Goal: Feedback & Contribution: Contribute content

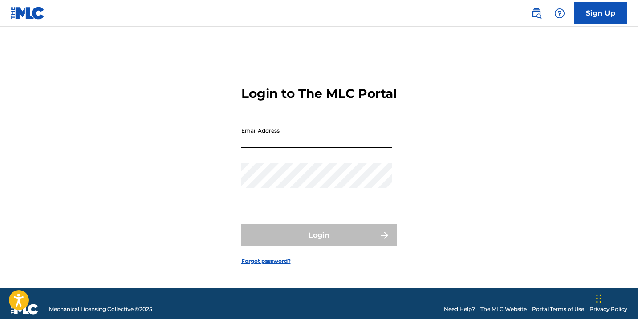
type input "[PERSON_NAME][EMAIL_ADDRESS][PERSON_NAME][DOMAIN_NAME]"
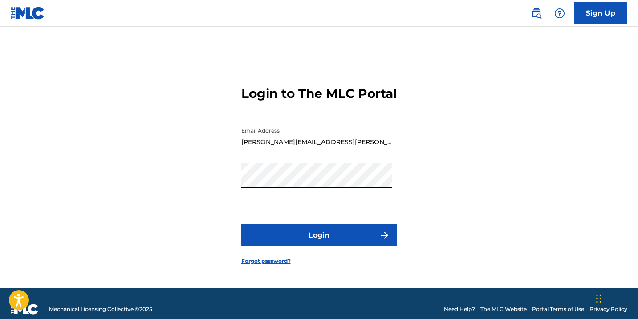
click at [303, 239] on button "Login" at bounding box center [319, 236] width 156 height 22
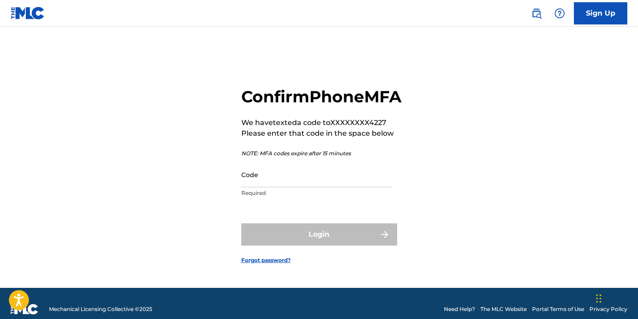
click at [269, 188] on input "Code" at bounding box center [316, 174] width 151 height 25
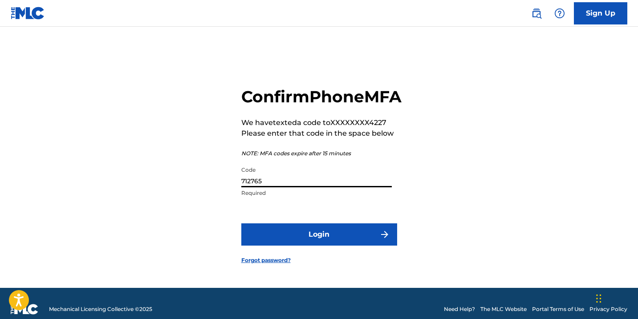
type input "712765"
click at [316, 246] on button "Login" at bounding box center [319, 235] width 156 height 22
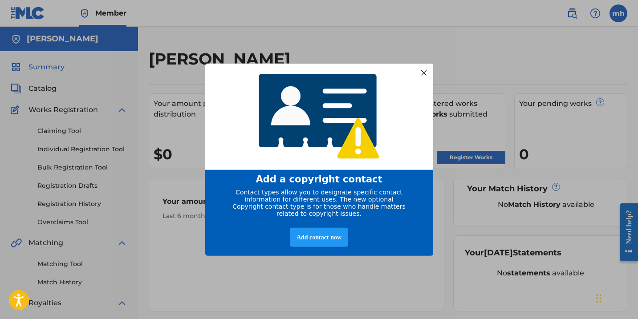
click at [427, 71] on div at bounding box center [424, 73] width 12 height 12
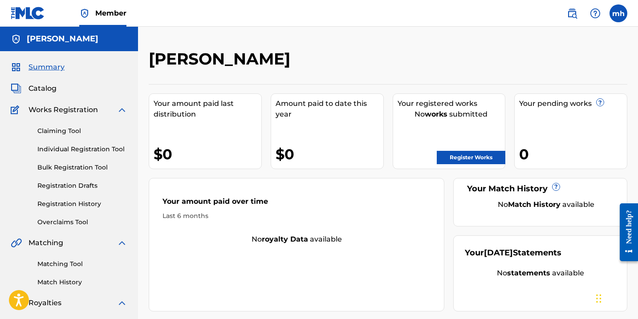
click at [465, 159] on link "Register Works" at bounding box center [471, 157] width 69 height 13
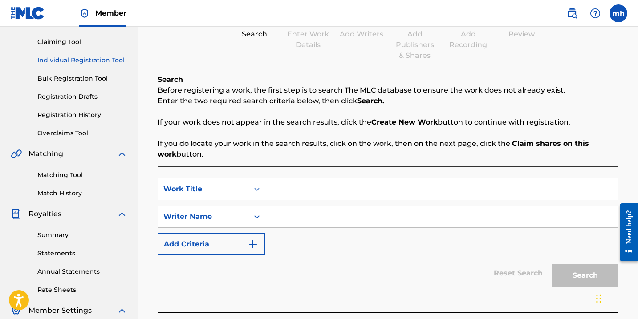
scroll to position [87, 0]
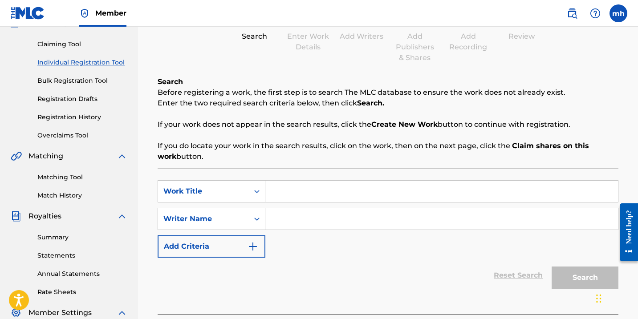
click at [292, 196] on input "Search Form" at bounding box center [442, 191] width 353 height 21
type input "Start a new"
click at [280, 222] on input "Search Form" at bounding box center [442, 219] width 353 height 21
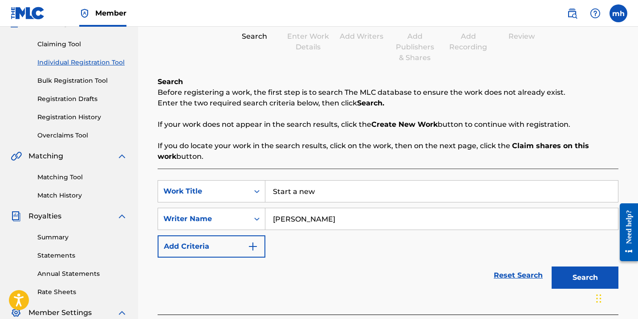
type input "[PERSON_NAME]"
click at [585, 284] on button "Search" at bounding box center [585, 278] width 67 height 22
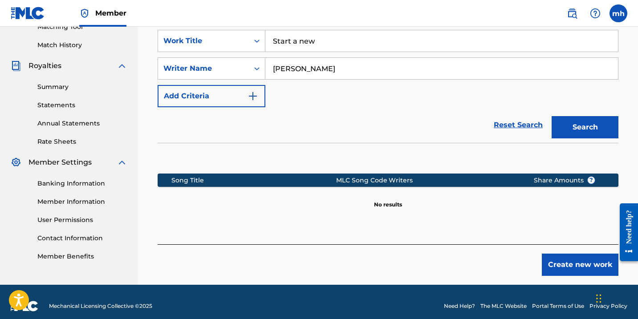
scroll to position [236, 0]
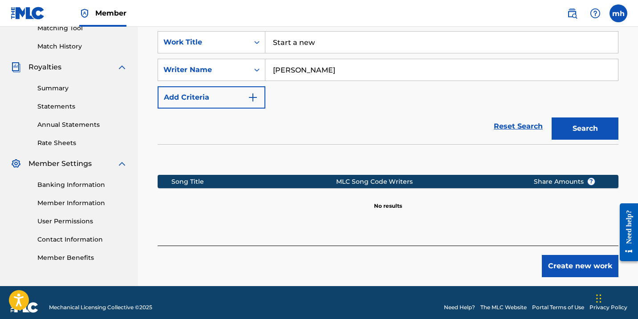
click at [588, 133] on button "Search" at bounding box center [585, 129] width 67 height 22
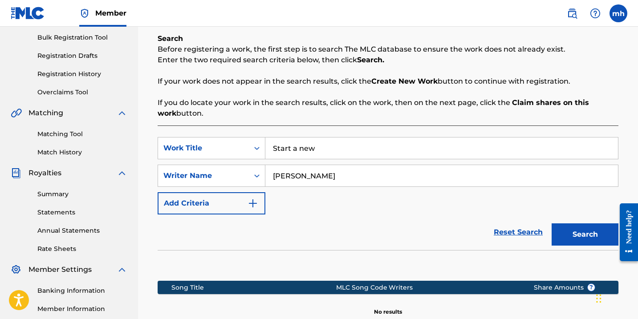
scroll to position [119, 0]
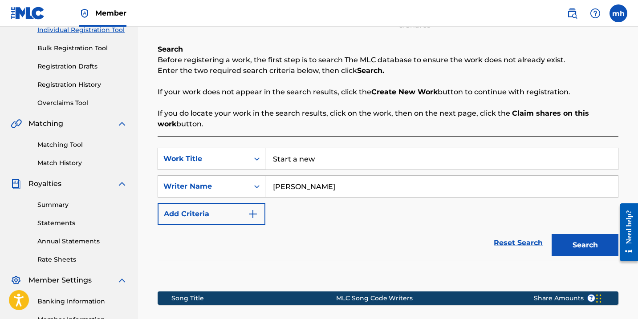
drag, startPoint x: 336, startPoint y: 158, endPoint x: 258, endPoint y: 164, distance: 77.8
click at [258, 166] on div "SearchWithCriteria35e430b2-d0e4-47f2-a070-fc073fc6632d Work Title Start a new" at bounding box center [388, 159] width 461 height 22
drag, startPoint x: 331, startPoint y: 164, endPoint x: 258, endPoint y: 167, distance: 72.2
click at [258, 167] on div "SearchWithCriteria35e430b2-d0e4-47f2-a070-fc073fc6632d Work Title Start a new" at bounding box center [388, 159] width 461 height 22
drag, startPoint x: 318, startPoint y: 159, endPoint x: 256, endPoint y: 162, distance: 62.0
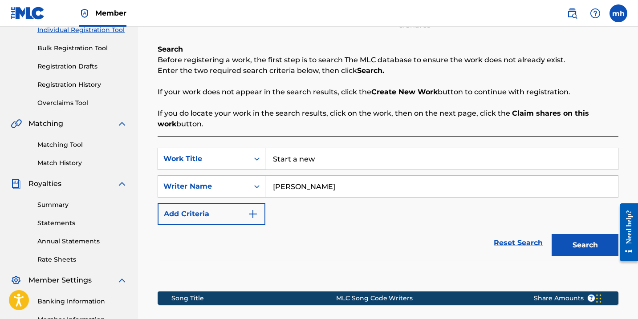
click at [256, 162] on div "SearchWithCriteria35e430b2-d0e4-47f2-a070-fc073fc6632d Work Title Start a new" at bounding box center [388, 159] width 461 height 22
type input "Thankful"
click at [585, 244] on button "Search" at bounding box center [585, 245] width 67 height 22
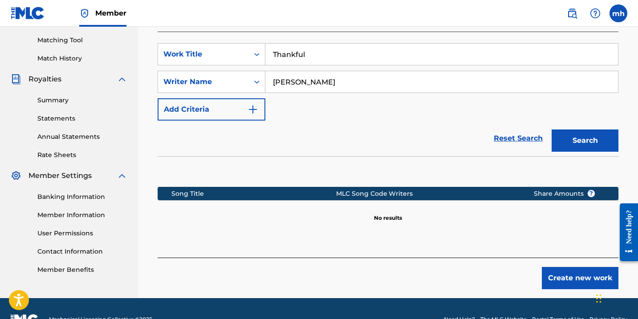
scroll to position [233, 0]
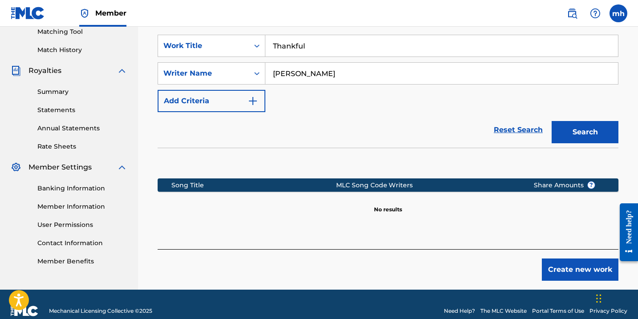
click at [564, 271] on button "Create new work" at bounding box center [580, 270] width 77 height 22
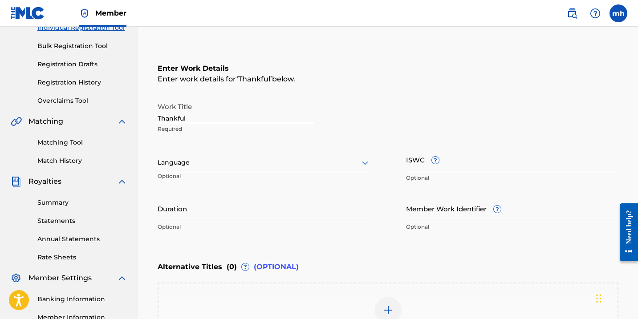
scroll to position [122, 0]
click at [204, 164] on div at bounding box center [264, 162] width 213 height 11
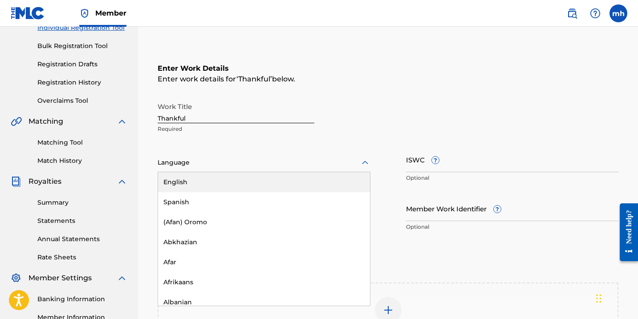
click at [202, 189] on div "English" at bounding box center [264, 182] width 212 height 20
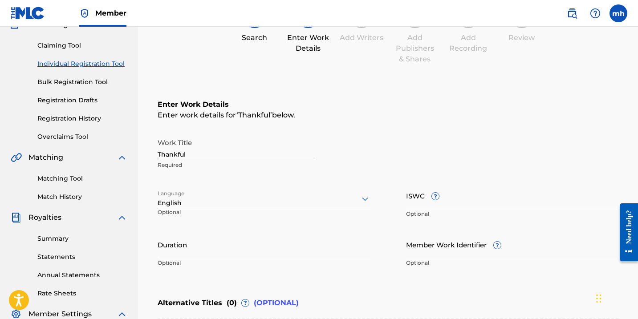
scroll to position [86, 0]
click at [515, 249] on input "Member Work Identifier ?" at bounding box center [512, 244] width 213 height 25
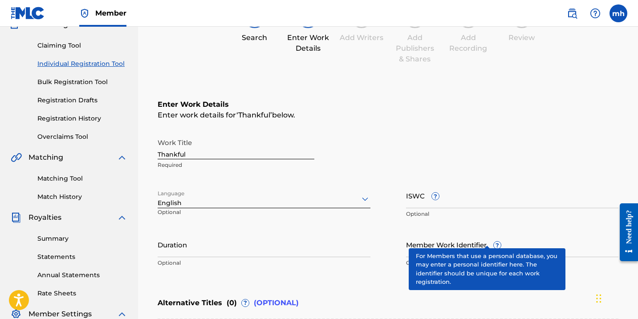
click at [488, 240] on div "Member Work Identifier ? Optional" at bounding box center [512, 252] width 213 height 40
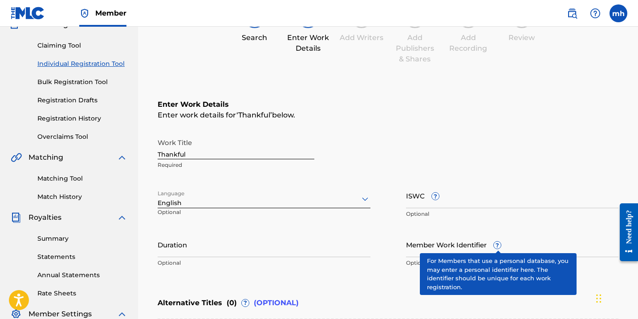
click at [501, 247] on span "?" at bounding box center [497, 245] width 7 height 7
click at [501, 247] on input "Member Work Identifier ?" at bounding box center [512, 244] width 213 height 25
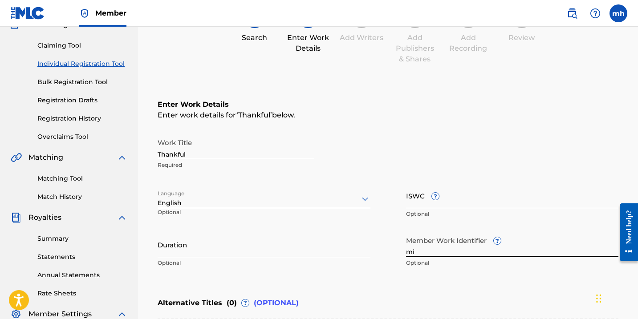
type input "m"
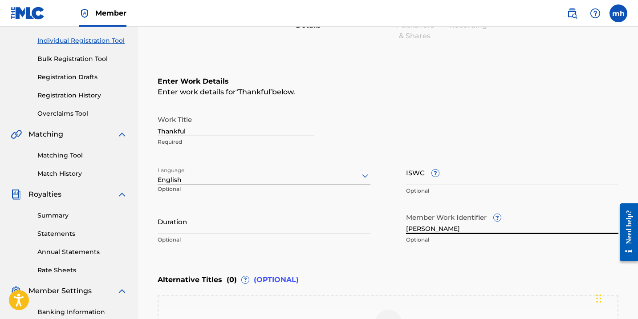
scroll to position [108, 0]
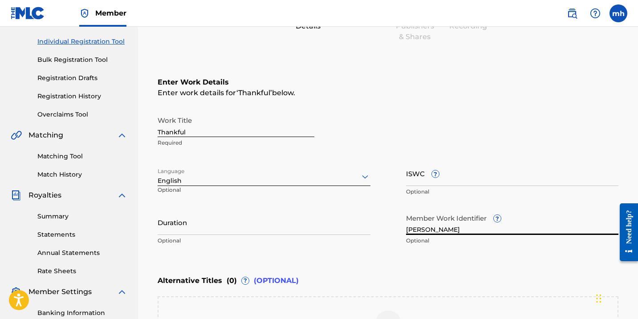
type input "[PERSON_NAME]"
click at [187, 131] on input "Thankful" at bounding box center [236, 124] width 157 height 25
type input "T"
type input "S"
type input "Sheetzz"
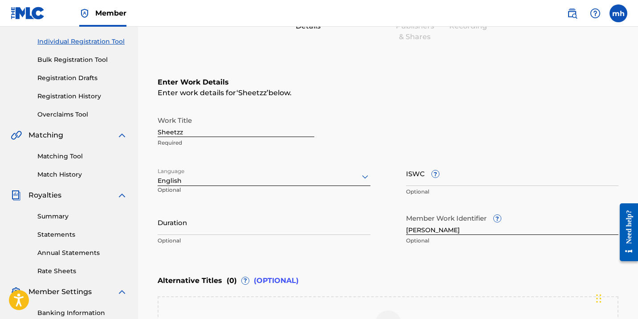
click at [414, 106] on div "Enter Work Details Enter work details for ‘ Sheetzz ’ below. Work Title Sheetzz…" at bounding box center [388, 164] width 461 height 216
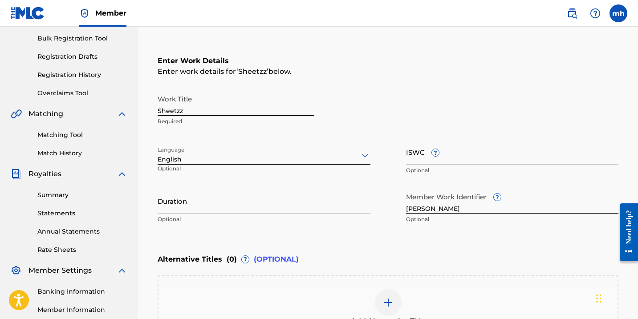
scroll to position [130, 0]
click at [429, 159] on input "ISWC ?" at bounding box center [512, 151] width 213 height 25
paste input "T-333.376.666-4"
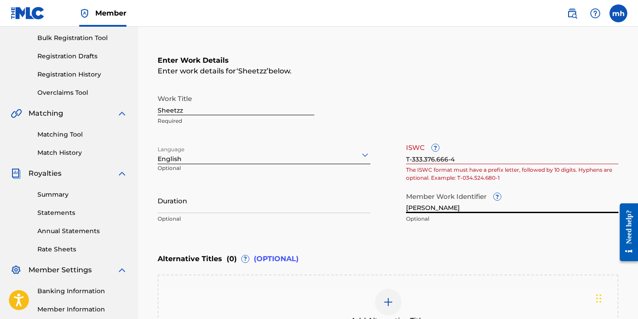
click at [549, 188] on input "[PERSON_NAME]" at bounding box center [512, 200] width 213 height 25
click at [538, 192] on input "[PERSON_NAME]" at bounding box center [512, 200] width 213 height 25
click at [424, 159] on input "T-333.376.666-4" at bounding box center [512, 151] width 213 height 25
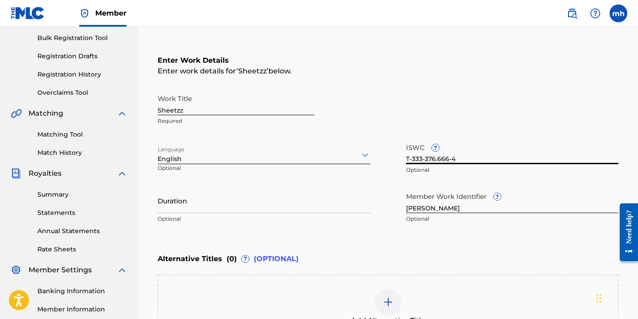
click at [438, 159] on input "T-333-376.666-4" at bounding box center [512, 151] width 213 height 25
click at [476, 180] on div "Work Title Sheetzz Required Language English Optional ISWC ? T-333-376-666-4 Op…" at bounding box center [388, 159] width 461 height 138
click at [438, 161] on input "T-333-376-666-4" at bounding box center [512, 151] width 213 height 25
click at [425, 160] on input "T-333-376.666-4" at bounding box center [512, 151] width 213 height 25
type input "T-333.376.666-4"
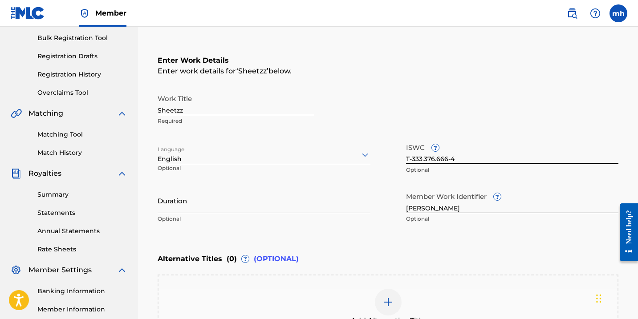
click at [555, 198] on input "[PERSON_NAME]" at bounding box center [512, 200] width 213 height 25
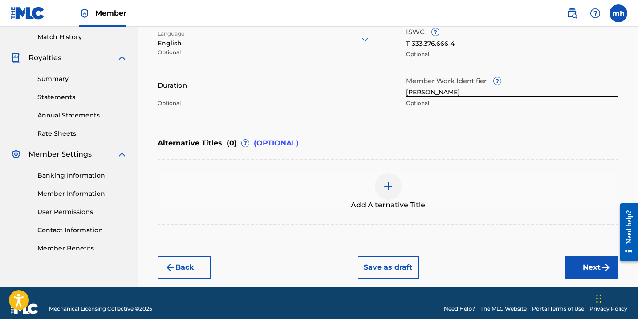
scroll to position [246, 0]
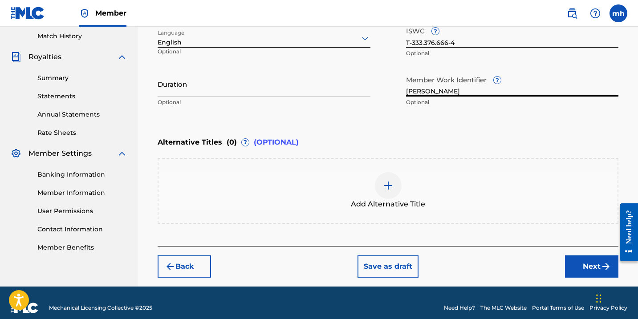
click at [454, 90] on input "[PERSON_NAME]" at bounding box center [512, 83] width 213 height 25
type input "M"
click at [573, 274] on button "Next" at bounding box center [591, 267] width 53 height 22
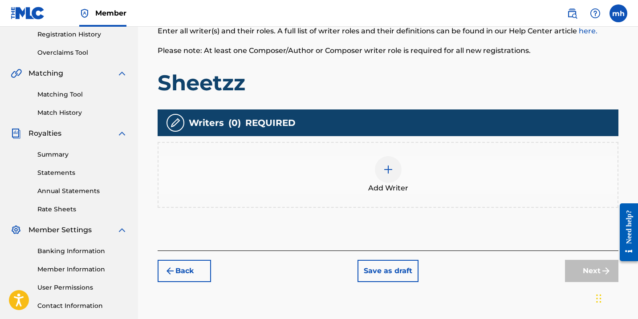
scroll to position [149, 0]
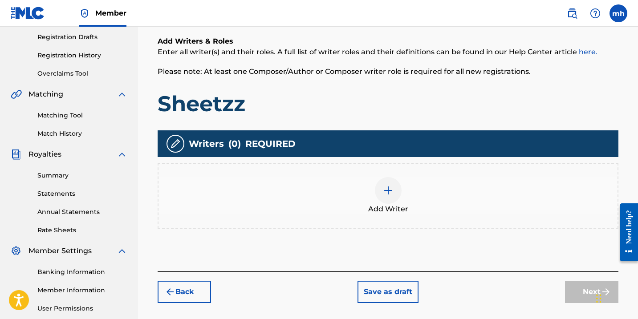
click at [388, 196] on div at bounding box center [388, 190] width 27 height 27
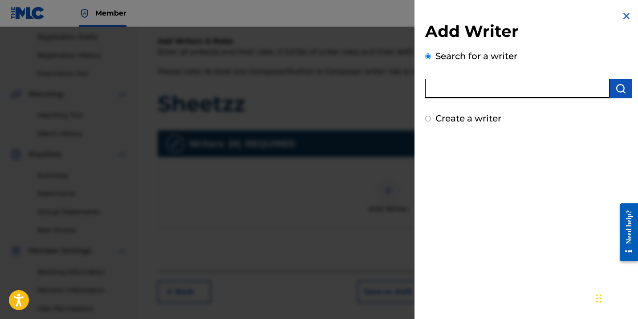
click at [472, 97] on input "text" at bounding box center [517, 89] width 184 height 20
type input "[PERSON_NAME]"
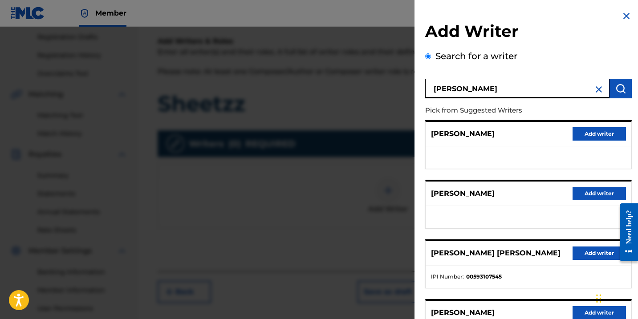
scroll to position [0, 0]
click at [594, 91] on img at bounding box center [599, 89] width 11 height 11
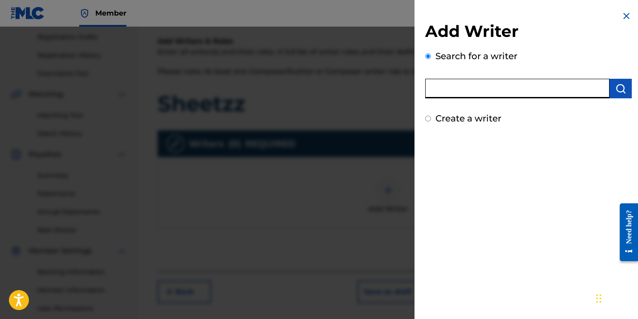
click at [480, 96] on input "text" at bounding box center [517, 89] width 184 height 20
paste input "01142072699"
click at [614, 95] on button "submit" at bounding box center [621, 89] width 22 height 20
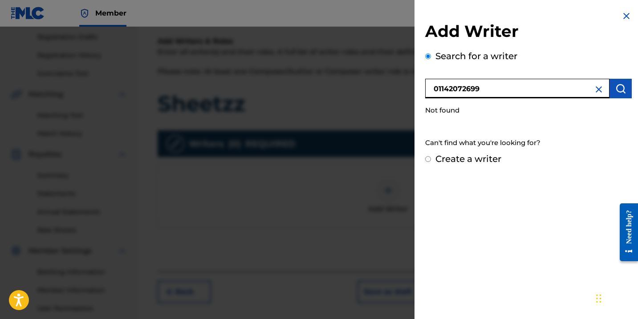
click at [492, 87] on input "01142072699" at bounding box center [517, 89] width 184 height 20
type input "0"
type input "[PERSON_NAME]"
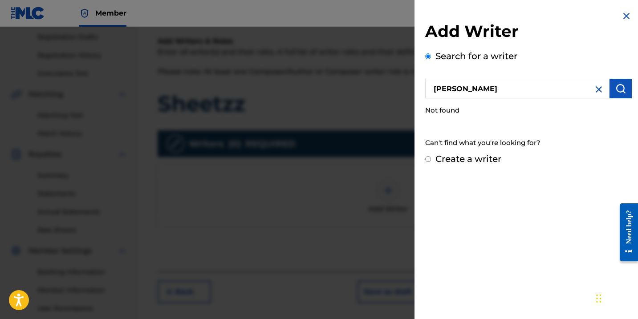
click at [616, 93] on img "submit" at bounding box center [621, 88] width 11 height 11
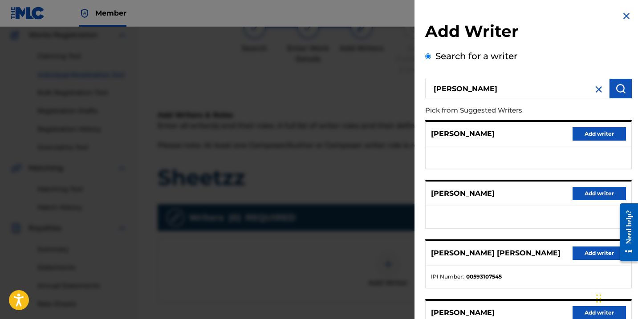
click at [623, 19] on img at bounding box center [627, 16] width 11 height 11
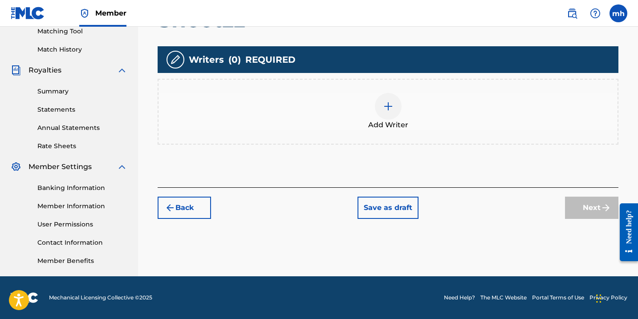
scroll to position [233, 0]
click at [390, 114] on div at bounding box center [388, 106] width 27 height 27
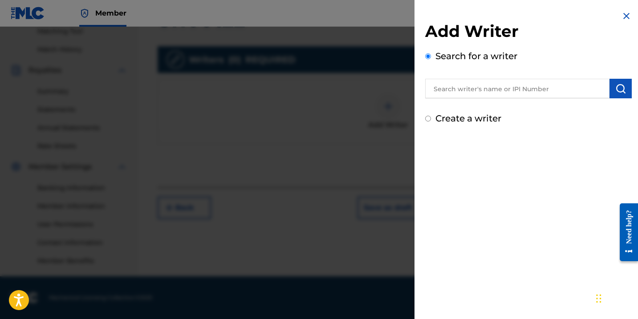
click at [428, 119] on input "Create a writer" at bounding box center [428, 119] width 6 height 6
radio input "false"
radio input "true"
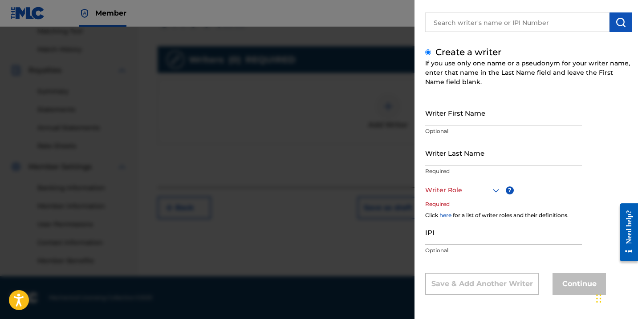
scroll to position [66, 0]
click at [441, 243] on input "IPI" at bounding box center [503, 232] width 157 height 25
paste input "01142072699"
type input "01142072699"
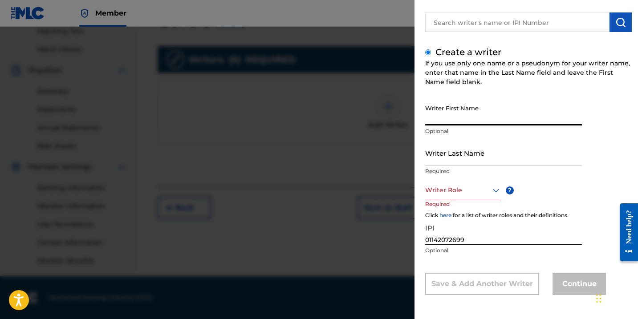
click at [453, 117] on input "Writer First Name" at bounding box center [503, 112] width 157 height 25
type input "[PERSON_NAME]"
click at [511, 160] on input "Writer Last Name" at bounding box center [503, 152] width 157 height 25
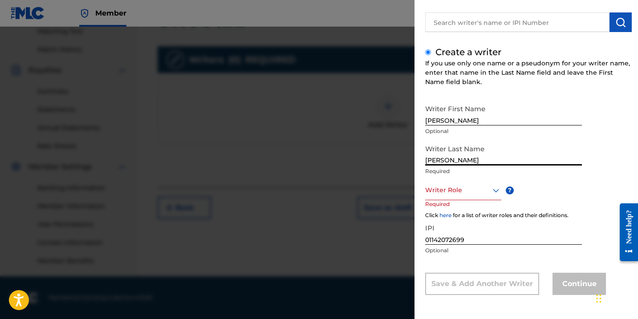
type input "[PERSON_NAME]"
click at [490, 192] on div at bounding box center [463, 190] width 76 height 11
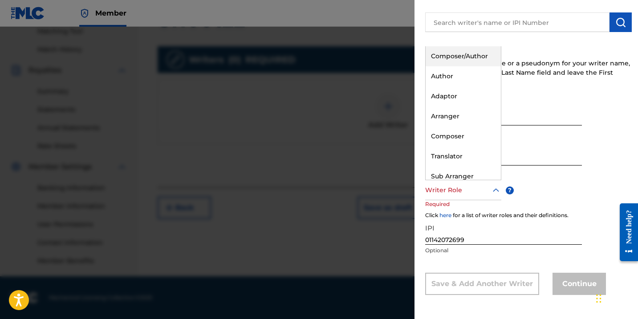
click at [459, 63] on div "Composer/Author" at bounding box center [463, 56] width 75 height 20
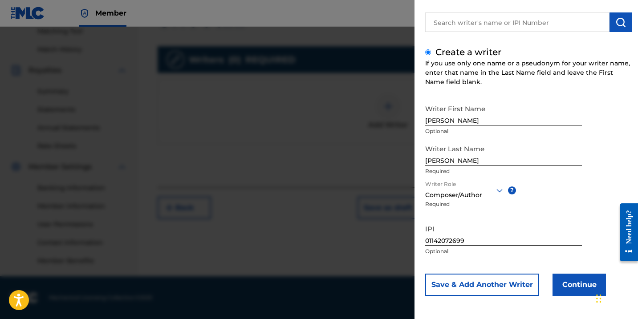
click at [576, 293] on button "Continue" at bounding box center [579, 285] width 53 height 22
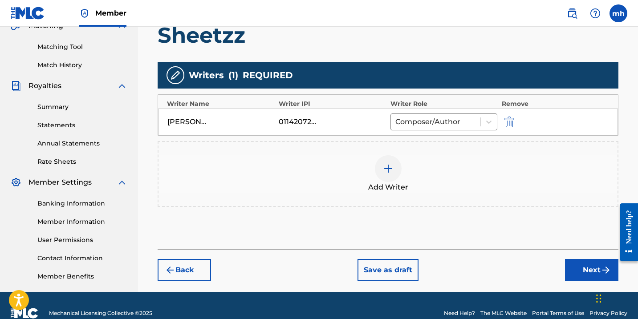
scroll to position [220, 0]
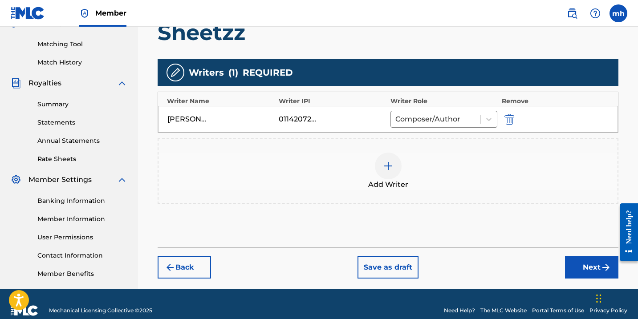
click at [588, 273] on button "Next" at bounding box center [591, 268] width 53 height 22
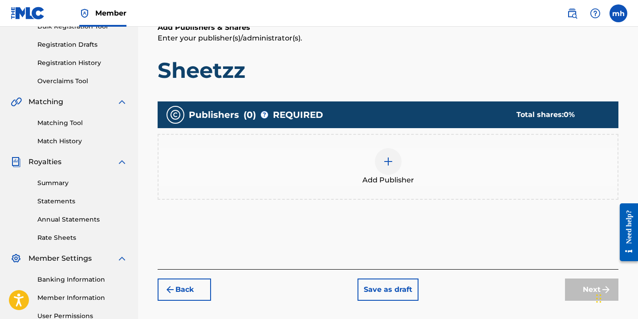
scroll to position [147, 0]
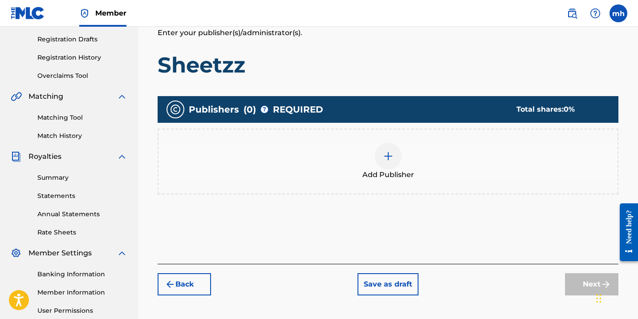
click at [390, 161] on img at bounding box center [388, 156] width 11 height 11
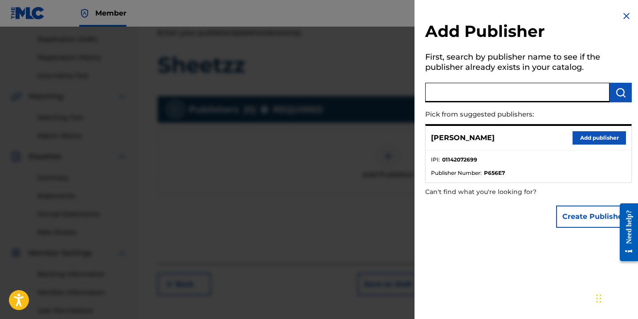
click at [451, 92] on input "text" at bounding box center [517, 93] width 184 height 20
type input "RHindz Publishing"
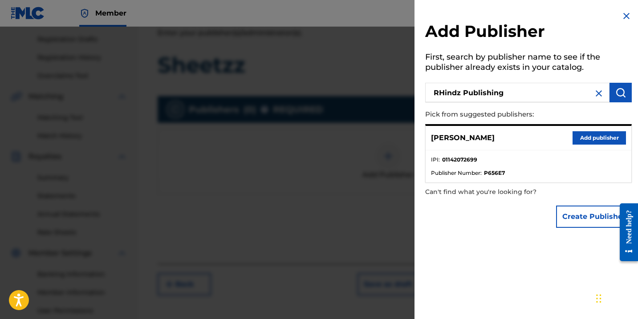
click at [616, 96] on img "submit" at bounding box center [621, 92] width 11 height 11
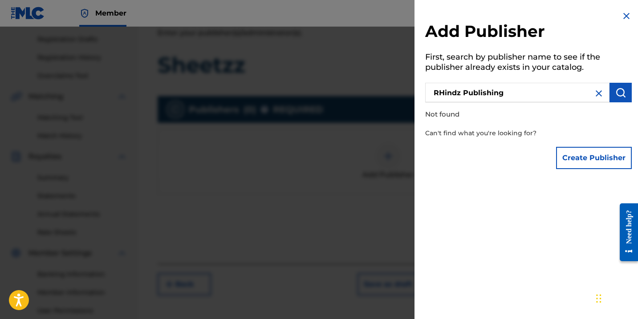
click at [594, 93] on img at bounding box center [599, 93] width 11 height 11
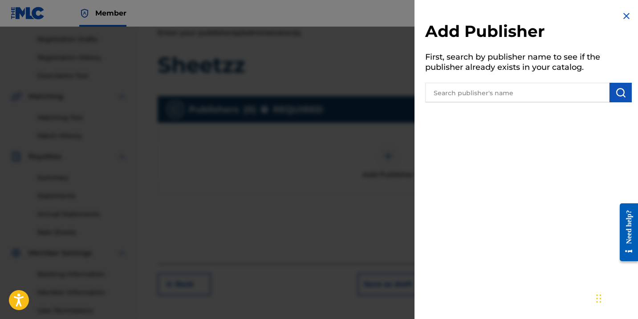
click at [622, 17] on img at bounding box center [627, 16] width 11 height 11
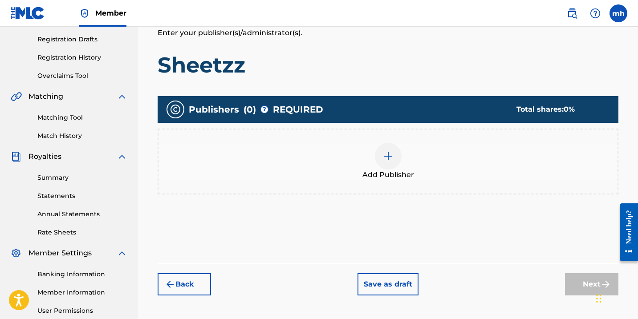
click at [384, 159] on img at bounding box center [388, 156] width 11 height 11
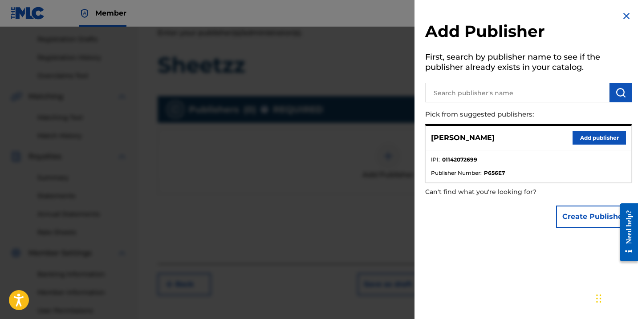
click at [579, 224] on button "Create Publisher" at bounding box center [594, 217] width 76 height 22
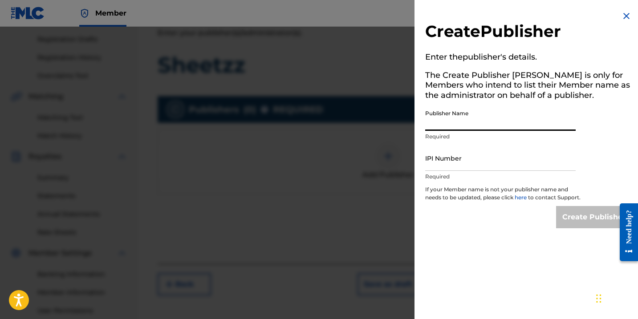
click at [466, 122] on input "Publisher Name" at bounding box center [500, 118] width 151 height 25
type input "RHindz Publishing"
click at [470, 160] on input "IPI Number" at bounding box center [500, 158] width 151 height 25
click at [442, 161] on input "IPI Number" at bounding box center [500, 158] width 151 height 25
paste input "01295057925"
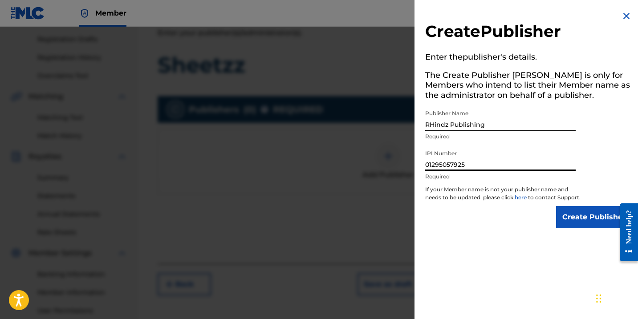
type input "01295057925"
click at [567, 226] on input "Create Publisher" at bounding box center [594, 217] width 76 height 22
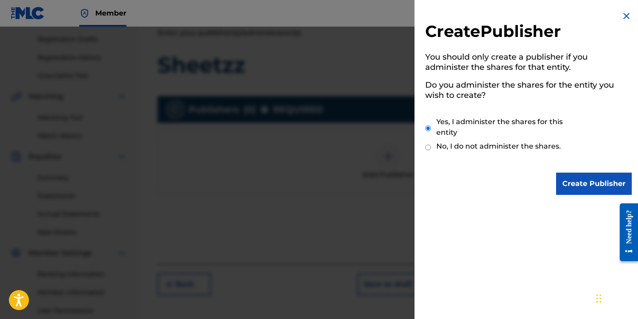
click at [622, 20] on img at bounding box center [627, 16] width 11 height 11
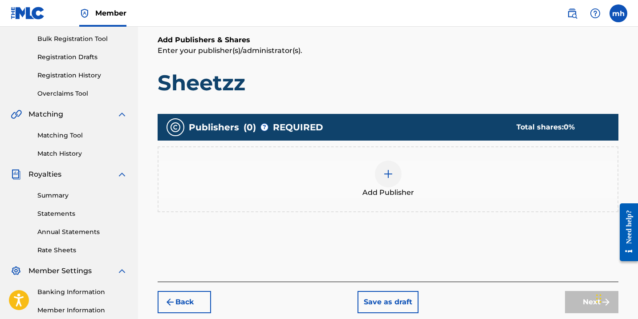
scroll to position [135, 0]
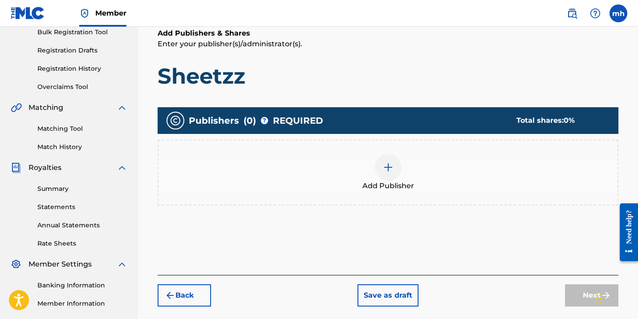
click at [388, 174] on div at bounding box center [388, 167] width 27 height 27
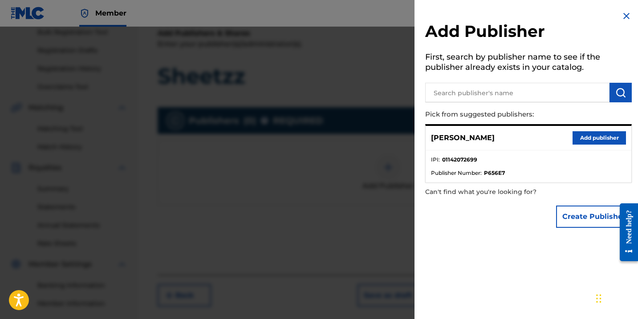
click at [565, 218] on button "Create Publisher" at bounding box center [594, 217] width 76 height 22
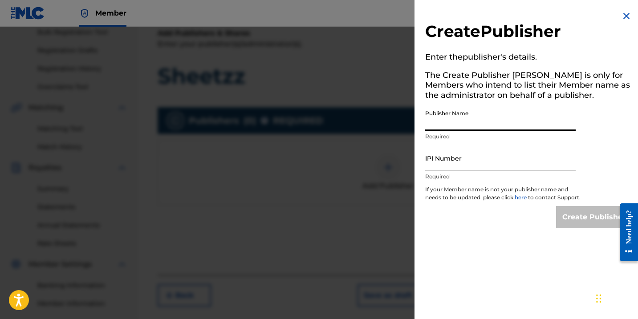
click at [450, 122] on input "Publisher Name" at bounding box center [500, 118] width 151 height 25
type input "RHindz Publishing"
click at [460, 166] on input "IPI Number" at bounding box center [500, 158] width 151 height 25
paste input "01295057925"
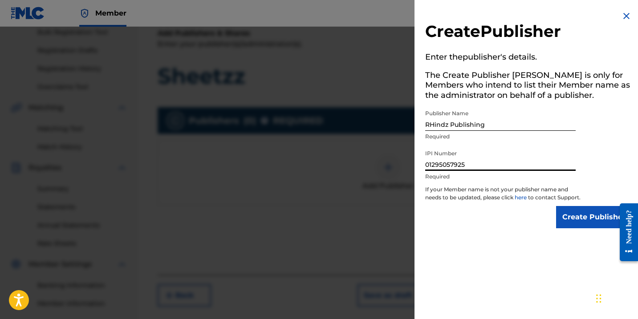
type input "01295057925"
click at [567, 226] on input "Create Publisher" at bounding box center [594, 217] width 76 height 22
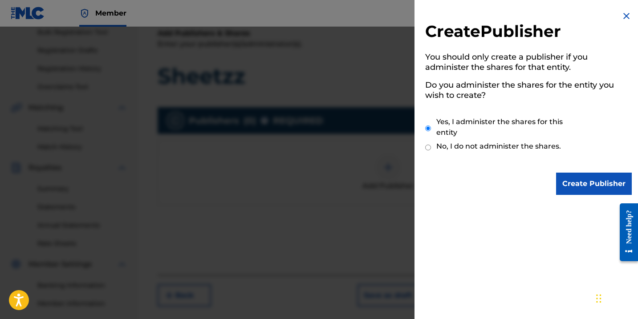
click at [575, 186] on input "Create Publisher" at bounding box center [594, 184] width 76 height 22
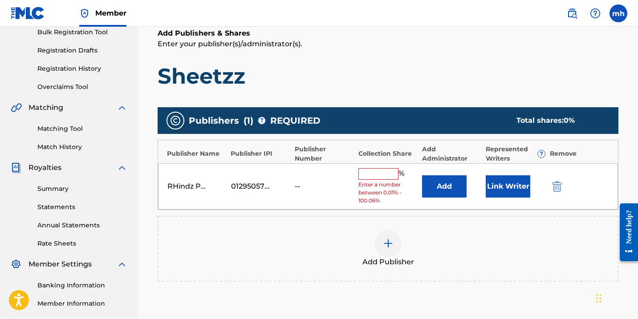
click at [367, 174] on input "text" at bounding box center [379, 174] width 40 height 12
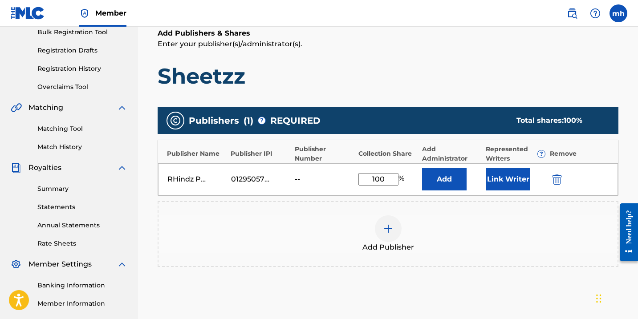
type input "100"
click at [456, 232] on div "Add Publisher" at bounding box center [388, 234] width 459 height 37
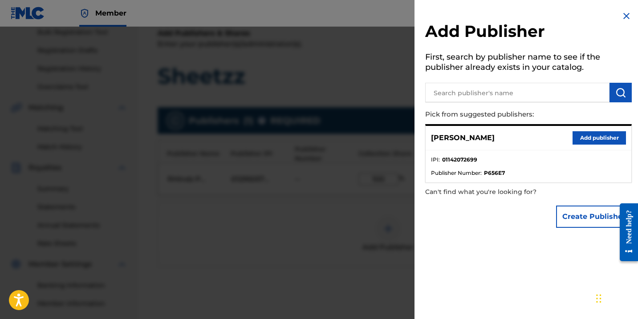
click at [622, 14] on img at bounding box center [627, 16] width 11 height 11
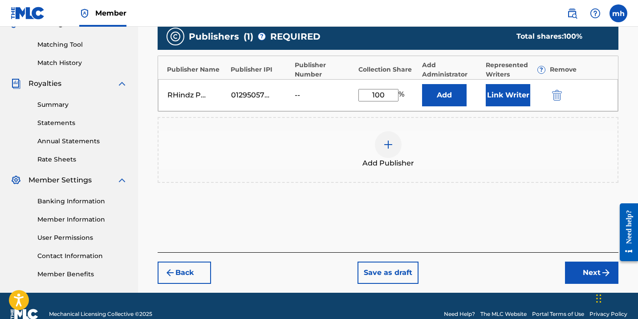
scroll to position [220, 0]
click at [501, 100] on button "Link Writer" at bounding box center [508, 95] width 45 height 22
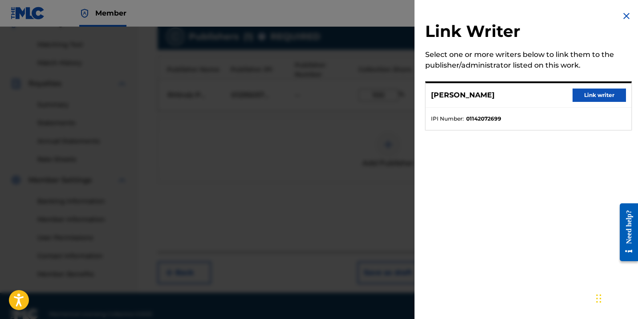
click at [588, 98] on button "Link writer" at bounding box center [599, 95] width 53 height 13
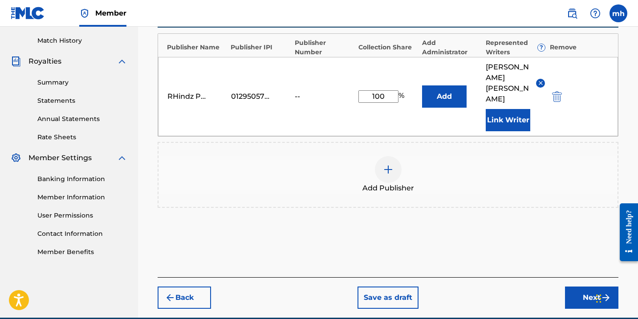
scroll to position [243, 0]
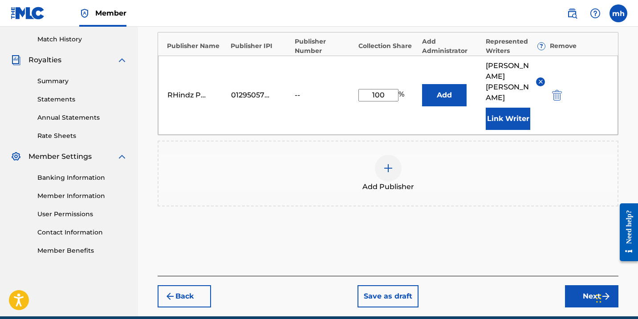
click at [583, 286] on button "Next" at bounding box center [591, 297] width 53 height 22
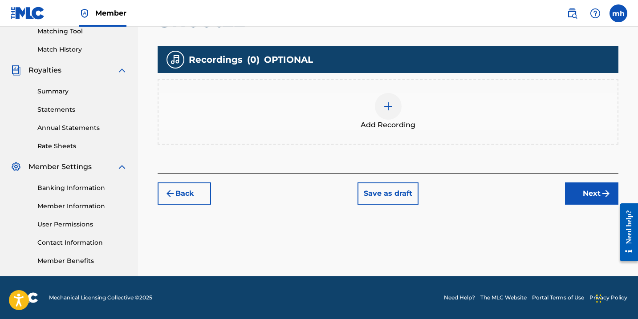
scroll to position [233, 0]
click at [388, 111] on img at bounding box center [388, 106] width 11 height 11
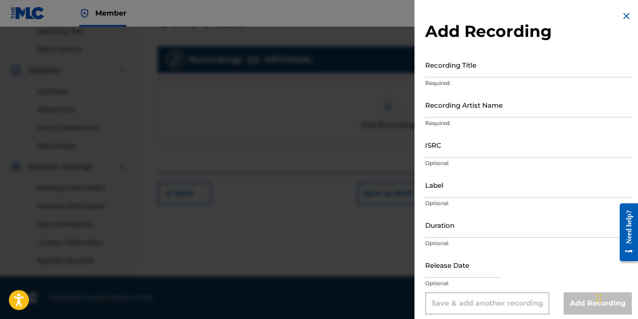
scroll to position [0, 0]
click at [464, 75] on input "Recording Title" at bounding box center [528, 64] width 207 height 25
type input "Sheetzz"
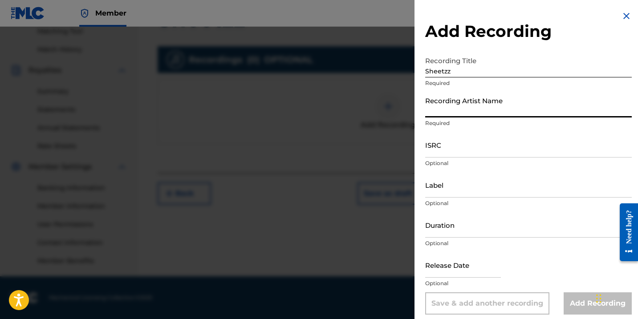
click at [472, 111] on input "Recording Artist Name" at bounding box center [528, 104] width 207 height 25
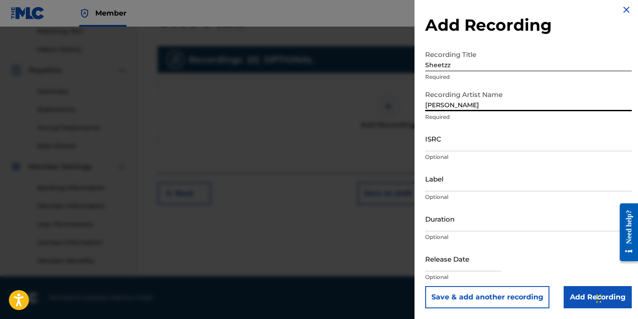
scroll to position [233, 0]
type input "[PERSON_NAME]"
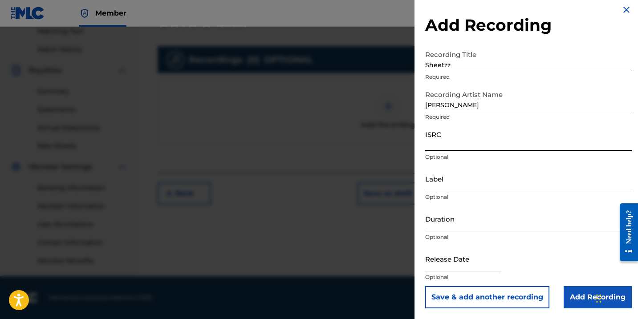
click at [462, 144] on input "ISRC" at bounding box center [528, 138] width 207 height 25
paste input "TCAHD2374531"
type input "TCAHD2374531"
click at [455, 266] on input "text" at bounding box center [463, 258] width 76 height 25
select select "7"
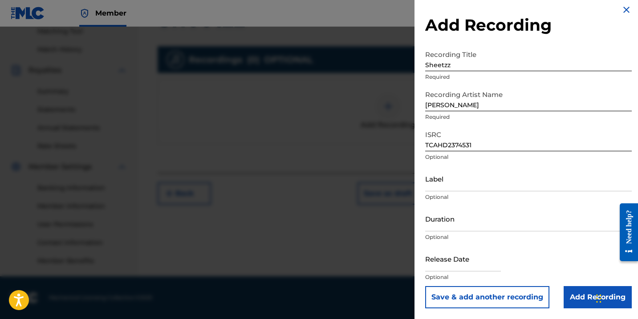
select select "2025"
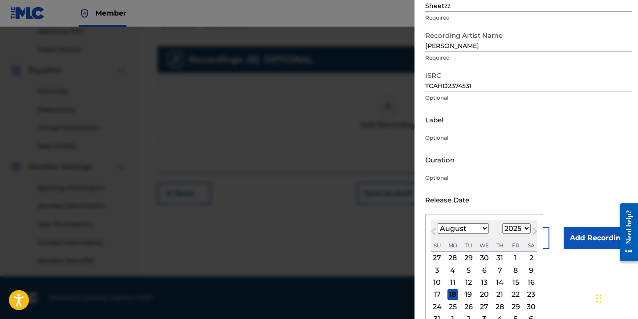
scroll to position [73, 0]
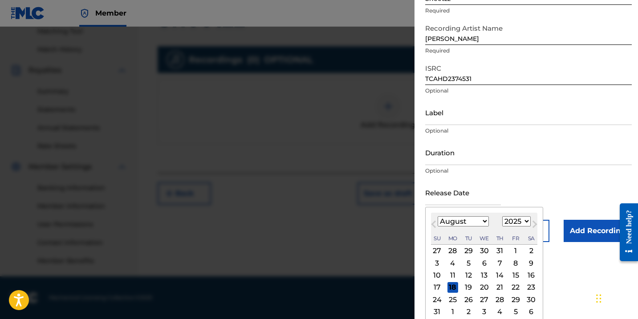
select select "5"
click at [448, 299] on div "30" at bounding box center [453, 299] width 11 height 11
type input "[DATE]"
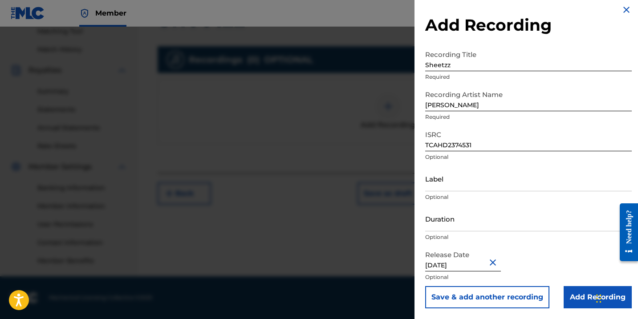
scroll to position [6, 0]
click at [477, 264] on input "[DATE]" at bounding box center [463, 258] width 76 height 25
select select "5"
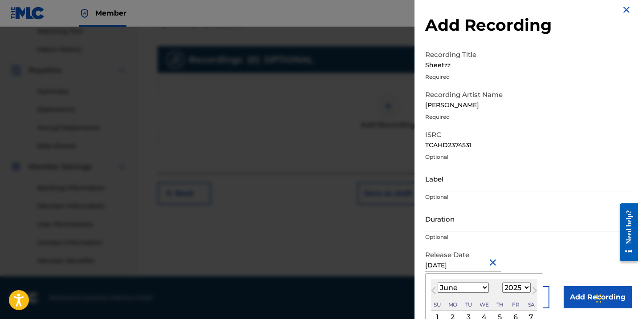
select select "2023"
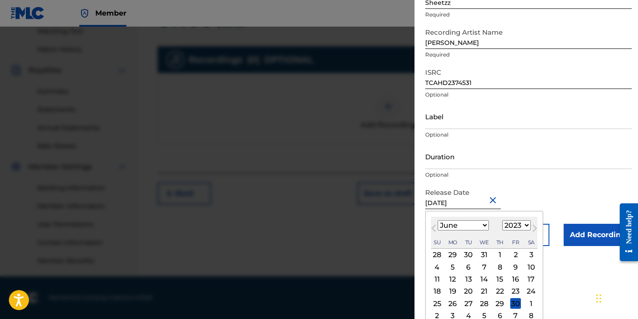
scroll to position [74, 0]
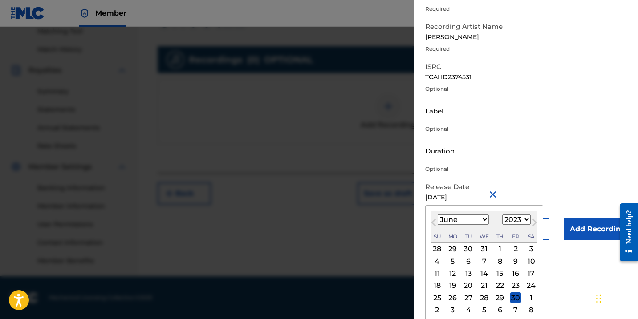
click at [511, 299] on div "30" at bounding box center [516, 298] width 11 height 11
type input "[DATE]"
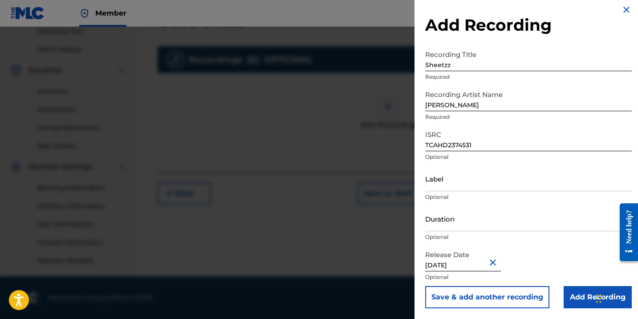
scroll to position [233, 0]
click at [485, 222] on input "Duration" at bounding box center [528, 218] width 207 height 25
click at [584, 293] on input "Add Recording" at bounding box center [598, 297] width 68 height 22
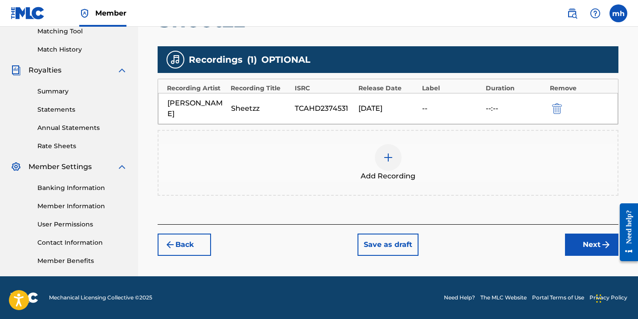
click at [587, 234] on button "Next" at bounding box center [591, 245] width 53 height 22
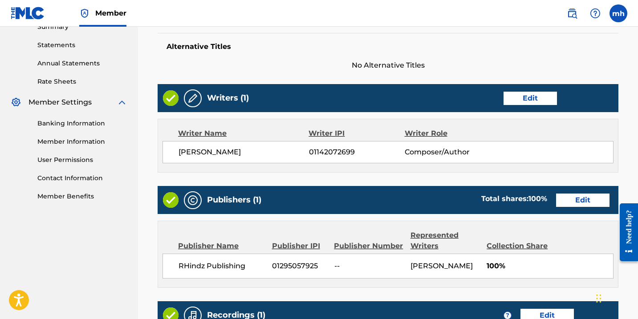
scroll to position [294, 0]
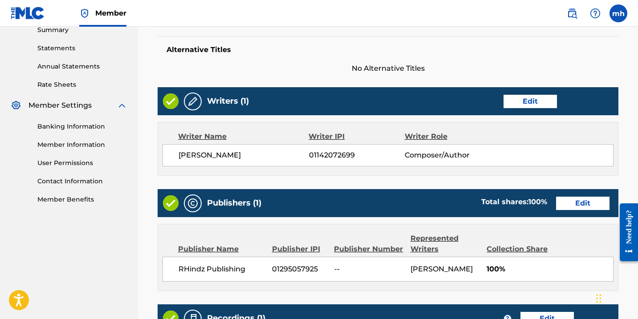
click at [562, 140] on div "Writer Name Writer IPI Writer Role" at bounding box center [388, 136] width 451 height 11
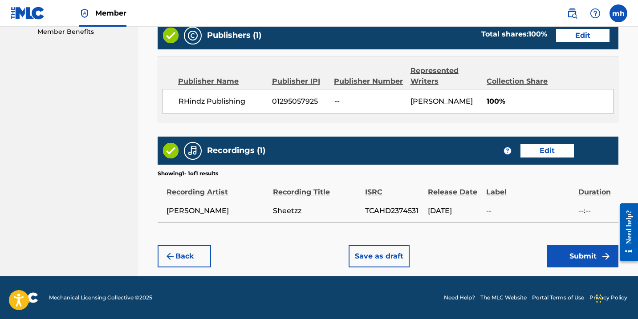
scroll to position [462, 0]
click at [584, 253] on button "Submit" at bounding box center [583, 256] width 71 height 22
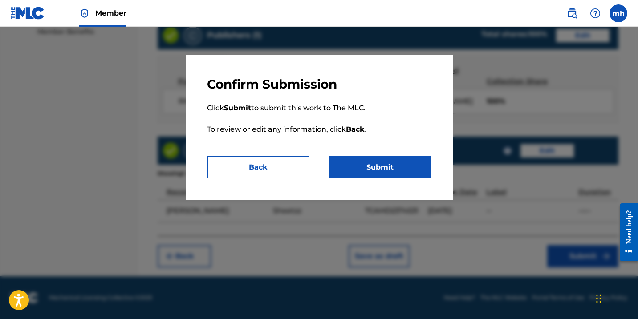
click at [400, 166] on button "Submit" at bounding box center [380, 167] width 102 height 22
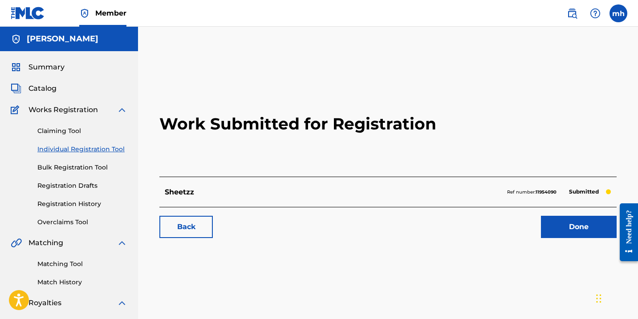
click at [553, 231] on link "Done" at bounding box center [579, 227] width 76 height 22
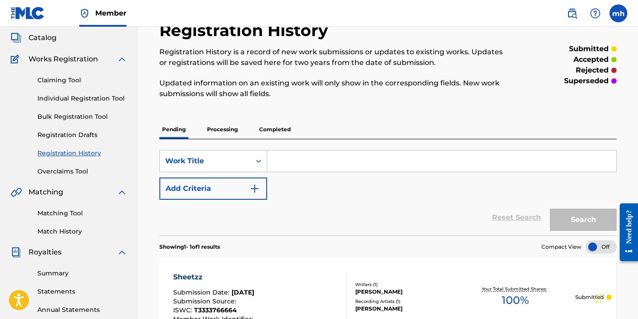
scroll to position [51, 0]
click at [225, 127] on p "Processing" at bounding box center [222, 129] width 36 height 19
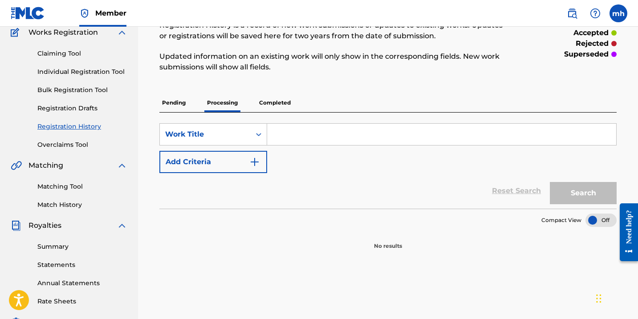
scroll to position [43, 0]
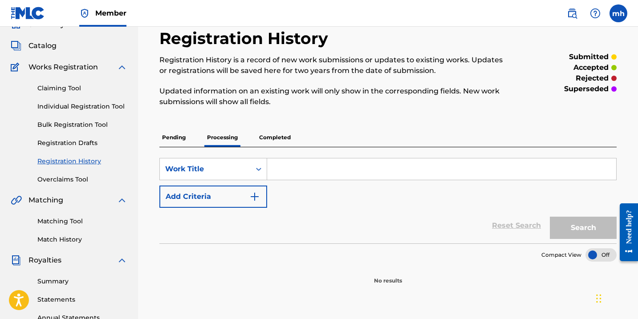
click at [274, 139] on p "Completed" at bounding box center [275, 137] width 37 height 19
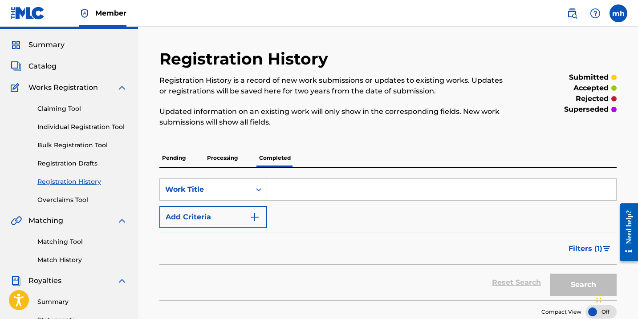
scroll to position [35, 0]
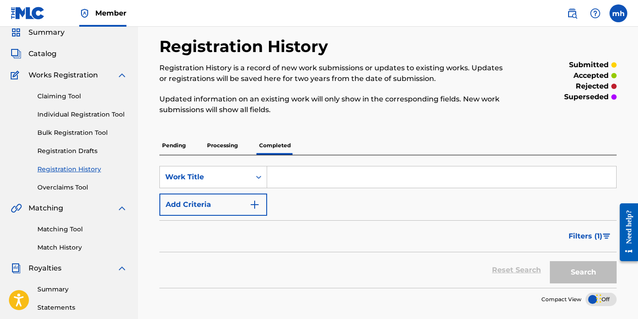
click at [176, 147] on p "Pending" at bounding box center [173, 145] width 29 height 19
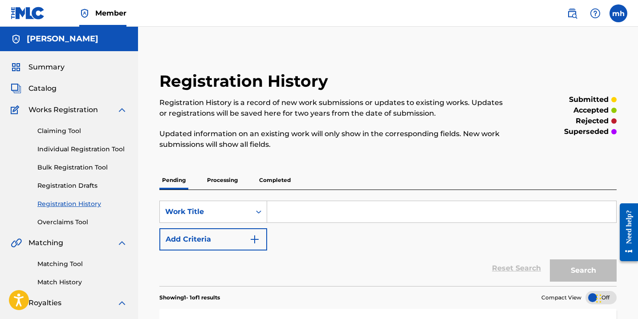
click at [70, 131] on link "Claiming Tool" at bounding box center [82, 131] width 90 height 9
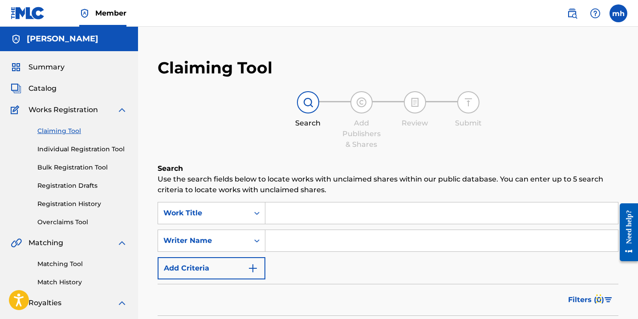
click at [296, 215] on input "Search Form" at bounding box center [442, 213] width 353 height 21
type input "R"
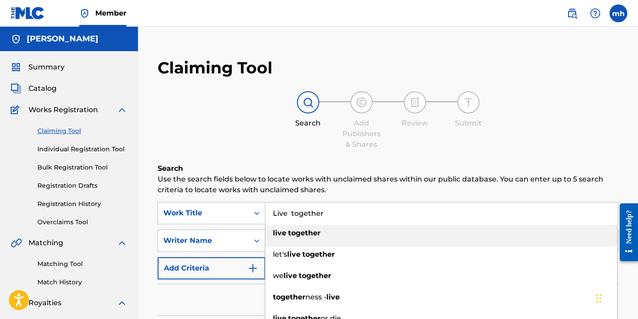
click at [306, 236] on strong "together" at bounding box center [304, 233] width 33 height 8
type input "live together"
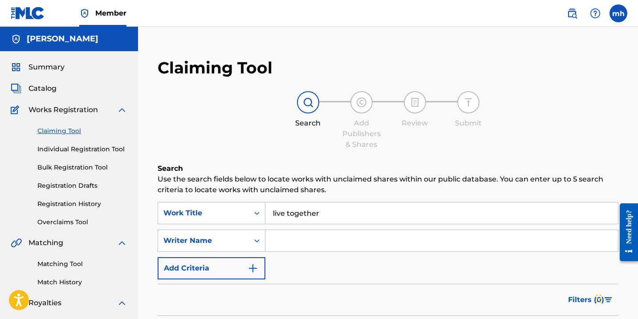
click at [299, 240] on input "Search Form" at bounding box center [442, 240] width 353 height 21
type input "[PERSON_NAME]"
click at [465, 273] on div "SearchWithCriteria35e430b2-d0e4-47f2-a070-fc073fc6632d Work Title live together…" at bounding box center [388, 241] width 461 height 78
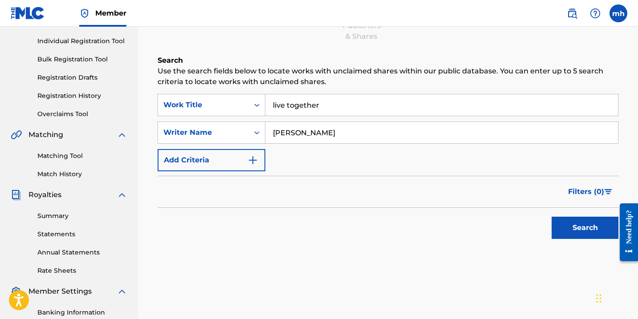
scroll to position [119, 0]
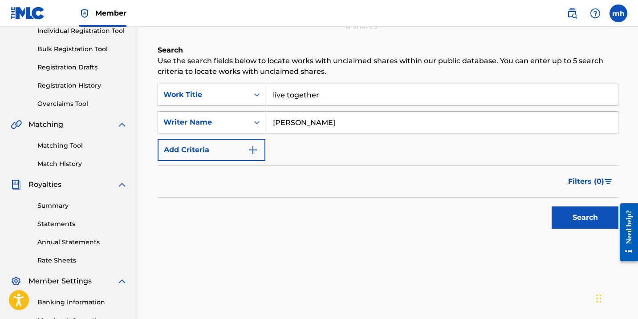
click at [571, 223] on button "Search" at bounding box center [585, 218] width 67 height 22
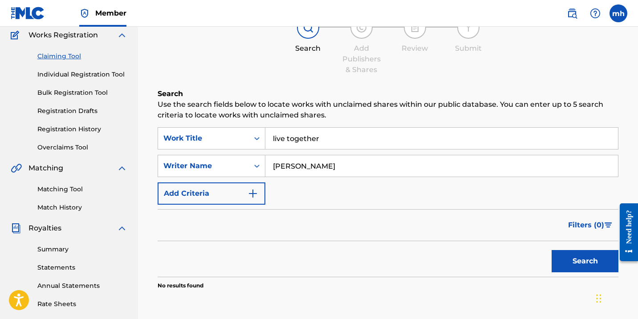
scroll to position [73, 0]
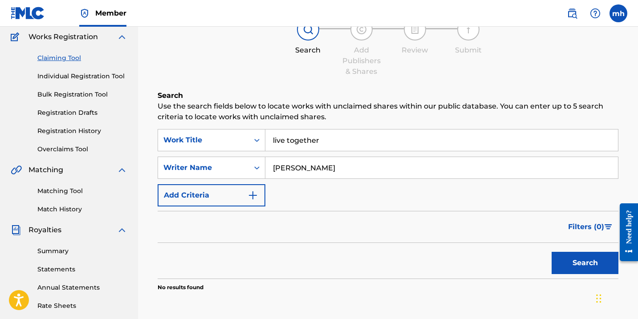
click at [327, 163] on input "[PERSON_NAME]" at bounding box center [442, 167] width 353 height 21
drag, startPoint x: 328, startPoint y: 168, endPoint x: 256, endPoint y: 164, distance: 72.2
click at [256, 164] on div "SearchWithCriteria88fc057d-1d9d-47df-83ff-a097b84e37be Writer Name [PERSON_NAME]" at bounding box center [388, 168] width 461 height 22
click at [576, 256] on button "Search" at bounding box center [585, 263] width 67 height 22
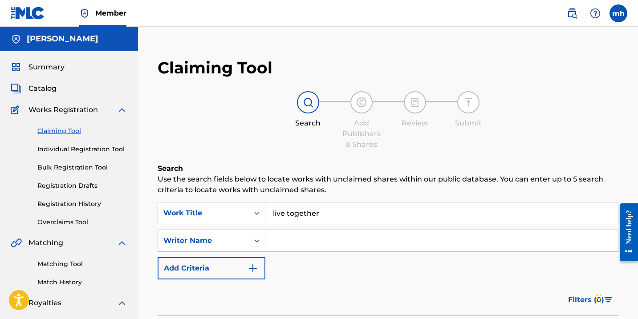
scroll to position [0, 0]
click at [90, 151] on link "Individual Registration Tool" at bounding box center [82, 149] width 90 height 9
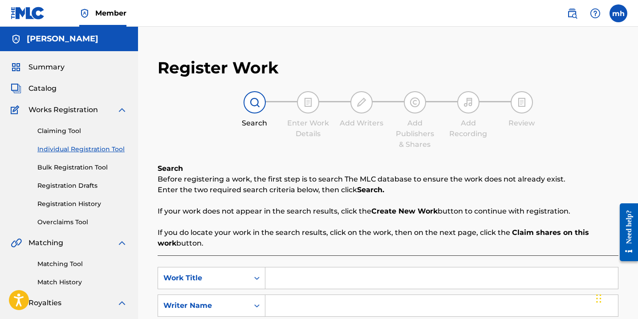
click at [70, 111] on span "Works Registration" at bounding box center [64, 110] width 70 height 11
click at [61, 131] on link "Claiming Tool" at bounding box center [82, 131] width 90 height 9
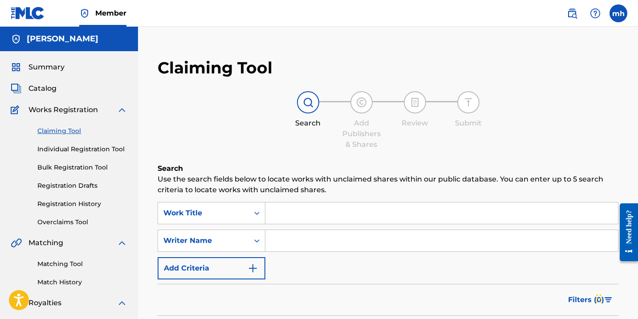
click at [68, 169] on link "Bulk Registration Tool" at bounding box center [82, 167] width 90 height 9
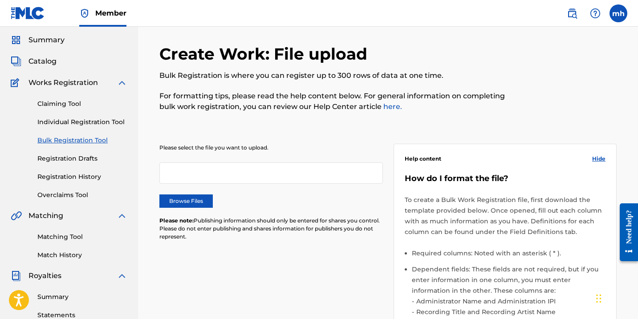
scroll to position [32, 0]
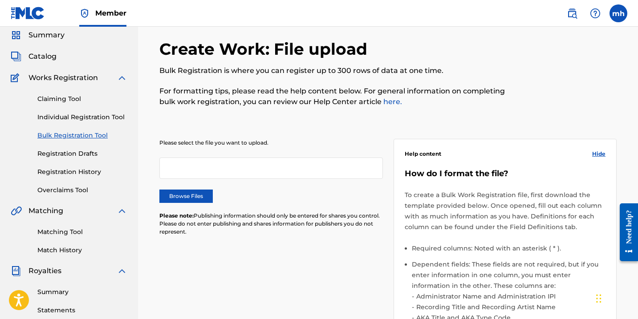
click at [78, 172] on link "Registration History" at bounding box center [82, 172] width 90 height 9
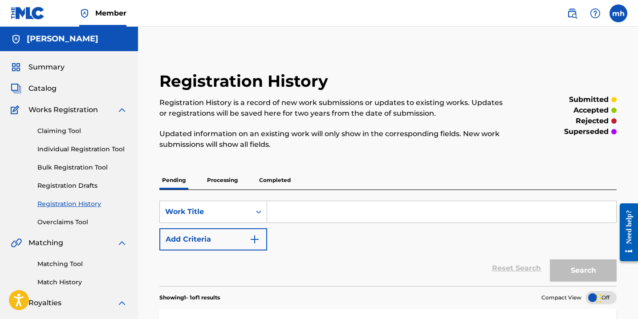
click at [120, 110] on img at bounding box center [122, 110] width 11 height 11
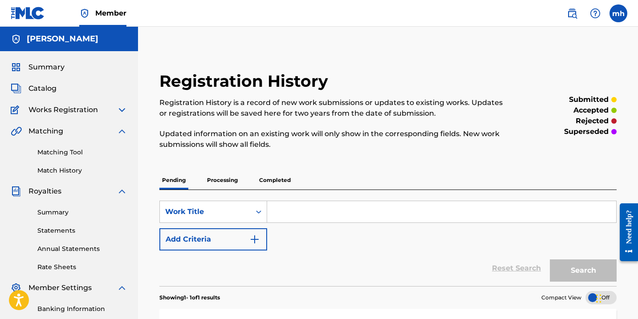
click at [100, 110] on div "Works Registration" at bounding box center [69, 110] width 117 height 11
click at [123, 112] on img at bounding box center [122, 110] width 11 height 11
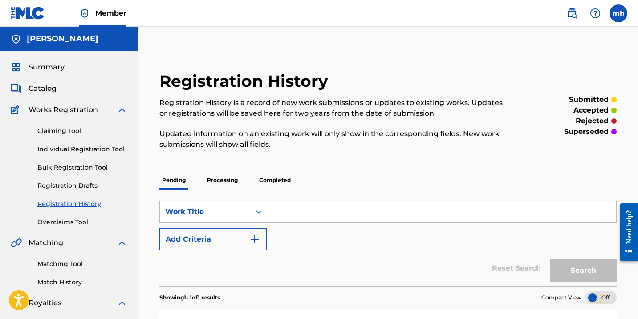
click at [70, 145] on link "Individual Registration Tool" at bounding box center [82, 149] width 90 height 9
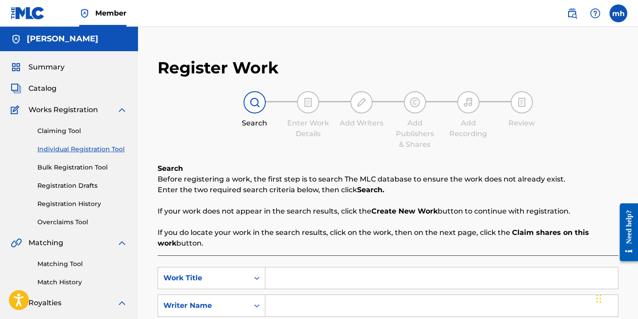
click at [51, 88] on span "Catalog" at bounding box center [43, 88] width 28 height 11
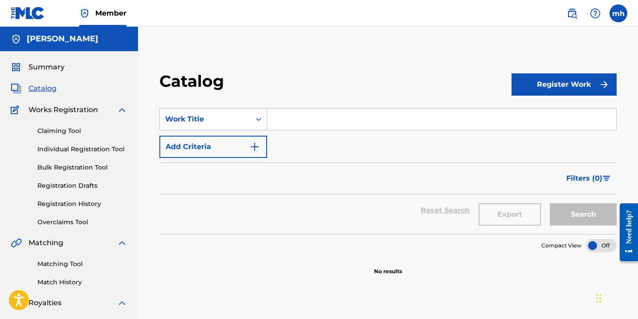
click at [60, 67] on span "Summary" at bounding box center [47, 67] width 36 height 11
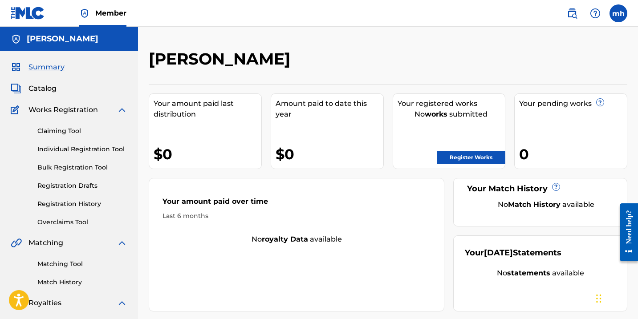
click at [467, 157] on link "Register Works" at bounding box center [471, 157] width 69 height 13
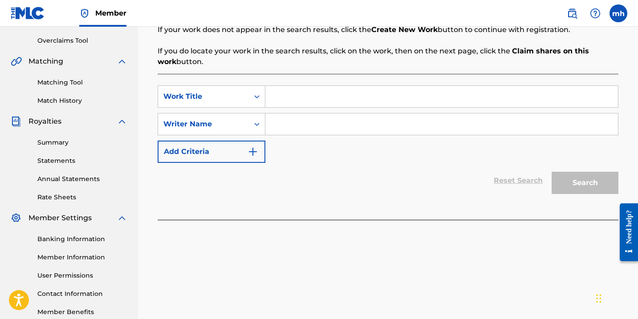
scroll to position [172, 0]
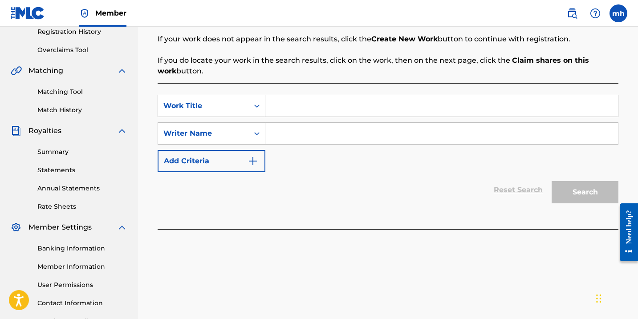
click at [284, 132] on input "Search Form" at bounding box center [442, 133] width 353 height 21
type input "[PERSON_NAME]"
click at [316, 106] on input "Search Form" at bounding box center [442, 105] width 353 height 21
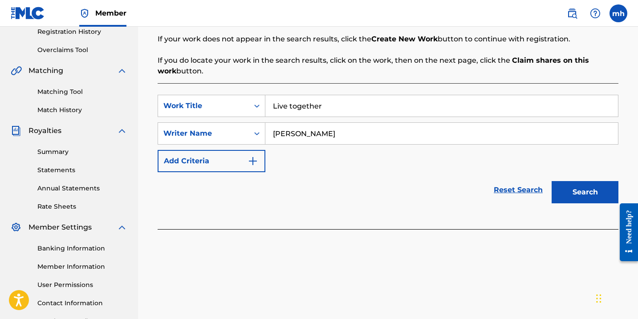
type input "Live together"
click at [585, 192] on button "Search" at bounding box center [585, 192] width 67 height 22
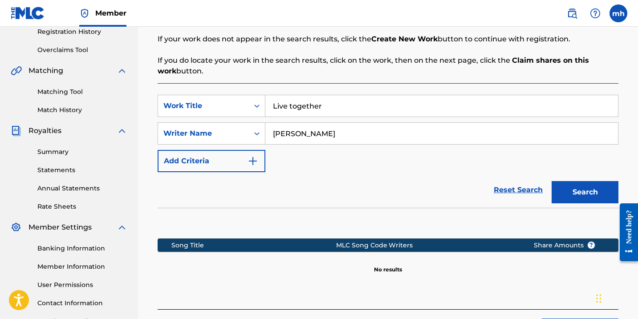
click at [578, 200] on button "Search" at bounding box center [585, 192] width 67 height 22
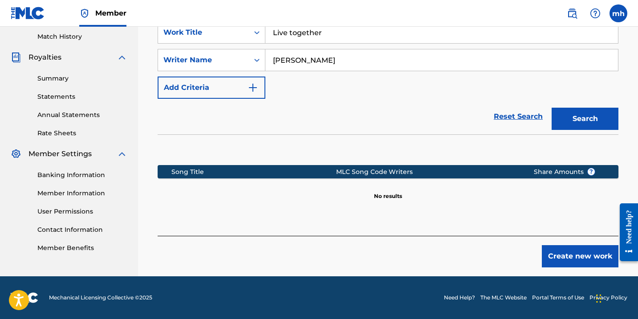
scroll to position [238, 0]
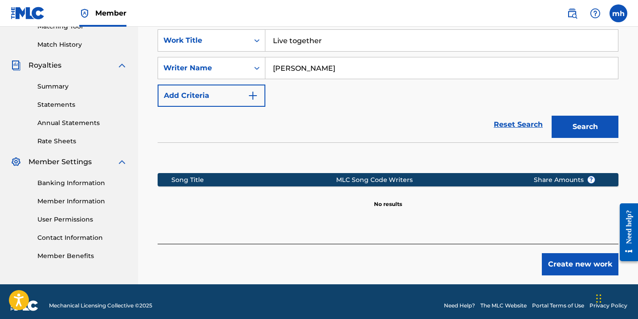
click at [552, 269] on button "Create new work" at bounding box center [580, 265] width 77 height 22
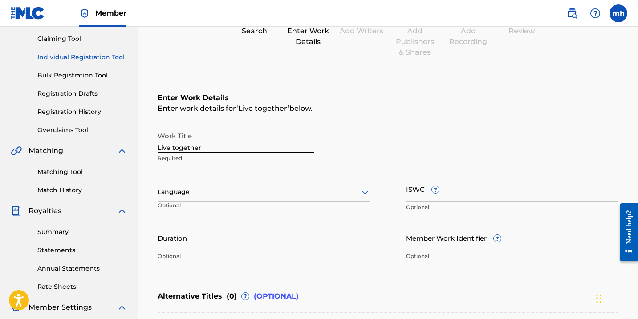
scroll to position [93, 0]
click at [176, 148] on input "Live together" at bounding box center [236, 139] width 157 height 25
type input "Live Together"
click at [425, 196] on input "ISWC ?" at bounding box center [512, 188] width 213 height 25
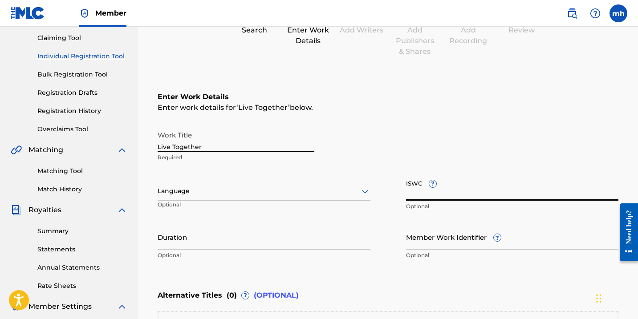
paste input "T-333.376.661-9"
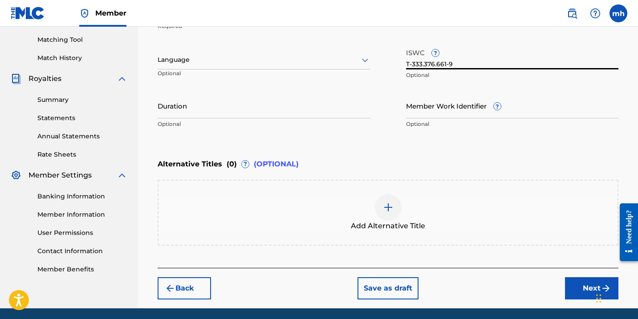
scroll to position [234, 0]
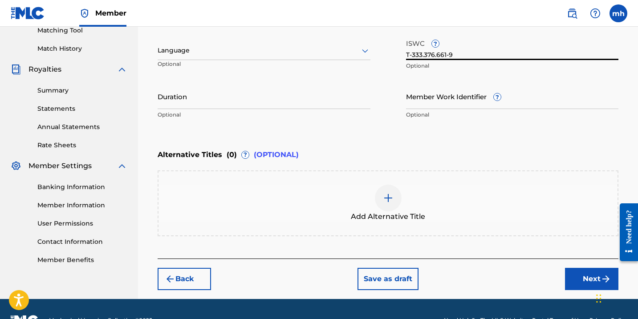
type input "T-333.376.661-9"
click at [577, 281] on button "Next" at bounding box center [591, 279] width 53 height 22
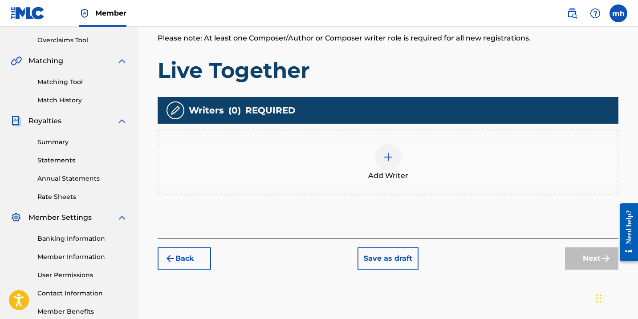
scroll to position [177, 0]
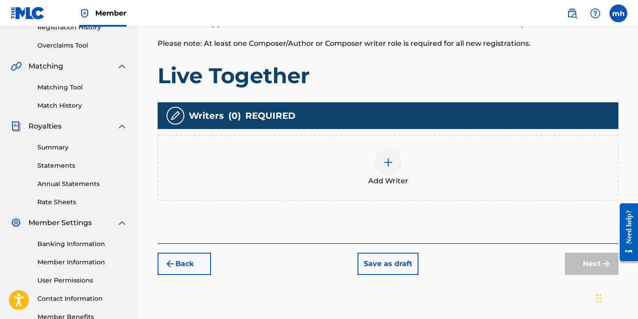
click at [395, 162] on div at bounding box center [388, 162] width 27 height 27
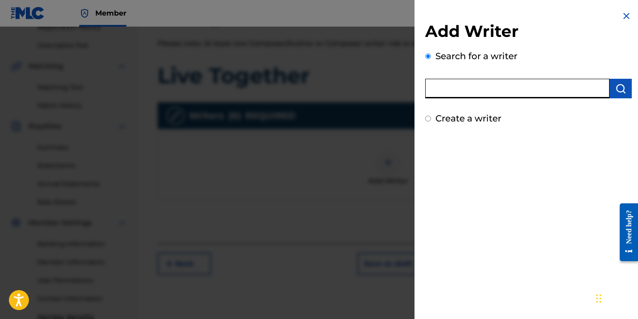
click at [474, 94] on input "text" at bounding box center [517, 89] width 184 height 20
type input "[PERSON_NAME]"
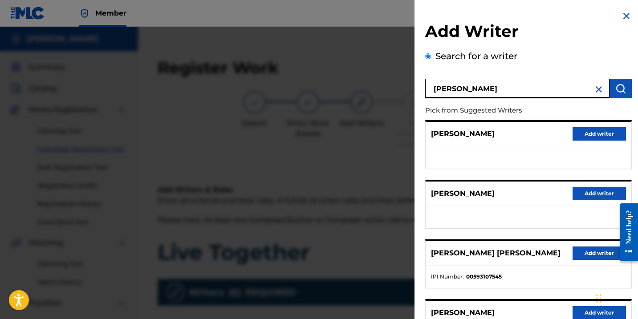
scroll to position [0, 0]
click at [594, 93] on img at bounding box center [599, 89] width 11 height 11
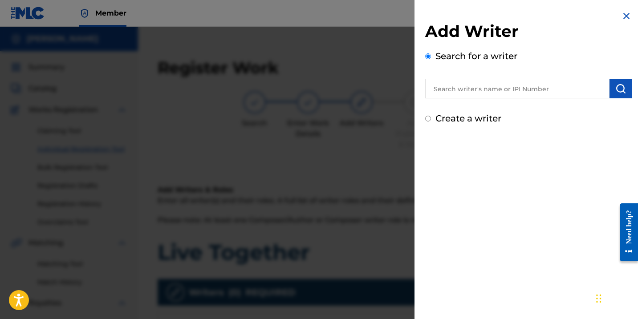
click at [429, 118] on input "Create a writer" at bounding box center [428, 119] width 6 height 6
radio input "false"
radio input "true"
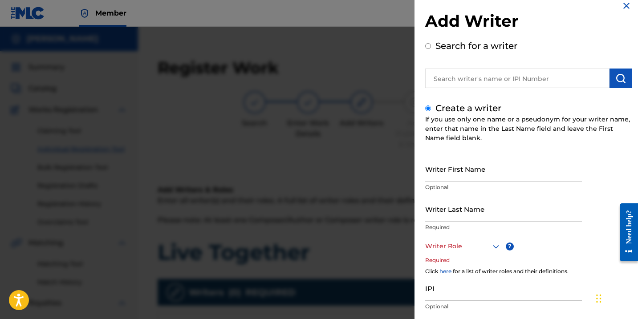
scroll to position [11, 0]
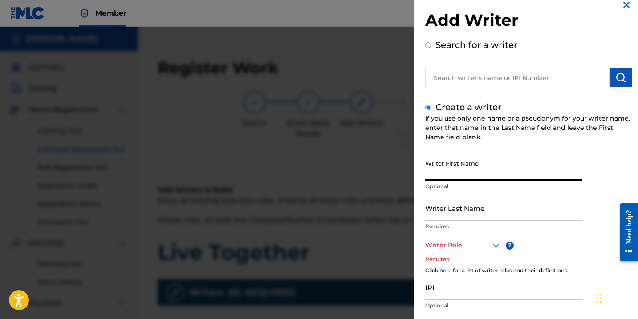
click at [487, 176] on input "Writer First Name" at bounding box center [503, 167] width 157 height 25
type input "[PERSON_NAME]"
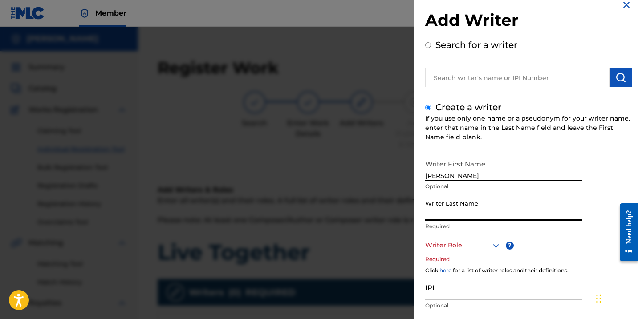
click at [480, 216] on input "Writer Last Name" at bounding box center [503, 208] width 157 height 25
type input "[PERSON_NAME]"
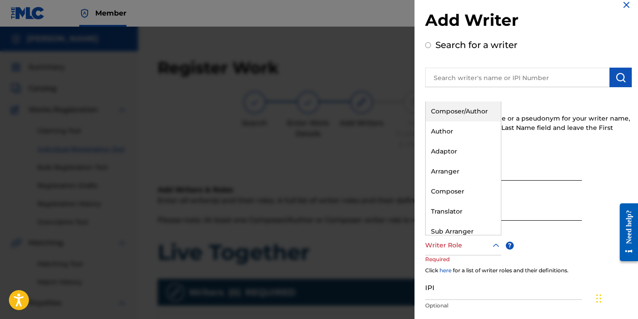
click at [443, 251] on div at bounding box center [463, 245] width 76 height 11
click at [474, 110] on div "Composer/Author" at bounding box center [463, 112] width 75 height 20
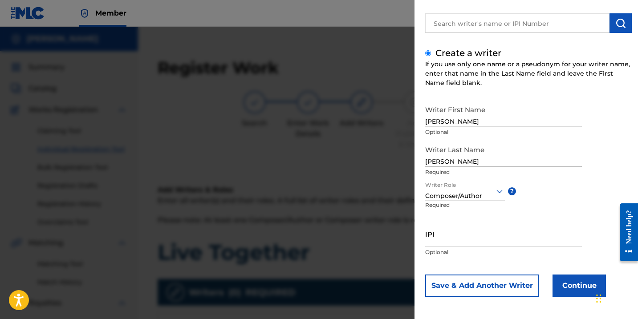
scroll to position [67, 0]
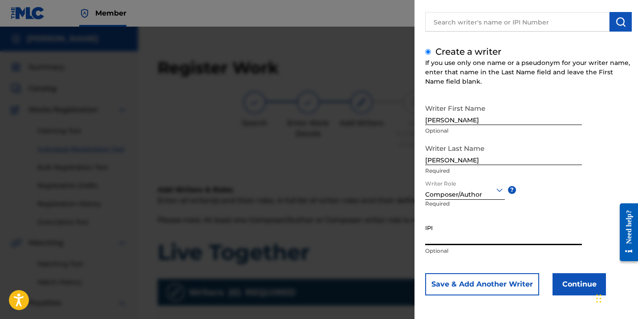
click at [447, 235] on input "IPI" at bounding box center [503, 232] width 157 height 25
paste input "01142072699"
type input "01142072699"
click at [581, 287] on button "Continue" at bounding box center [579, 284] width 53 height 22
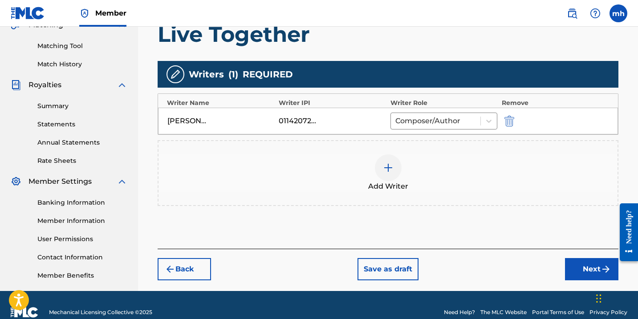
scroll to position [219, 0]
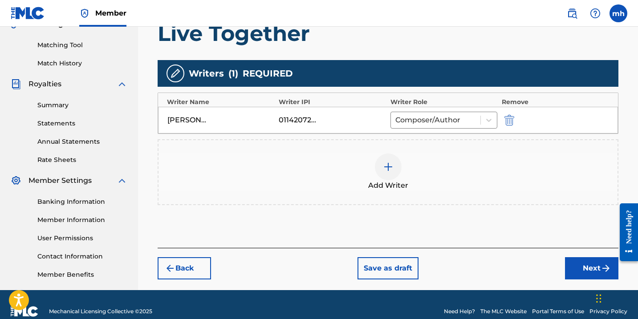
click at [582, 268] on button "Next" at bounding box center [591, 269] width 53 height 22
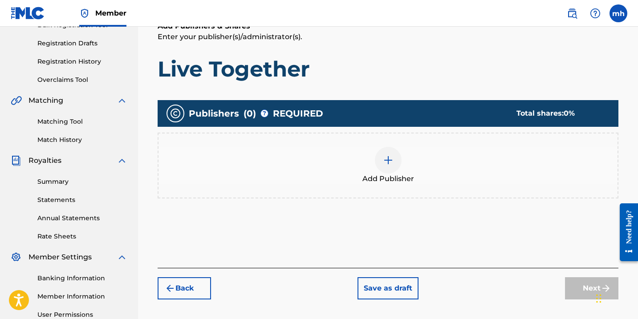
scroll to position [168, 0]
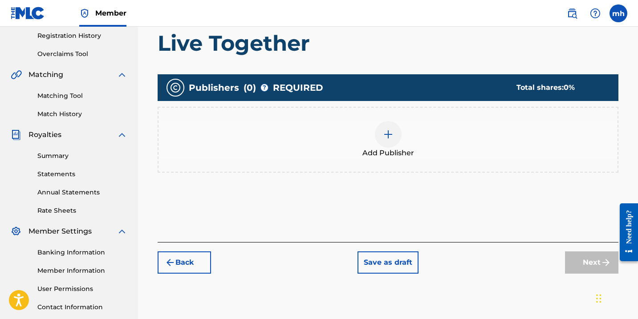
click at [388, 139] on img at bounding box center [388, 134] width 11 height 11
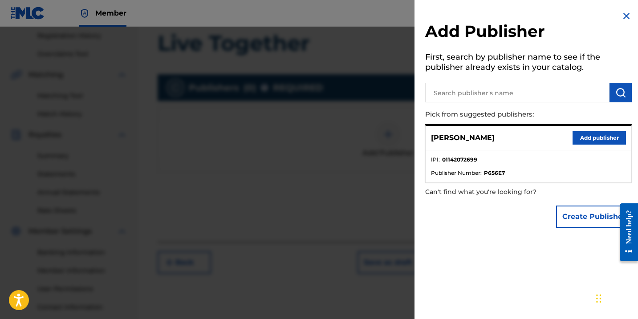
click at [573, 220] on button "Create Publisher" at bounding box center [594, 217] width 76 height 22
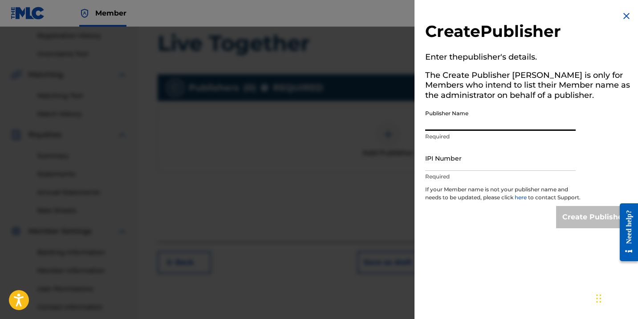
click at [455, 124] on input "Publisher Name" at bounding box center [500, 118] width 151 height 25
type input "RHindz Publishing"
click at [464, 160] on input "IPI Number" at bounding box center [500, 158] width 151 height 25
paste input "01295057925"
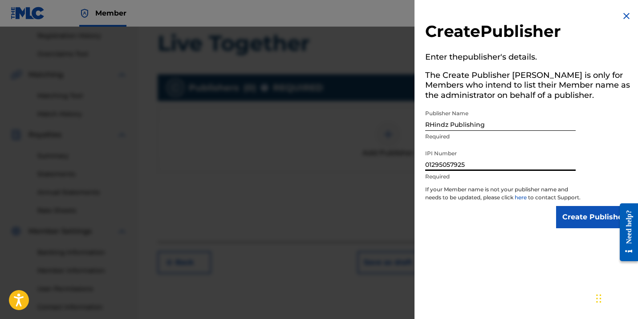
type input "01295057925"
click at [573, 227] on input "Create Publisher" at bounding box center [594, 217] width 76 height 22
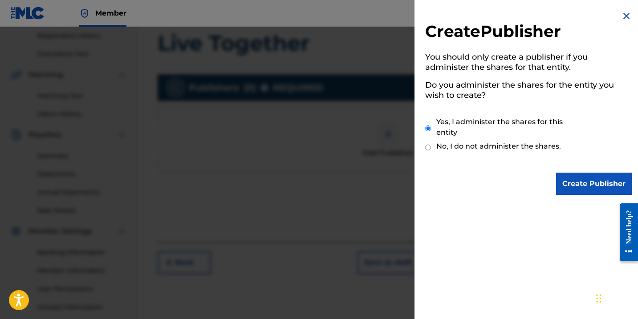
click at [576, 186] on input "Create Publisher" at bounding box center [594, 184] width 76 height 22
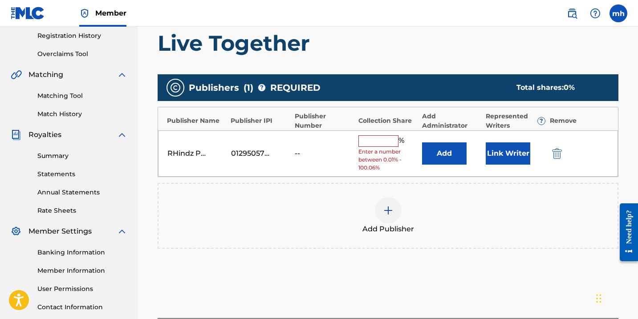
click at [383, 141] on input "text" at bounding box center [379, 141] width 40 height 12
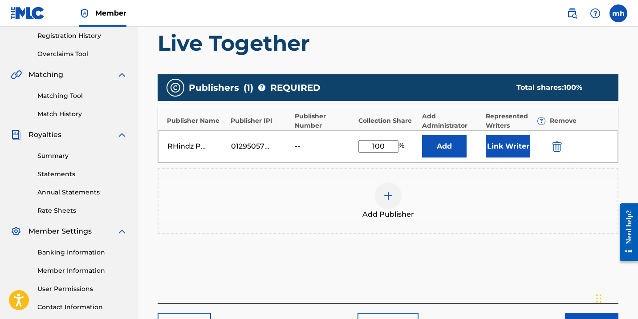
type input "100"
click at [443, 203] on div "Add Publisher" at bounding box center [388, 201] width 459 height 37
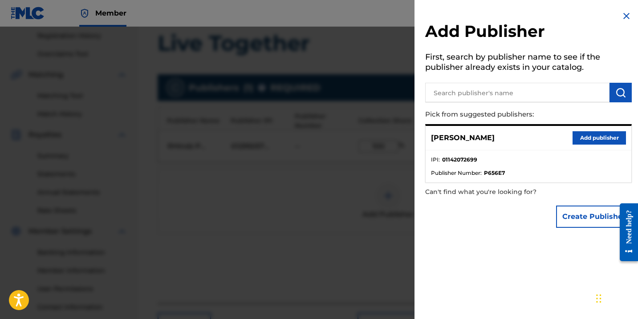
click at [623, 17] on img at bounding box center [627, 16] width 11 height 11
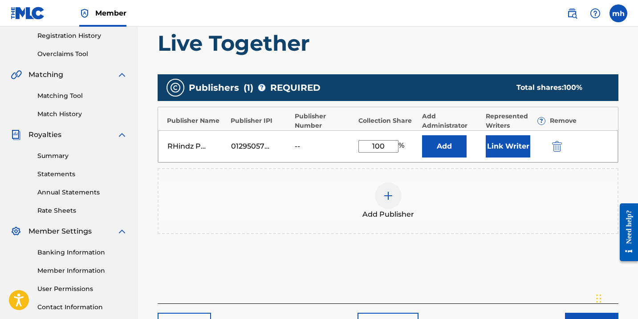
click at [511, 148] on button "Link Writer" at bounding box center [508, 146] width 45 height 22
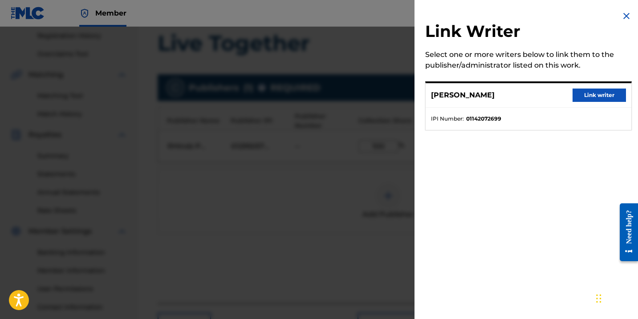
click at [582, 97] on button "Link writer" at bounding box center [599, 95] width 53 height 13
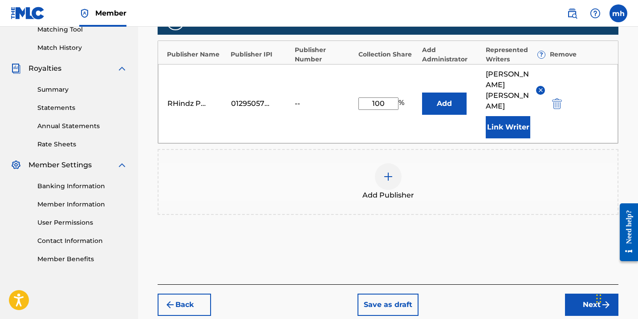
scroll to position [235, 0]
click at [579, 294] on button "Next" at bounding box center [591, 305] width 53 height 22
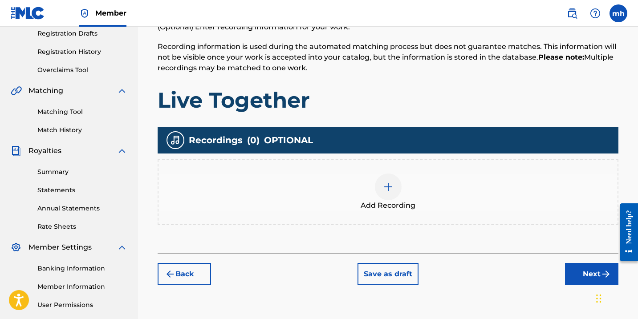
scroll to position [133, 0]
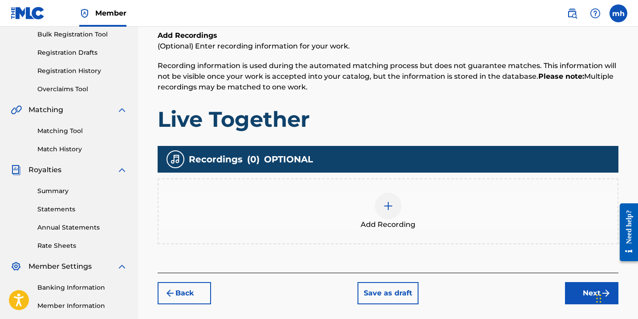
click at [388, 209] on img at bounding box center [388, 206] width 11 height 11
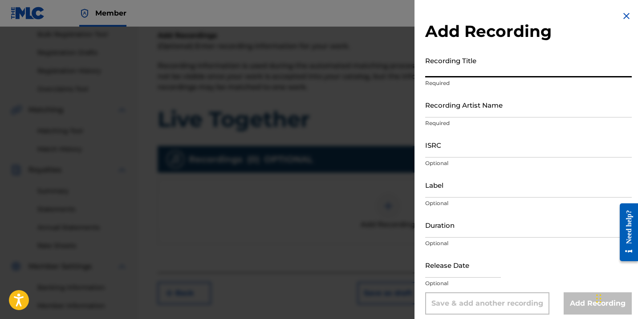
click at [501, 73] on input "Recording Title" at bounding box center [528, 64] width 207 height 25
type input "Live Together"
click at [500, 114] on input "Recording Artist Name" at bounding box center [528, 104] width 207 height 25
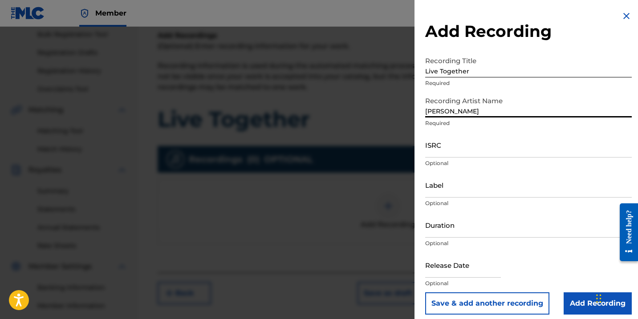
type input "[PERSON_NAME]"
click at [470, 153] on input "ISRC" at bounding box center [528, 144] width 207 height 25
paste input "TCAHK2306305"
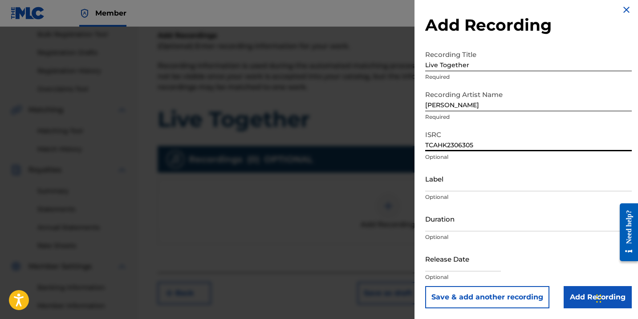
scroll to position [6, 0]
type input "TCAHK2306305"
click at [478, 267] on input "text" at bounding box center [463, 258] width 76 height 25
select select "7"
select select "2025"
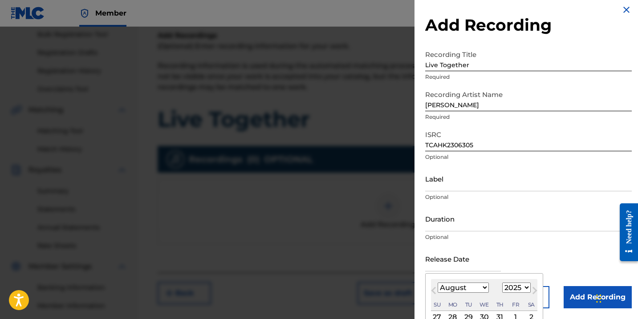
select select "8"
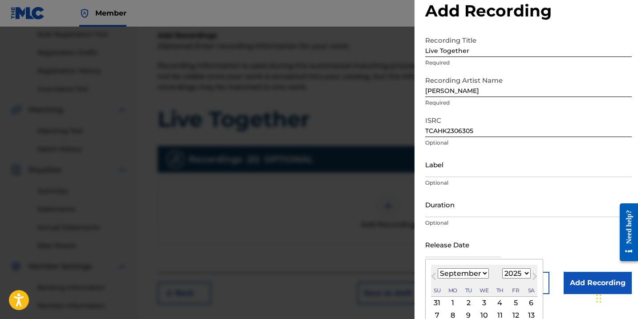
scroll to position [24, 0]
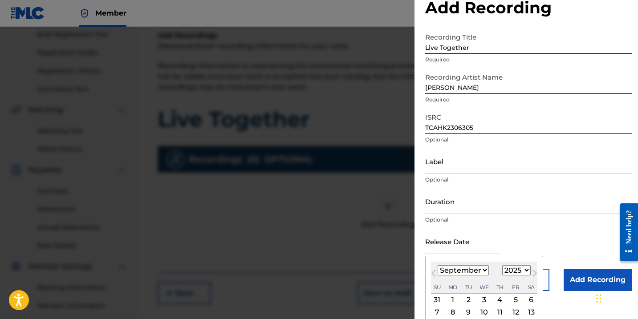
select select "2023"
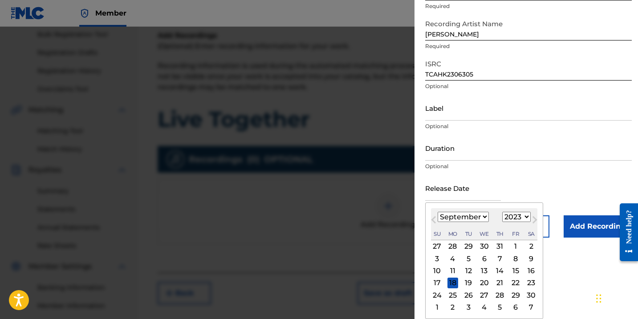
click at [511, 284] on div "22" at bounding box center [516, 283] width 11 height 11
type input "[DATE]"
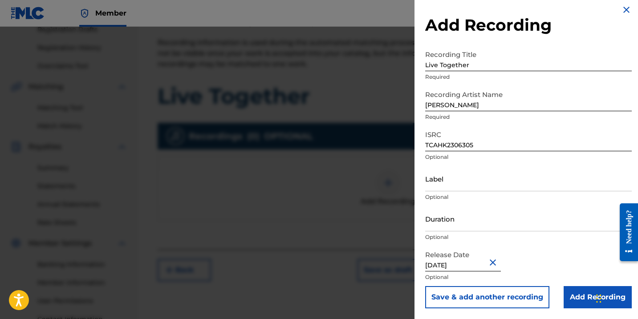
scroll to position [173, 0]
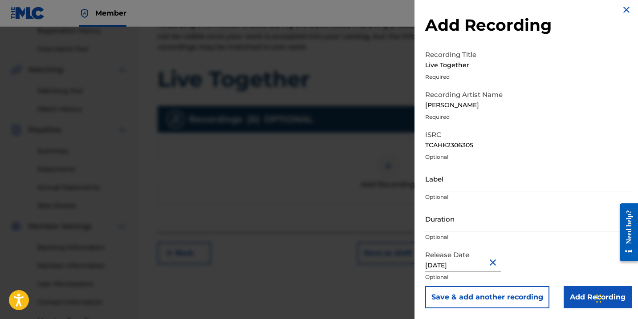
click at [579, 297] on input "Add Recording" at bounding box center [598, 297] width 68 height 22
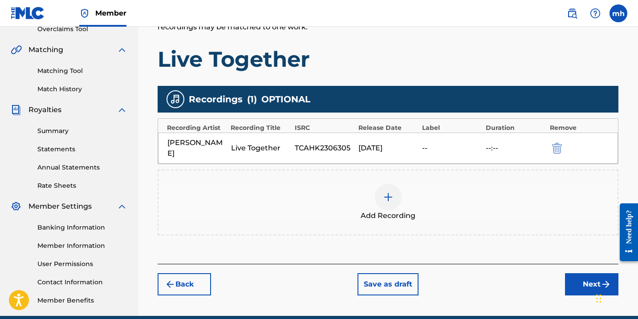
scroll to position [195, 0]
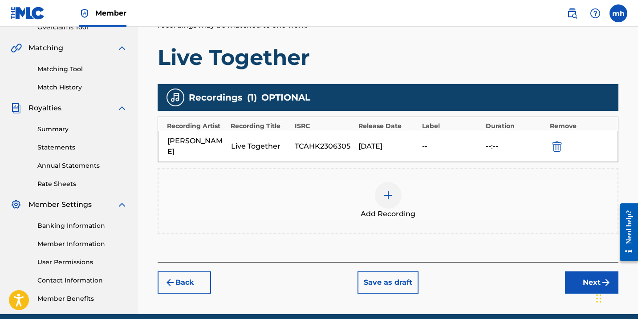
click at [586, 273] on button "Next" at bounding box center [591, 283] width 53 height 22
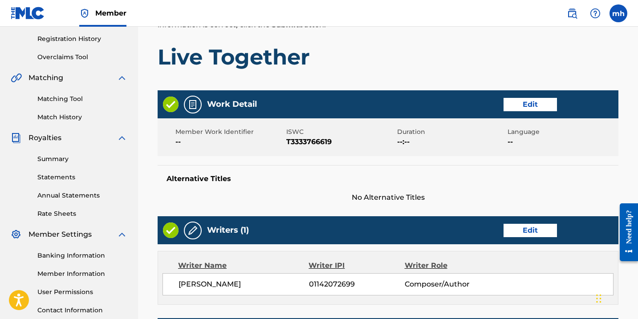
scroll to position [163, 0]
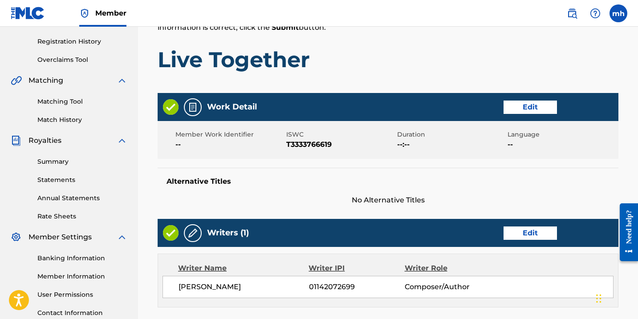
click at [526, 104] on button "Edit" at bounding box center [530, 107] width 53 height 13
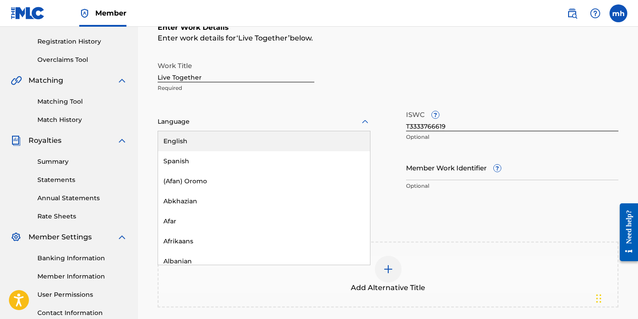
click at [228, 124] on div at bounding box center [264, 121] width 213 height 11
click at [228, 140] on div "English" at bounding box center [264, 141] width 212 height 20
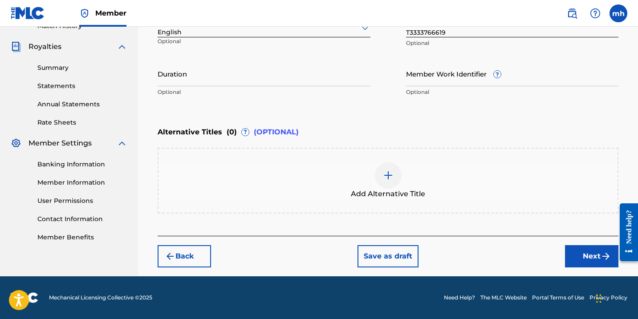
scroll to position [257, 0]
click at [583, 262] on button "Next" at bounding box center [591, 256] width 53 height 22
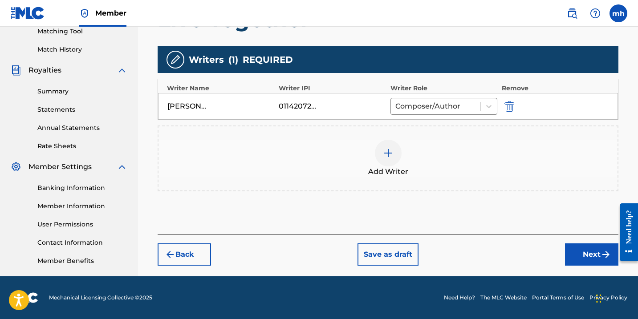
click at [581, 251] on button "Next" at bounding box center [591, 255] width 53 height 22
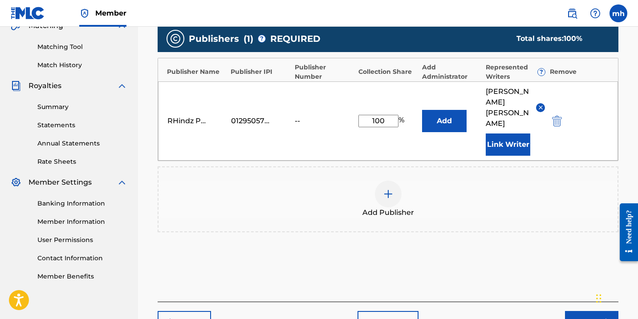
scroll to position [223, 0]
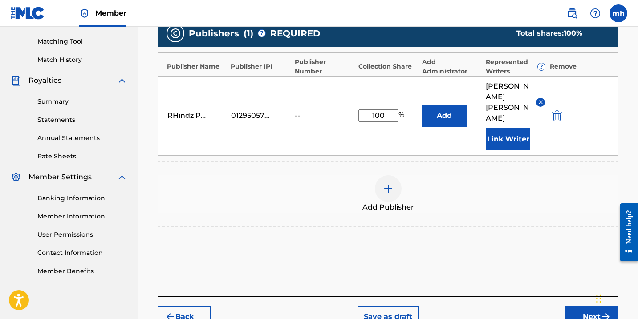
click at [586, 306] on button "Next" at bounding box center [591, 317] width 53 height 22
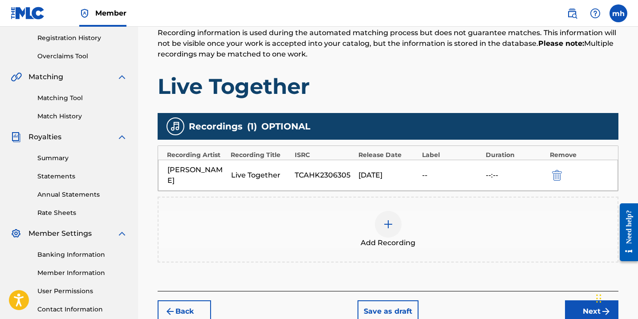
scroll to position [167, 0]
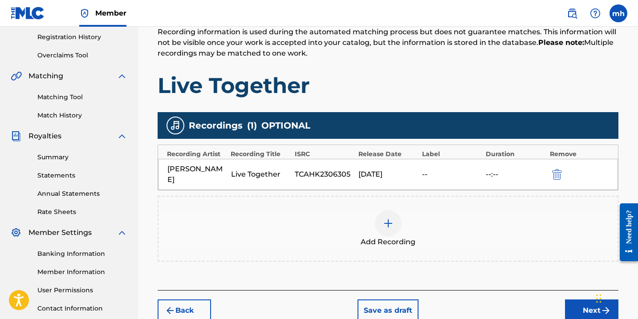
click at [584, 302] on button "Next" at bounding box center [591, 311] width 53 height 22
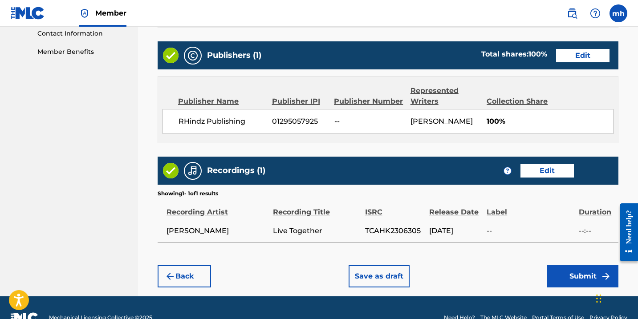
scroll to position [454, 0]
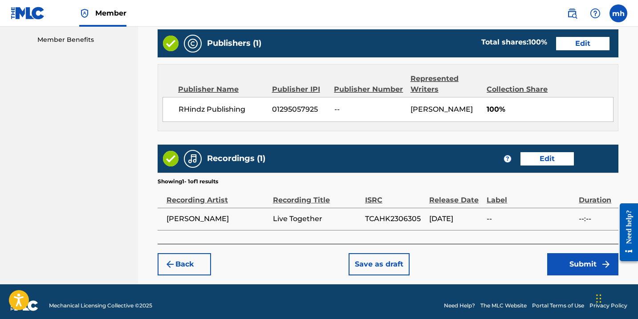
click at [582, 262] on button "Submit" at bounding box center [583, 265] width 71 height 22
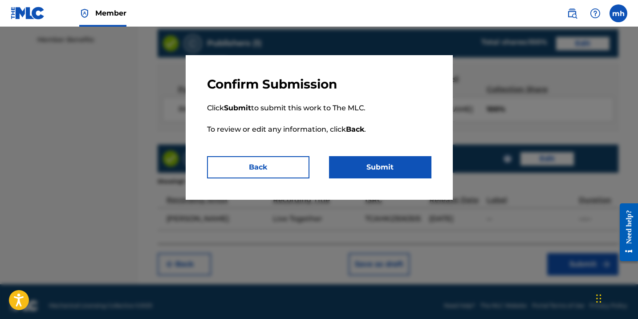
click at [408, 169] on button "Submit" at bounding box center [380, 167] width 102 height 22
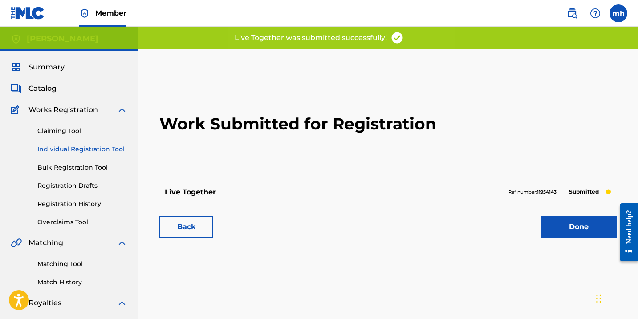
click at [591, 227] on link "Done" at bounding box center [579, 227] width 76 height 22
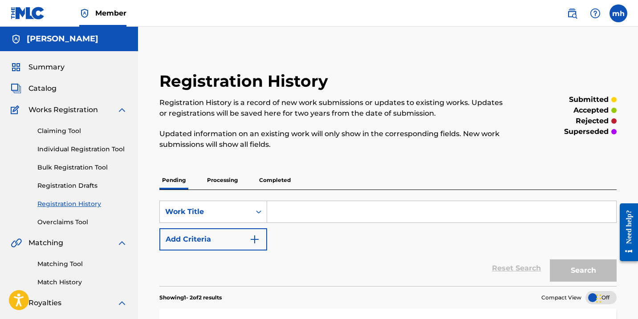
click at [53, 91] on span "Catalog" at bounding box center [43, 88] width 28 height 11
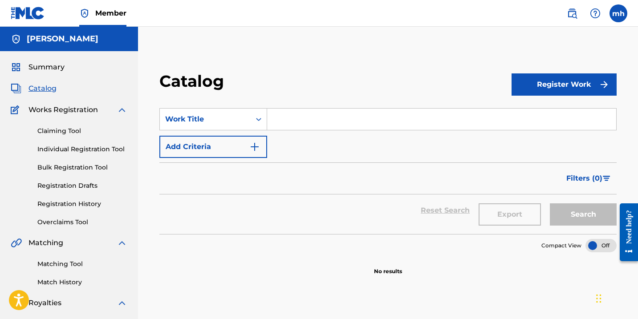
click at [530, 80] on button "Register Work" at bounding box center [564, 85] width 105 height 22
click at [533, 110] on link "Individual" at bounding box center [564, 113] width 105 height 21
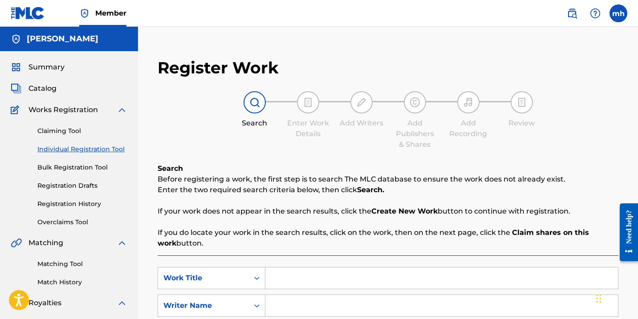
click at [41, 83] on span "Catalog" at bounding box center [43, 88] width 28 height 11
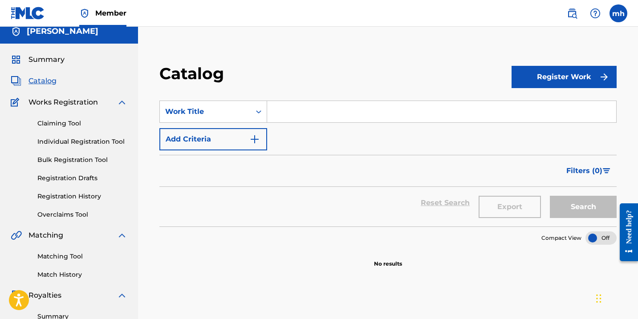
scroll to position [11, 0]
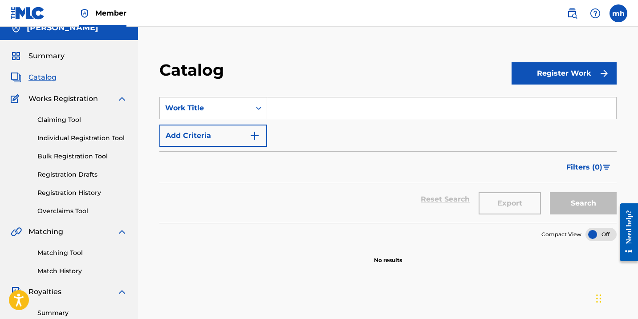
click at [87, 99] on span "Works Registration" at bounding box center [64, 99] width 70 height 11
click at [49, 54] on span "Summary" at bounding box center [47, 56] width 36 height 11
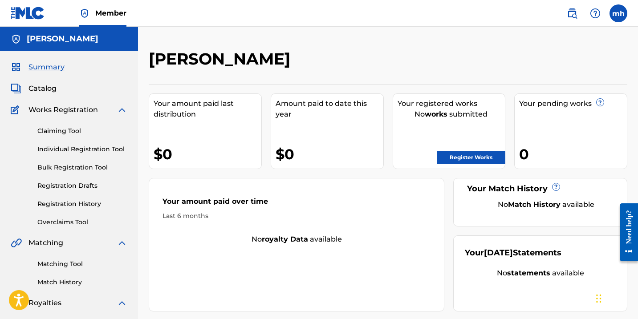
click at [458, 158] on link "Register Works" at bounding box center [471, 157] width 69 height 13
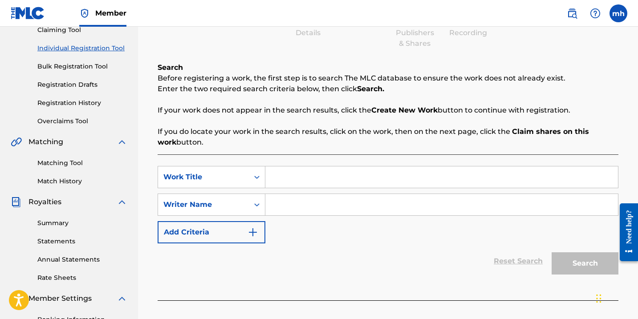
scroll to position [102, 0]
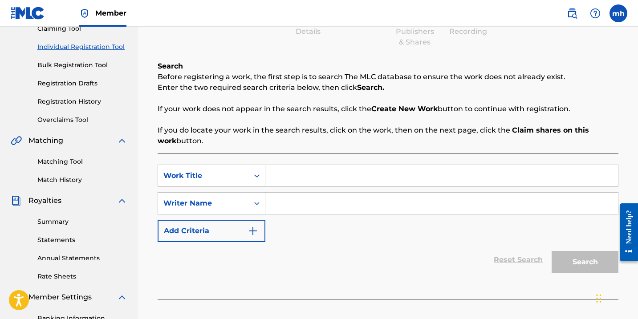
click at [297, 183] on input "Search Form" at bounding box center [442, 175] width 353 height 21
type input "With We"
click at [301, 206] on input "Search Form" at bounding box center [442, 203] width 353 height 21
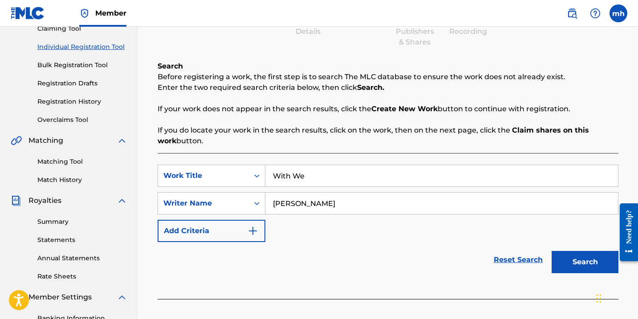
type input "[PERSON_NAME]"
click at [592, 265] on button "Search" at bounding box center [585, 262] width 67 height 22
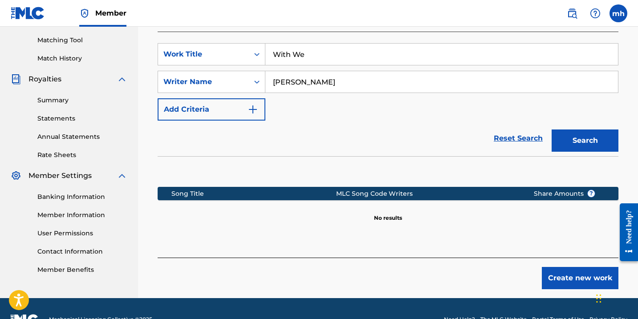
scroll to position [221, 0]
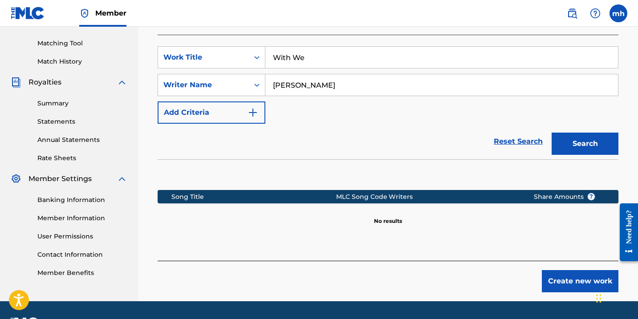
click at [559, 286] on button "Create new work" at bounding box center [580, 281] width 77 height 22
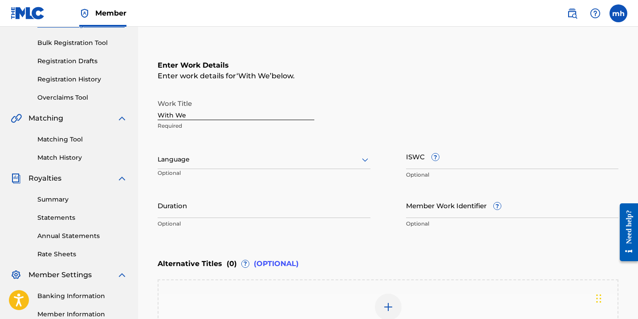
scroll to position [123, 0]
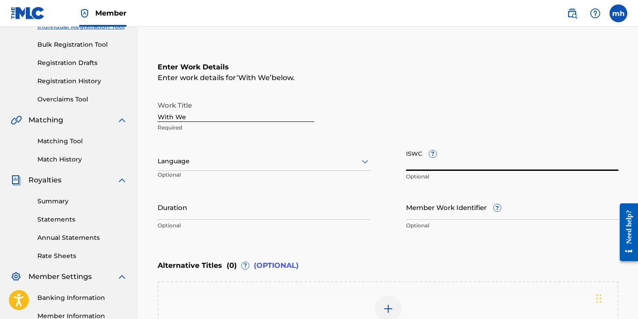
click at [425, 166] on input "ISWC ?" at bounding box center [512, 158] width 213 height 25
paste input "T-333.376.663-1"
type input "T-333.376.663-1"
click at [318, 164] on div at bounding box center [264, 161] width 213 height 11
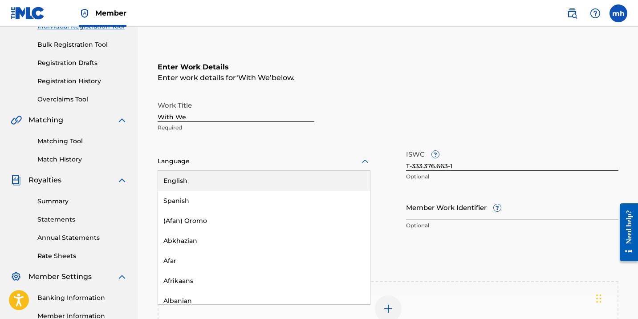
click at [311, 176] on div "English" at bounding box center [264, 181] width 212 height 20
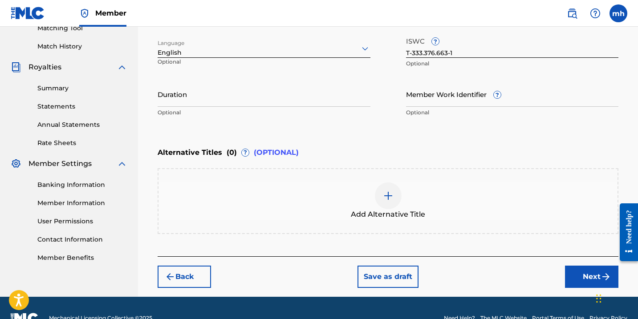
scroll to position [237, 0]
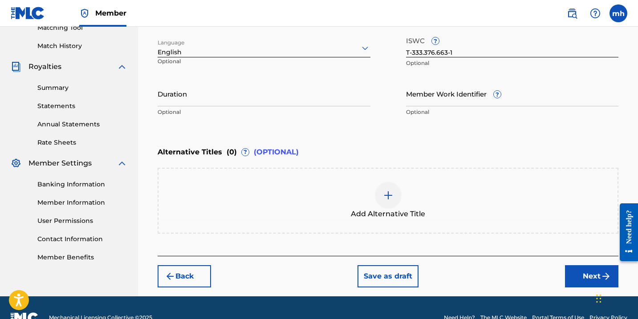
click at [581, 280] on button "Next" at bounding box center [591, 277] width 53 height 22
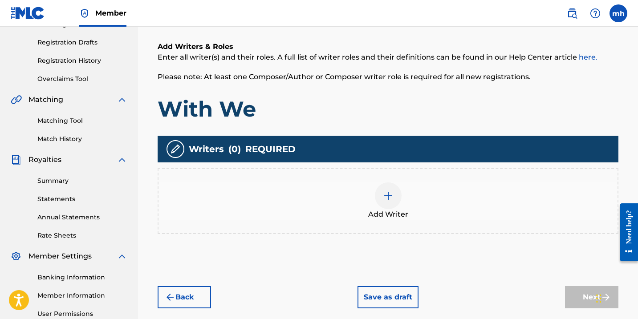
scroll to position [135, 0]
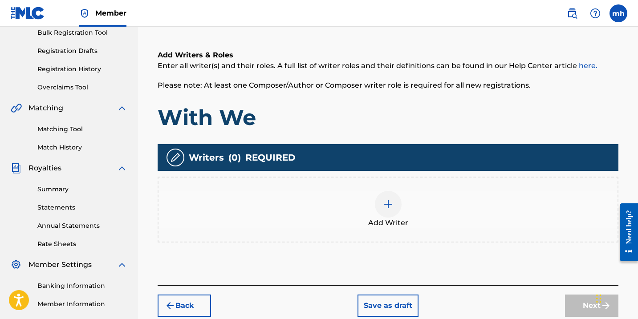
click at [397, 204] on div at bounding box center [388, 204] width 27 height 27
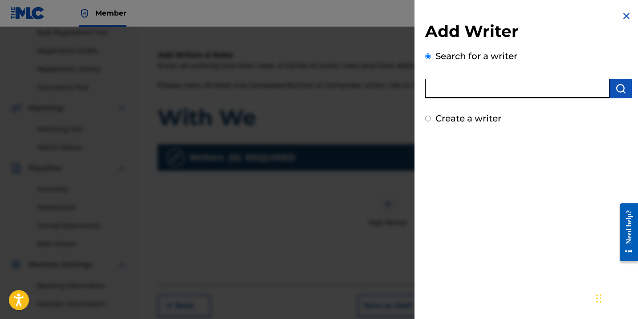
click at [470, 91] on input "text" at bounding box center [517, 89] width 184 height 20
type input "m"
click at [462, 92] on input "text" at bounding box center [517, 89] width 184 height 20
paste input "01142072699"
type input "01142072699"
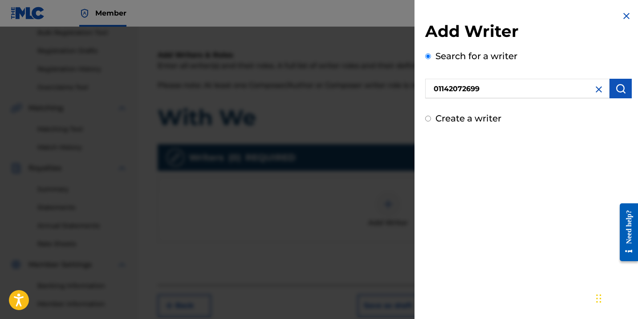
click at [623, 86] on button "submit" at bounding box center [621, 89] width 22 height 20
click at [594, 89] on img at bounding box center [599, 89] width 11 height 11
click at [427, 120] on input "Create a writer" at bounding box center [428, 119] width 6 height 6
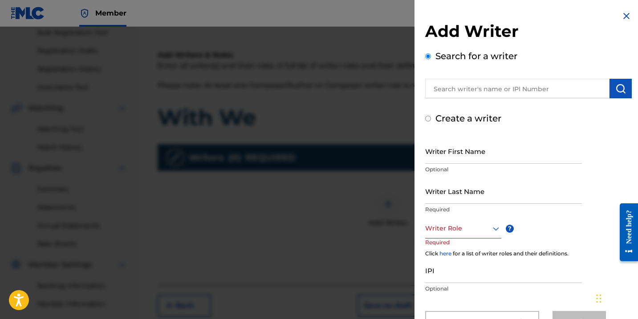
radio input "false"
radio input "true"
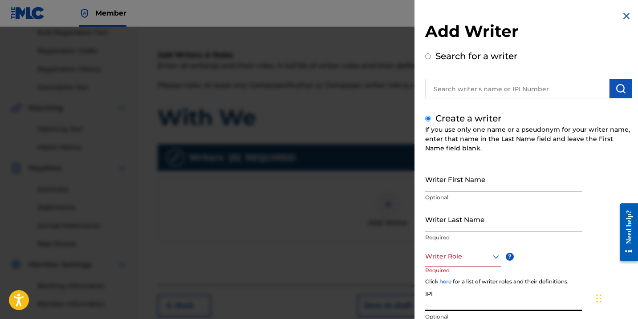
click at [450, 304] on input "IPI" at bounding box center [503, 298] width 157 height 25
paste input "01142072699"
type input "01142072699"
click at [444, 183] on input "Writer First Name" at bounding box center [503, 179] width 157 height 25
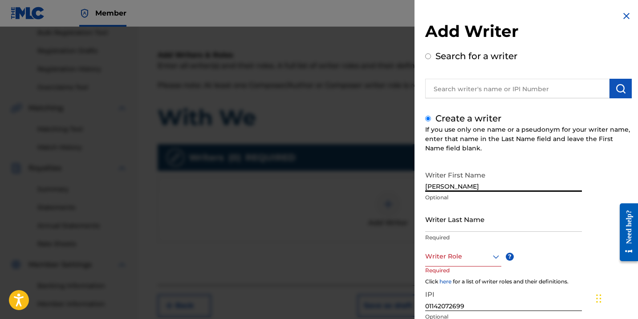
type input "[PERSON_NAME]"
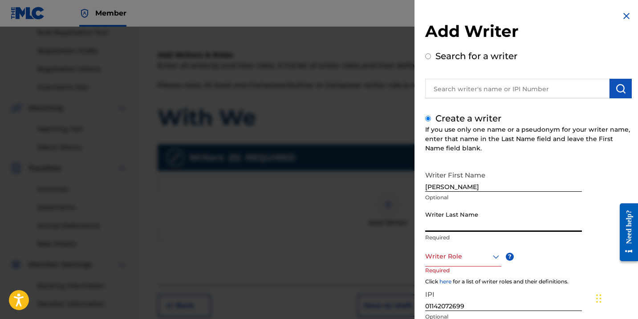
click at [507, 229] on input "Writer Last Name" at bounding box center [503, 219] width 157 height 25
type input "[PERSON_NAME]"
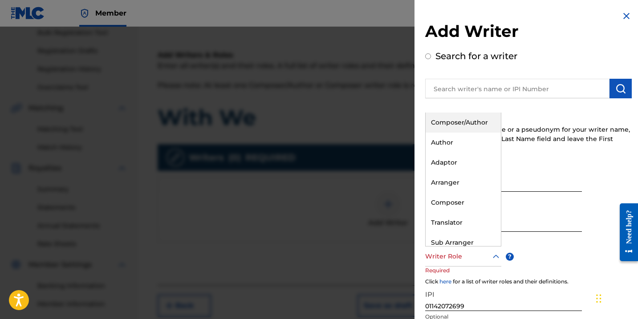
click at [493, 258] on icon at bounding box center [496, 257] width 11 height 11
click at [463, 125] on div "Composer/Author" at bounding box center [463, 123] width 75 height 20
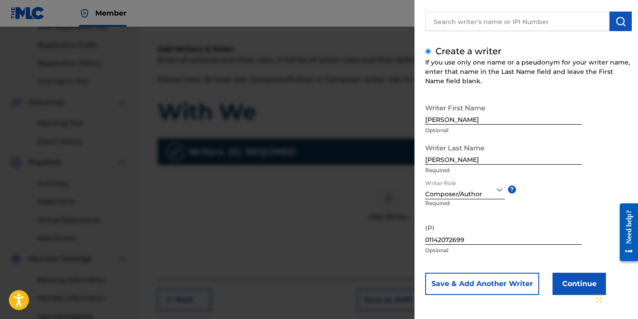
scroll to position [142, 0]
click at [572, 289] on button "Continue" at bounding box center [579, 284] width 53 height 22
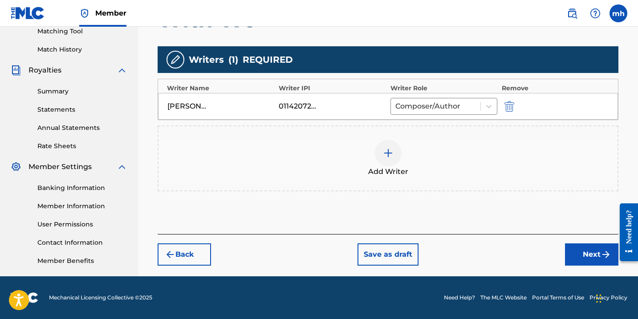
click at [591, 256] on button "Next" at bounding box center [591, 255] width 53 height 22
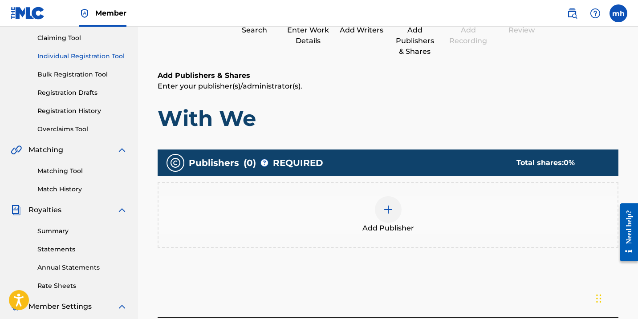
scroll to position [114, 0]
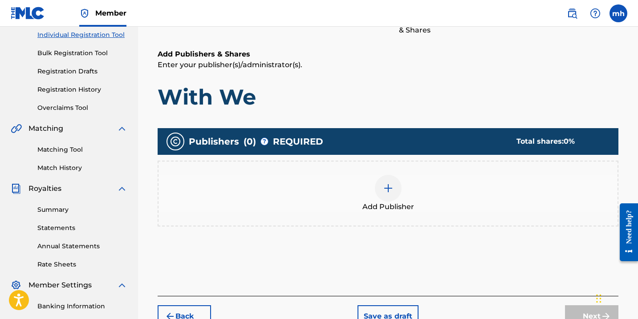
click at [390, 186] on img at bounding box center [388, 188] width 11 height 11
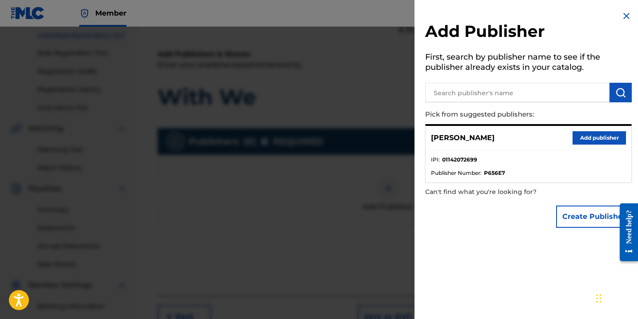
click at [580, 217] on button "Create Publisher" at bounding box center [594, 217] width 76 height 22
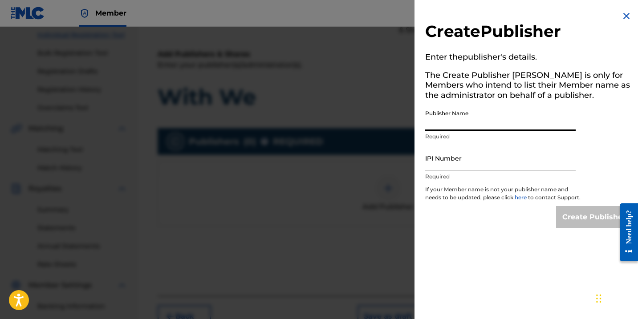
click at [476, 120] on input "Publisher Name" at bounding box center [500, 118] width 151 height 25
type input "RHindz Publishing"
click at [450, 165] on input "IPI Number" at bounding box center [500, 158] width 151 height 25
paste input "01295057925"
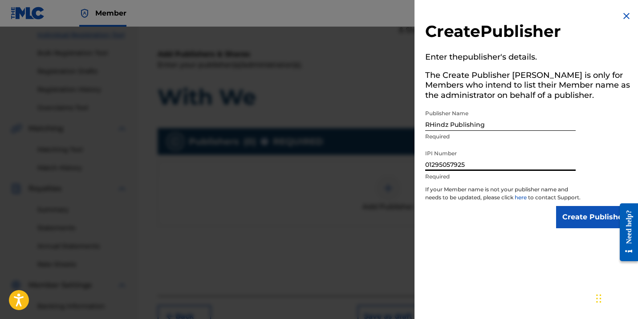
type input "01295057925"
click at [568, 229] on input "Create Publisher" at bounding box center [594, 217] width 76 height 22
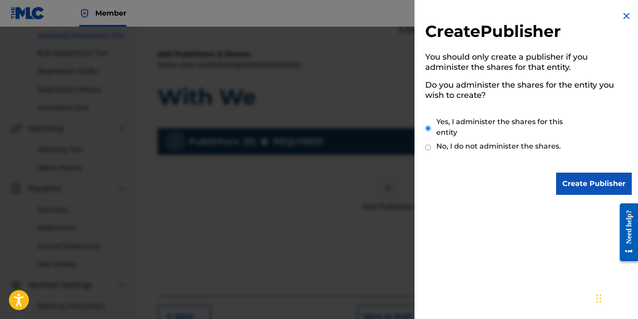
click at [574, 187] on input "Create Publisher" at bounding box center [594, 184] width 76 height 22
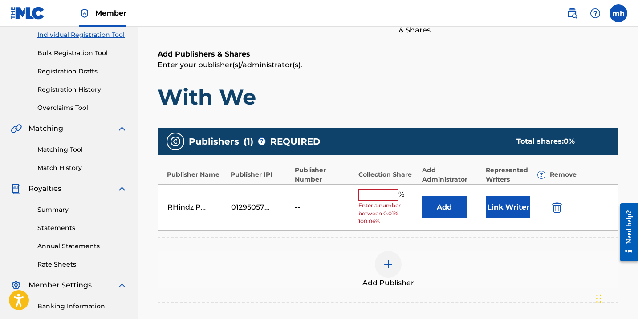
click at [379, 194] on input "text" at bounding box center [379, 195] width 40 height 12
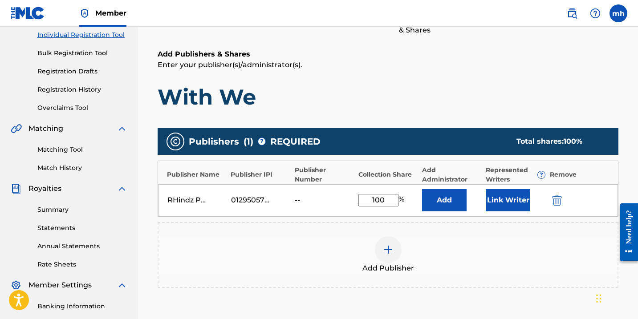
type input "100"
click at [509, 201] on button "Link Writer" at bounding box center [508, 200] width 45 height 22
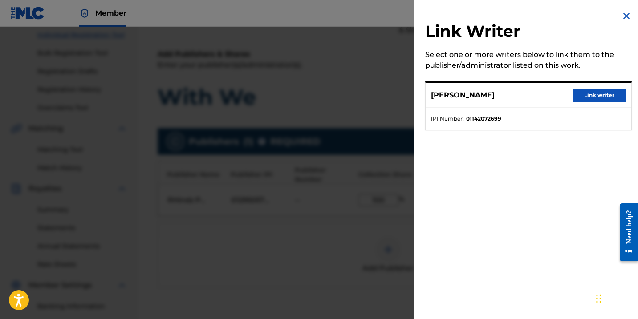
click at [584, 95] on button "Link writer" at bounding box center [599, 95] width 53 height 13
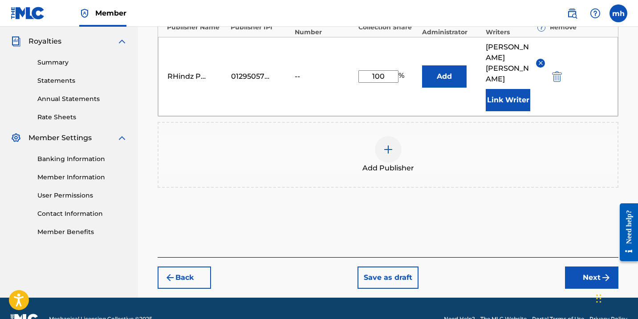
click at [581, 267] on button "Next" at bounding box center [591, 278] width 53 height 22
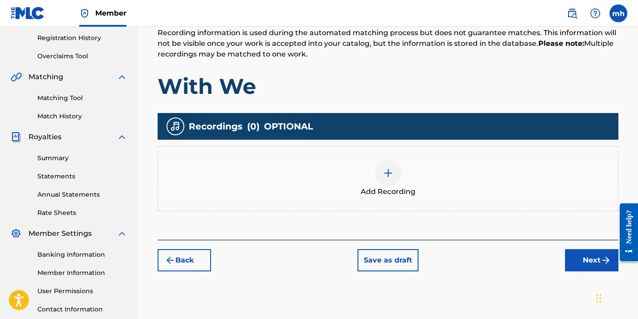
scroll to position [164, 0]
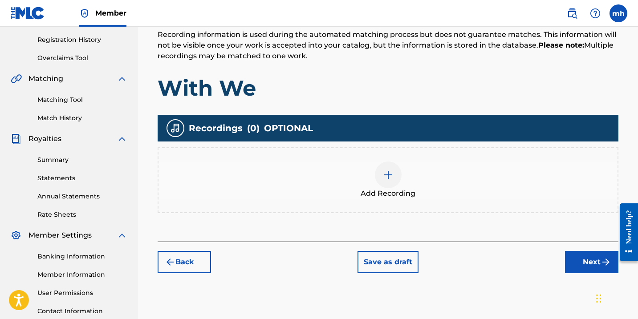
click at [393, 173] on img at bounding box center [388, 175] width 11 height 11
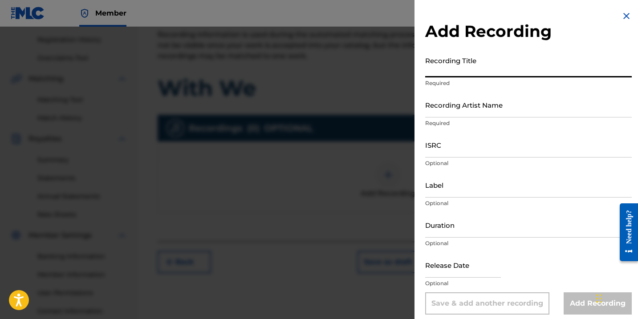
click at [512, 68] on input "Recording Title" at bounding box center [528, 64] width 207 height 25
type input "With We"
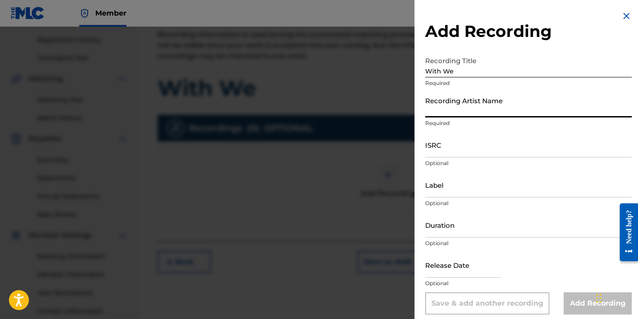
click at [505, 109] on input "Recording Artist Name" at bounding box center [528, 104] width 207 height 25
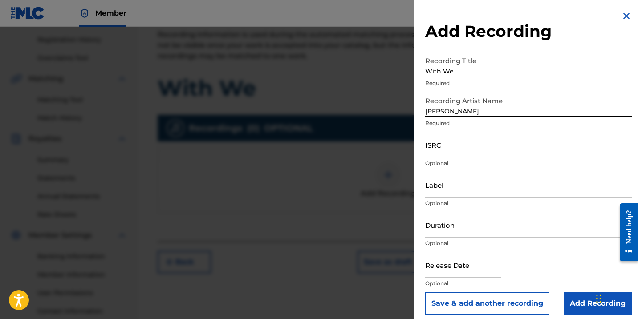
type input "[PERSON_NAME]"
click at [503, 155] on input "ISRC" at bounding box center [528, 144] width 207 height 25
paste input "TCAHT2304879"
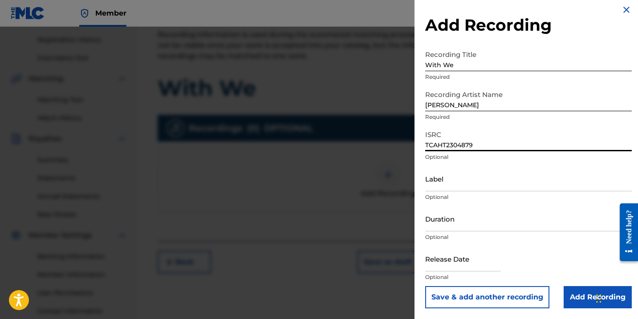
scroll to position [6, 0]
type input "TCAHT2304879"
click at [463, 266] on input "text" at bounding box center [463, 258] width 76 height 25
select select "7"
select select "2025"
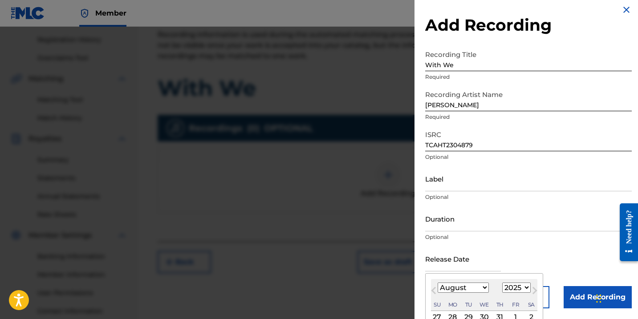
select select "0"
select select "2024"
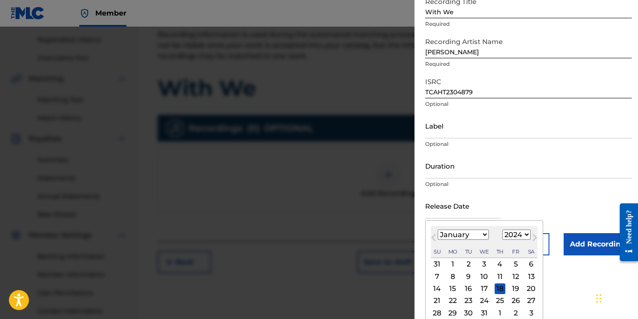
scroll to position [62, 0]
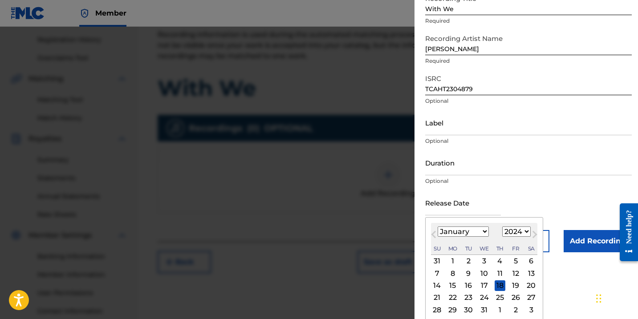
click at [511, 272] on div "12" at bounding box center [516, 273] width 11 height 11
type input "[DATE]"
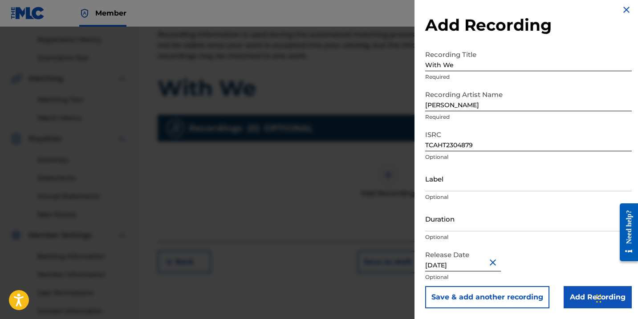
scroll to position [6, 0]
click at [582, 299] on input "Add Recording" at bounding box center [598, 297] width 68 height 22
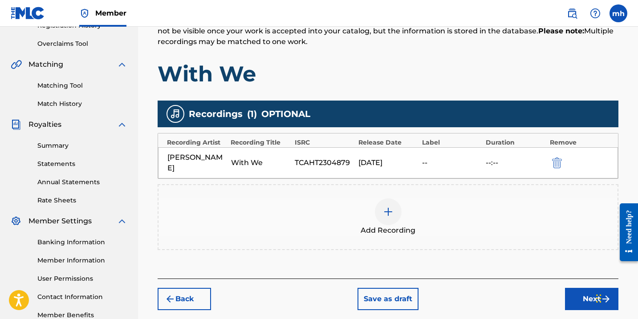
scroll to position [180, 0]
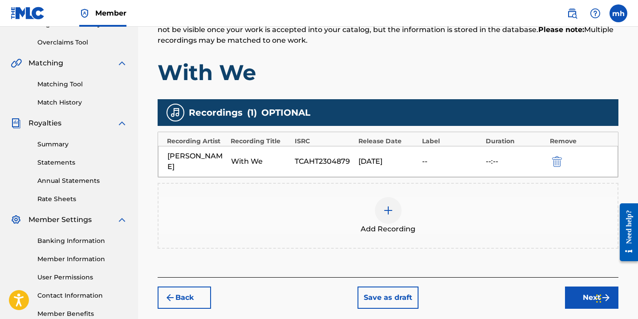
click at [586, 288] on button "Next" at bounding box center [591, 298] width 53 height 22
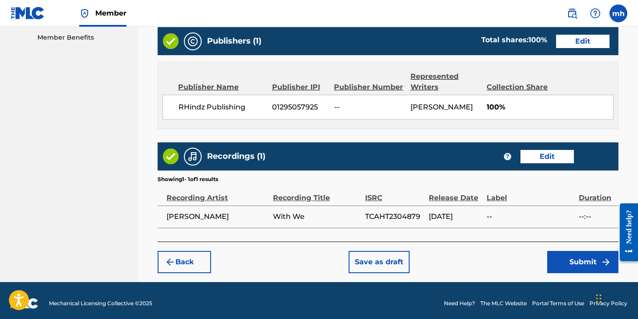
scroll to position [460, 0]
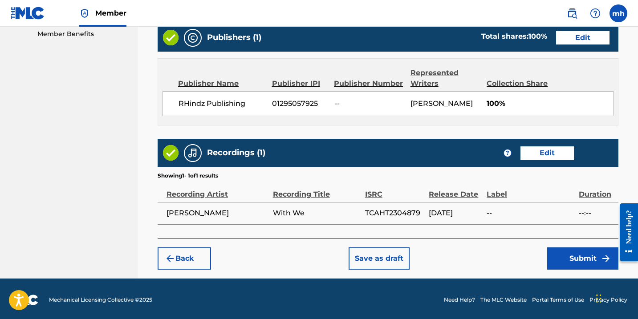
click at [582, 260] on button "Submit" at bounding box center [583, 259] width 71 height 22
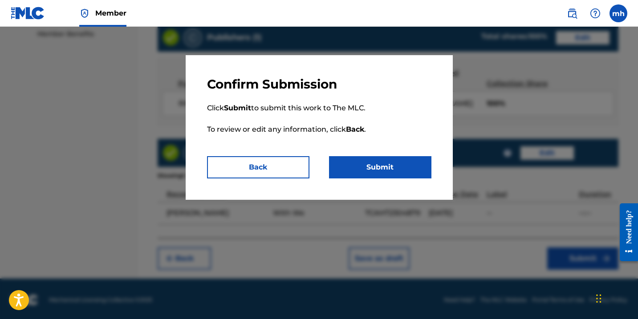
click at [398, 175] on button "Submit" at bounding box center [380, 167] width 102 height 22
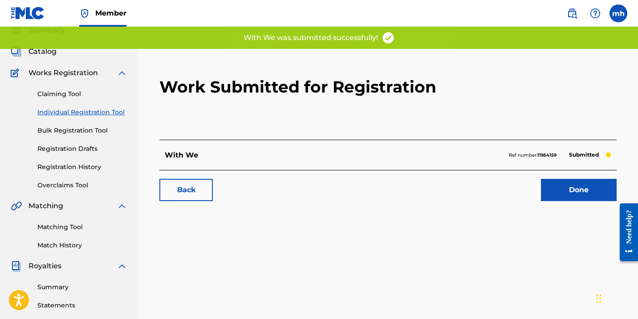
scroll to position [40, 0]
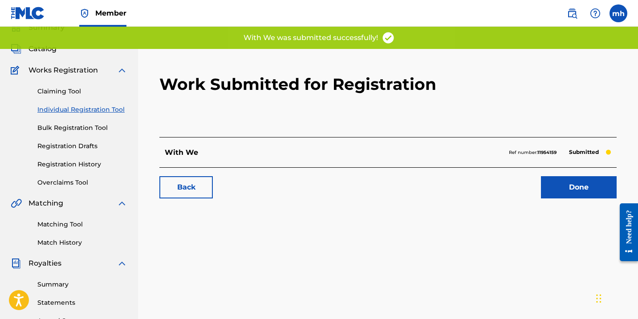
click at [565, 191] on link "Done" at bounding box center [579, 187] width 76 height 22
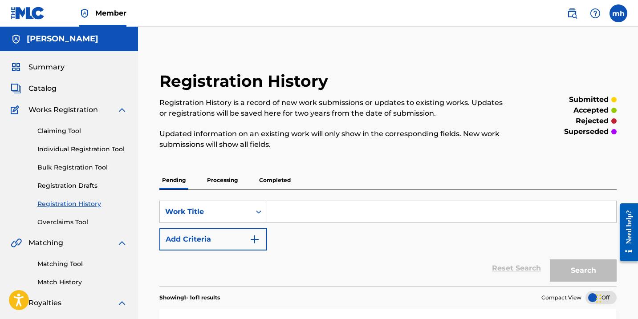
click at [72, 131] on link "Claiming Tool" at bounding box center [82, 131] width 90 height 9
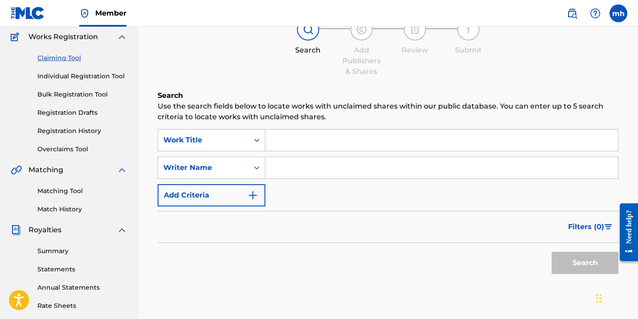
scroll to position [85, 0]
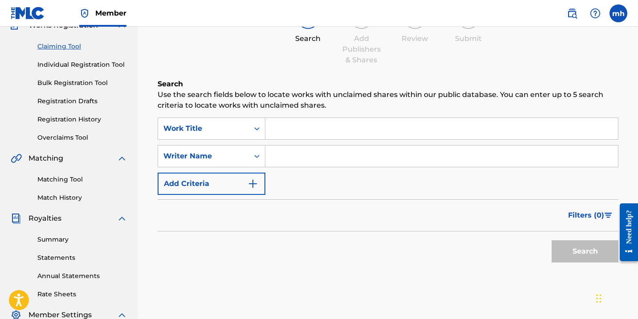
click at [313, 127] on input "Search Form" at bounding box center [442, 128] width 353 height 21
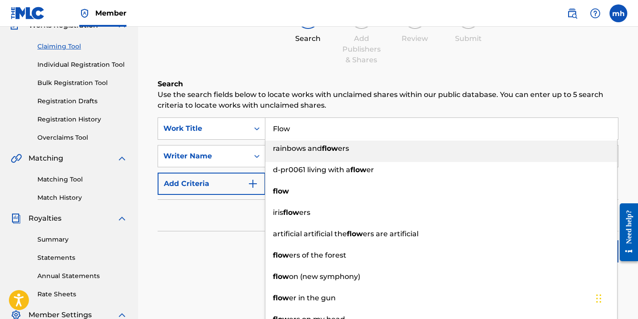
type input "Flow"
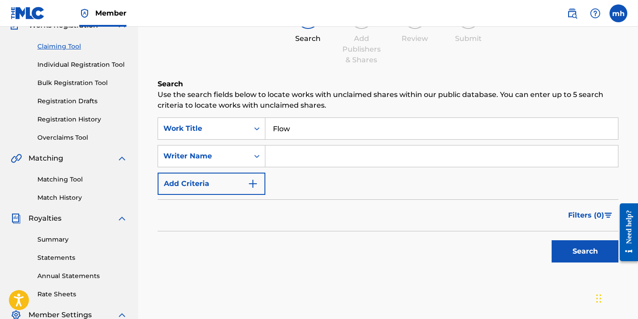
click at [611, 99] on p "Use the search fields below to locate works with unclaimed shares within our pu…" at bounding box center [388, 100] width 461 height 21
click at [377, 156] on input "Search Form" at bounding box center [442, 156] width 353 height 21
type input "[PERSON_NAME]"
click at [598, 254] on button "Search" at bounding box center [585, 252] width 67 height 22
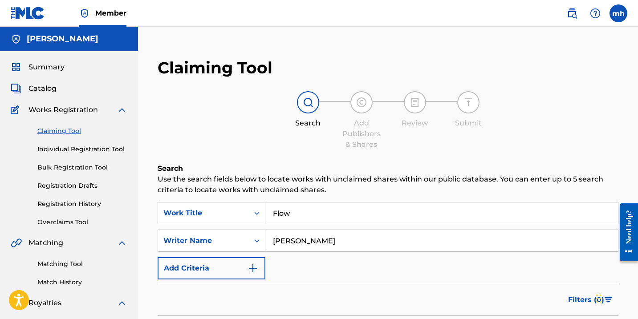
scroll to position [0, 0]
click at [45, 91] on span "Catalog" at bounding box center [43, 88] width 28 height 11
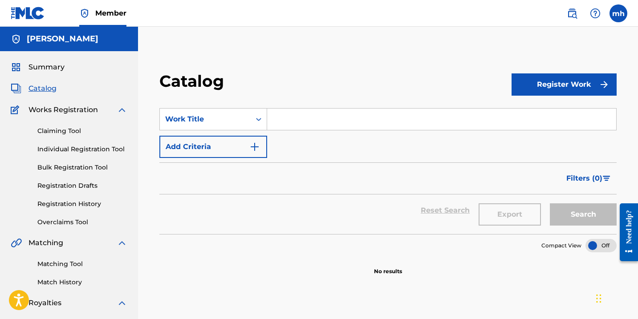
click at [529, 84] on button "Register Work" at bounding box center [564, 85] width 105 height 22
click at [532, 110] on link "Individual" at bounding box center [564, 113] width 105 height 21
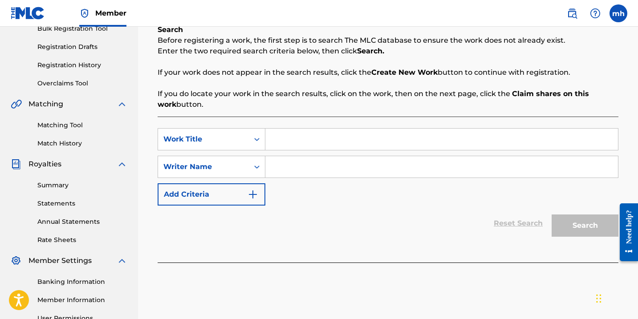
scroll to position [122, 0]
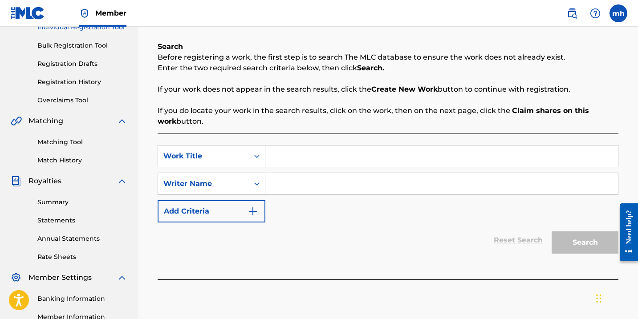
click at [364, 156] on input "Search Form" at bounding box center [442, 156] width 353 height 21
type input "flow"
click at [370, 183] on input "Search Form" at bounding box center [442, 183] width 353 height 21
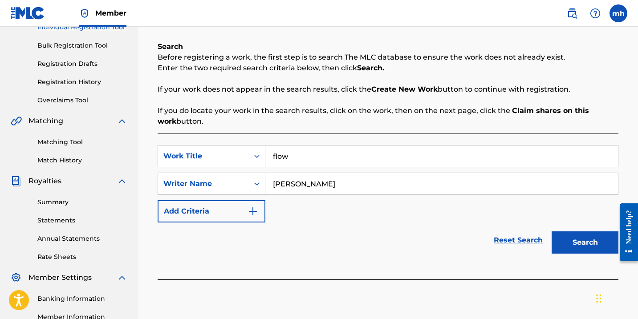
type input "[PERSON_NAME]"
click at [611, 245] on button "Search" at bounding box center [585, 243] width 67 height 22
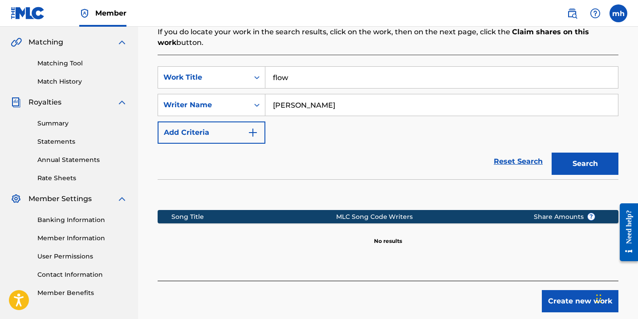
scroll to position [200, 0]
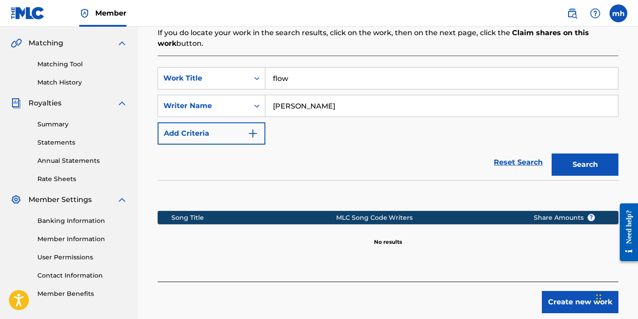
click at [580, 308] on button "Create new work" at bounding box center [580, 302] width 77 height 22
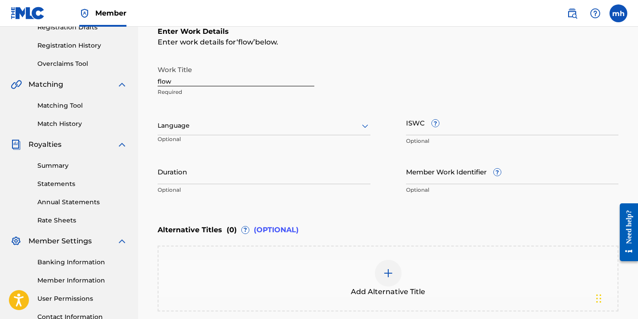
scroll to position [158, 0]
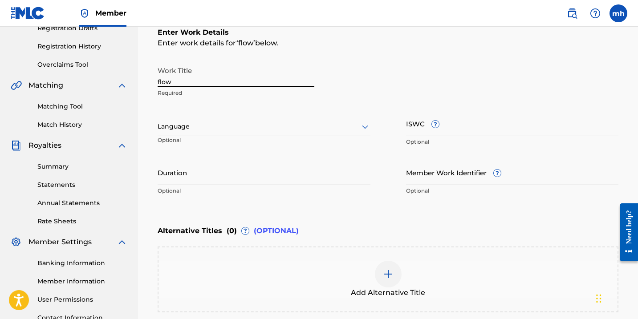
click at [187, 80] on input "flow" at bounding box center [236, 74] width 157 height 25
type input "f"
type input "Flow"
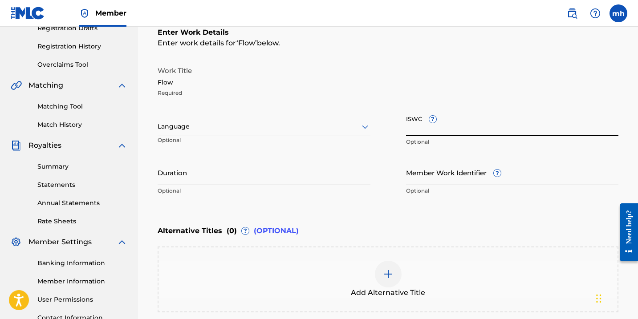
click at [426, 127] on input "ISWC ?" at bounding box center [512, 123] width 213 height 25
click at [417, 131] on input "ISWC ?" at bounding box center [512, 123] width 213 height 25
paste input "T-333.376.660-8"
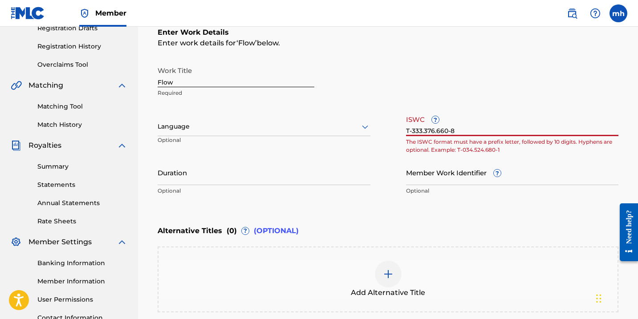
click at [511, 156] on div "Work Title Flow Required Language Optional ISWC ? T-333.376.660-8 The ISWC form…" at bounding box center [388, 131] width 461 height 138
click at [438, 131] on input "T-333.376.660-8" at bounding box center [512, 123] width 213 height 25
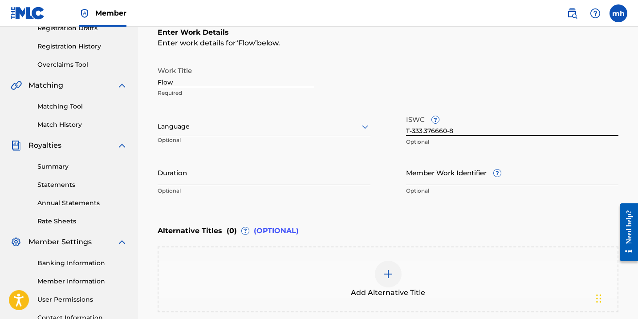
type input "T-333.376.660-8"
click at [450, 160] on input "Member Work Identifier ?" at bounding box center [512, 172] width 213 height 25
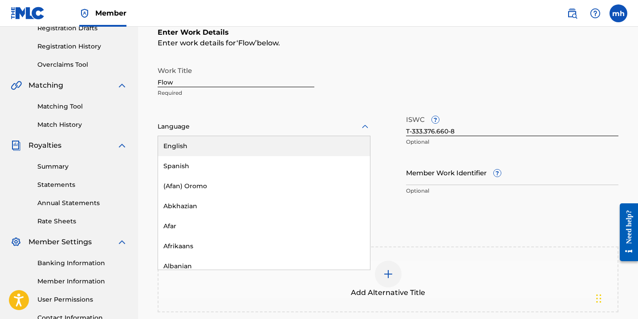
click at [259, 131] on div at bounding box center [264, 126] width 213 height 11
click at [255, 148] on div "English" at bounding box center [264, 146] width 212 height 20
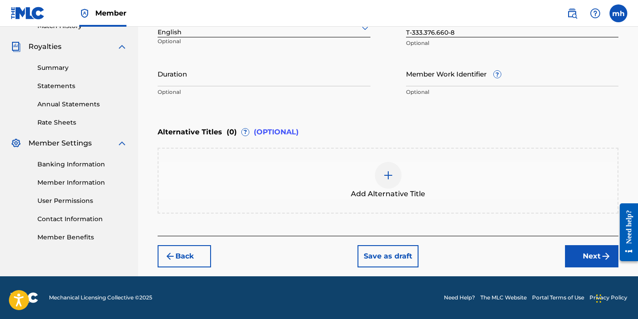
scroll to position [257, 0]
click at [586, 257] on button "Next" at bounding box center [591, 256] width 53 height 22
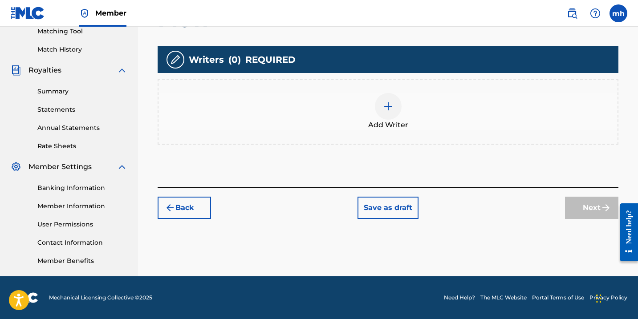
click at [389, 113] on div at bounding box center [388, 106] width 27 height 27
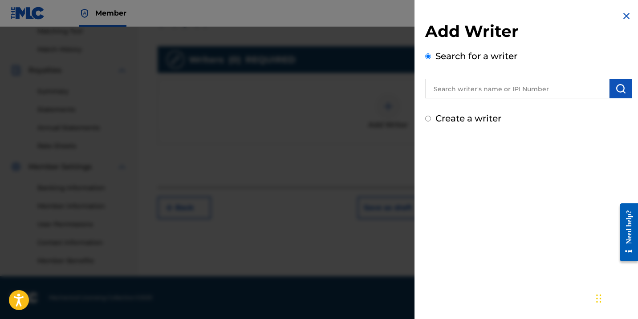
click at [425, 121] on input "Create a writer" at bounding box center [428, 119] width 6 height 6
radio input "false"
radio input "true"
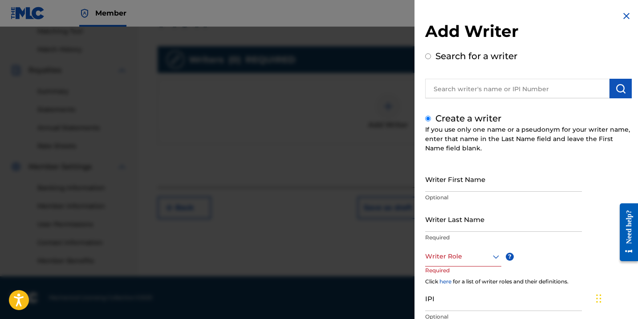
click at [453, 187] on input "Writer First Name" at bounding box center [503, 179] width 157 height 25
type input "[PERSON_NAME]"
click at [530, 232] on div "Writer Last Name Required" at bounding box center [503, 227] width 157 height 40
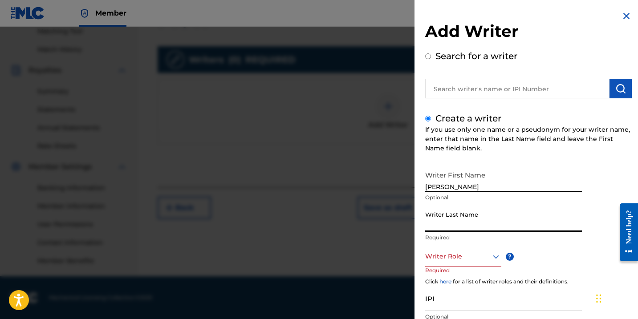
click at [515, 226] on input "Writer Last Name" at bounding box center [503, 219] width 157 height 25
type input "[PERSON_NAME]"
click at [562, 259] on div "Writer First Name [PERSON_NAME] Optional Writer Last Name [PERSON_NAME] Require…" at bounding box center [528, 264] width 207 height 195
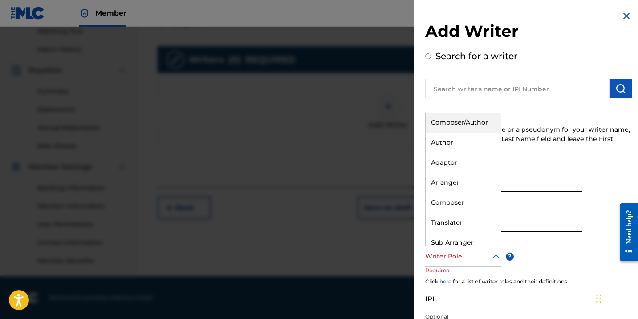
click at [491, 257] on icon at bounding box center [496, 257] width 11 height 11
click at [468, 128] on div "Composer/Author" at bounding box center [463, 123] width 75 height 20
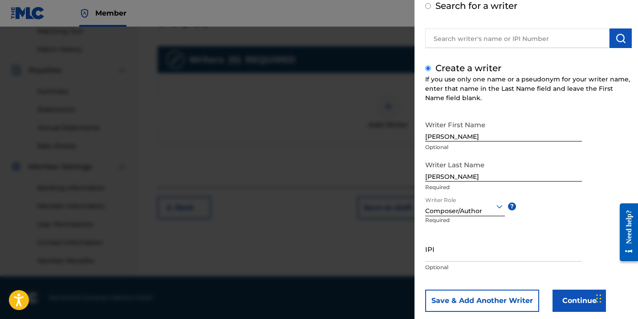
scroll to position [52, 0]
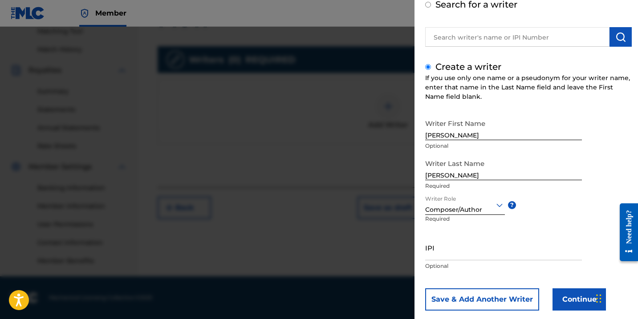
click at [443, 258] on input "IPI" at bounding box center [503, 247] width 157 height 25
paste input "01142072699"
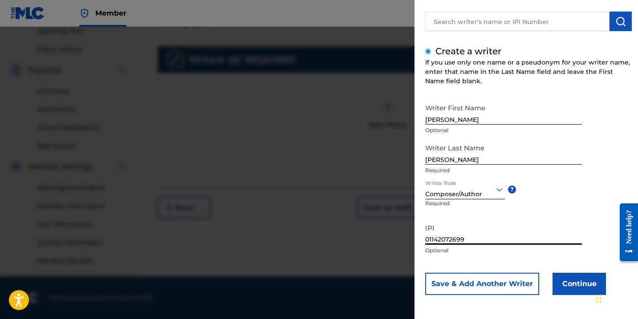
scroll to position [67, 0]
type input "01142072699"
click at [575, 291] on button "Continue" at bounding box center [579, 284] width 53 height 22
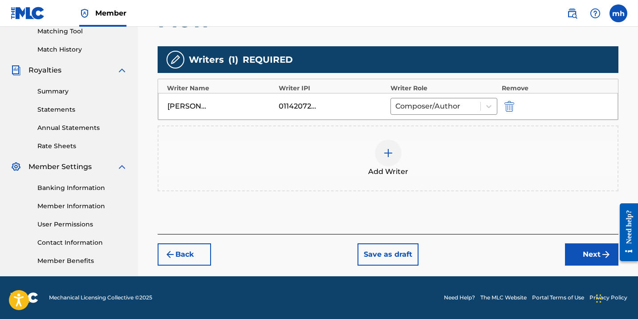
click at [584, 262] on button "Next" at bounding box center [591, 255] width 53 height 22
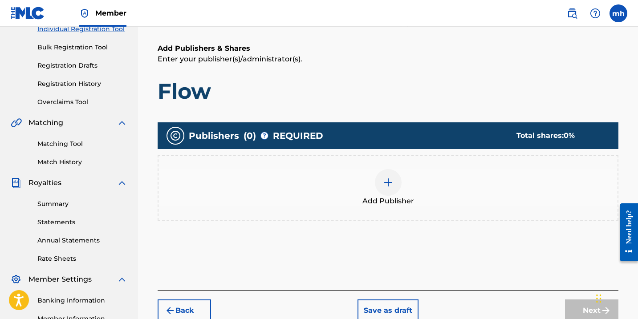
scroll to position [137, 0]
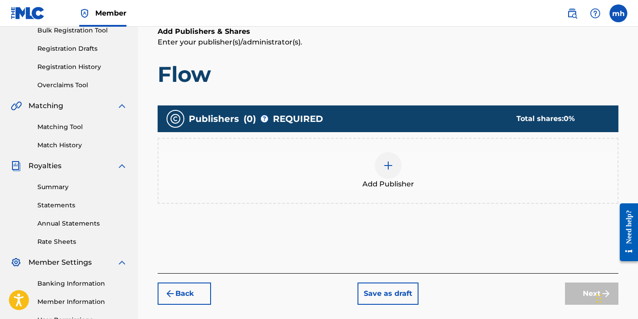
click at [384, 168] on img at bounding box center [388, 165] width 11 height 11
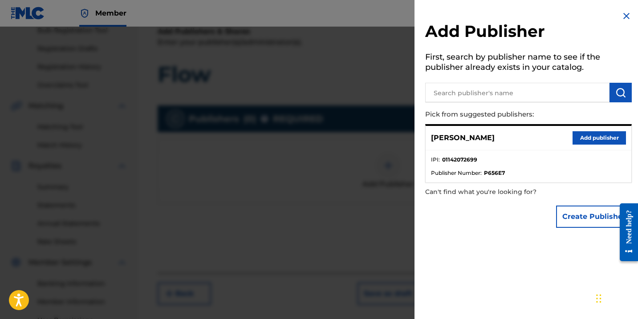
click at [565, 214] on button "Create Publisher" at bounding box center [594, 217] width 76 height 22
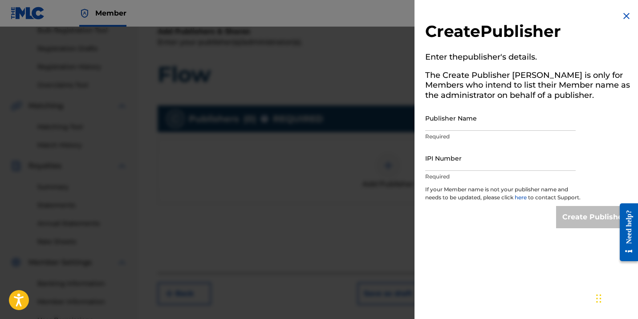
click at [448, 126] on input "Publisher Name" at bounding box center [500, 118] width 151 height 25
type input "RHindz Publishing"
click at [455, 162] on input "IPI Number" at bounding box center [500, 158] width 151 height 25
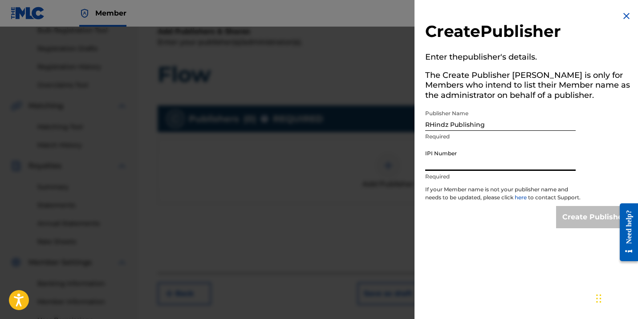
click at [450, 160] on input "IPI Number" at bounding box center [500, 158] width 151 height 25
paste input "01295057925"
type input "01295057925"
click at [570, 229] on input "Create Publisher" at bounding box center [594, 217] width 76 height 22
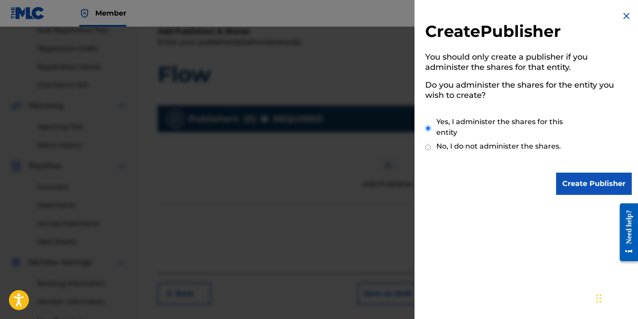
click at [576, 184] on input "Create Publisher" at bounding box center [594, 184] width 76 height 22
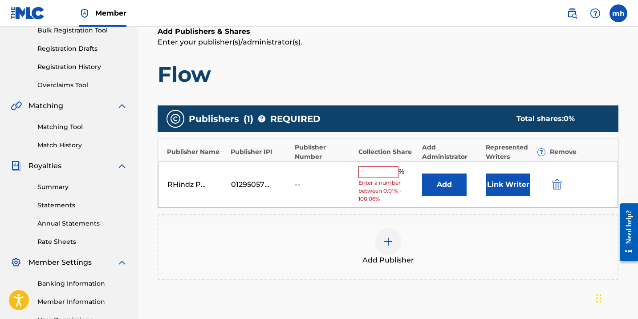
click at [381, 172] on input "text" at bounding box center [379, 173] width 40 height 12
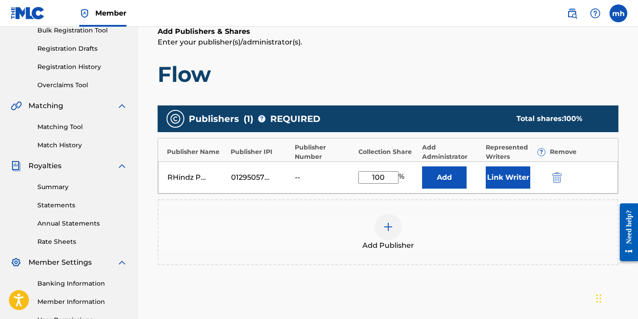
type input "100"
click at [507, 175] on button "Link Writer" at bounding box center [508, 178] width 45 height 22
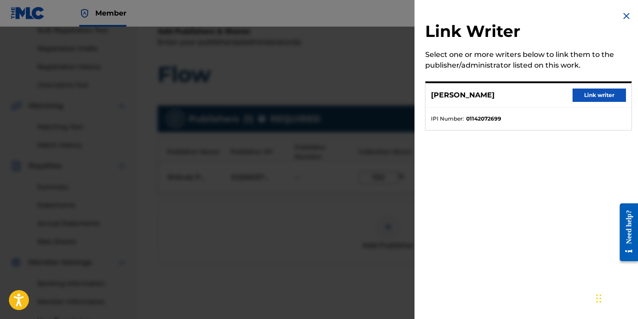
click at [584, 97] on button "Link writer" at bounding box center [599, 95] width 53 height 13
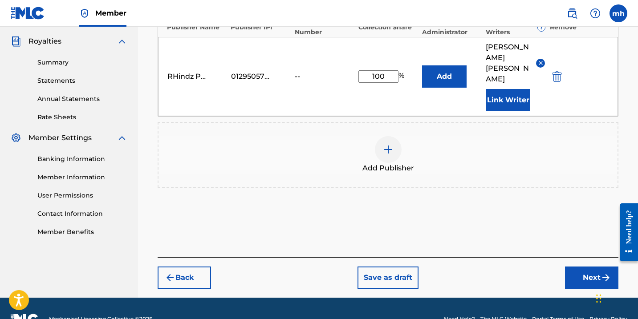
click at [587, 267] on button "Next" at bounding box center [591, 278] width 53 height 22
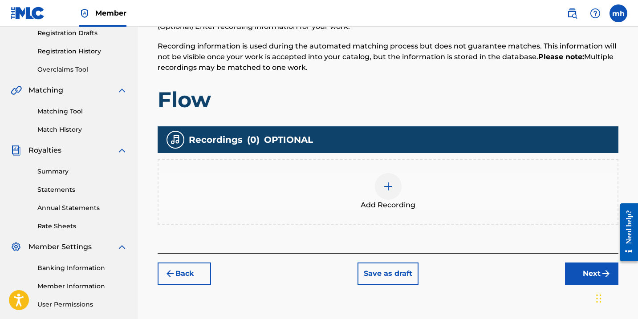
scroll to position [147, 0]
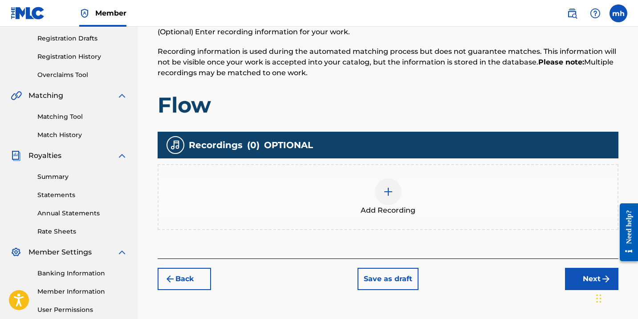
click at [382, 193] on div at bounding box center [388, 192] width 27 height 27
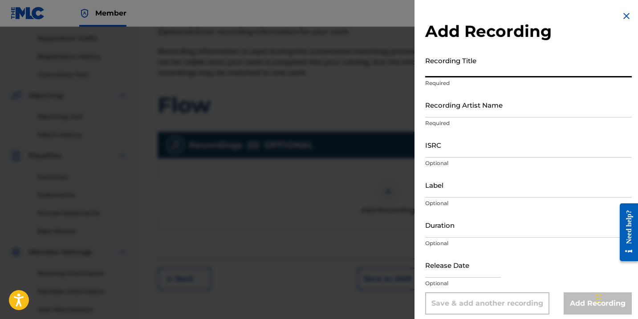
click at [454, 71] on input "Recording Title" at bounding box center [528, 64] width 207 height 25
type input "Flow"
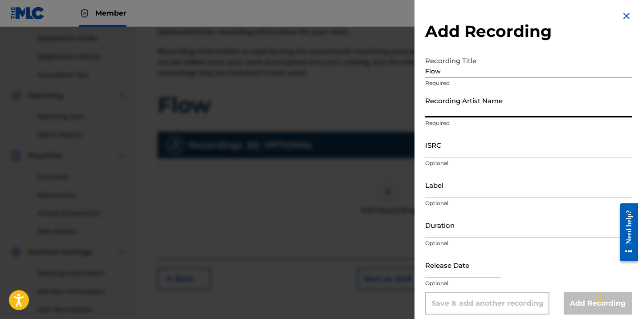
click at [462, 112] on input "Recording Artist Name" at bounding box center [528, 104] width 207 height 25
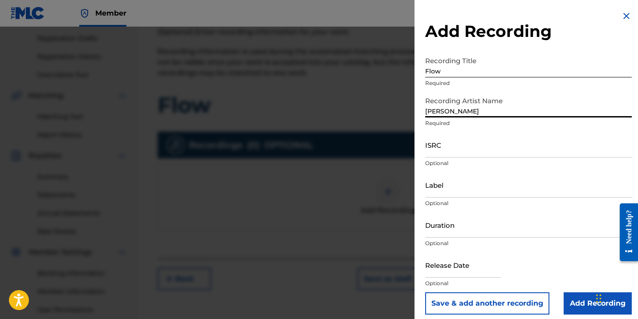
type input "[PERSON_NAME]"
drag, startPoint x: 474, startPoint y: 120, endPoint x: 495, endPoint y: 155, distance: 40.6
click at [495, 155] on input "ISRC" at bounding box center [528, 144] width 207 height 25
click at [447, 146] on input "ISRC" at bounding box center [528, 144] width 207 height 25
paste input "TCAHY2436903"
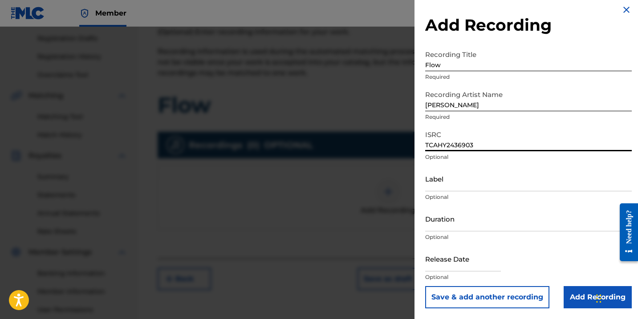
scroll to position [6, 0]
type input "TCAHY2436903"
click at [473, 266] on input "text" at bounding box center [463, 258] width 76 height 25
select select "7"
select select "2025"
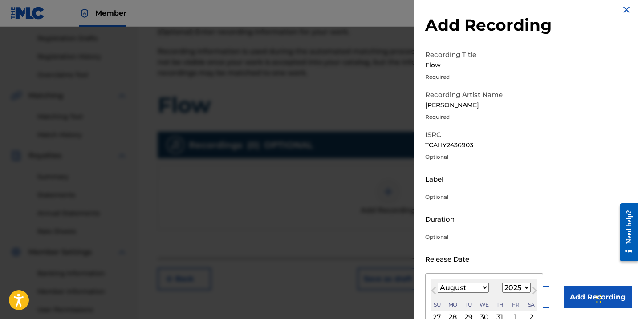
select select "2"
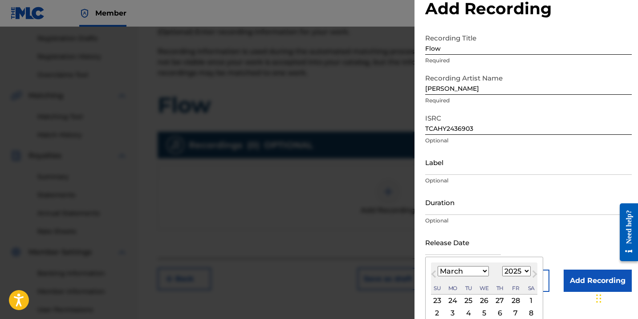
scroll to position [29, 0]
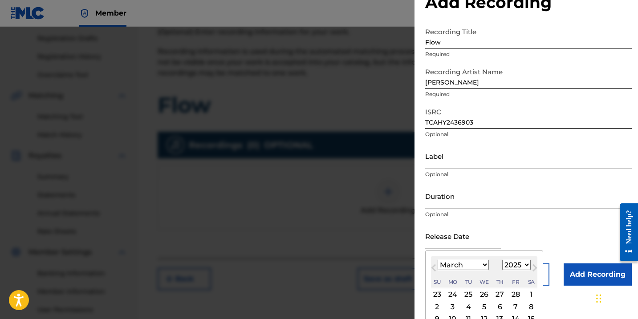
select select "2024"
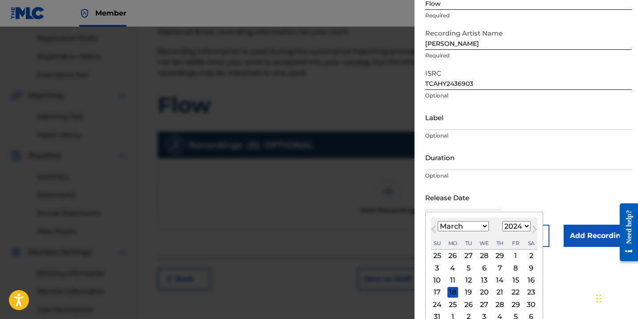
scroll to position [71, 0]
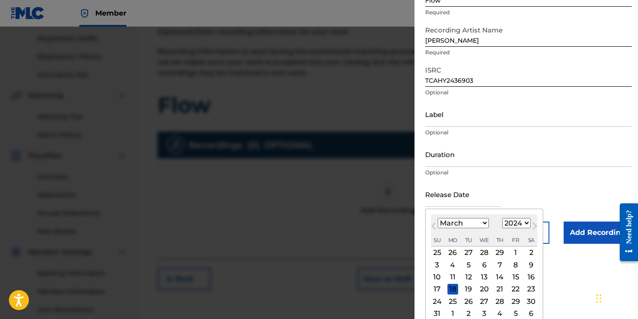
click at [511, 266] on div "8" at bounding box center [516, 265] width 11 height 11
type input "[DATE]"
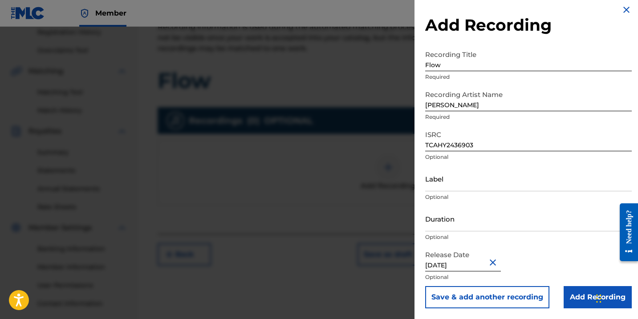
scroll to position [177, 0]
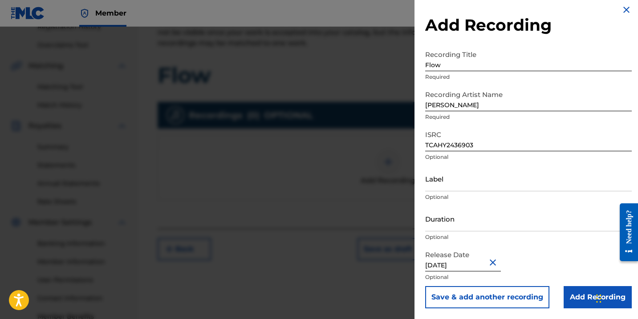
click at [592, 299] on input "Add Recording" at bounding box center [598, 297] width 68 height 22
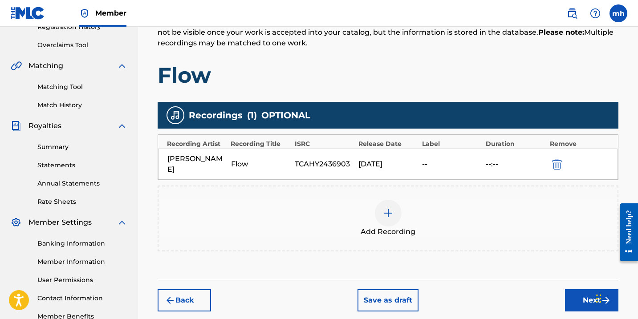
click at [581, 293] on button "Next" at bounding box center [591, 301] width 53 height 22
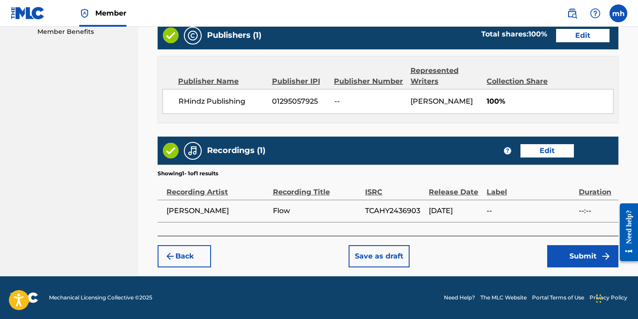
scroll to position [462, 0]
click at [598, 256] on button "Submit" at bounding box center [583, 256] width 71 height 22
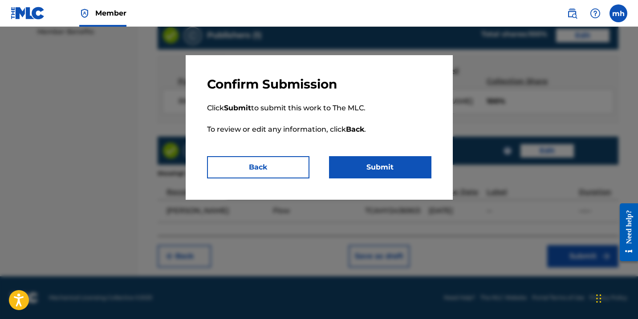
click at [283, 167] on button "Back" at bounding box center [258, 167] width 102 height 22
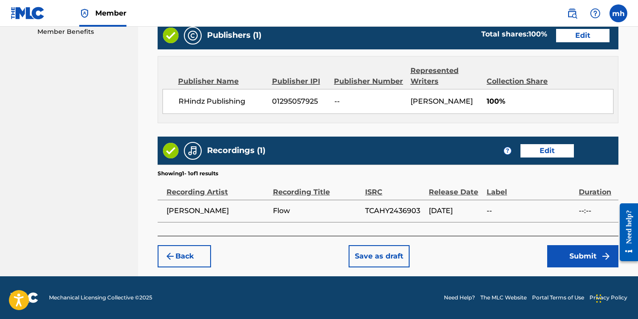
click at [575, 257] on button "Submit" at bounding box center [583, 256] width 71 height 22
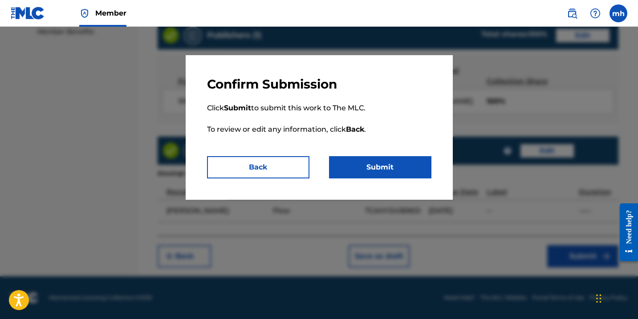
click at [413, 167] on button "Submit" at bounding box center [380, 167] width 102 height 22
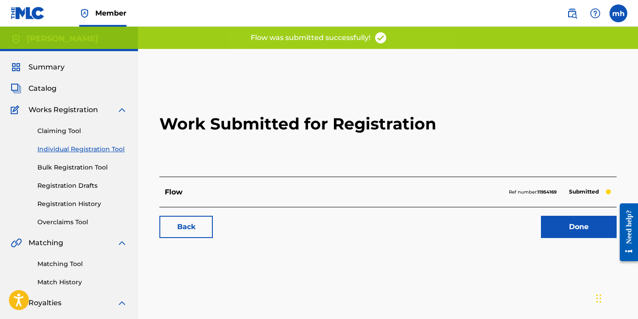
click at [576, 230] on link "Done" at bounding box center [579, 227] width 76 height 22
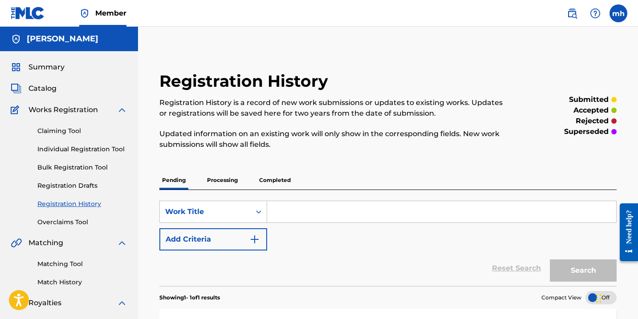
click at [50, 86] on span "Catalog" at bounding box center [43, 88] width 28 height 11
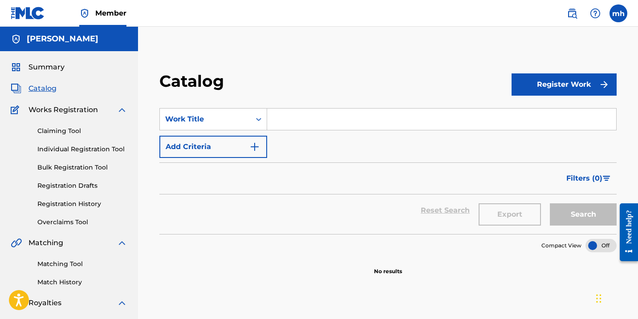
click at [533, 90] on button "Register Work" at bounding box center [564, 85] width 105 height 22
click at [533, 115] on link "Individual" at bounding box center [564, 113] width 105 height 21
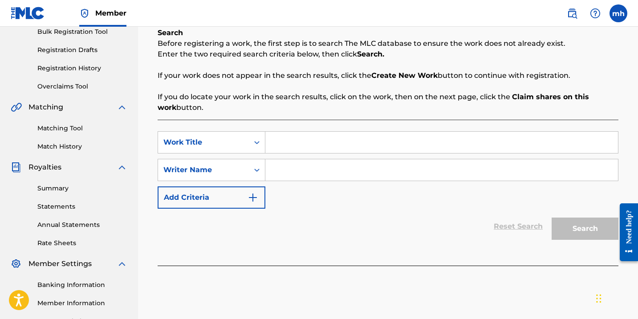
scroll to position [139, 0]
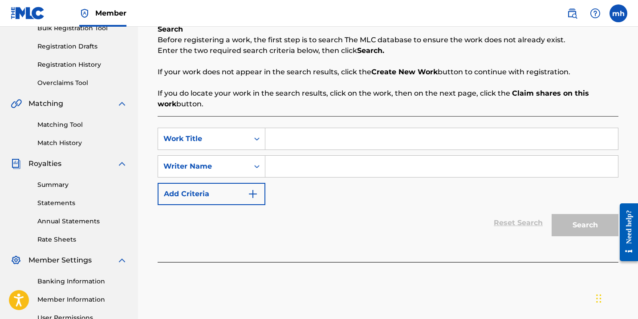
click at [319, 139] on input "Search Form" at bounding box center [442, 138] width 353 height 21
type input "Thankful"
click at [328, 170] on input "Search Form" at bounding box center [442, 166] width 353 height 21
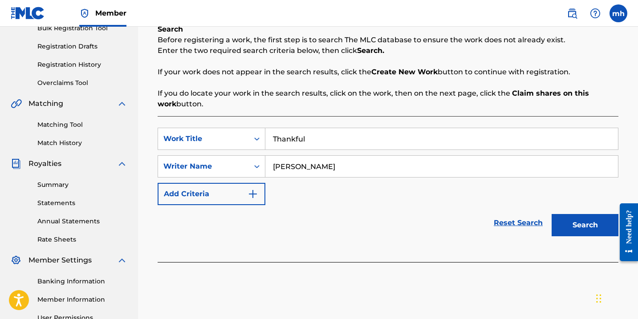
type input "[PERSON_NAME]"
click at [589, 229] on button "Search" at bounding box center [585, 225] width 67 height 22
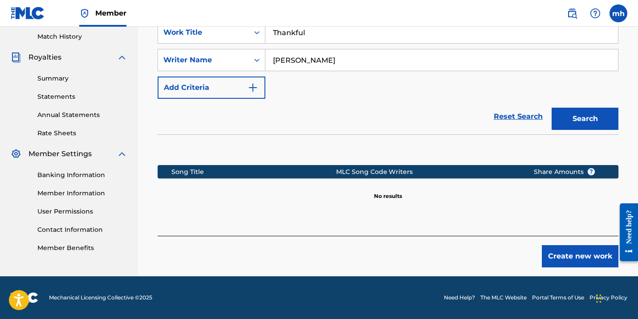
scroll to position [246, 0]
click at [570, 254] on button "Create new work" at bounding box center [580, 256] width 77 height 22
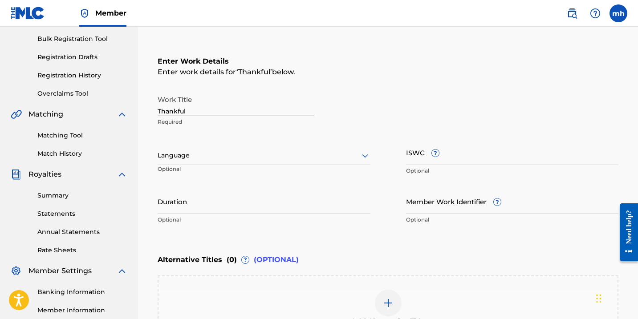
scroll to position [124, 0]
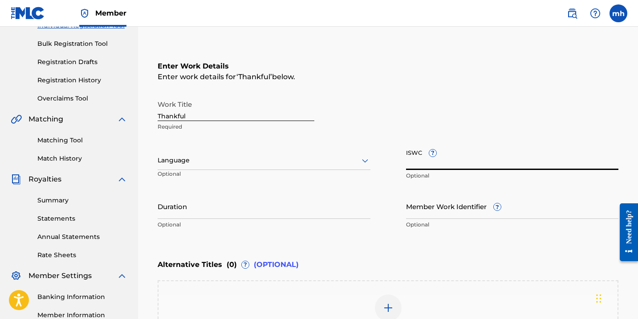
click at [439, 167] on input "ISWC ?" at bounding box center [512, 157] width 213 height 25
paste input "T-333.376.665-3"
type input "T-333.376.665-3"
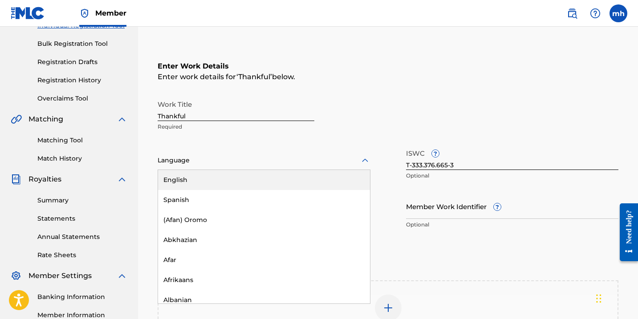
click at [361, 162] on icon at bounding box center [365, 160] width 11 height 11
click at [334, 177] on div "English" at bounding box center [264, 180] width 212 height 20
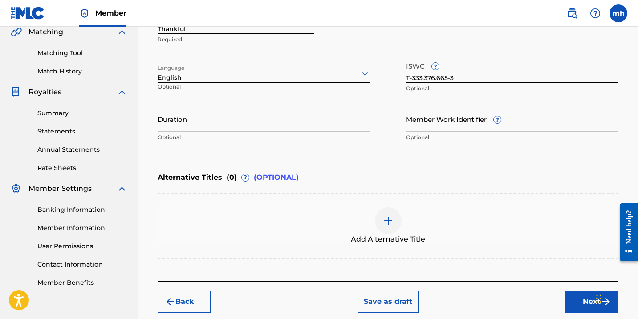
scroll to position [215, 0]
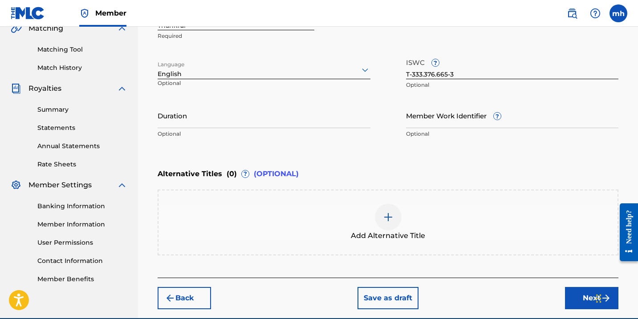
click at [584, 300] on button "Next" at bounding box center [591, 298] width 53 height 22
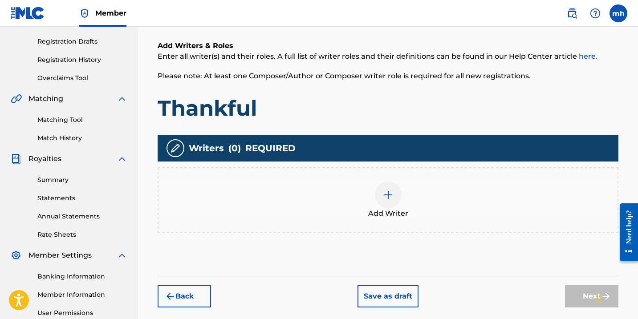
scroll to position [153, 0]
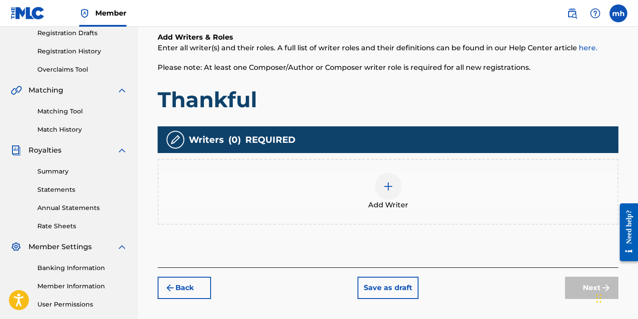
click at [391, 189] on img at bounding box center [388, 186] width 11 height 11
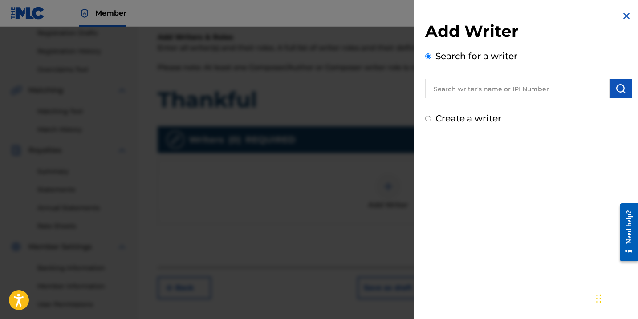
click at [428, 119] on input "Create a writer" at bounding box center [428, 119] width 6 height 6
radio input "false"
radio input "true"
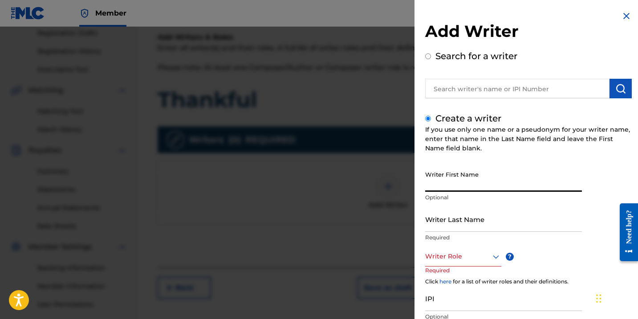
click at [457, 183] on input "Writer First Name" at bounding box center [503, 179] width 157 height 25
type input "[PERSON_NAME]"
click at [541, 220] on input "Writer Last Name" at bounding box center [503, 219] width 157 height 25
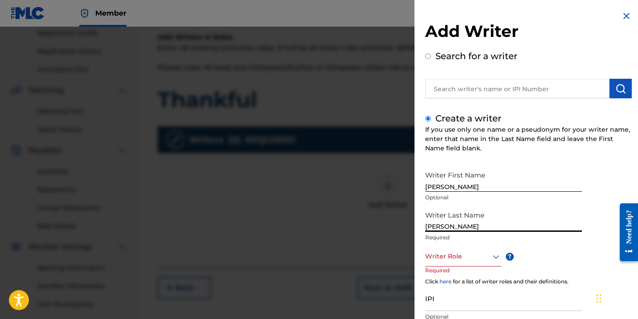
type input "[PERSON_NAME]"
click at [612, 173] on div "Writer First Name [PERSON_NAME] Optional Writer Last Name [PERSON_NAME] Require…" at bounding box center [528, 264] width 207 height 195
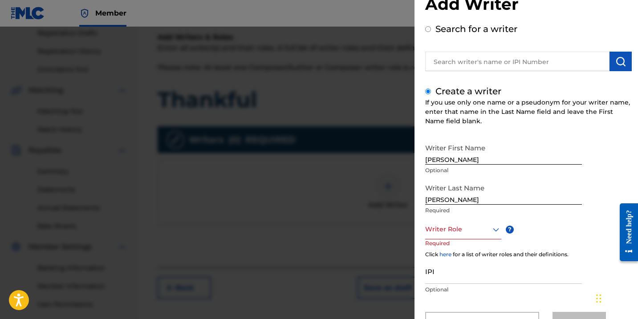
scroll to position [38, 0]
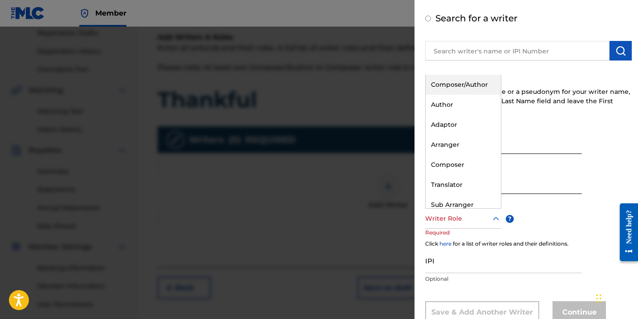
click at [494, 221] on icon at bounding box center [496, 219] width 11 height 11
click at [462, 86] on div "Composer/Author" at bounding box center [463, 85] width 75 height 20
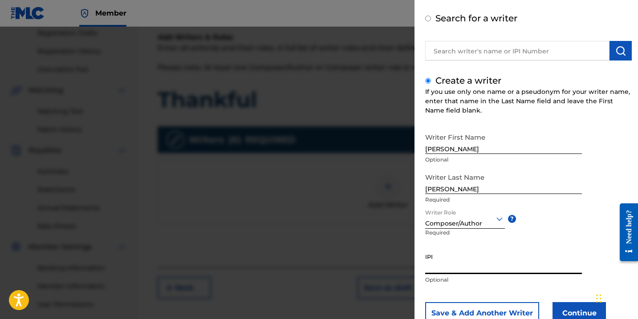
click at [447, 271] on input "IPI" at bounding box center [503, 261] width 157 height 25
paste input "01142072699"
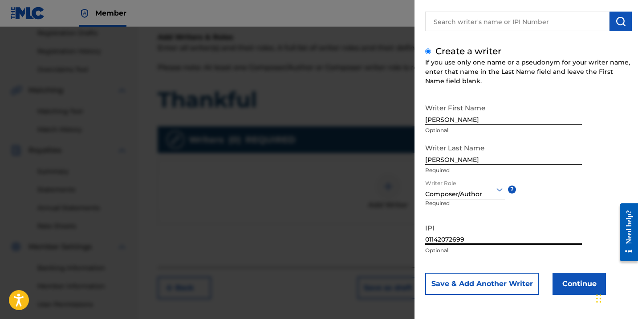
scroll to position [67, 0]
type input "01142072699"
click at [585, 290] on button "Continue" at bounding box center [579, 284] width 53 height 22
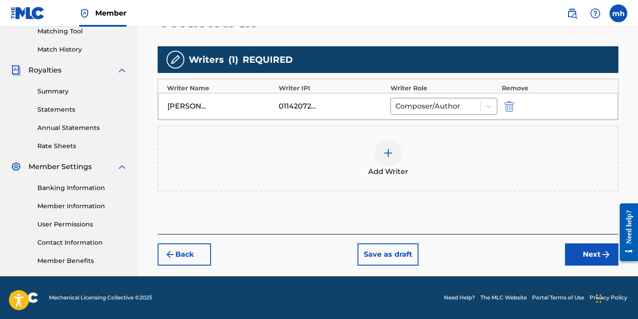
scroll to position [233, 0]
click at [593, 254] on button "Next" at bounding box center [591, 255] width 53 height 22
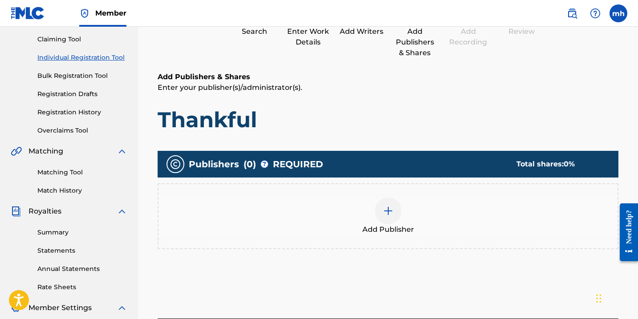
scroll to position [109, 0]
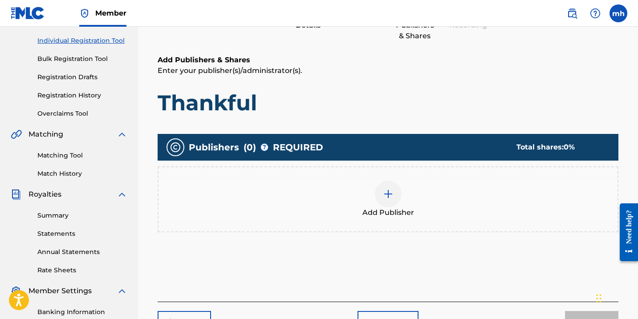
click at [392, 196] on img at bounding box center [388, 194] width 11 height 11
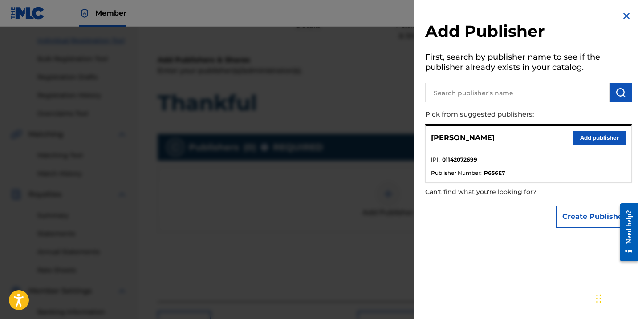
click at [581, 218] on button "Create Publisher" at bounding box center [594, 217] width 76 height 22
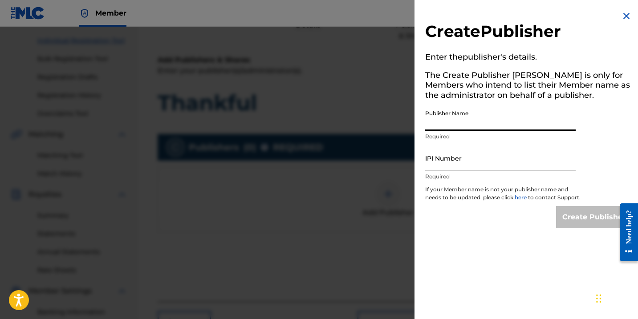
click at [466, 121] on input "Publisher Name" at bounding box center [500, 118] width 151 height 25
type input "RHindz Publishing"
click at [461, 166] on input "IPI Number" at bounding box center [500, 158] width 151 height 25
click at [518, 0] on div "Create Publisher Enter the publisher 's details. The Create Publisher button is…" at bounding box center [529, 119] width 228 height 239
click at [455, 162] on input "IPI Number" at bounding box center [500, 158] width 151 height 25
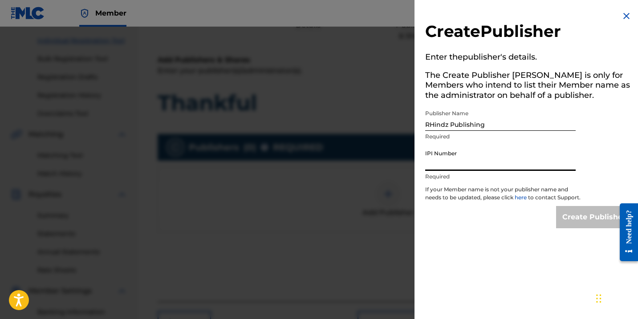
paste input "01295057925"
type input "01295057925"
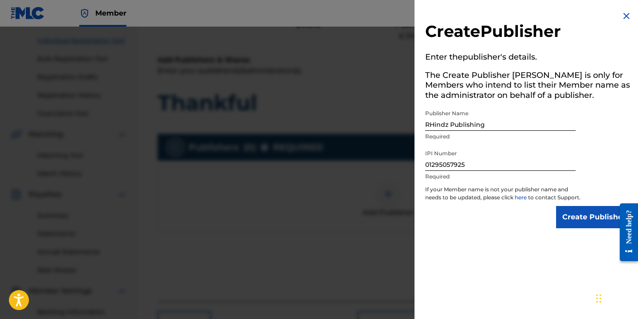
click at [568, 229] on input "Create Publisher" at bounding box center [594, 217] width 76 height 22
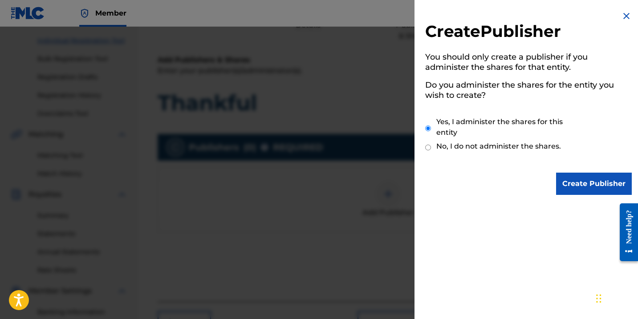
click at [583, 189] on input "Create Publisher" at bounding box center [594, 184] width 76 height 22
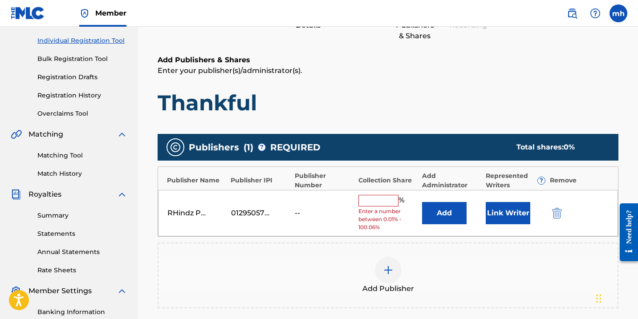
click at [378, 198] on input "text" at bounding box center [379, 201] width 40 height 12
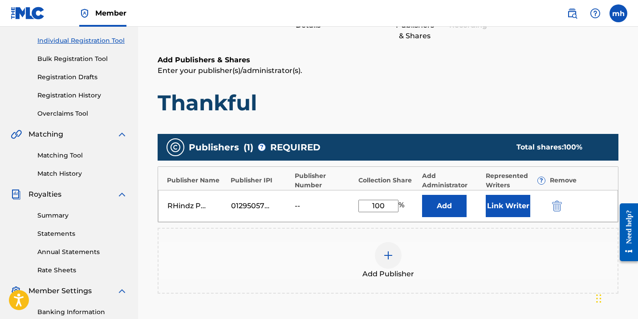
type input "100"
click at [514, 213] on button "Link Writer" at bounding box center [508, 206] width 45 height 22
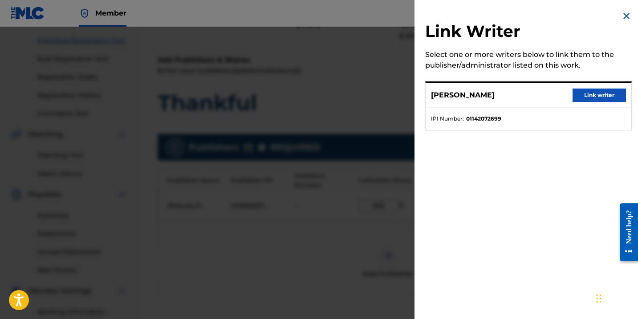
click at [582, 94] on button "Link writer" at bounding box center [599, 95] width 53 height 13
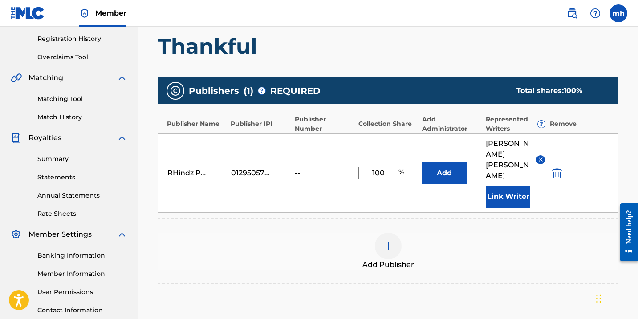
scroll to position [168, 0]
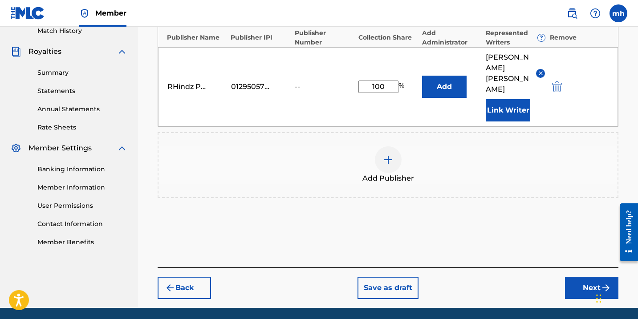
click at [579, 277] on button "Next" at bounding box center [591, 288] width 53 height 22
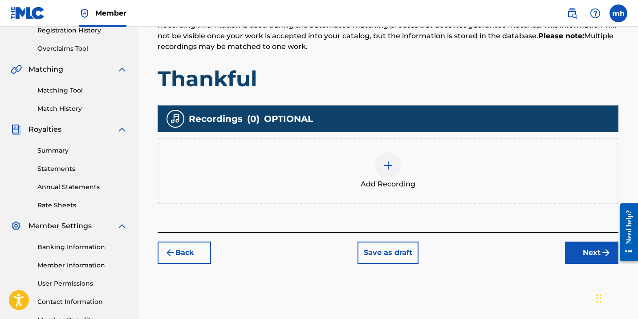
scroll to position [170, 0]
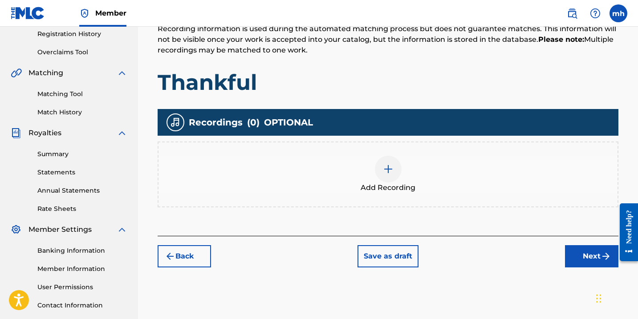
click at [392, 168] on img at bounding box center [388, 169] width 11 height 11
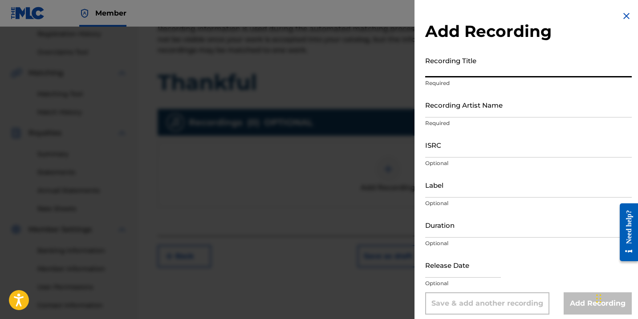
click at [470, 72] on input "Recording Title" at bounding box center [528, 64] width 207 height 25
type input "Thankful"
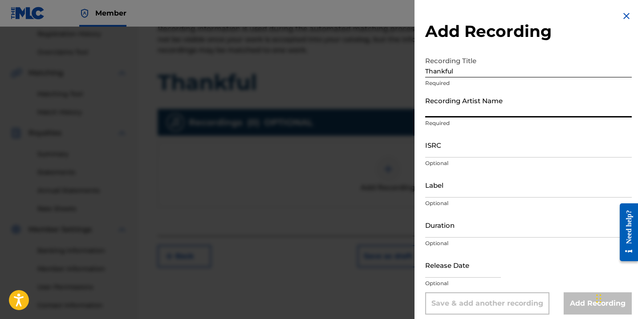
click at [481, 111] on input "Recording Artist Name" at bounding box center [528, 104] width 207 height 25
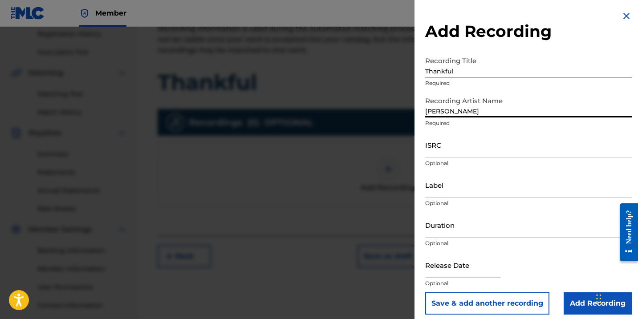
type input "[PERSON_NAME]"
click at [499, 149] on input "ISRC" at bounding box center [528, 144] width 207 height 25
click at [454, 151] on input "ISRC" at bounding box center [528, 144] width 207 height 25
paste input "TCAIE2472233"
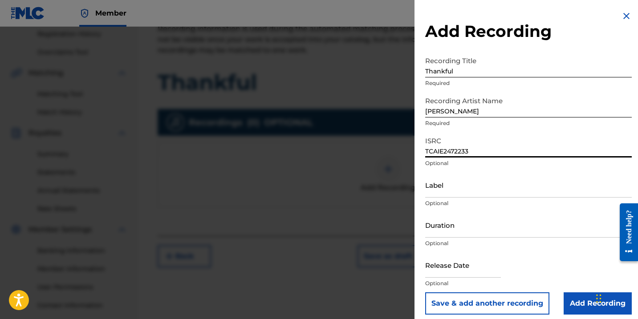
scroll to position [6, 0]
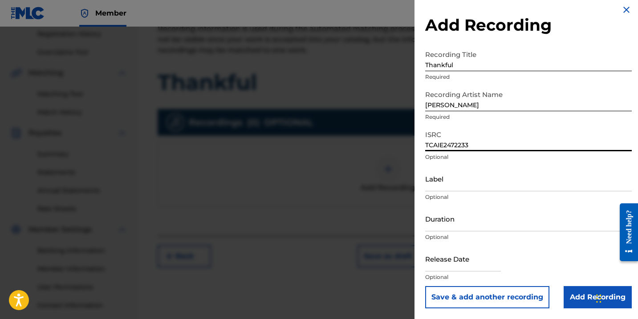
type input "TCAIE2472233"
click at [477, 264] on input "text" at bounding box center [463, 258] width 76 height 25
select select "7"
select select "2025"
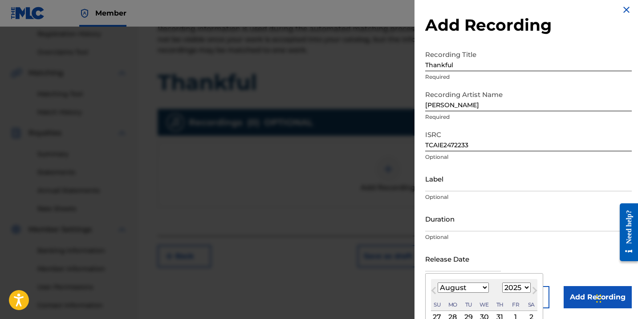
select select "4"
select select "2024"
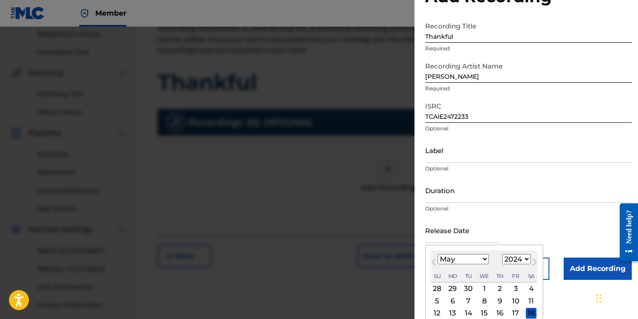
scroll to position [47, 0]
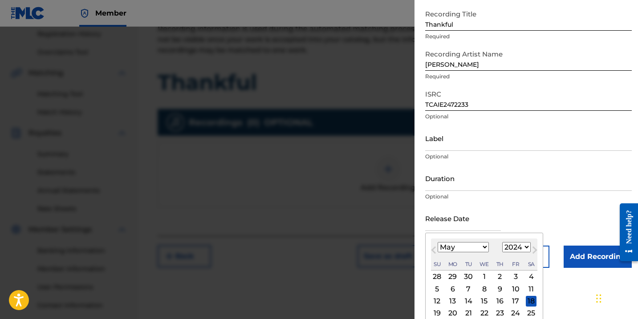
click at [511, 300] on div "17" at bounding box center [516, 301] width 11 height 11
type input "[DATE]"
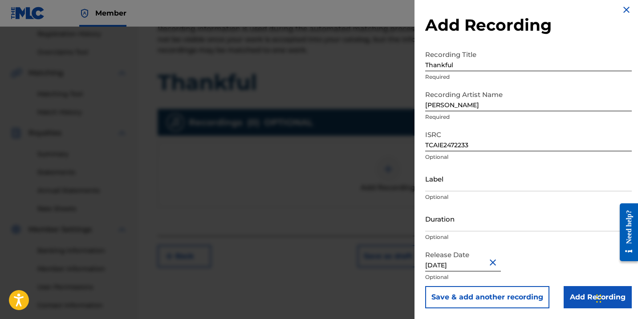
click at [579, 292] on input "Add Recording" at bounding box center [598, 297] width 68 height 22
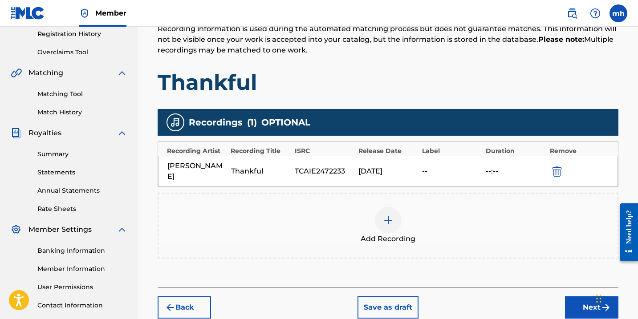
click at [589, 299] on button "Next" at bounding box center [591, 308] width 53 height 22
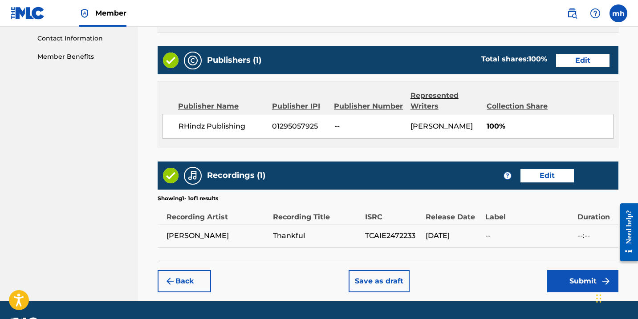
scroll to position [435, 0]
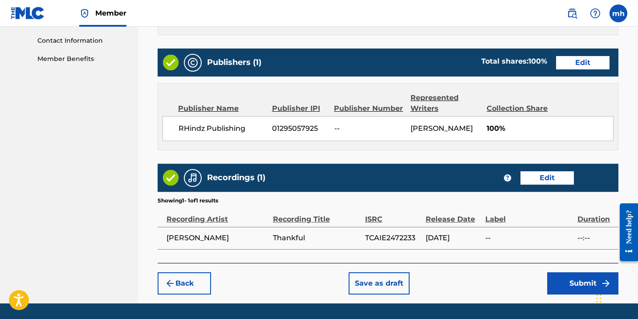
click at [577, 290] on button "Submit" at bounding box center [583, 284] width 71 height 22
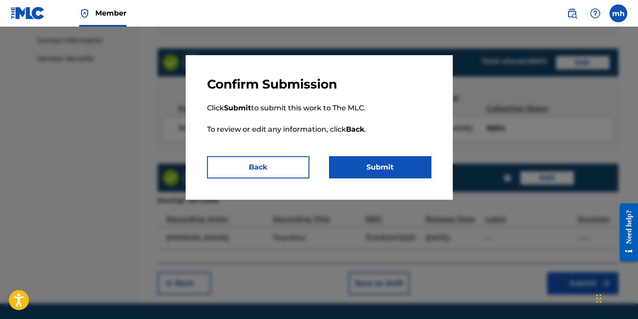
click at [403, 168] on button "Submit" at bounding box center [380, 167] width 102 height 22
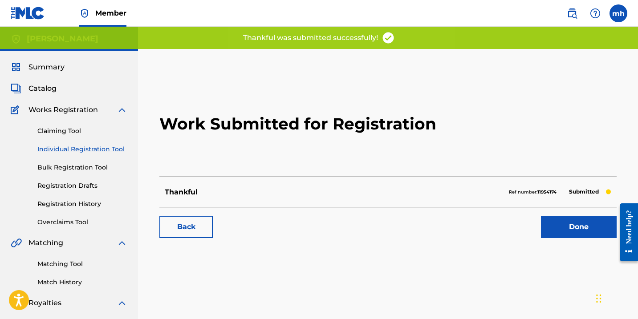
click at [547, 229] on link "Done" at bounding box center [579, 227] width 76 height 22
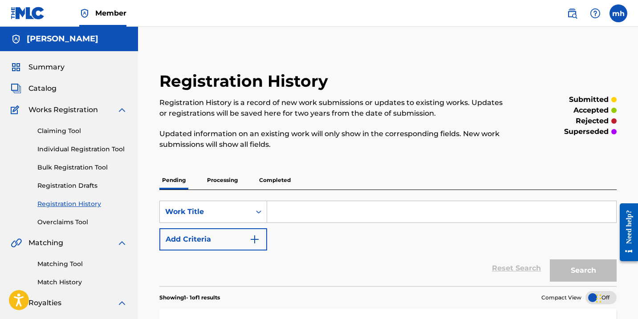
click at [33, 90] on span "Catalog" at bounding box center [43, 88] width 28 height 11
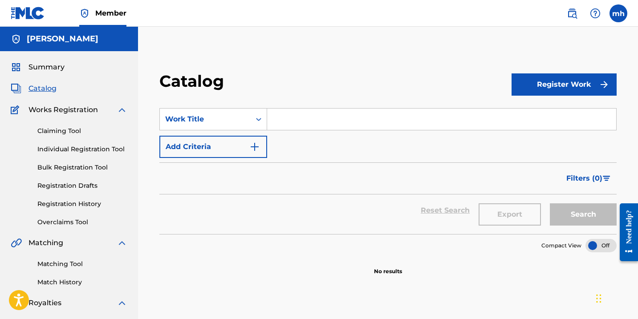
click at [536, 93] on button "Register Work" at bounding box center [564, 85] width 105 height 22
click at [536, 114] on link "Individual" at bounding box center [564, 113] width 105 height 21
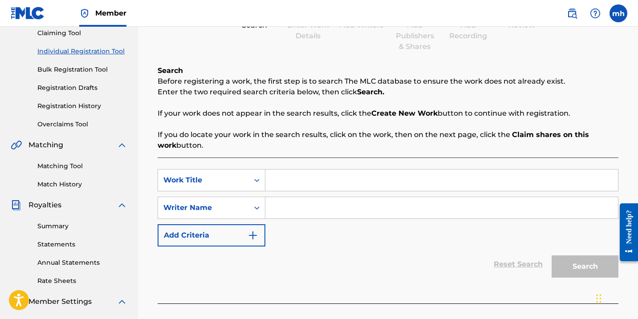
scroll to position [112, 0]
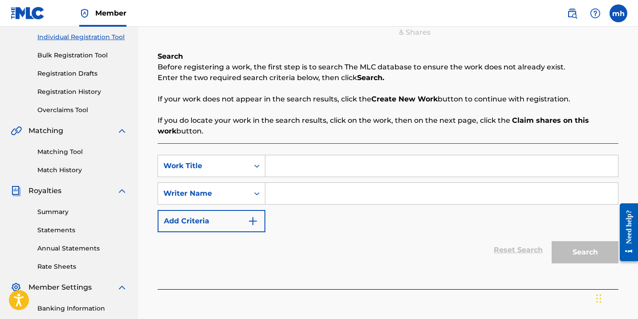
click at [323, 168] on input "Search Form" at bounding box center [442, 165] width 353 height 21
type input "Offended"
click at [334, 202] on input "Search Form" at bounding box center [442, 193] width 353 height 21
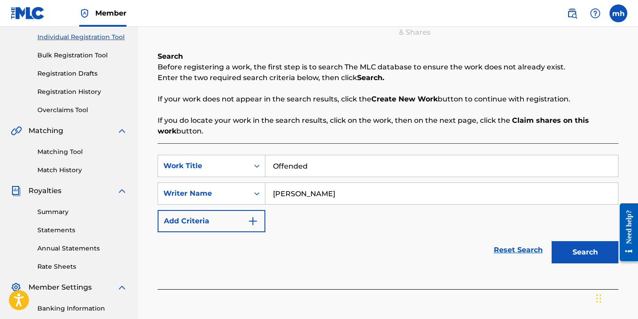
type input "[PERSON_NAME]"
click at [600, 252] on button "Search" at bounding box center [585, 252] width 67 height 22
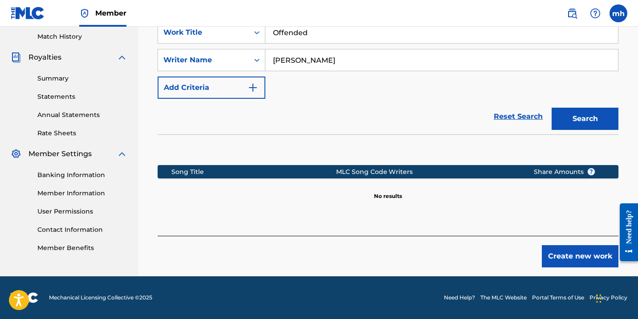
scroll to position [246, 0]
click at [574, 254] on button "Create new work" at bounding box center [580, 256] width 77 height 22
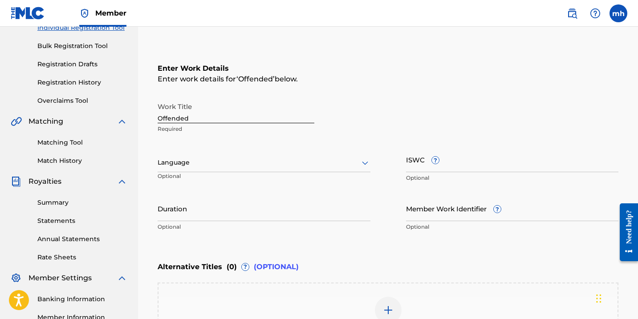
scroll to position [108, 0]
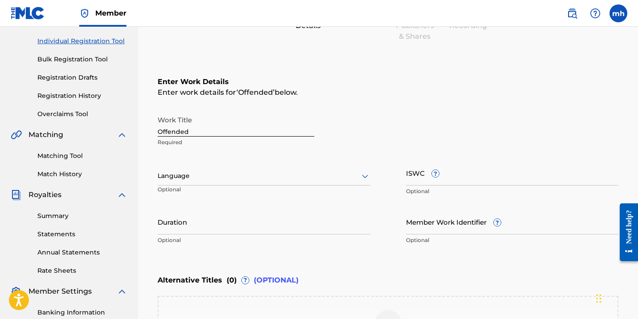
click at [310, 172] on div at bounding box center [264, 176] width 213 height 11
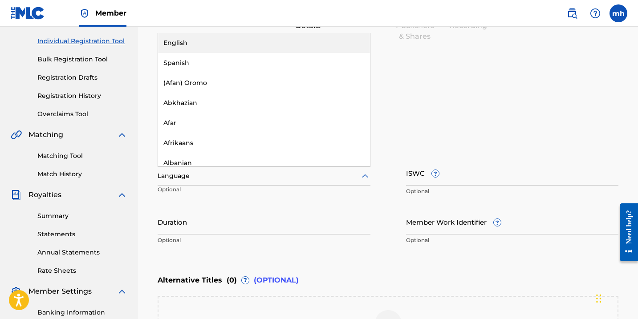
click at [291, 43] on div "English" at bounding box center [264, 43] width 212 height 20
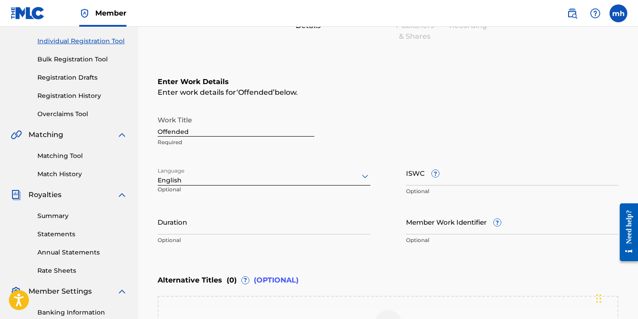
click at [447, 179] on input "ISWC ?" at bounding box center [512, 172] width 213 height 25
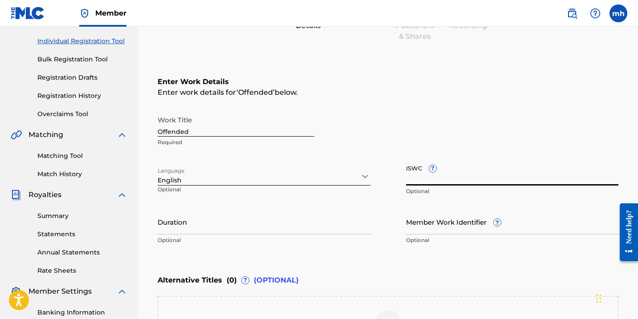
paste input "T-333.376.662-0"
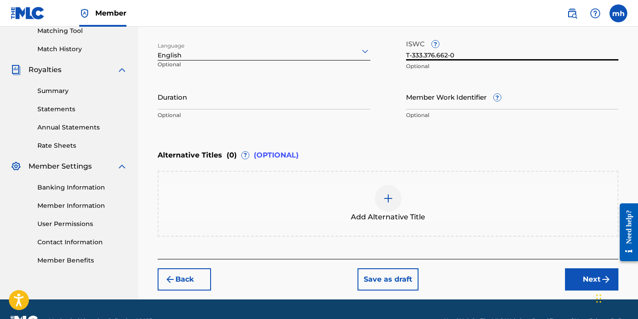
scroll to position [236, 0]
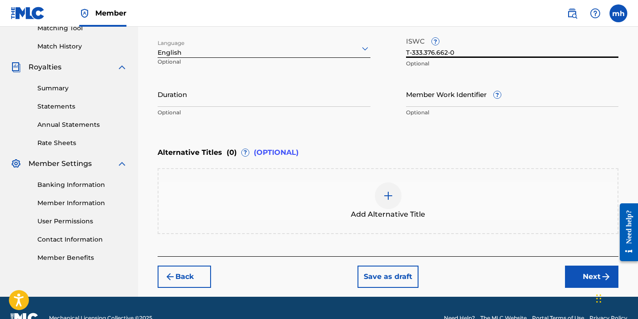
type input "T-333.376.662-0"
click at [570, 275] on button "Next" at bounding box center [591, 277] width 53 height 22
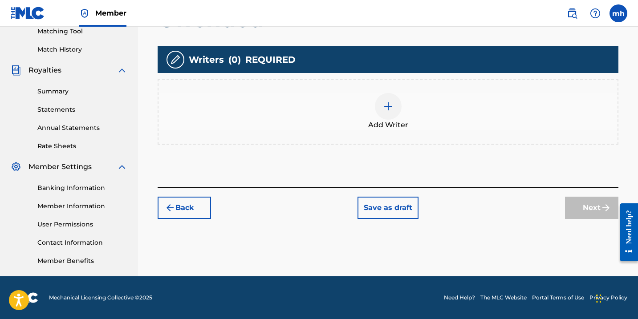
click at [392, 114] on div at bounding box center [388, 106] width 27 height 27
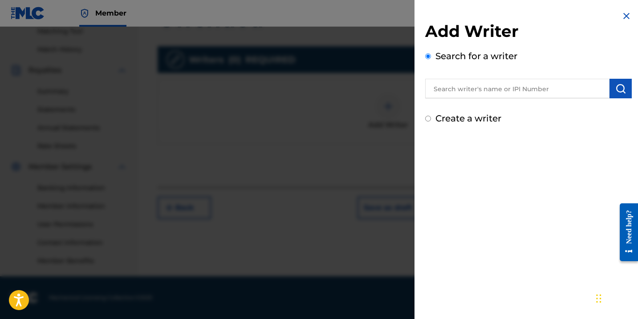
click at [426, 119] on input "Create a writer" at bounding box center [428, 119] width 6 height 6
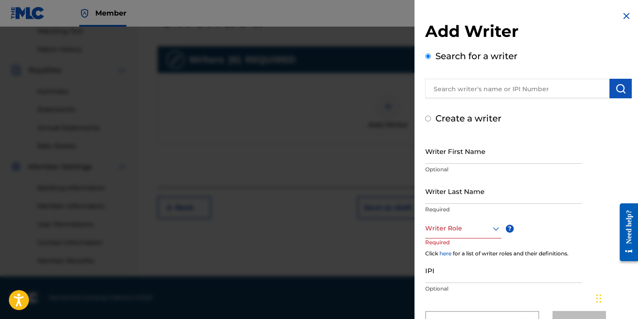
radio input "false"
radio input "true"
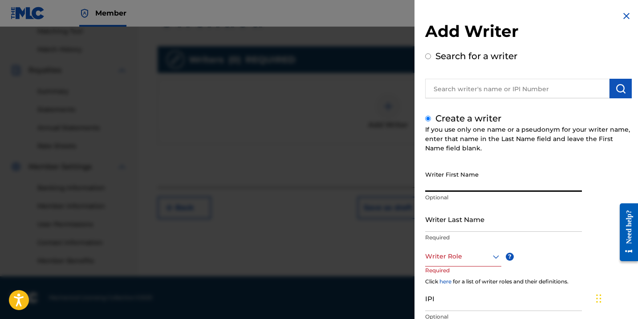
click at [452, 188] on input "Writer First Name" at bounding box center [503, 179] width 157 height 25
type input "[PERSON_NAME]"
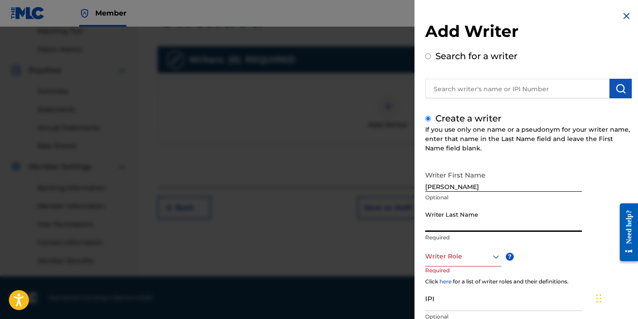
click at [554, 215] on input "Writer Last Name" at bounding box center [503, 219] width 157 height 25
click at [504, 231] on input "Writer Last Name" at bounding box center [503, 219] width 157 height 25
type input "[PERSON_NAME]"
click at [559, 255] on div "Writer First Name [PERSON_NAME] Optional Writer Last Name [PERSON_NAME] Require…" at bounding box center [528, 264] width 207 height 195
click at [494, 257] on icon at bounding box center [496, 257] width 6 height 4
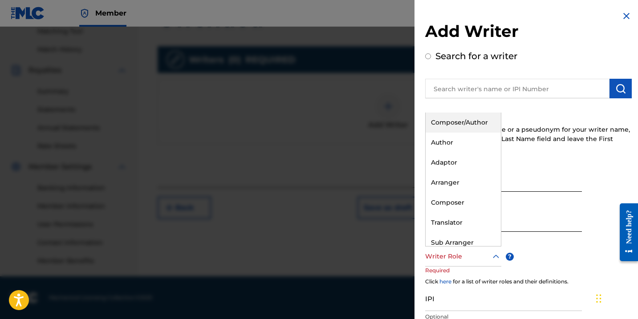
click at [484, 125] on div "Composer/Author" at bounding box center [463, 123] width 75 height 20
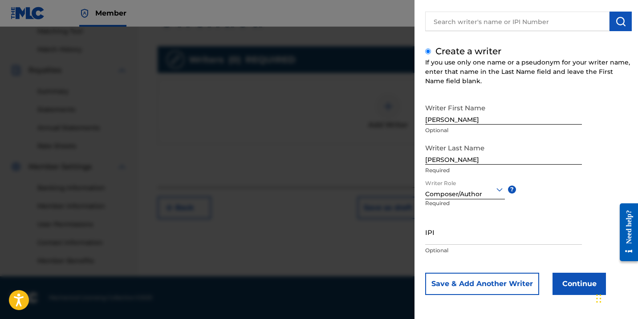
scroll to position [67, 0]
click at [452, 241] on input "IPI" at bounding box center [503, 232] width 157 height 25
paste input "01142072699"
type input "01142072699"
click at [574, 285] on button "Continue" at bounding box center [579, 284] width 53 height 22
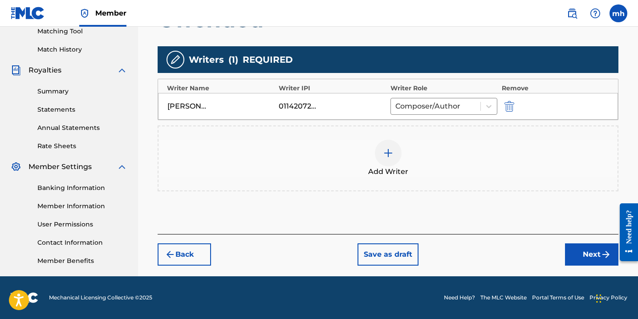
click at [579, 262] on button "Next" at bounding box center [591, 255] width 53 height 22
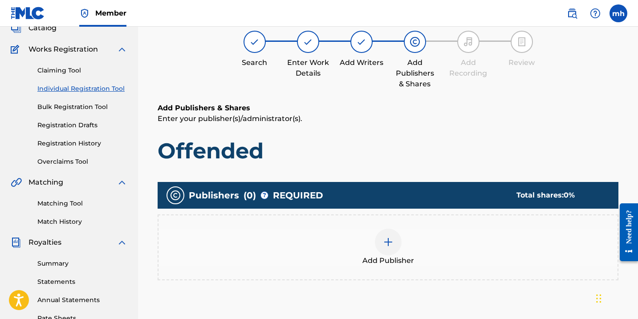
scroll to position [40, 0]
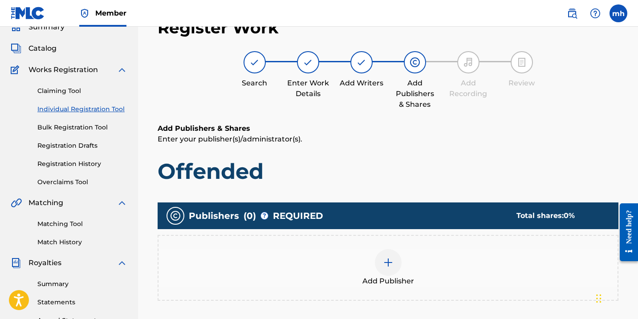
click at [388, 263] on img at bounding box center [388, 263] width 11 height 11
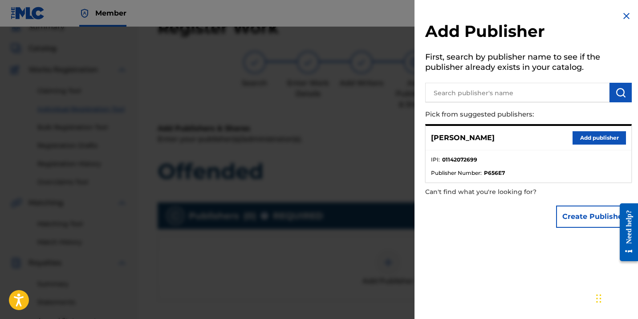
click at [562, 218] on button "Create Publisher" at bounding box center [594, 217] width 76 height 22
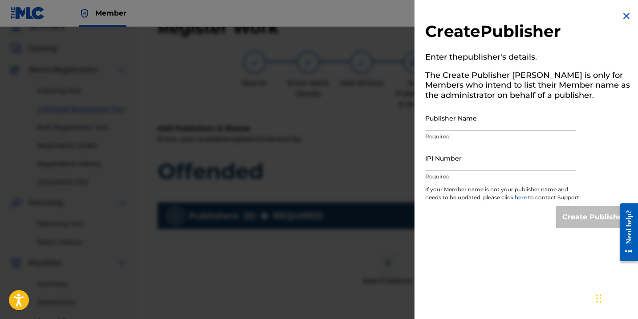
click at [450, 122] on input "Publisher Name" at bounding box center [500, 118] width 151 height 25
type input "RHindz Publishing"
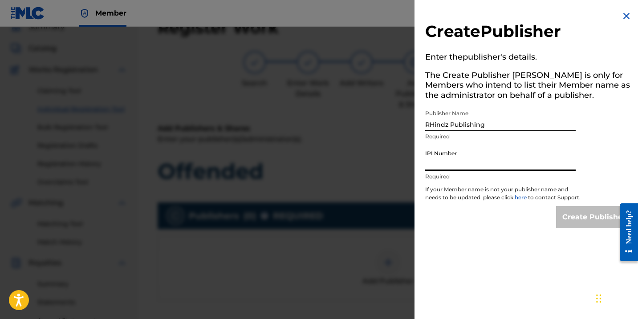
click at [451, 166] on input "IPI Number" at bounding box center [500, 158] width 151 height 25
click at [449, 155] on input "IPI Number" at bounding box center [500, 158] width 151 height 25
click at [437, 158] on input "IPI Number" at bounding box center [500, 158] width 151 height 25
paste input "01295057925"
type input "01295057925"
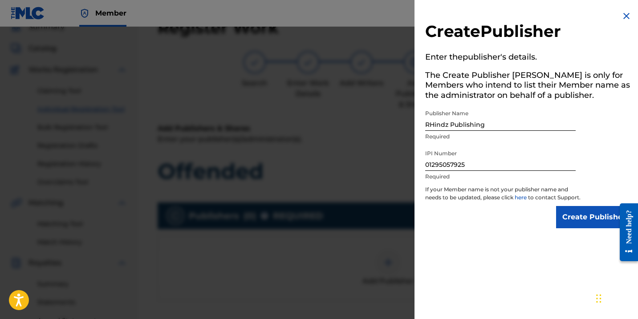
click at [575, 229] on input "Create Publisher" at bounding box center [594, 217] width 76 height 22
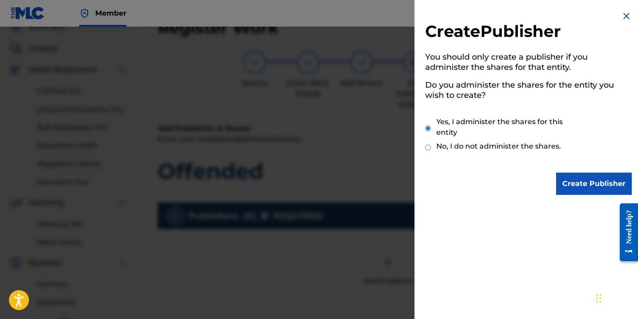
click at [571, 188] on input "Create Publisher" at bounding box center [594, 184] width 76 height 22
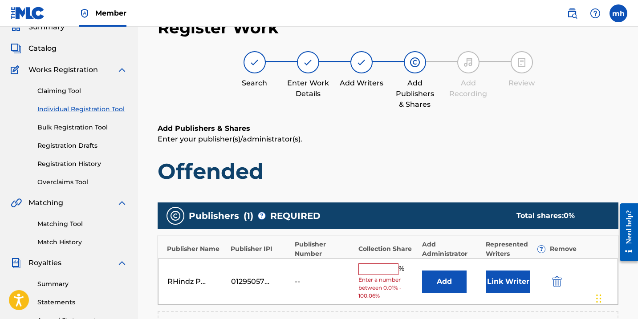
click at [371, 267] on input "text" at bounding box center [379, 270] width 40 height 12
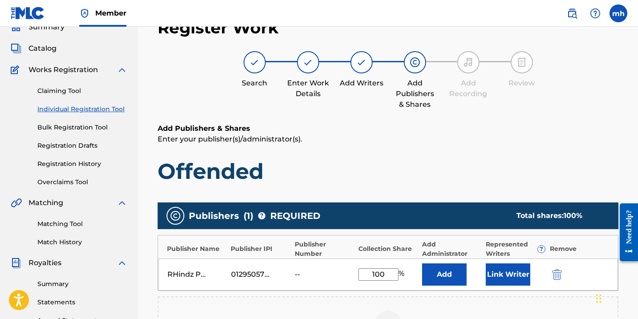
type input "100"
click at [503, 276] on button "Link Writer" at bounding box center [508, 275] width 45 height 22
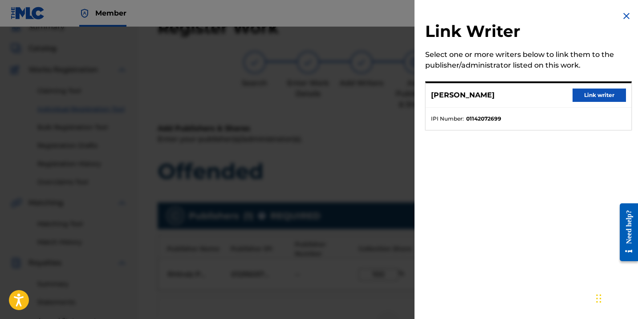
click at [598, 98] on button "Link writer" at bounding box center [599, 95] width 53 height 13
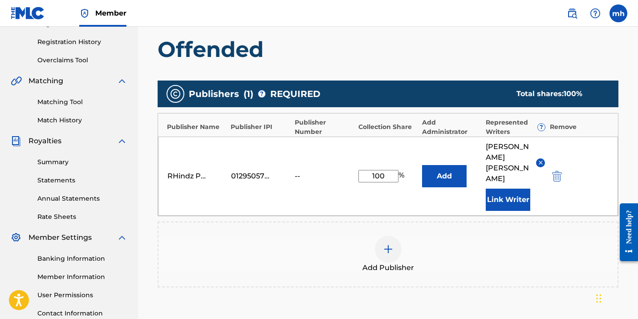
scroll to position [187, 0]
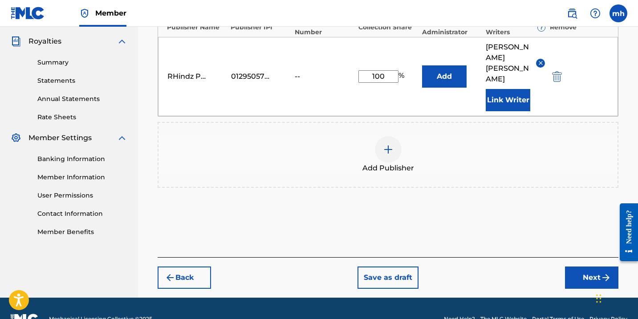
click at [588, 267] on button "Next" at bounding box center [591, 278] width 53 height 22
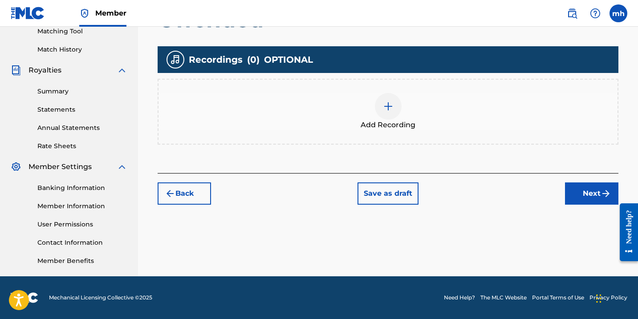
scroll to position [233, 0]
click at [389, 105] on img at bounding box center [388, 106] width 11 height 11
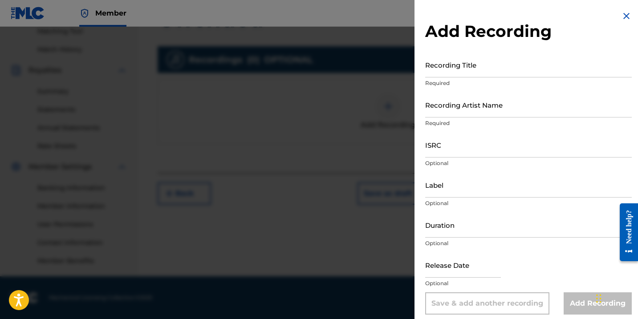
click at [452, 74] on input "Recording Title" at bounding box center [528, 64] width 207 height 25
type input "Offended"
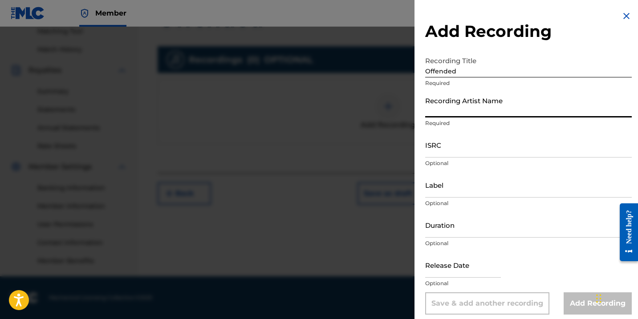
click at [462, 116] on input "Recording Artist Name" at bounding box center [528, 104] width 207 height 25
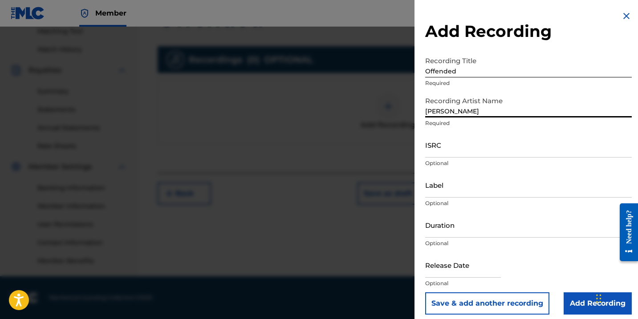
type input "[PERSON_NAME]"
click at [478, 152] on input "ISRC" at bounding box center [528, 144] width 207 height 25
click at [441, 154] on input "ISRC" at bounding box center [528, 144] width 207 height 25
paste input "TCAIK2488578"
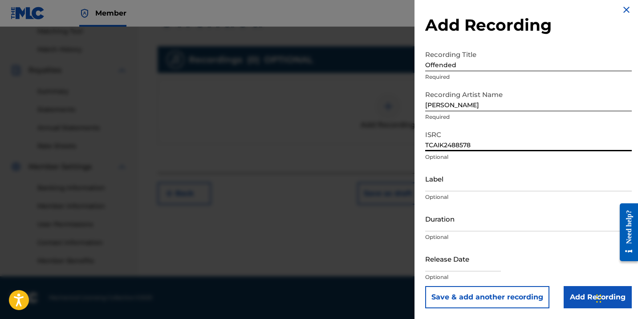
scroll to position [6, 0]
type input "TCAIK2488578"
click at [477, 262] on input "text" at bounding box center [463, 258] width 76 height 25
select select "7"
select select "2025"
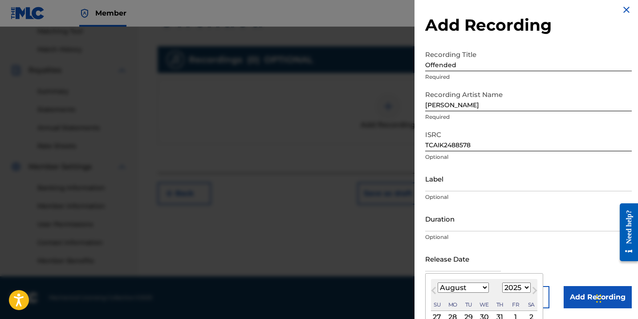
select select "6"
select select "2024"
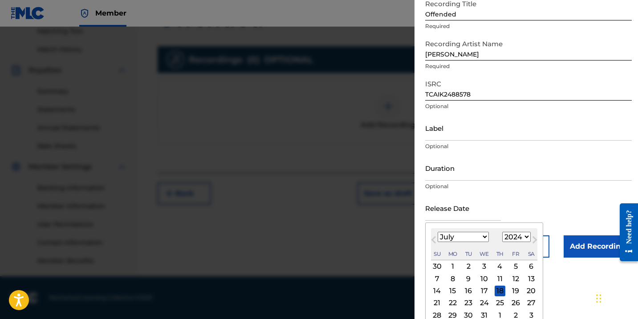
scroll to position [61, 0]
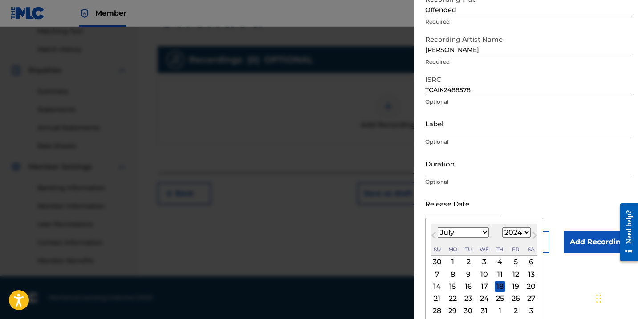
click at [511, 275] on div "12" at bounding box center [516, 274] width 11 height 11
type input "[DATE]"
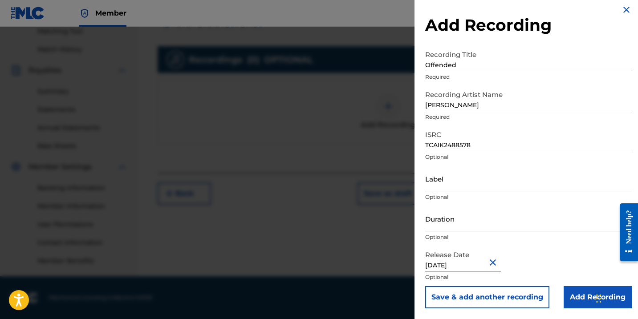
scroll to position [6, 0]
click at [572, 296] on input "Add Recording" at bounding box center [598, 297] width 68 height 22
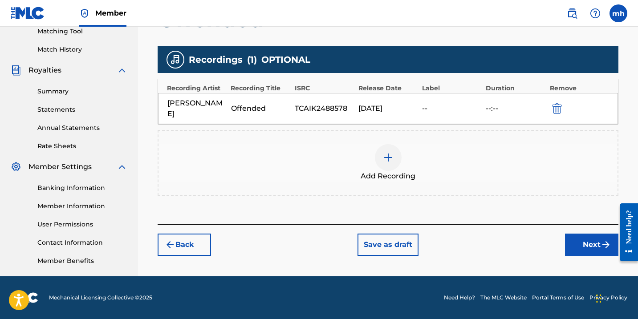
click at [588, 236] on button "Next" at bounding box center [591, 245] width 53 height 22
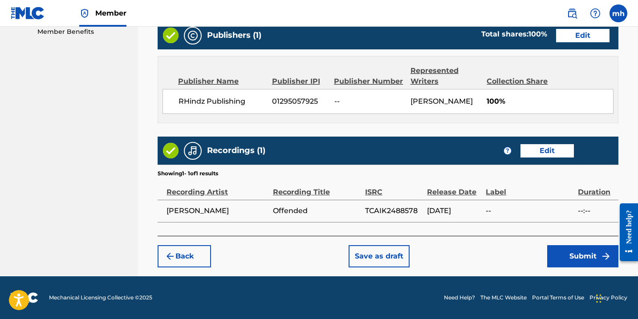
scroll to position [462, 0]
click at [579, 259] on button "Submit" at bounding box center [583, 256] width 71 height 22
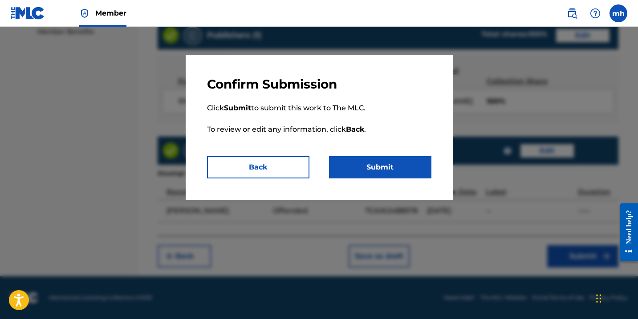
click at [402, 173] on button "Submit" at bounding box center [380, 167] width 102 height 22
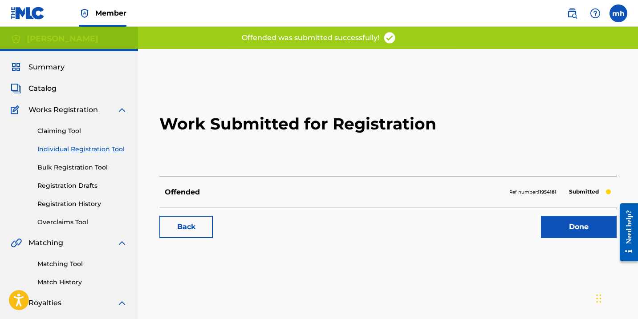
click at [557, 232] on link "Done" at bounding box center [579, 227] width 76 height 22
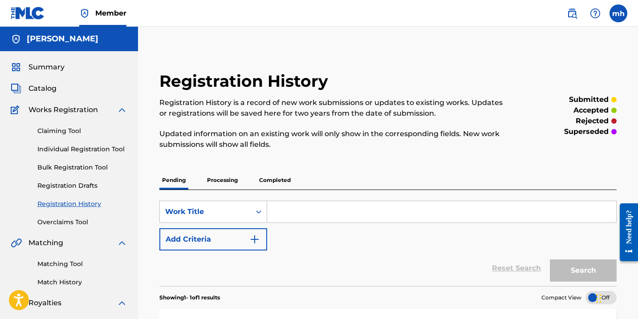
click at [51, 91] on span "Catalog" at bounding box center [43, 88] width 28 height 11
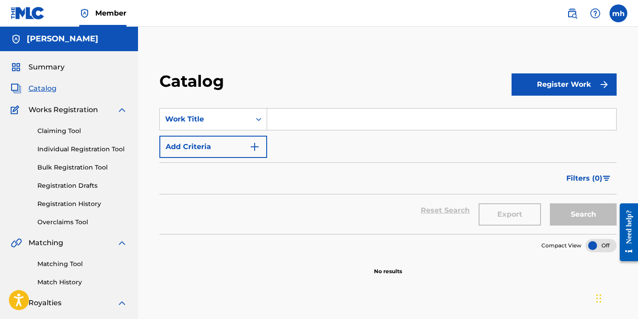
click at [536, 92] on button "Register Work" at bounding box center [564, 85] width 105 height 22
click at [540, 114] on link "Individual" at bounding box center [564, 113] width 105 height 21
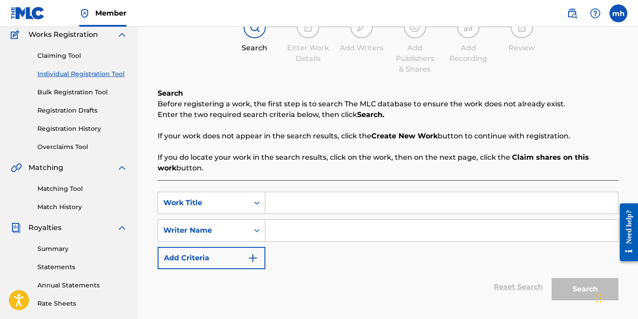
scroll to position [83, 0]
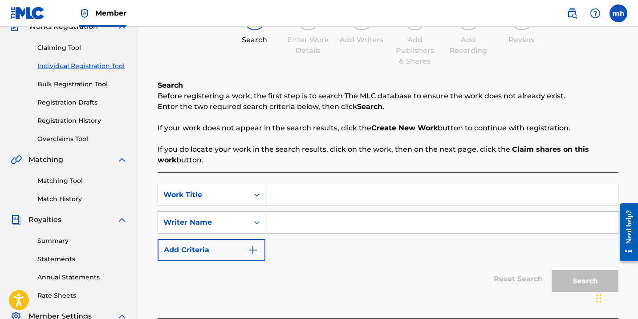
click at [363, 193] on input "Search Form" at bounding box center [442, 194] width 353 height 21
type input "Mystic vibration"
click at [366, 220] on input "Search Form" at bounding box center [442, 222] width 353 height 21
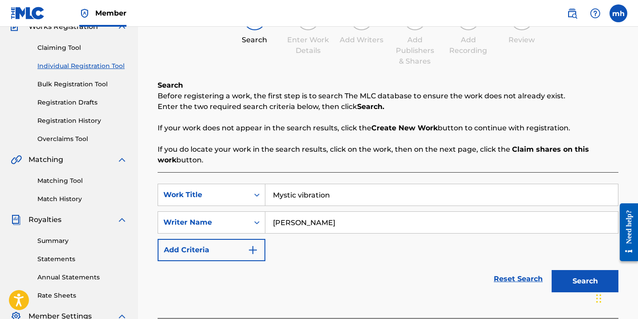
type input "[PERSON_NAME]"
click at [564, 277] on button "Search" at bounding box center [585, 281] width 67 height 22
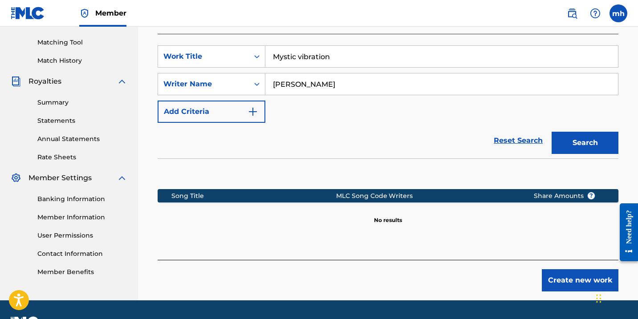
scroll to position [233, 0]
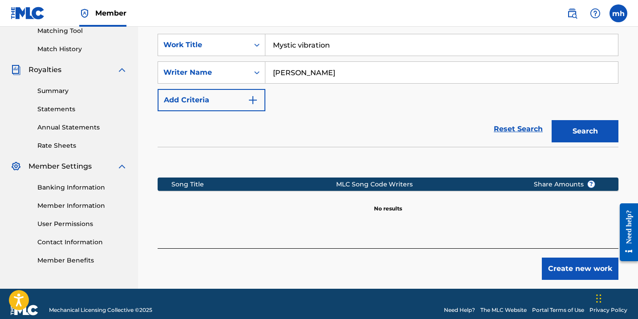
click at [581, 264] on button "Create new work" at bounding box center [580, 269] width 77 height 22
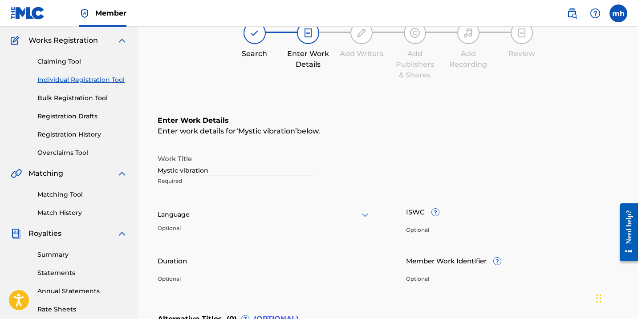
scroll to position [73, 0]
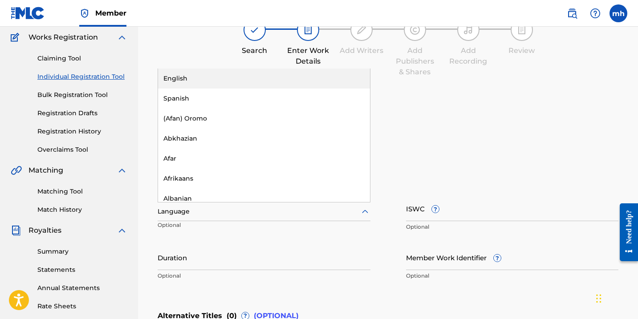
click at [319, 213] on div at bounding box center [264, 211] width 213 height 11
click at [276, 72] on div "English" at bounding box center [264, 79] width 212 height 20
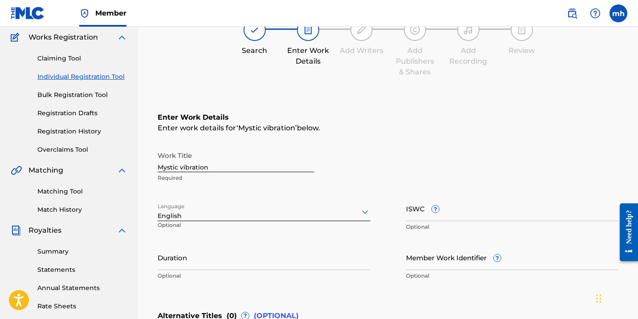
click at [436, 217] on input "ISWC ?" at bounding box center [512, 208] width 213 height 25
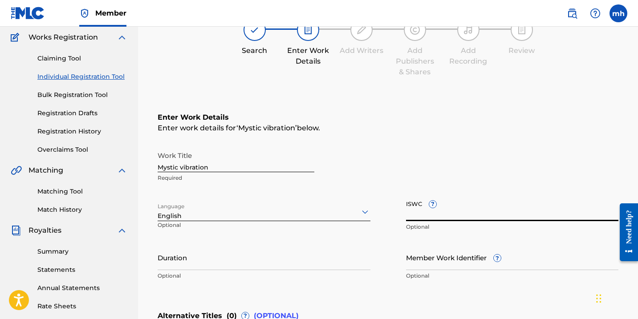
click at [436, 217] on input "ISWC ?" at bounding box center [512, 208] width 213 height 25
paste input "T-333.376.667-5"
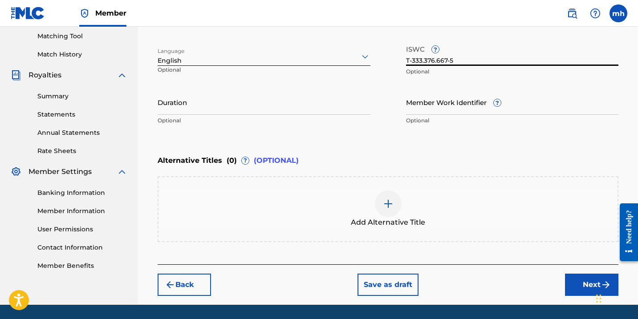
scroll to position [231, 0]
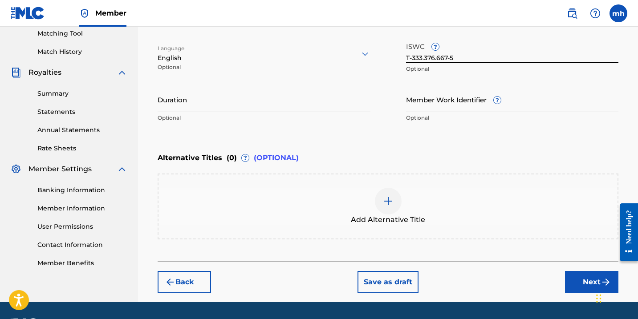
type input "T-333.376.667-5"
click at [586, 284] on button "Next" at bounding box center [591, 282] width 53 height 22
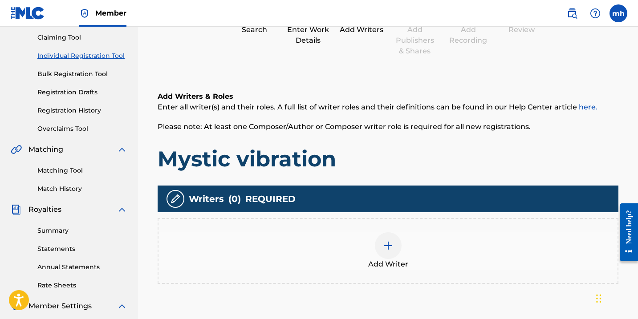
scroll to position [126, 0]
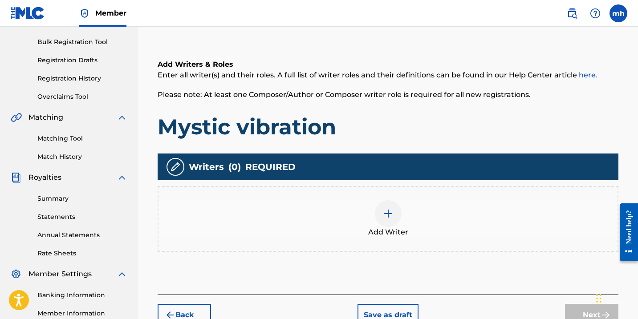
click at [393, 217] on img at bounding box center [388, 214] width 11 height 11
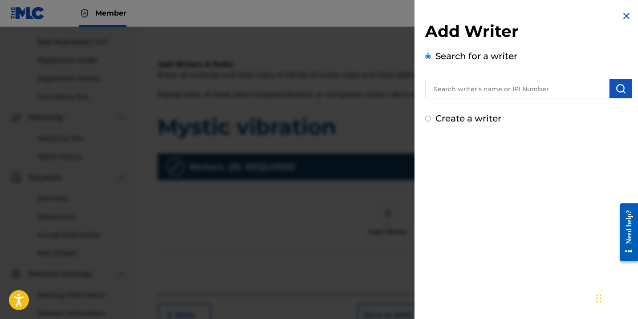
click at [430, 121] on input "Create a writer" at bounding box center [428, 119] width 6 height 6
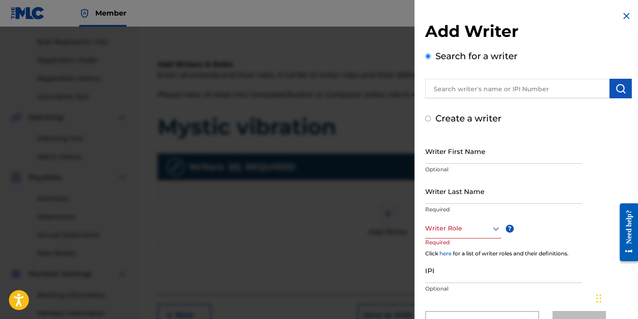
radio input "false"
radio input "true"
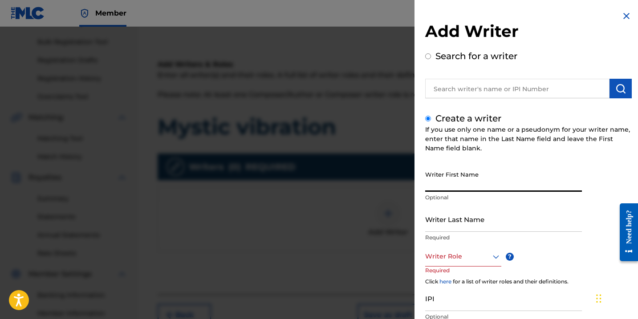
click at [450, 187] on input "Writer First Name" at bounding box center [503, 179] width 157 height 25
type input "[PERSON_NAME]"
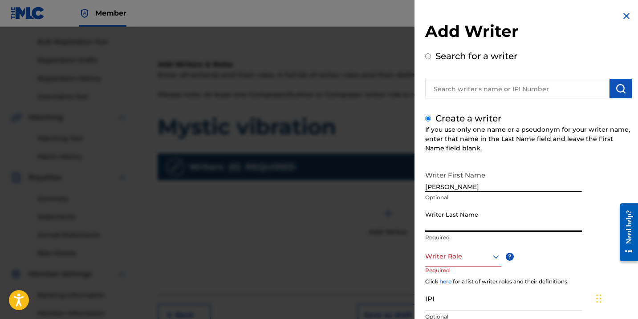
click at [512, 225] on input "Writer Last Name" at bounding box center [503, 219] width 157 height 25
type input "[PERSON_NAME]"
click at [495, 261] on icon at bounding box center [496, 257] width 11 height 11
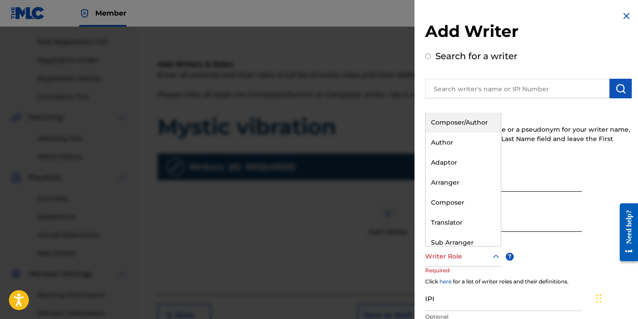
click at [462, 124] on div "Composer/Author" at bounding box center [463, 123] width 75 height 20
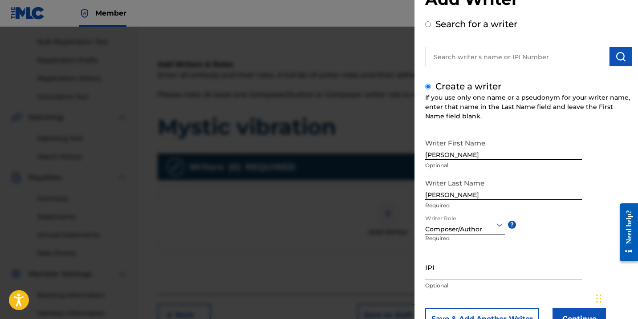
scroll to position [38, 0]
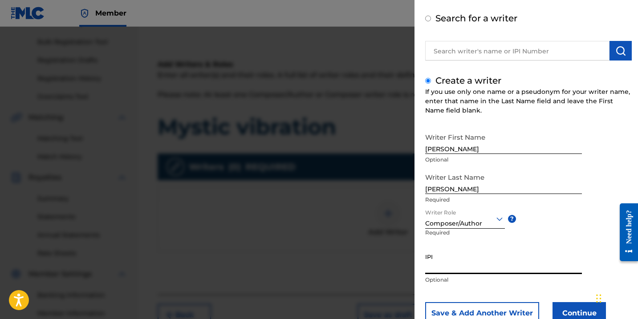
click at [505, 269] on input "IPI" at bounding box center [503, 261] width 157 height 25
paste input "01142072699"
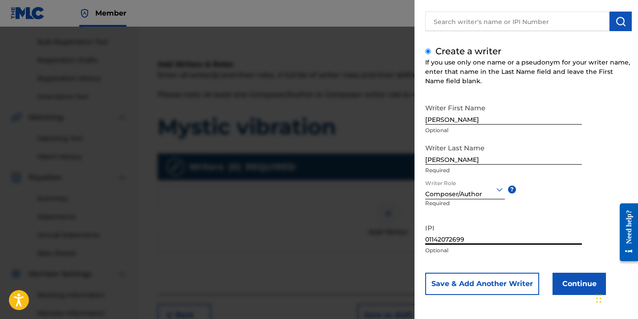
scroll to position [67, 0]
type input "01142072699"
click at [582, 283] on button "Continue" at bounding box center [579, 284] width 53 height 22
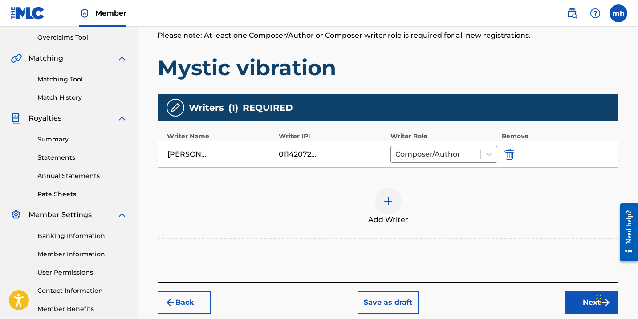
scroll to position [198, 0]
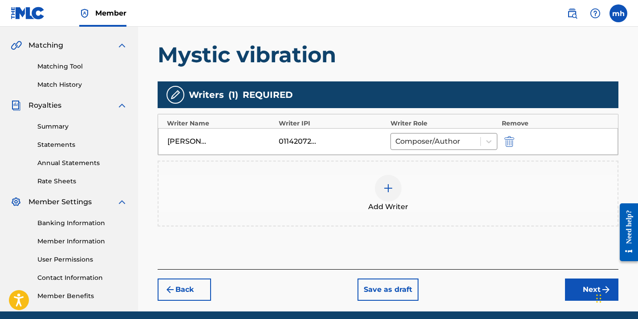
click at [577, 291] on button "Next" at bounding box center [591, 290] width 53 height 22
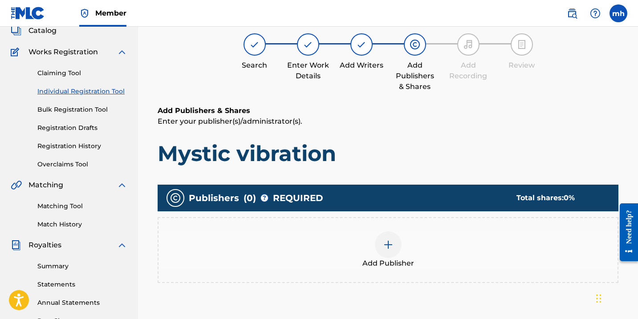
scroll to position [40, 0]
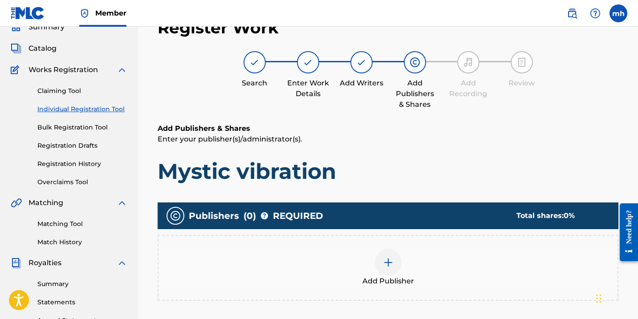
click at [387, 261] on img at bounding box center [388, 263] width 11 height 11
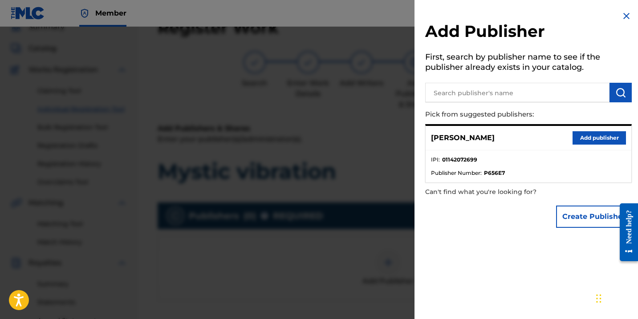
click at [560, 218] on button "Create Publisher" at bounding box center [594, 217] width 76 height 22
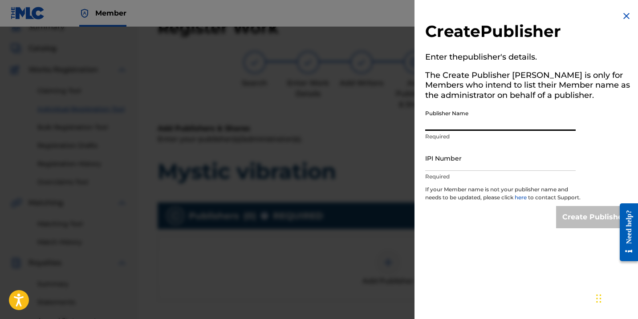
click at [446, 127] on input "Publisher Name" at bounding box center [500, 118] width 151 height 25
type input "RHindz Publishing"
click at [448, 164] on input "IPI Number" at bounding box center [500, 158] width 151 height 25
click at [442, 165] on input "IPI Number" at bounding box center [500, 158] width 151 height 25
paste input "01295057925"
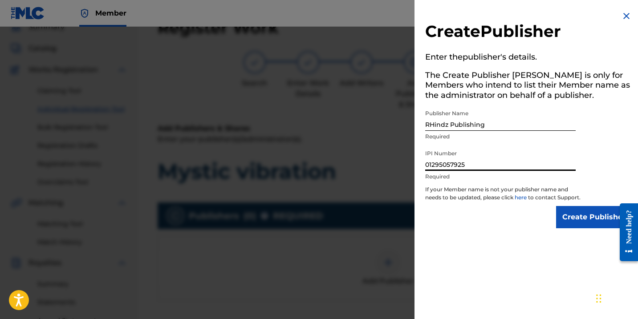
type input "01295057925"
click at [576, 229] on input "Create Publisher" at bounding box center [594, 217] width 76 height 22
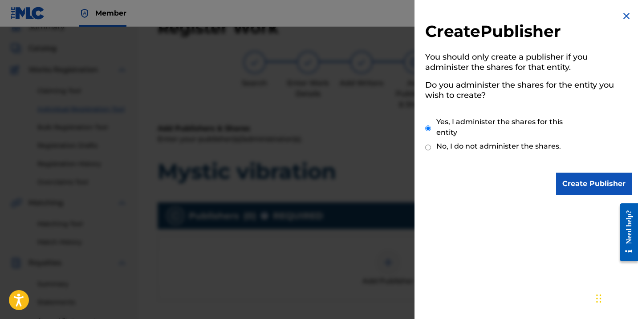
click at [574, 189] on input "Create Publisher" at bounding box center [594, 184] width 76 height 22
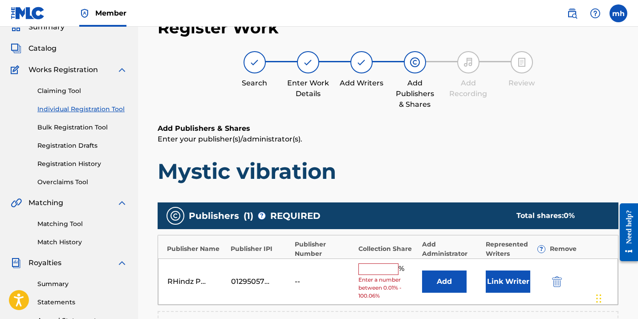
click at [374, 271] on input "text" at bounding box center [379, 270] width 40 height 12
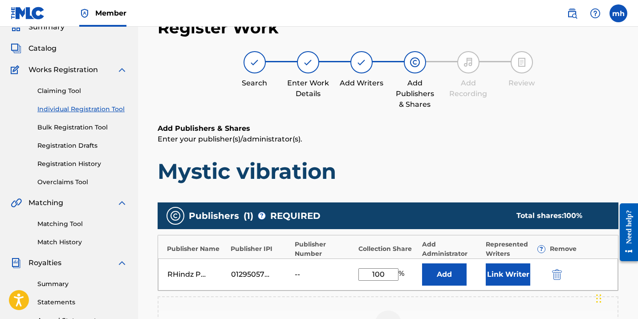
type input "100"
click at [500, 278] on button "Link Writer" at bounding box center [508, 275] width 45 height 22
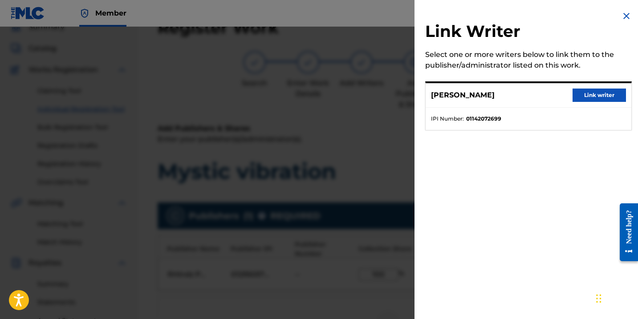
click at [581, 95] on button "Link writer" at bounding box center [599, 95] width 53 height 13
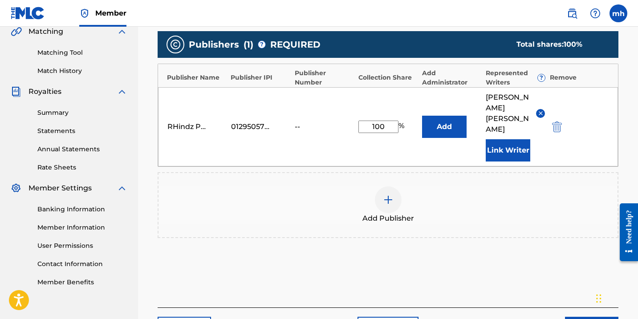
scroll to position [242, 0]
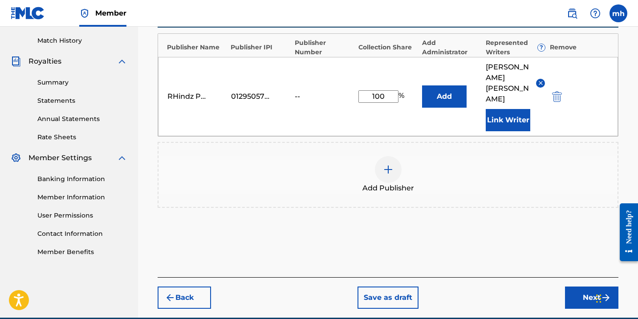
click at [587, 287] on button "Next" at bounding box center [591, 298] width 53 height 22
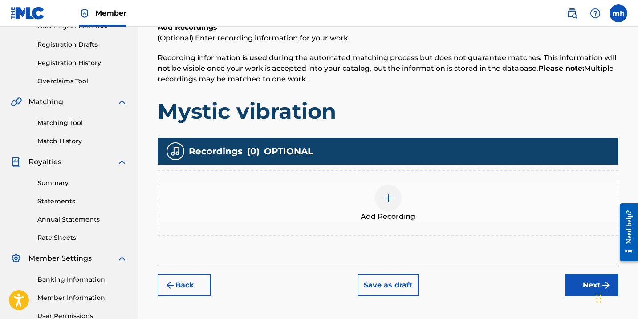
scroll to position [136, 0]
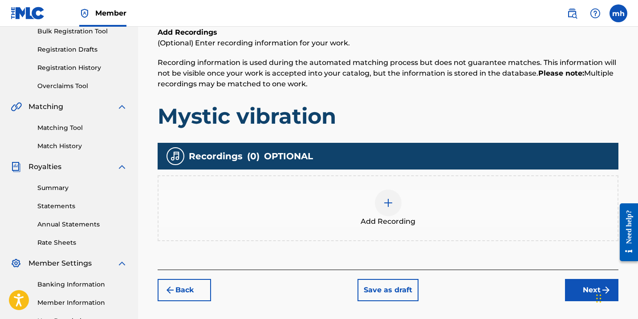
click at [391, 200] on img at bounding box center [388, 203] width 11 height 11
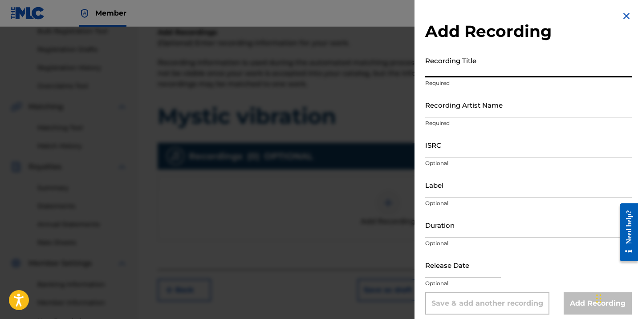
click at [462, 73] on input "Recording Title" at bounding box center [528, 64] width 207 height 25
type input "Mystic Vibration"
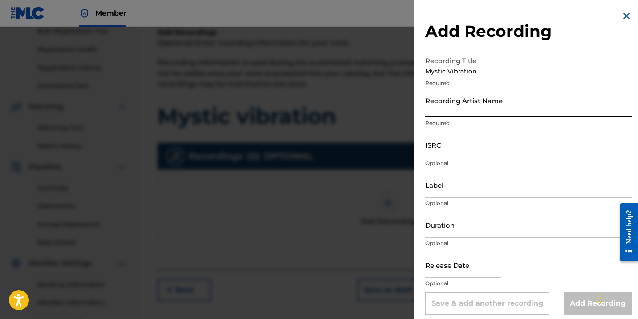
click at [458, 111] on input "Recording Artist Name" at bounding box center [528, 104] width 207 height 25
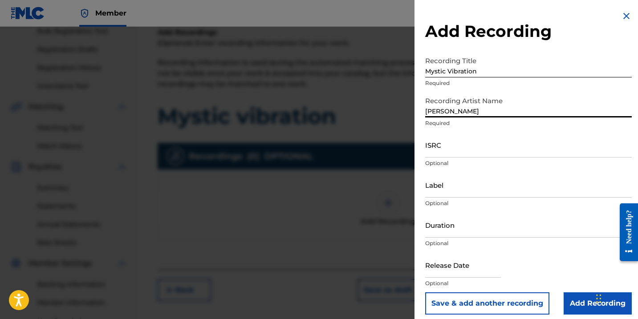
type input "[PERSON_NAME]"
click at [470, 151] on input "ISRC" at bounding box center [528, 144] width 207 height 25
click at [444, 152] on input "ISRC" at bounding box center [528, 144] width 207 height 25
paste input "TCAIK2488578"
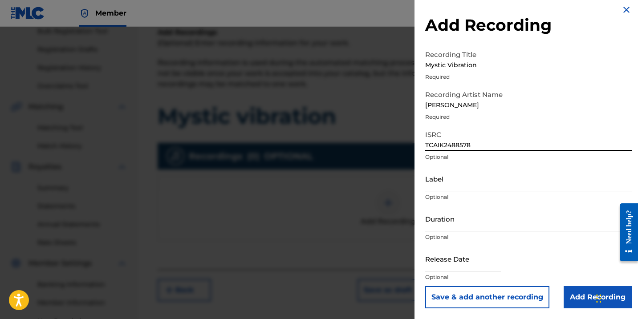
scroll to position [6, 0]
type input "TCAIK2488578"
click at [463, 266] on input "text" at bounding box center [463, 258] width 76 height 25
select select "7"
select select "2025"
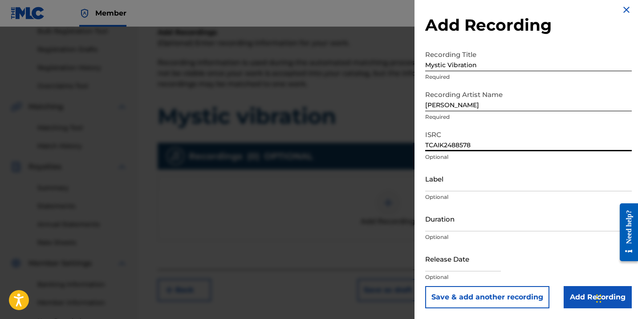
drag, startPoint x: 489, startPoint y: 147, endPoint x: 400, endPoint y: 143, distance: 89.2
click at [400, 143] on div "Add Recording Recording Title Mystic Vibration Required Recording Artist Name […" at bounding box center [319, 173] width 638 height 293
click at [438, 145] on input "ISRC" at bounding box center [528, 138] width 207 height 25
paste input "TCAJA2452104"
type input "TCAJA2452104"
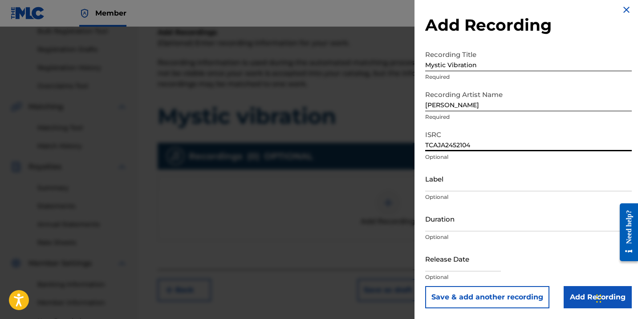
click at [468, 270] on input "text" at bounding box center [463, 258] width 76 height 25
select select "7"
select select "2025"
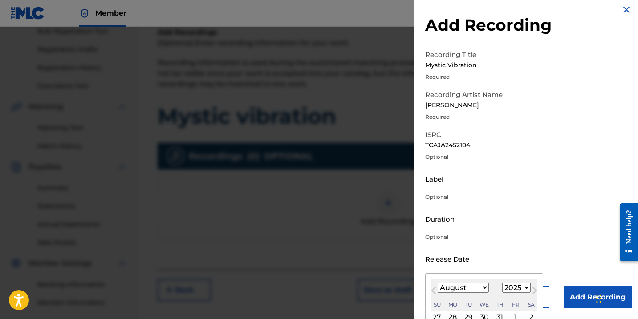
select select "11"
select select "2024"
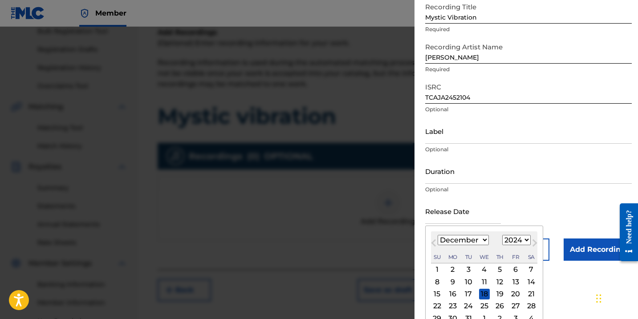
scroll to position [54, 0]
click at [495, 283] on div "12" at bounding box center [500, 281] width 11 height 11
type input "[DATE]"
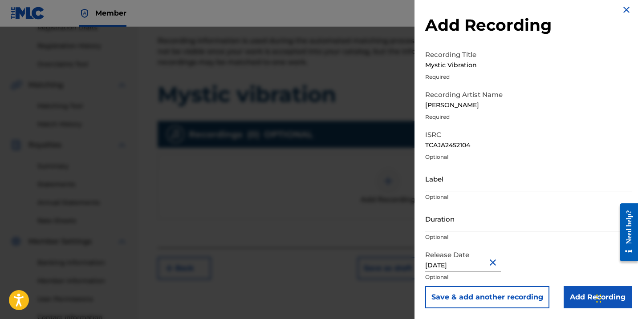
scroll to position [159, 0]
click at [591, 303] on input "Add Recording" at bounding box center [598, 297] width 68 height 22
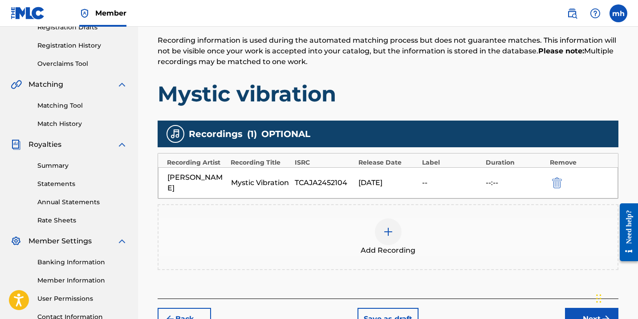
click at [391, 178] on div "[DATE]" at bounding box center [388, 183] width 59 height 11
click at [586, 308] on button "Next" at bounding box center [591, 319] width 53 height 22
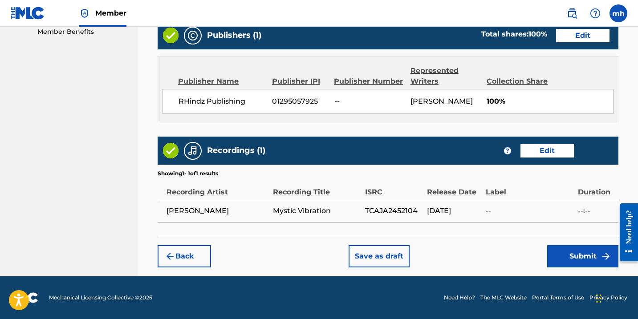
scroll to position [462, 0]
click at [544, 152] on button "Edit" at bounding box center [547, 150] width 53 height 13
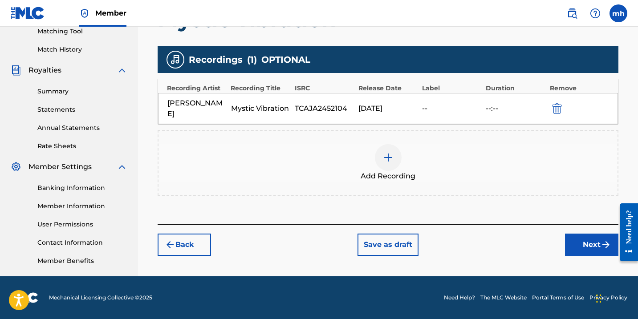
click at [389, 103] on div "[DATE]" at bounding box center [388, 108] width 59 height 11
click at [555, 103] on img "submit" at bounding box center [557, 108] width 10 height 11
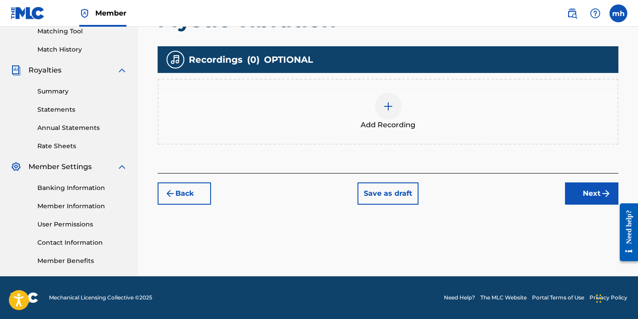
click at [382, 113] on div at bounding box center [388, 106] width 27 height 27
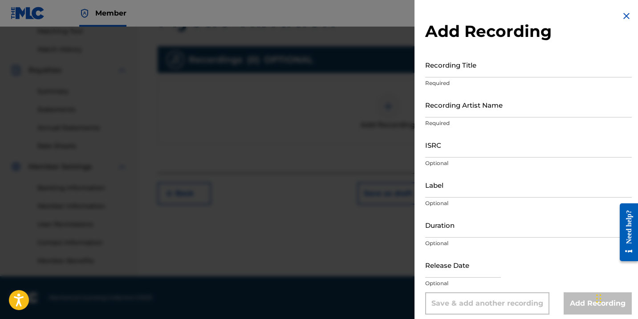
click at [450, 72] on input "Recording Title" at bounding box center [528, 64] width 207 height 25
type input "Mystic Vibration"
drag, startPoint x: 451, startPoint y: 87, endPoint x: 448, endPoint y: 114, distance: 26.9
click at [448, 114] on input "Recording Artist Name" at bounding box center [528, 104] width 207 height 25
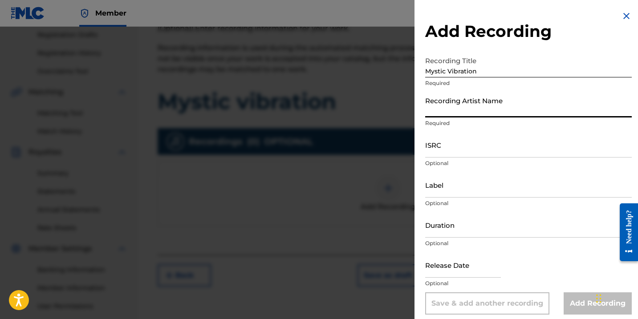
scroll to position [150, 0]
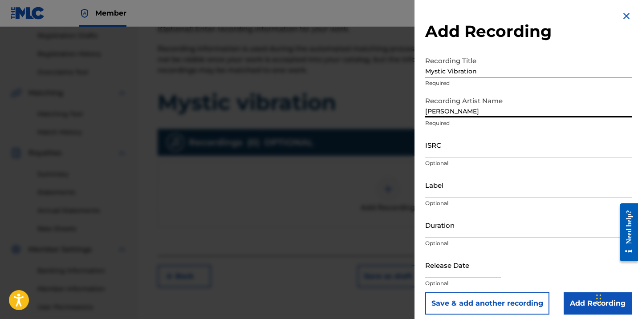
type input "[PERSON_NAME]"
click at [461, 152] on input "ISRC" at bounding box center [528, 144] width 207 height 25
click at [441, 151] on input "ISRC" at bounding box center [528, 144] width 207 height 25
paste input "TCAJA2452104"
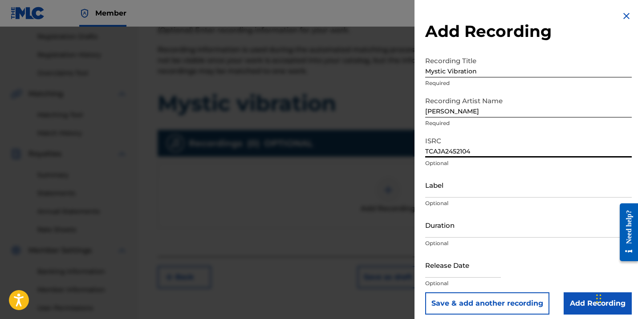
type input "TCAJA2452104"
click at [453, 274] on input "text" at bounding box center [463, 265] width 76 height 25
select select "7"
select select "2025"
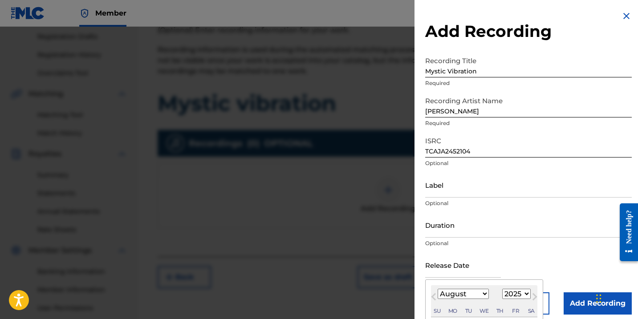
select select "11"
select select "2024"
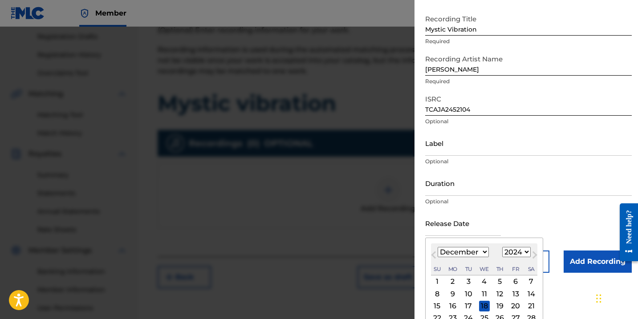
click at [511, 291] on div "13" at bounding box center [516, 294] width 11 height 11
type input "[DATE]"
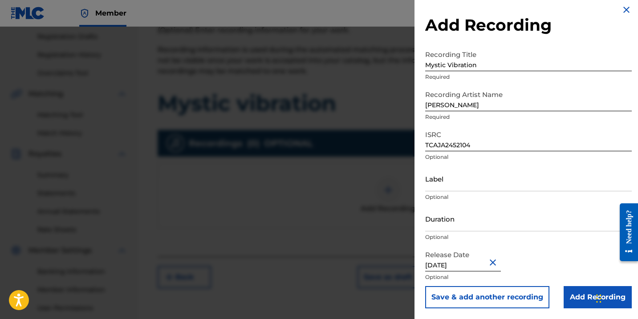
scroll to position [6, 0]
click at [588, 301] on input "Add Recording" at bounding box center [598, 297] width 68 height 22
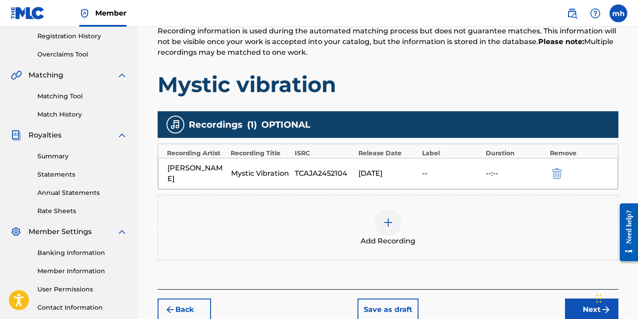
scroll to position [169, 0]
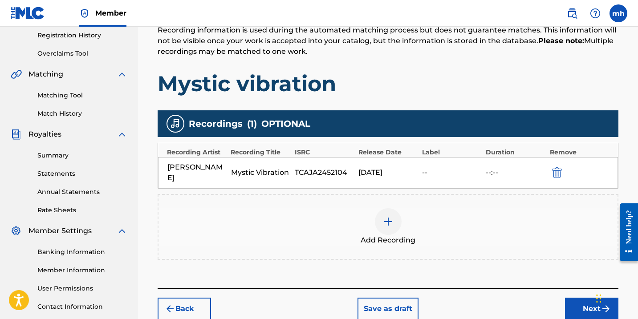
click at [588, 301] on button "Next" at bounding box center [591, 309] width 53 height 22
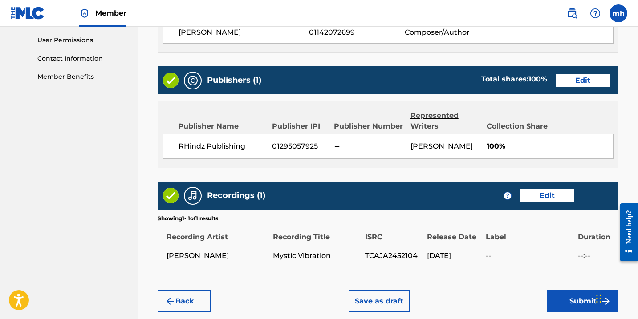
scroll to position [419, 0]
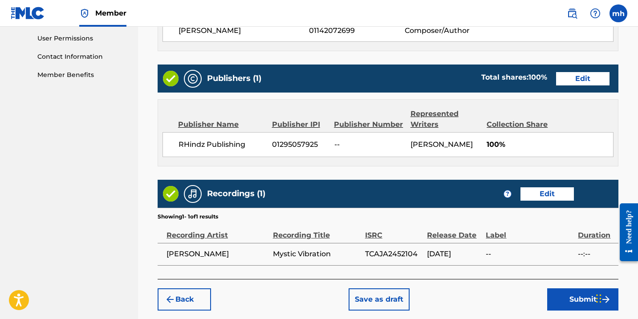
click at [584, 299] on button "Submit" at bounding box center [583, 300] width 71 height 22
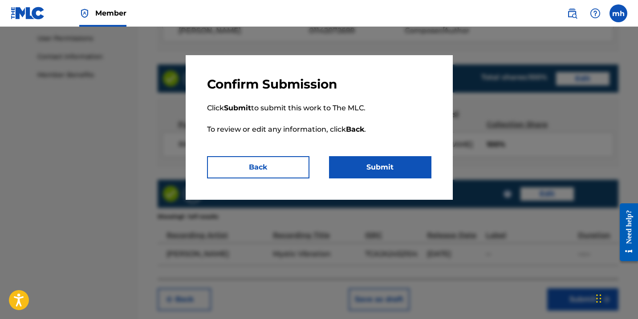
click at [401, 167] on button "Submit" at bounding box center [380, 167] width 102 height 22
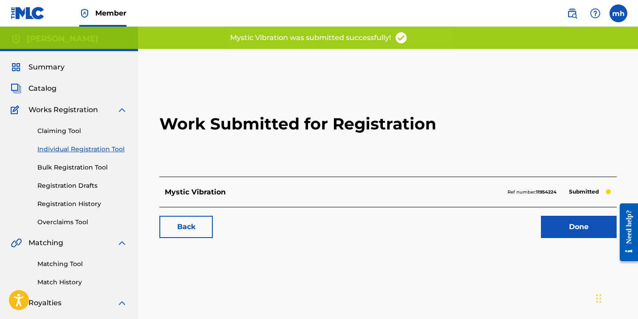
click at [561, 224] on link "Done" at bounding box center [579, 227] width 76 height 22
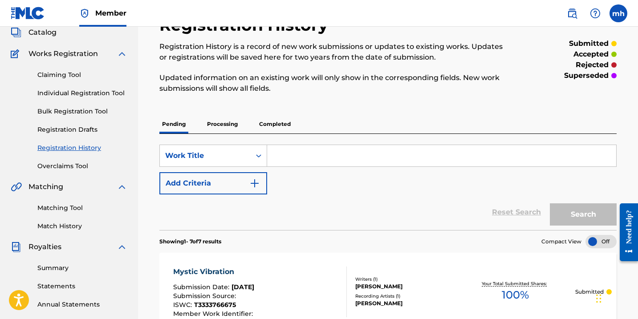
scroll to position [57, 0]
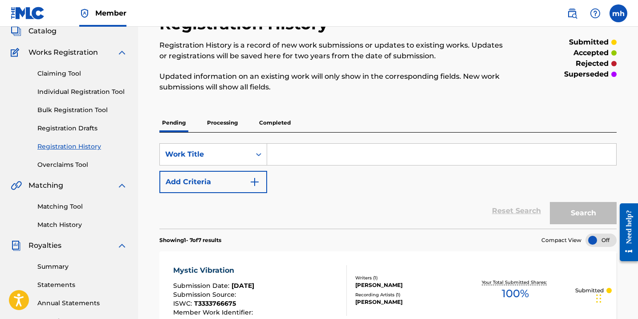
click at [100, 108] on link "Bulk Registration Tool" at bounding box center [82, 110] width 90 height 9
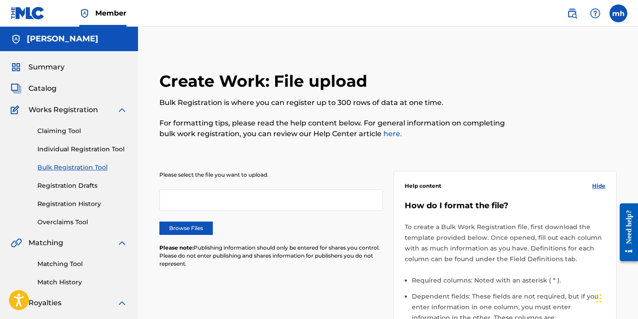
click at [52, 68] on span "Summary" at bounding box center [47, 67] width 36 height 11
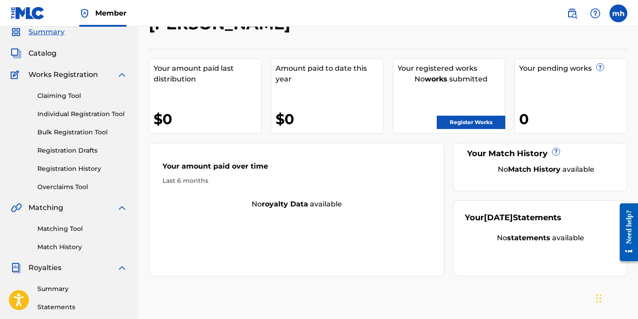
scroll to position [32, 0]
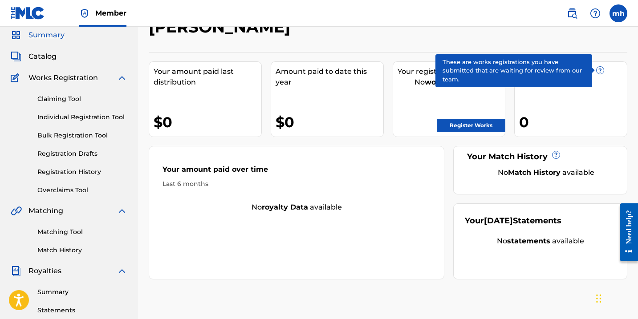
click at [601, 71] on span "?" at bounding box center [600, 70] width 7 height 7
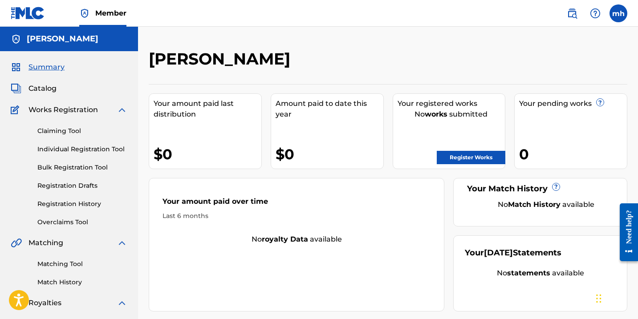
scroll to position [0, 0]
click at [459, 158] on link "Register Works" at bounding box center [471, 157] width 69 height 13
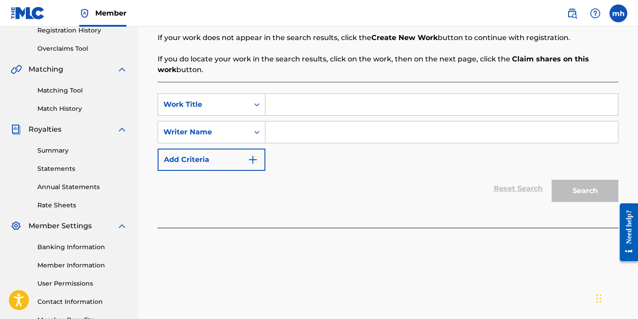
scroll to position [163, 0]
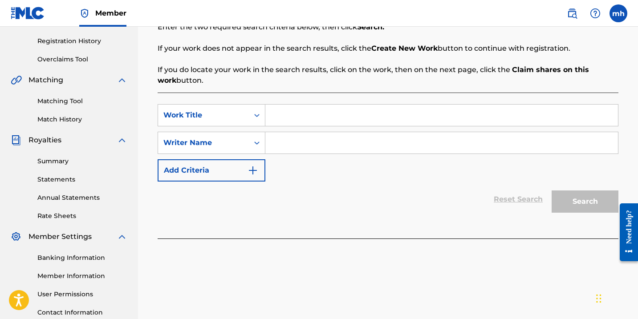
click at [346, 116] on input "Search Form" at bounding box center [442, 115] width 353 height 21
type input "Active Energy"
click at [350, 143] on input "Search Form" at bounding box center [442, 142] width 353 height 21
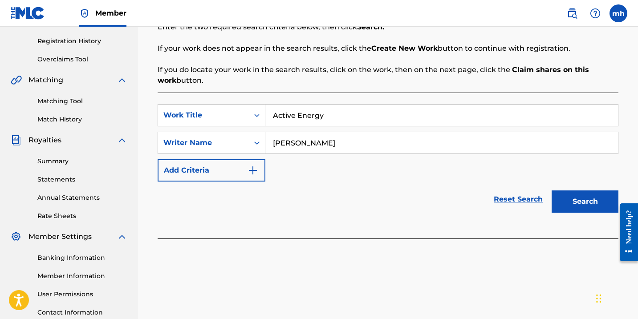
type input "[PERSON_NAME]"
click at [600, 203] on button "Search" at bounding box center [585, 202] width 67 height 22
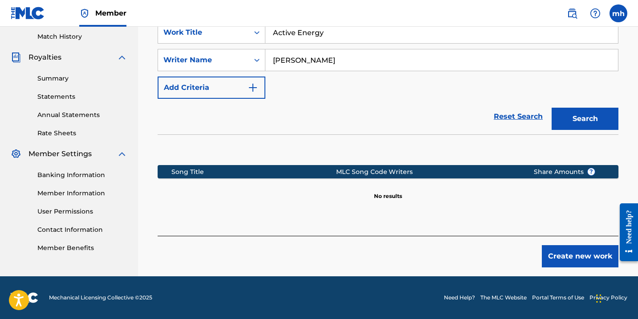
scroll to position [232, 0]
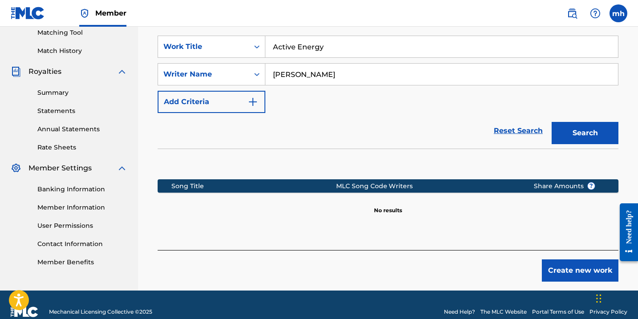
click at [568, 268] on button "Create new work" at bounding box center [580, 271] width 77 height 22
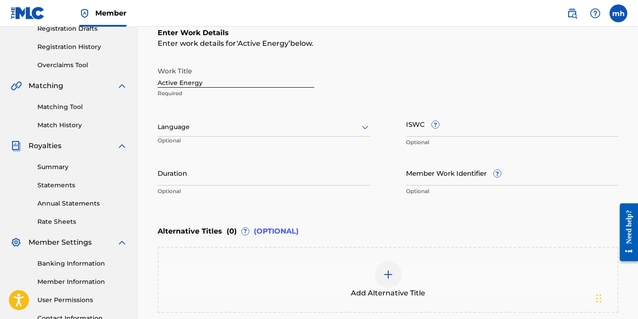
scroll to position [157, 0]
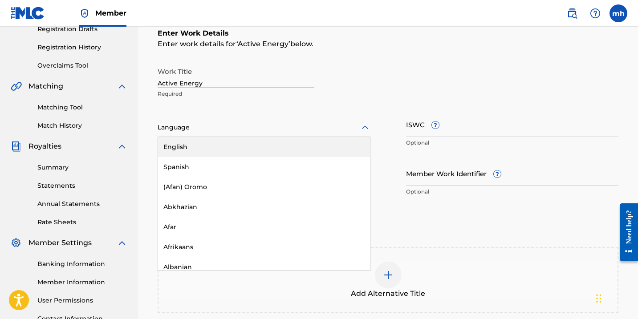
click at [325, 127] on div at bounding box center [264, 127] width 213 height 11
click at [315, 148] on div "English" at bounding box center [264, 147] width 212 height 20
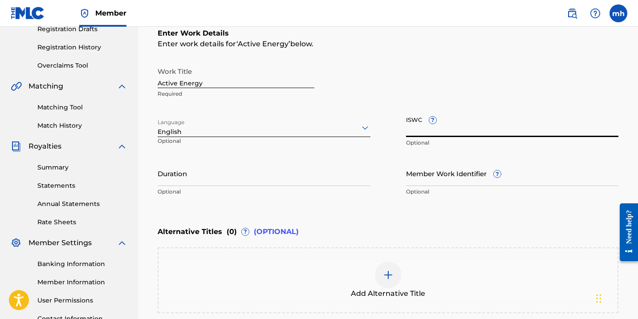
click at [429, 131] on input "ISWC ?" at bounding box center [512, 124] width 213 height 25
click at [431, 131] on input "ISWC ?" at bounding box center [512, 124] width 213 height 25
paste input "T-333.490.901-8"
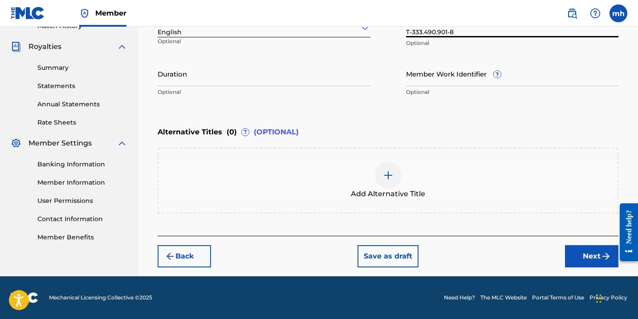
type input "T-333.490.901-8"
click at [581, 256] on button "Next" at bounding box center [591, 256] width 53 height 22
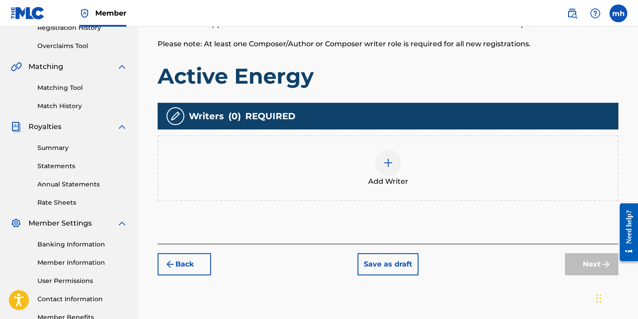
scroll to position [162, 0]
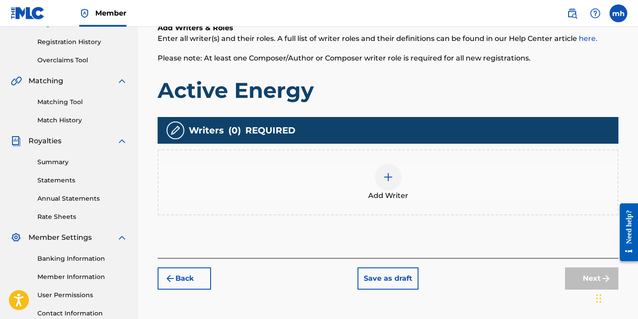
click at [395, 172] on div at bounding box center [388, 177] width 27 height 27
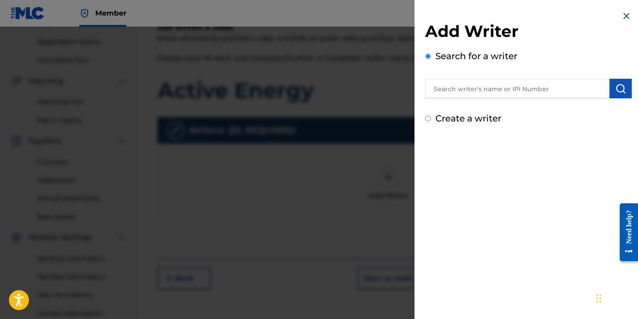
click at [429, 119] on input "Create a writer" at bounding box center [428, 119] width 6 height 6
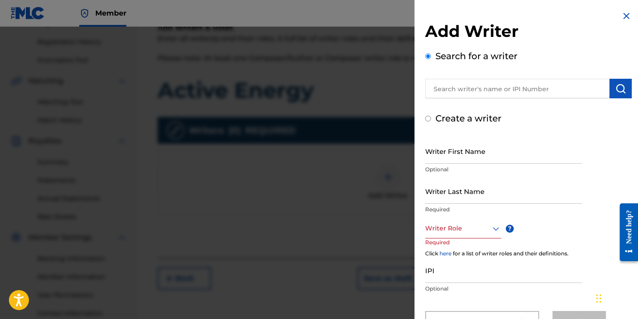
radio input "false"
radio input "true"
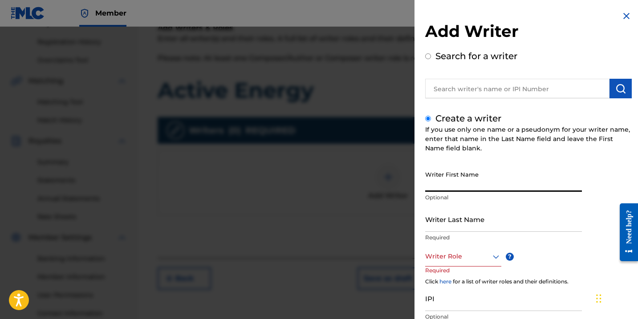
click at [452, 184] on input "Writer First Name" at bounding box center [503, 179] width 157 height 25
type input "[PERSON_NAME]"
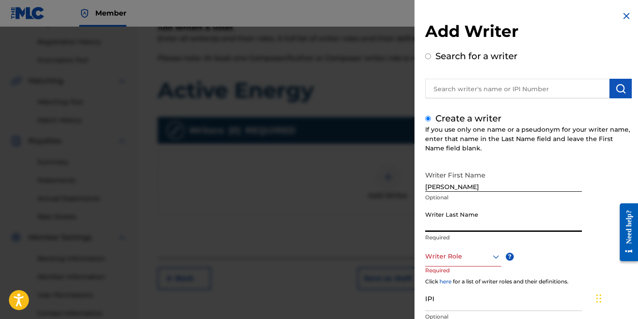
click at [540, 226] on input "Writer Last Name" at bounding box center [503, 219] width 157 height 25
type input "[PERSON_NAME]"
click at [585, 243] on div "Writer First Name [PERSON_NAME] Optional Writer Last Name [PERSON_NAME] Require…" at bounding box center [528, 264] width 207 height 195
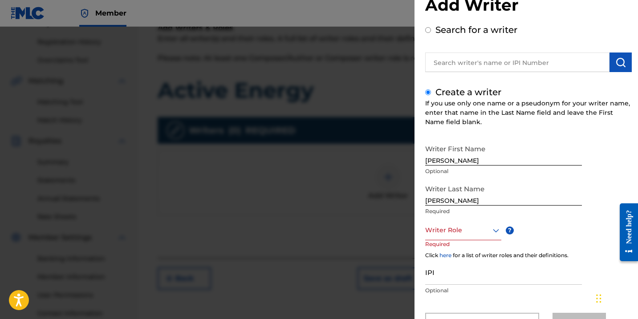
scroll to position [27, 0]
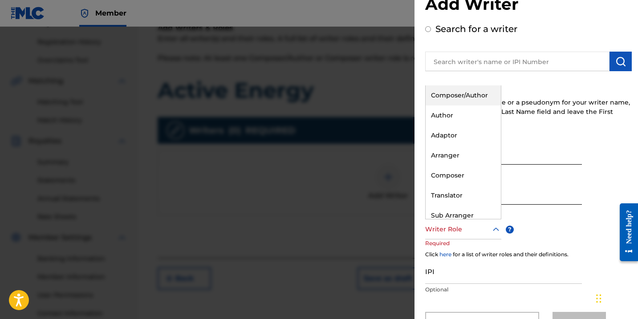
click at [489, 233] on div at bounding box center [463, 229] width 76 height 11
click at [468, 101] on div "Composer/Author" at bounding box center [463, 96] width 75 height 20
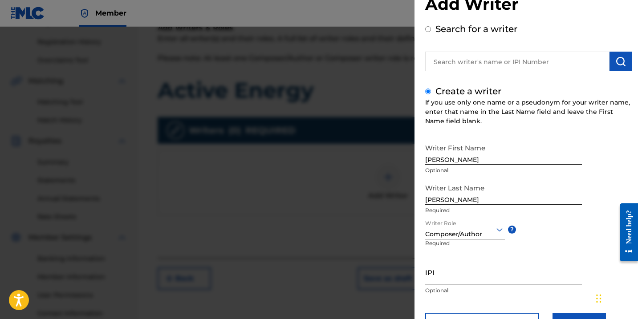
click at [476, 277] on input "IPI" at bounding box center [503, 272] width 157 height 25
paste input "01142072699"
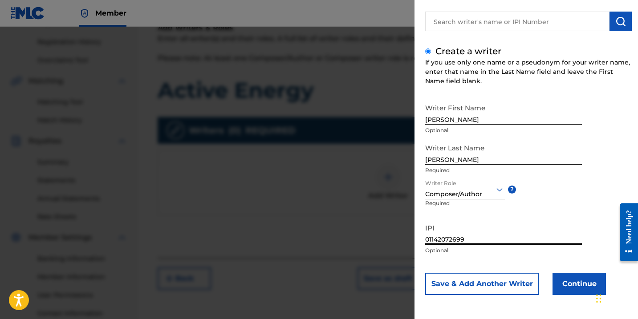
scroll to position [67, 0]
type input "01142072699"
click at [573, 280] on button "Continue" at bounding box center [579, 284] width 53 height 22
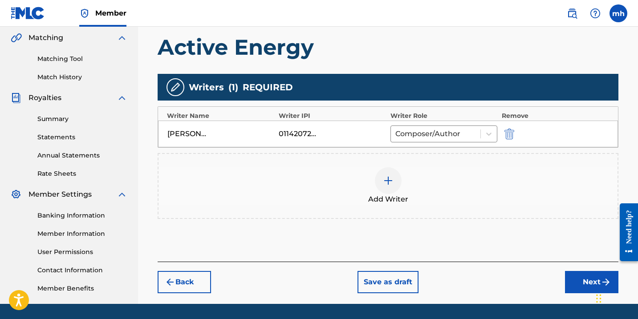
click at [577, 277] on button "Next" at bounding box center [591, 282] width 53 height 22
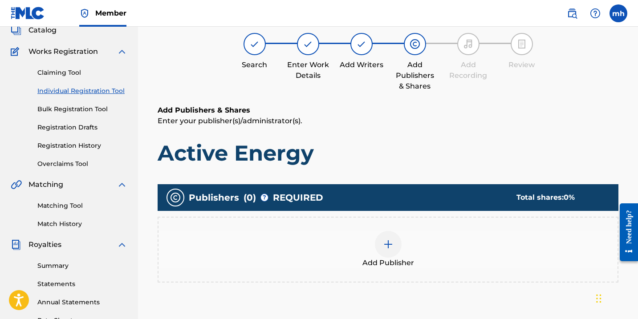
scroll to position [78, 0]
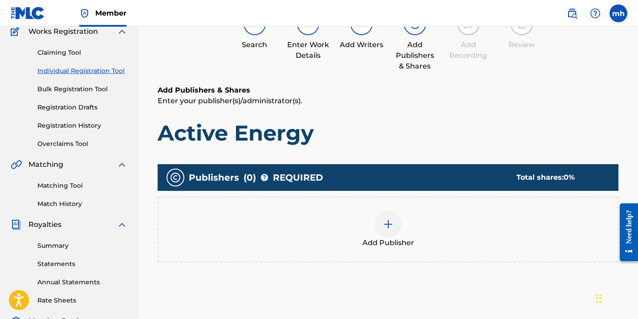
click at [390, 223] on img at bounding box center [388, 224] width 11 height 11
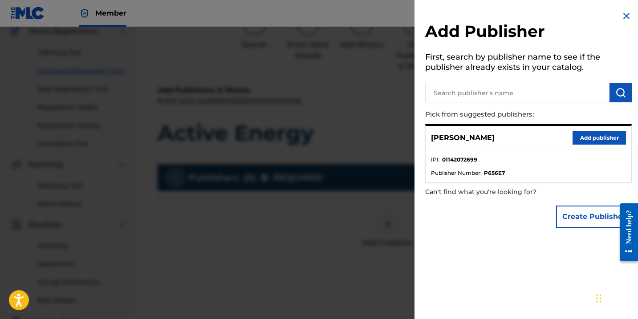
click at [570, 215] on button "Create Publisher" at bounding box center [594, 217] width 76 height 22
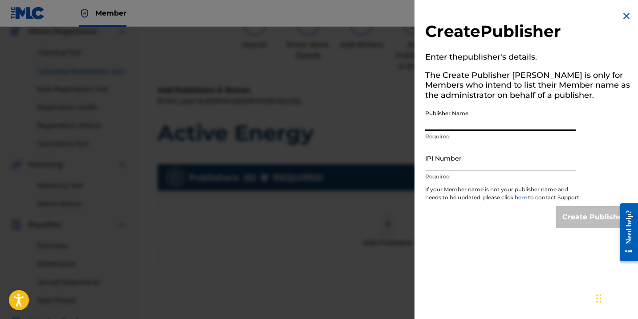
click at [448, 125] on input "Publisher Name" at bounding box center [500, 118] width 151 height 25
type input "RHindz Publishing"
click at [447, 165] on input "IPI Number" at bounding box center [500, 158] width 151 height 25
paste input "01295057925"
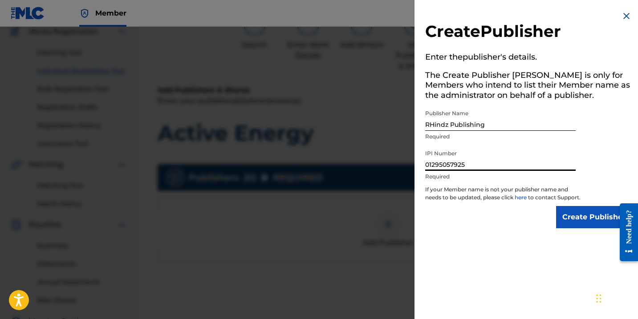
type input "01295057925"
click at [574, 225] on input "Create Publisher" at bounding box center [594, 217] width 76 height 22
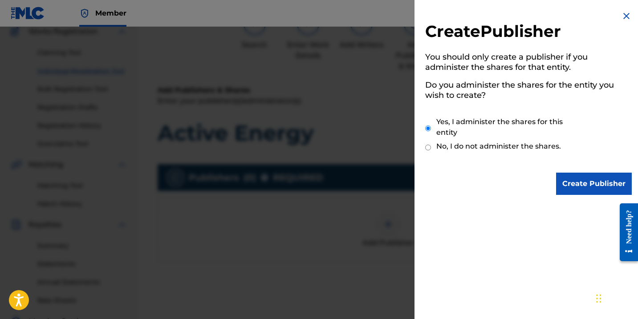
click at [574, 191] on input "Create Publisher" at bounding box center [594, 184] width 76 height 22
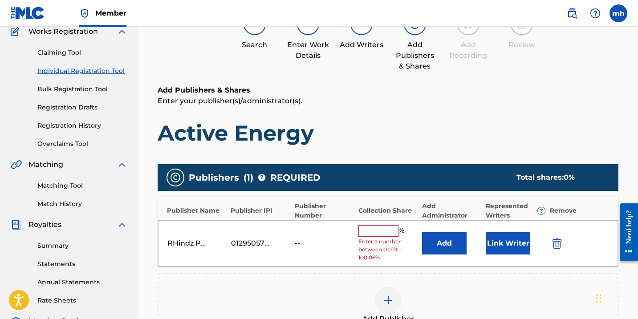
click at [383, 231] on input "text" at bounding box center [379, 231] width 40 height 12
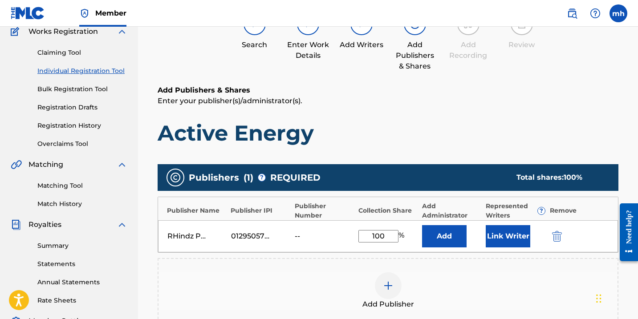
type input "100"
click at [502, 245] on button "Link Writer" at bounding box center [508, 236] width 45 height 22
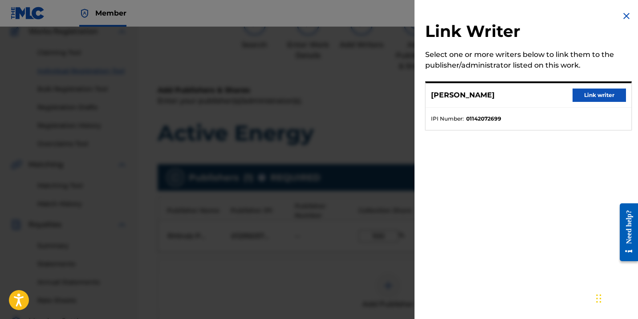
click at [581, 98] on button "Link writer" at bounding box center [599, 95] width 53 height 13
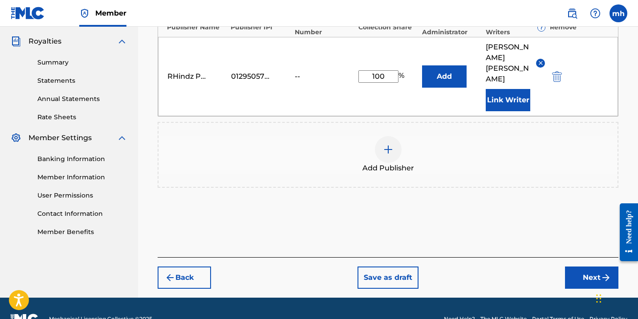
click at [591, 267] on button "Next" at bounding box center [591, 278] width 53 height 22
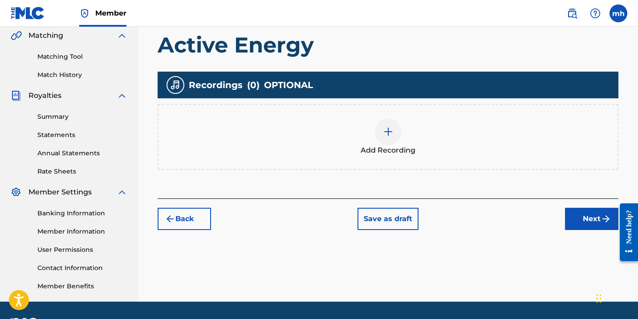
scroll to position [167, 0]
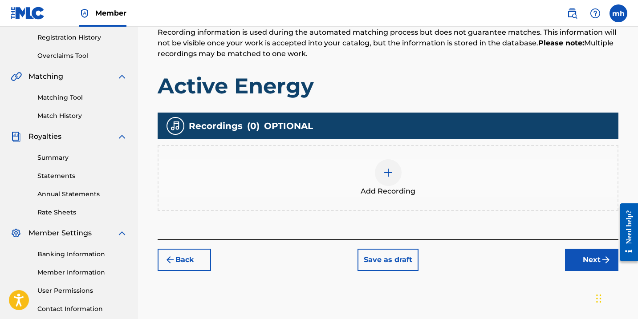
click at [388, 172] on img at bounding box center [388, 173] width 11 height 11
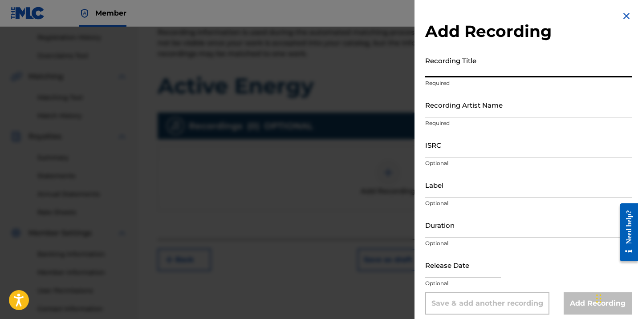
click at [442, 74] on input "Recording Title" at bounding box center [528, 64] width 207 height 25
type input "Active Energy"
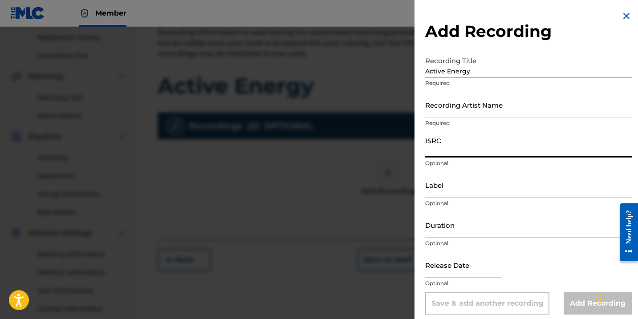
click at [445, 152] on input "ISRC" at bounding box center [528, 144] width 207 height 25
paste input "TCAJT2589707"
type input "TCAJT2589707"
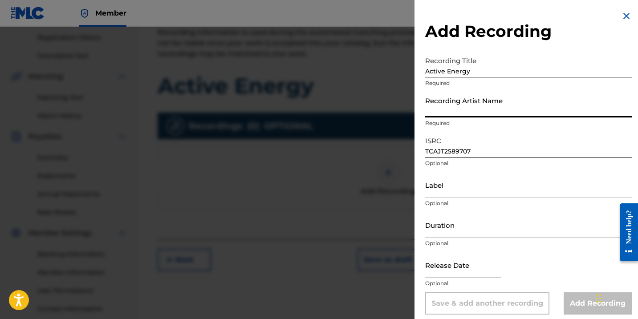
click at [446, 113] on input "Recording Artist Name" at bounding box center [528, 104] width 207 height 25
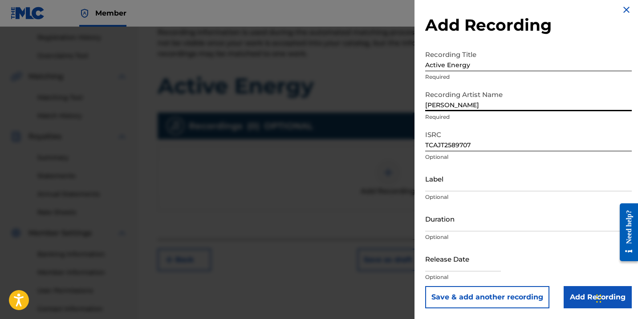
scroll to position [6, 0]
type input "[PERSON_NAME]"
click at [462, 262] on input "text" at bounding box center [463, 258] width 76 height 25
select select "7"
select select "2025"
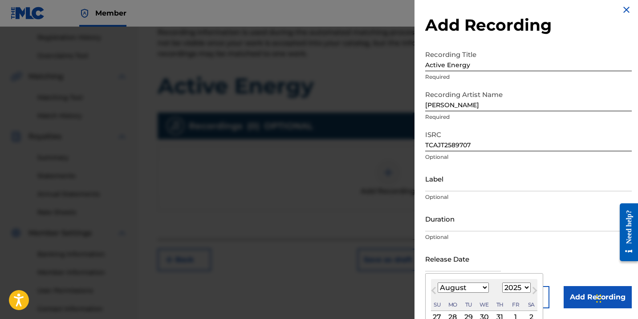
select select "6"
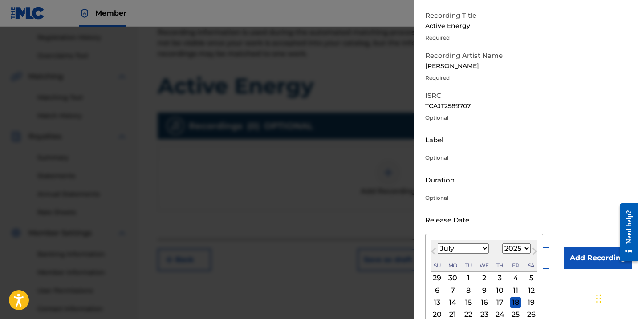
scroll to position [56, 0]
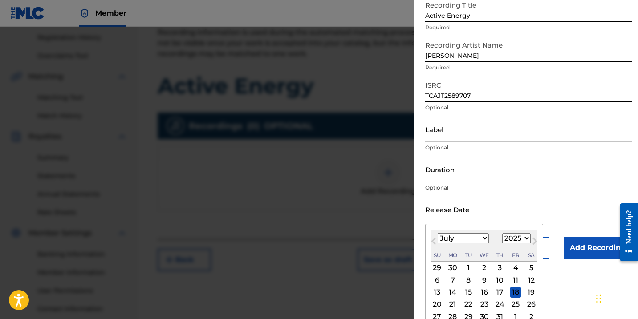
click at [511, 293] on div "18" at bounding box center [516, 292] width 11 height 11
type input "[DATE]"
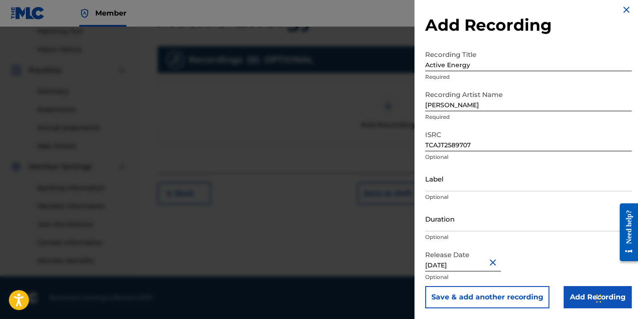
scroll to position [233, 0]
click at [588, 294] on input "Add Recording" at bounding box center [598, 297] width 68 height 22
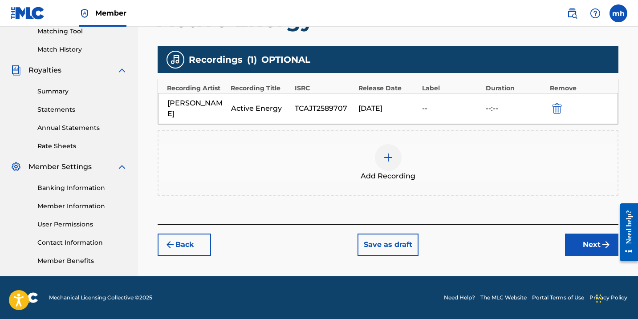
click at [579, 236] on button "Next" at bounding box center [591, 245] width 53 height 22
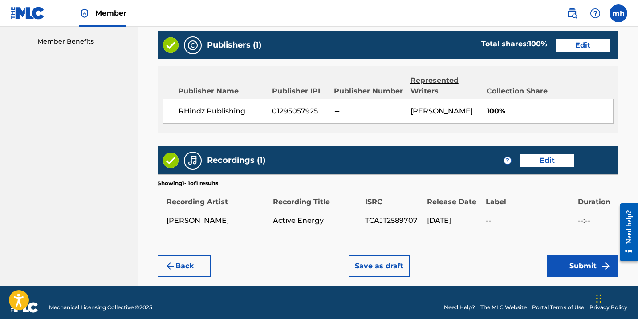
scroll to position [458, 0]
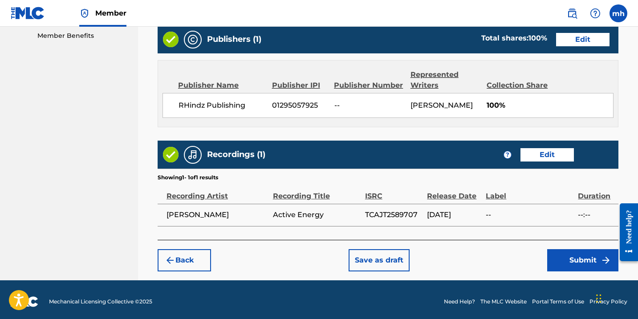
click at [584, 263] on button "Submit" at bounding box center [583, 260] width 71 height 22
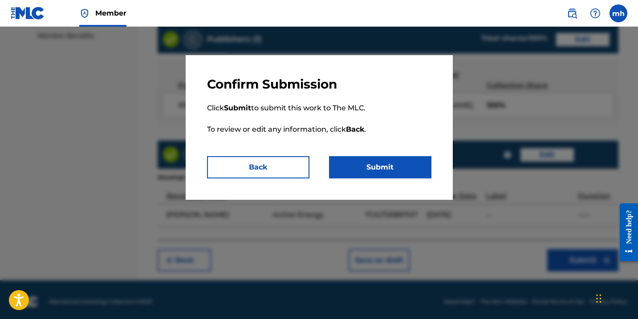
click at [264, 165] on button "Back" at bounding box center [258, 167] width 102 height 22
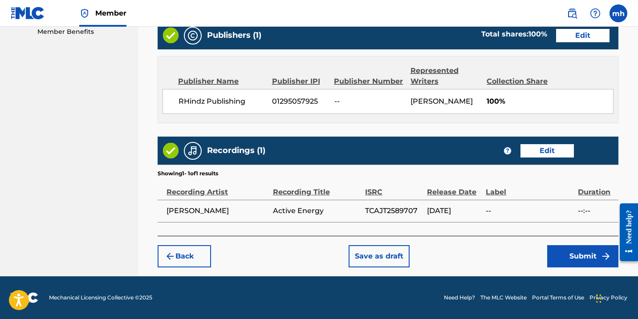
scroll to position [462, 0]
click at [565, 254] on button "Submit" at bounding box center [583, 256] width 71 height 22
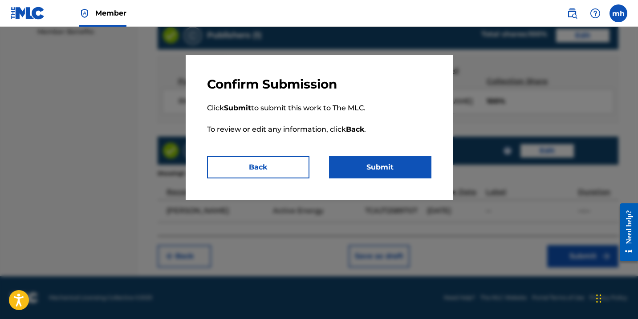
click at [401, 170] on button "Submit" at bounding box center [380, 167] width 102 height 22
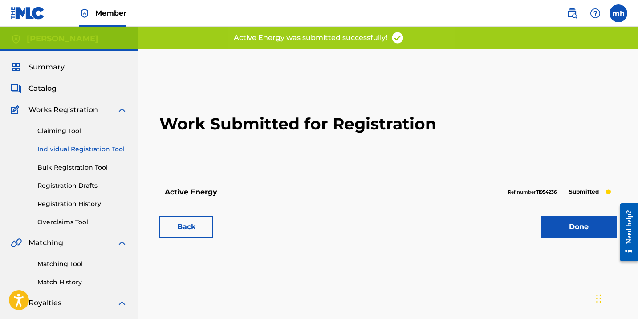
click at [560, 233] on link "Done" at bounding box center [579, 227] width 76 height 22
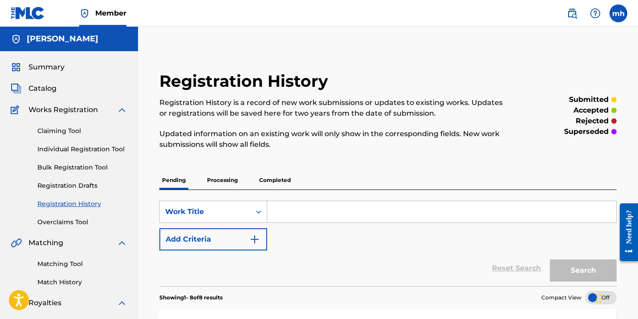
click at [56, 71] on span "Summary" at bounding box center [47, 67] width 36 height 11
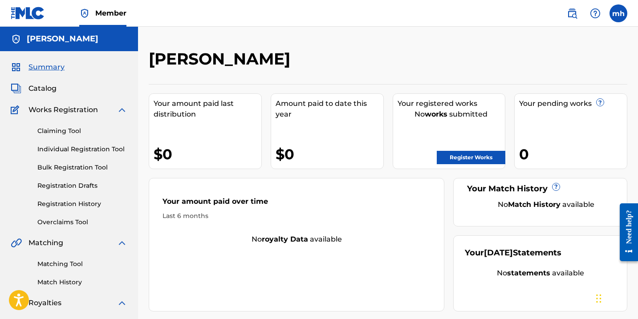
click at [459, 160] on link "Register Works" at bounding box center [471, 157] width 69 height 13
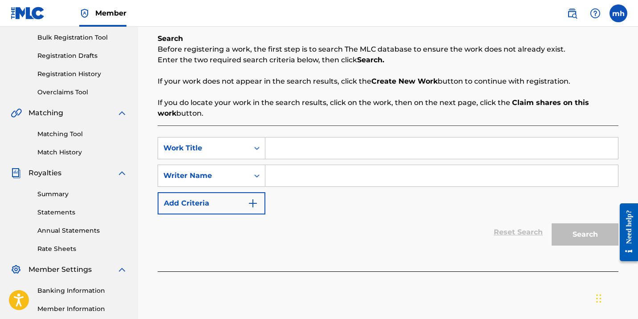
scroll to position [132, 0]
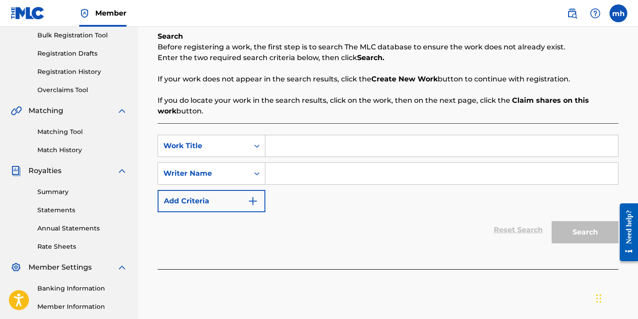
click at [315, 150] on input "Search Form" at bounding box center [442, 145] width 353 height 21
type input "Soft"
click at [326, 180] on input "Search Form" at bounding box center [442, 173] width 353 height 21
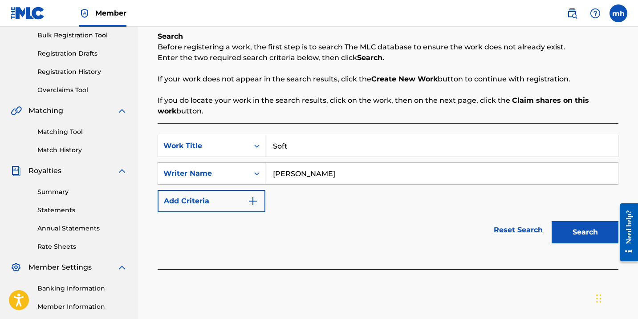
type input "[PERSON_NAME]"
click at [594, 241] on button "Search" at bounding box center [585, 232] width 67 height 22
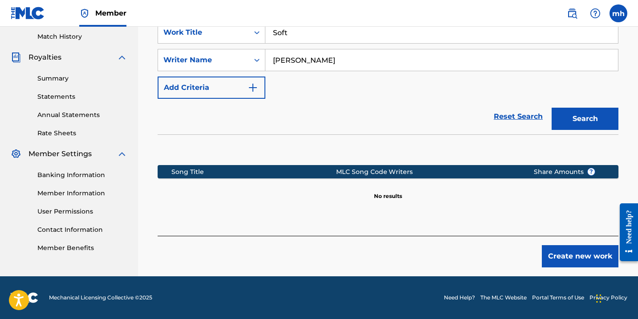
scroll to position [246, 0]
click at [577, 247] on button "Create new work" at bounding box center [580, 256] width 77 height 22
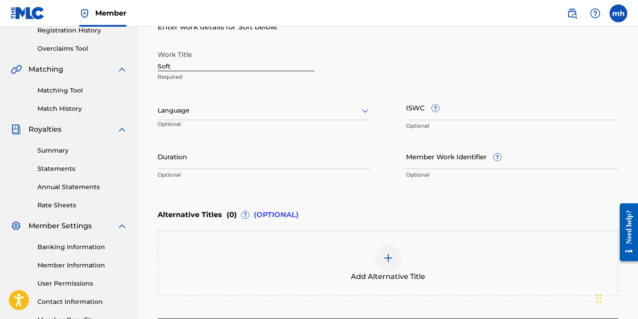
scroll to position [163, 0]
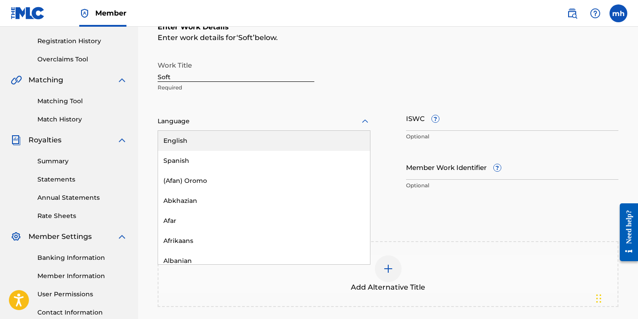
click at [343, 126] on div at bounding box center [264, 121] width 213 height 11
click at [326, 137] on div "English" at bounding box center [264, 141] width 212 height 20
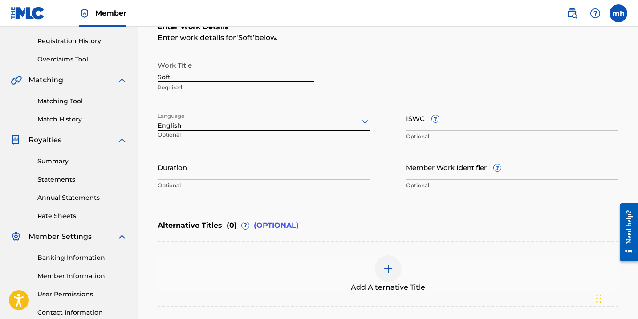
click at [439, 125] on input "ISWC ?" at bounding box center [512, 118] width 213 height 25
paste input "T-333.498.771-8"
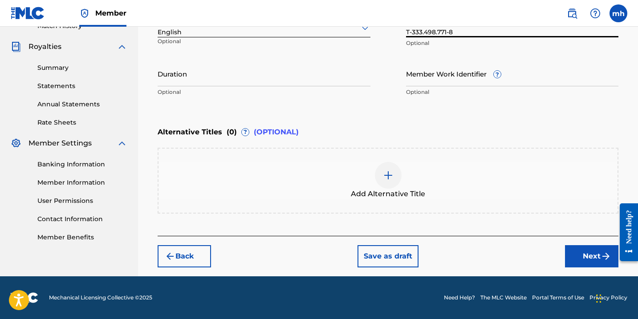
type input "T-333.498.771-8"
click at [584, 256] on button "Next" at bounding box center [591, 256] width 53 height 22
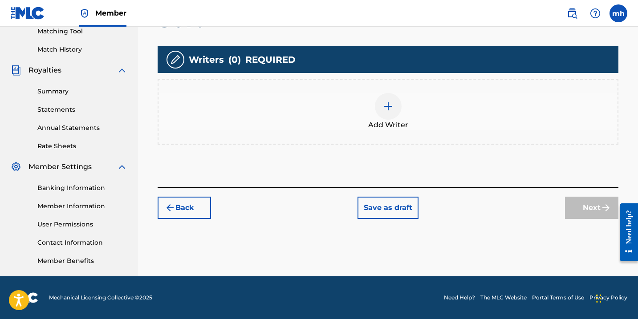
scroll to position [233, 0]
click at [390, 109] on img at bounding box center [388, 106] width 11 height 11
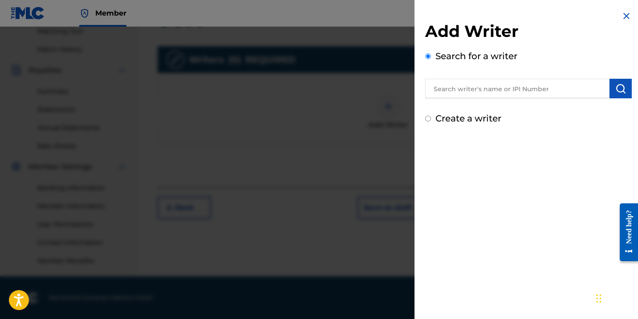
click at [431, 119] on div "Create a writer" at bounding box center [528, 118] width 207 height 13
click at [428, 119] on input "Create a writer" at bounding box center [428, 119] width 6 height 6
radio input "false"
radio input "true"
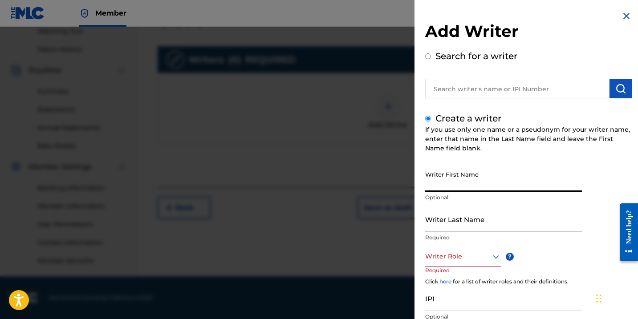
click at [451, 189] on input "Writer First Name" at bounding box center [503, 179] width 157 height 25
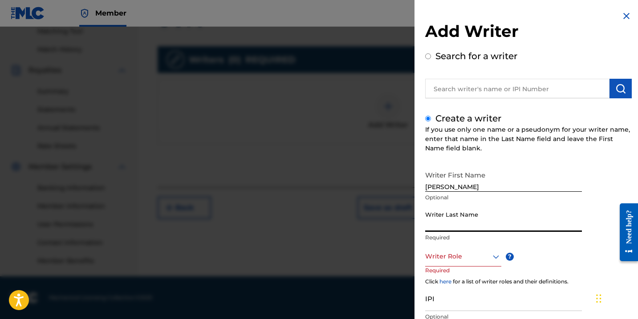
click at [526, 230] on input "Writer Last Name" at bounding box center [503, 219] width 157 height 25
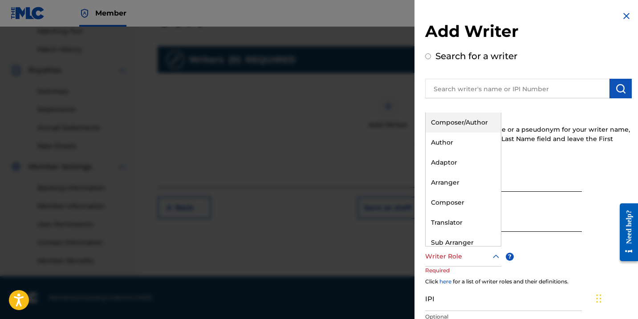
click at [487, 258] on div at bounding box center [463, 256] width 76 height 11
click at [475, 127] on div "Composer/Author" at bounding box center [463, 123] width 75 height 20
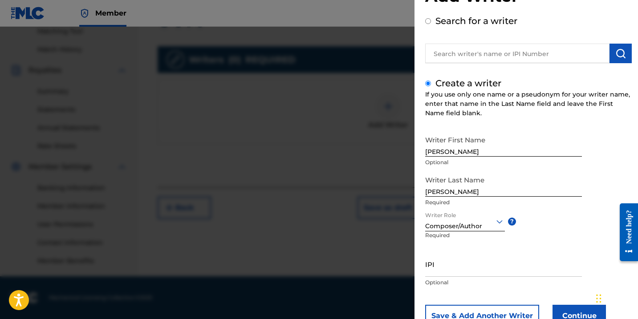
scroll to position [56, 0]
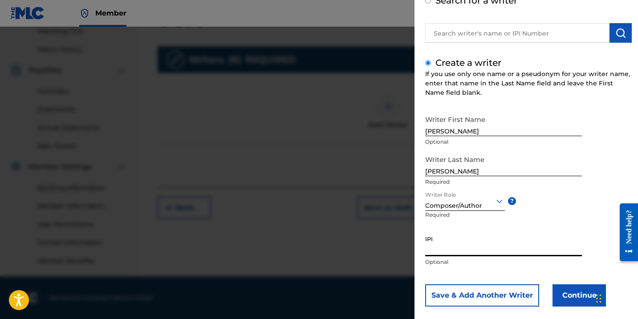
click at [491, 254] on input "IPI" at bounding box center [503, 243] width 157 height 25
paste input "01142072699"
click at [581, 297] on button "Continue" at bounding box center [579, 296] width 53 height 22
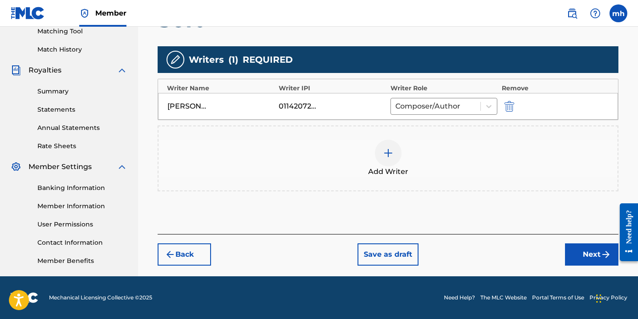
click at [584, 254] on button "Next" at bounding box center [591, 255] width 53 height 22
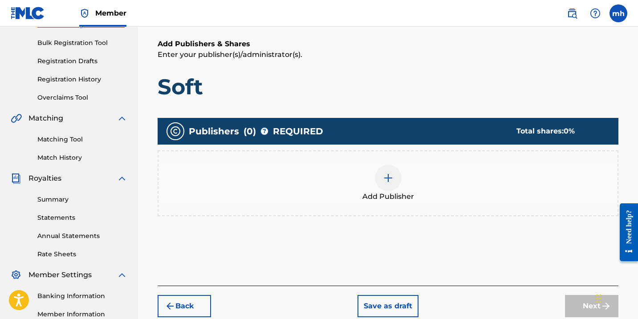
scroll to position [127, 0]
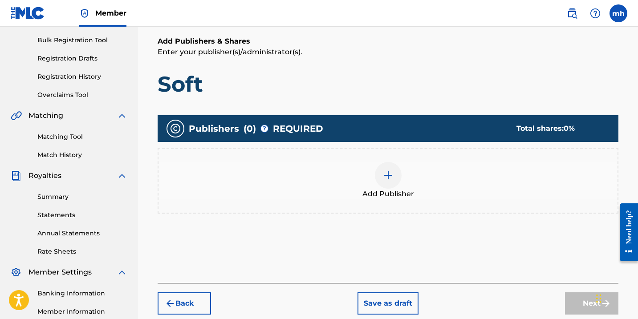
click at [391, 174] on img at bounding box center [388, 175] width 11 height 11
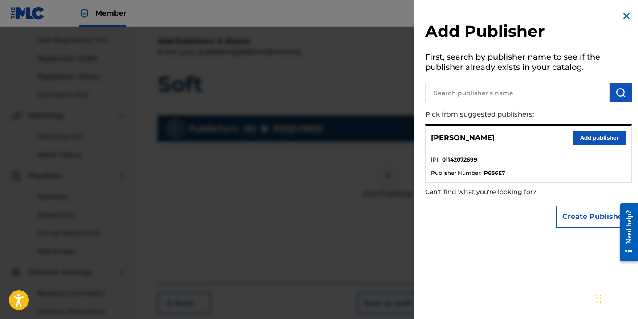
click at [568, 214] on button "Create Publisher" at bounding box center [594, 217] width 76 height 22
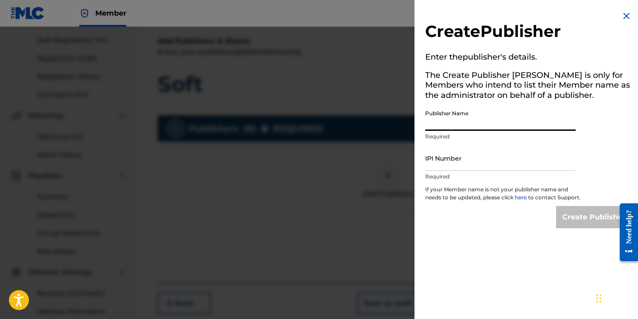
click at [456, 122] on input "Publisher Name" at bounding box center [500, 118] width 151 height 25
click at [465, 165] on input "IPI Number" at bounding box center [500, 158] width 151 height 25
paste input "01295057925"
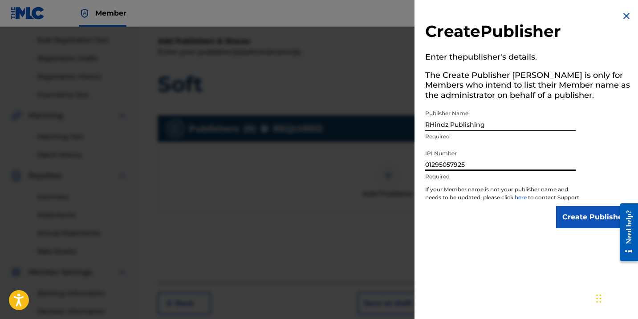
click at [574, 229] on input "Create Publisher" at bounding box center [594, 217] width 76 height 22
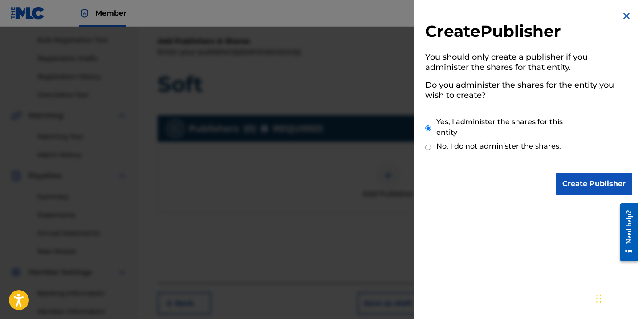
click at [576, 185] on input "Create Publisher" at bounding box center [594, 184] width 76 height 22
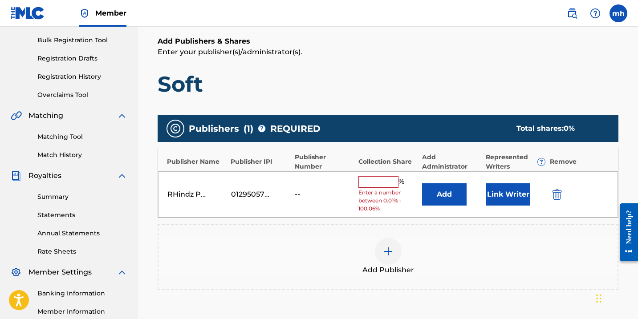
click at [372, 180] on input "text" at bounding box center [379, 182] width 40 height 12
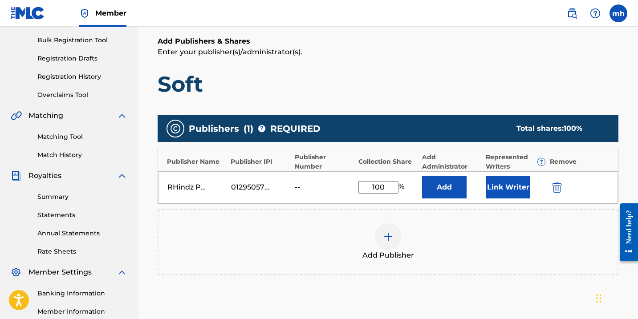
click at [504, 193] on button "Link Writer" at bounding box center [508, 187] width 45 height 22
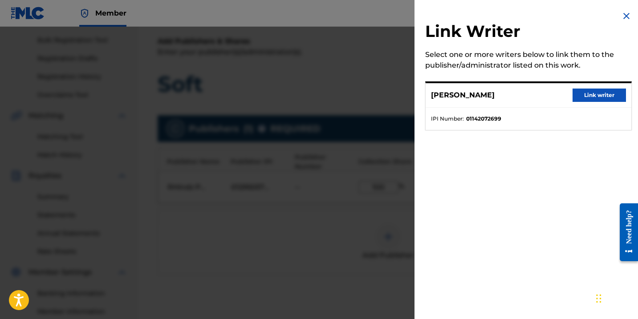
click at [585, 95] on button "Link writer" at bounding box center [599, 95] width 53 height 13
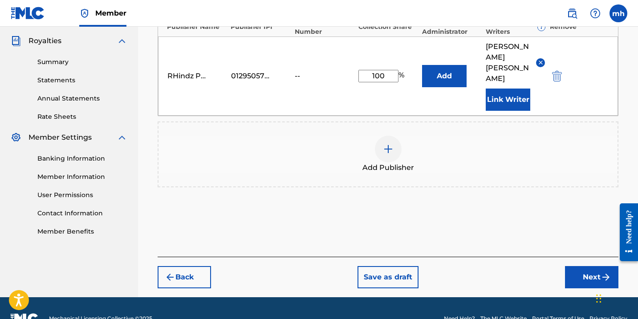
scroll to position [262, 0]
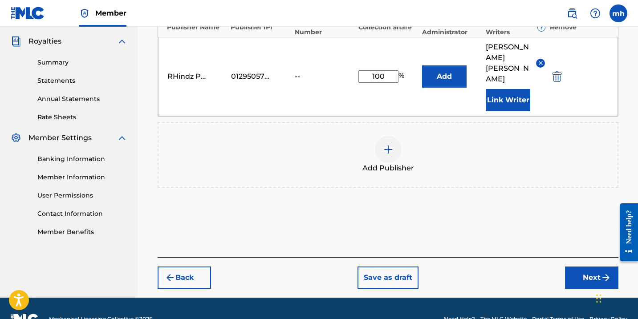
click at [595, 267] on button "Next" at bounding box center [591, 278] width 53 height 22
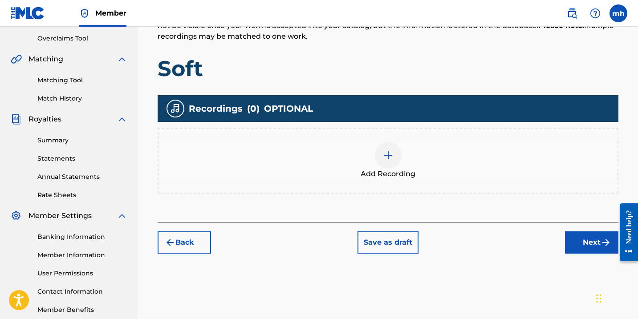
scroll to position [182, 0]
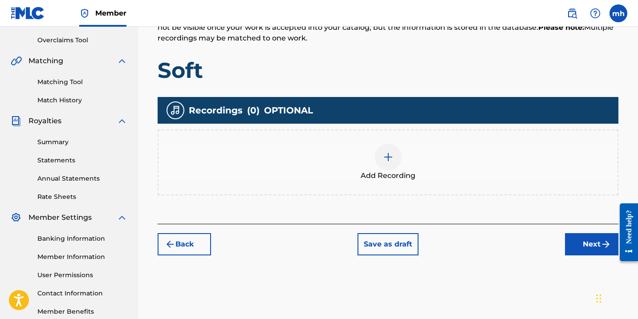
click at [380, 162] on div at bounding box center [388, 157] width 27 height 27
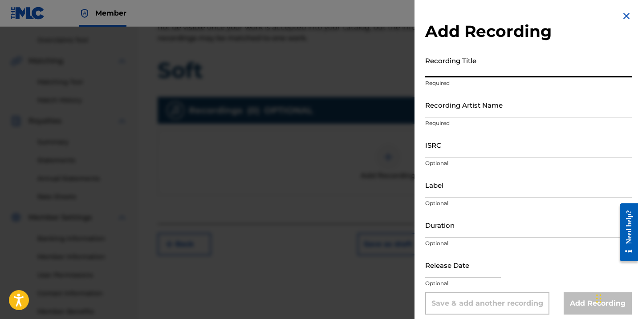
click at [451, 70] on input "Recording Title" at bounding box center [528, 64] width 207 height 25
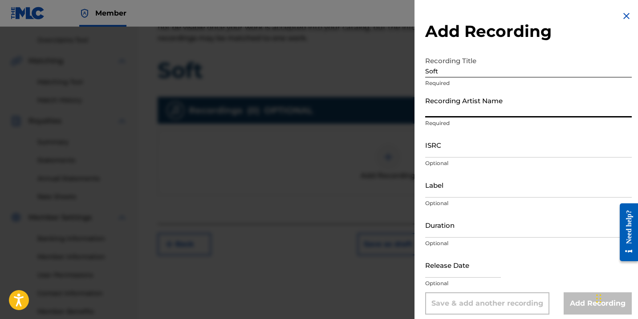
click at [462, 113] on input "Recording Artist Name" at bounding box center [528, 104] width 207 height 25
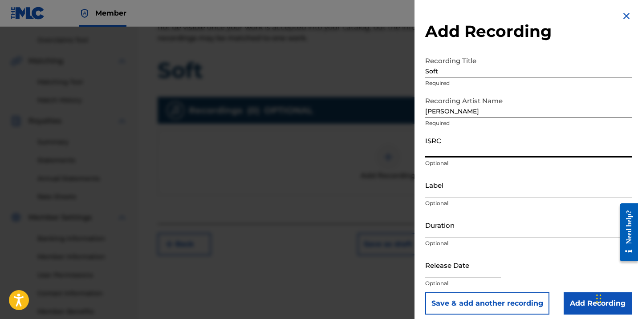
click at [472, 154] on input "ISRC" at bounding box center [528, 144] width 207 height 25
click at [439, 154] on input "ISRC" at bounding box center [528, 144] width 207 height 25
paste input "TCAJU2589717"
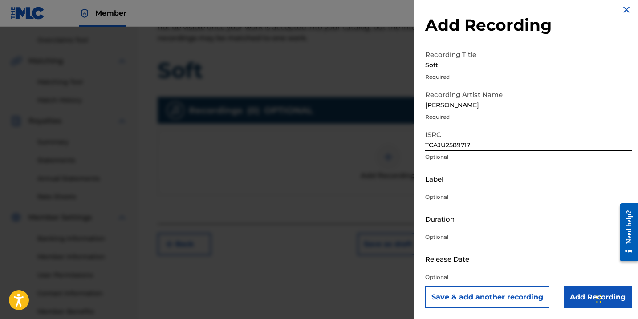
scroll to position [6, 0]
click at [473, 268] on input "text" at bounding box center [463, 258] width 76 height 25
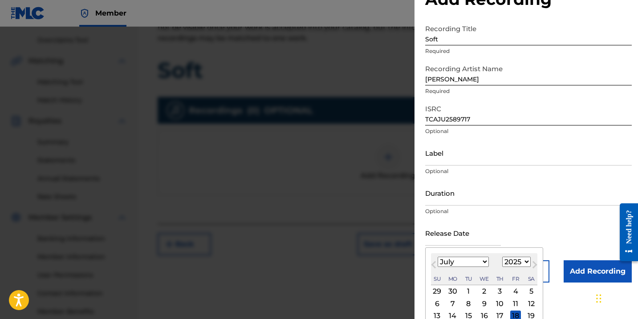
scroll to position [35, 0]
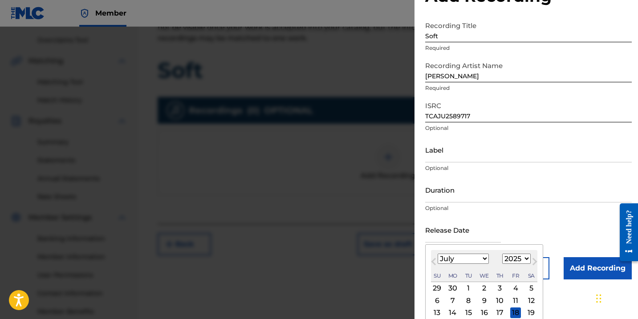
click at [511, 313] on div "18" at bounding box center [516, 313] width 11 height 11
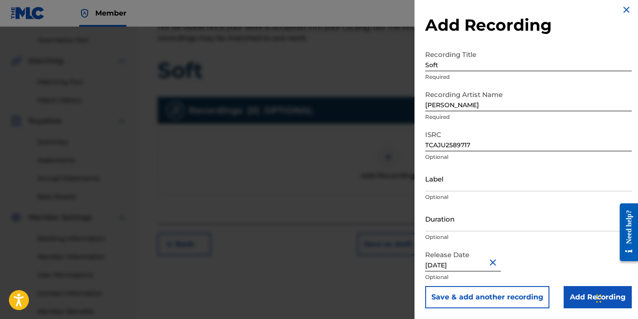
scroll to position [6, 0]
click at [577, 295] on input "Add Recording" at bounding box center [598, 297] width 68 height 22
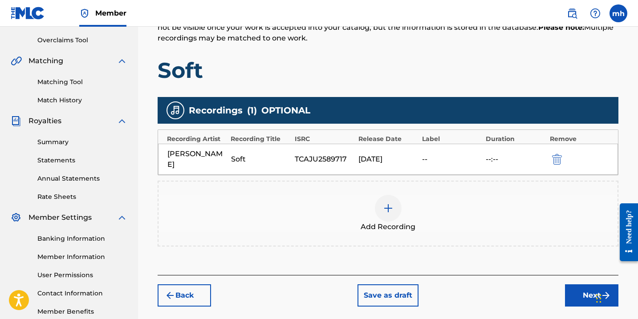
click at [581, 289] on button "Next" at bounding box center [591, 296] width 53 height 22
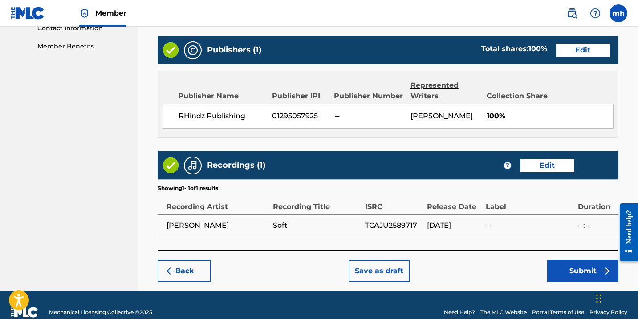
scroll to position [450, 0]
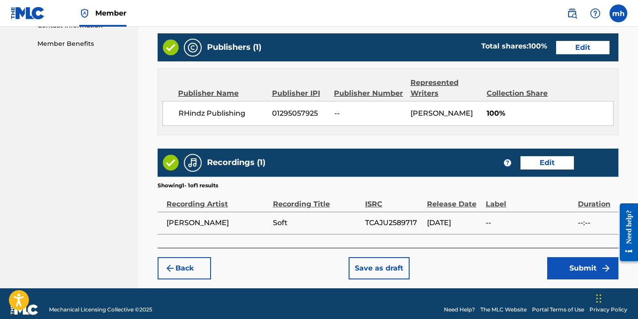
click at [591, 268] on button "Submit" at bounding box center [583, 269] width 71 height 22
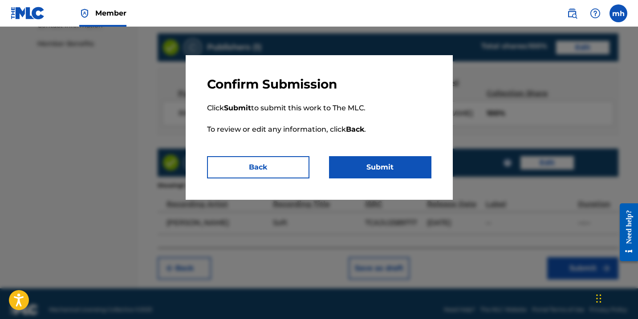
click at [408, 168] on button "Submit" at bounding box center [380, 167] width 102 height 22
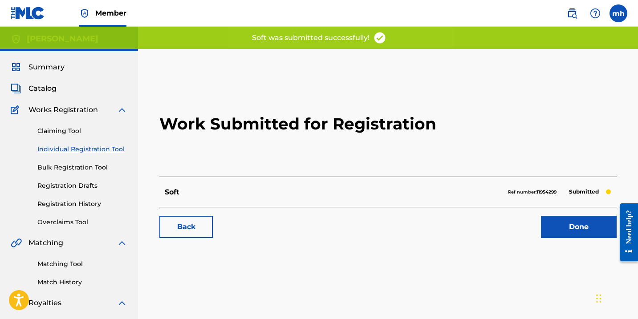
click at [557, 229] on link "Done" at bounding box center [579, 227] width 76 height 22
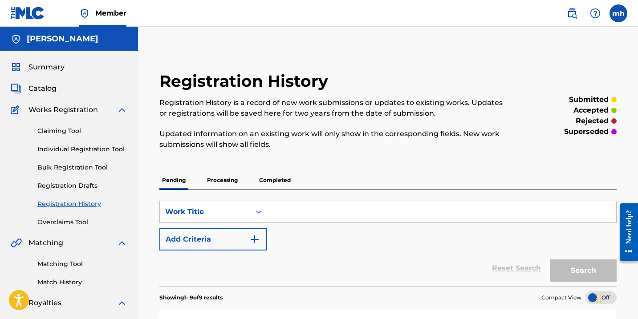
click at [51, 85] on span "Catalog" at bounding box center [43, 88] width 28 height 11
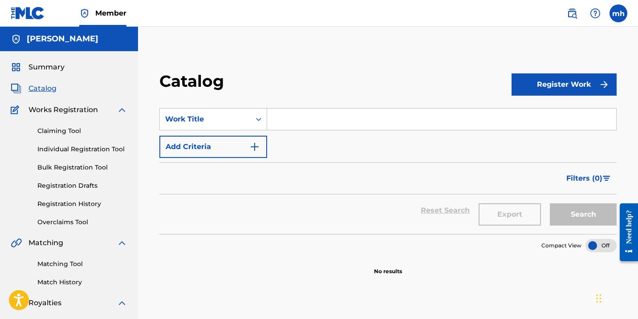
click at [533, 87] on button "Register Work" at bounding box center [564, 85] width 105 height 22
click at [528, 110] on link "Individual" at bounding box center [564, 113] width 105 height 21
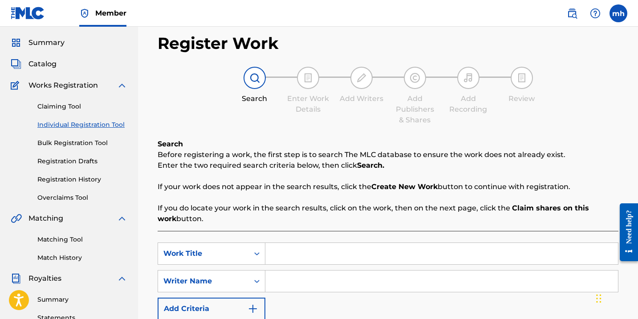
scroll to position [100, 0]
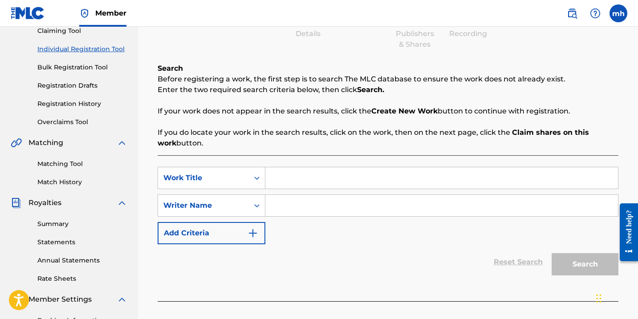
click at [290, 183] on input "Search Form" at bounding box center [442, 178] width 353 height 21
click at [305, 211] on input "Search Form" at bounding box center [442, 205] width 353 height 21
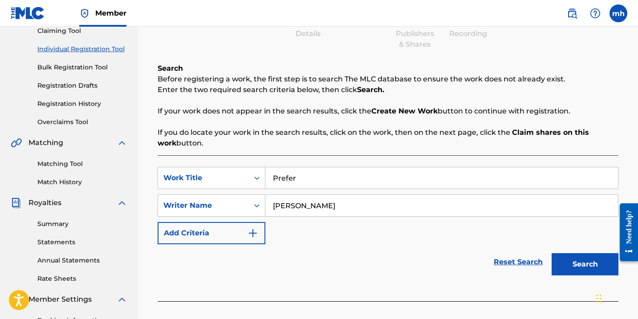
click at [590, 267] on button "Search" at bounding box center [585, 265] width 67 height 22
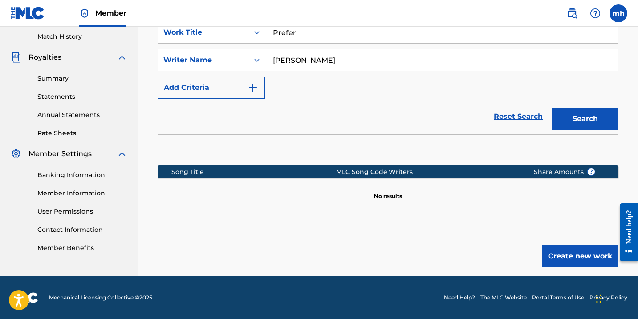
scroll to position [246, 0]
click at [586, 255] on button "Create new work" at bounding box center [580, 256] width 77 height 22
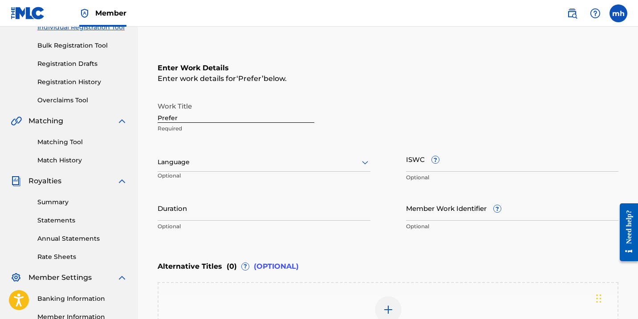
scroll to position [107, 0]
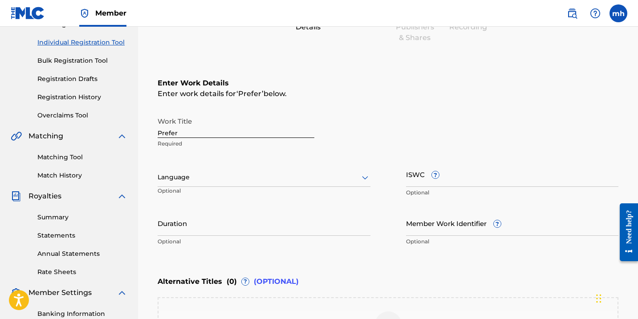
click at [356, 178] on div at bounding box center [264, 177] width 213 height 11
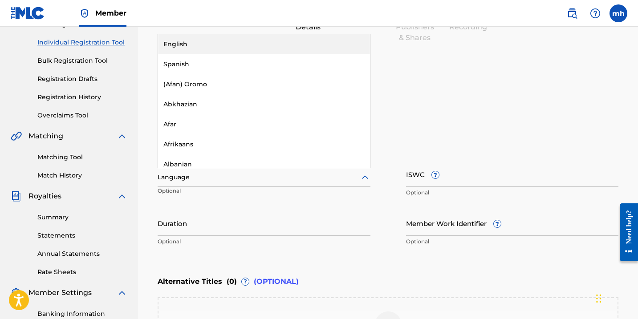
click at [278, 49] on div "English" at bounding box center [264, 44] width 212 height 20
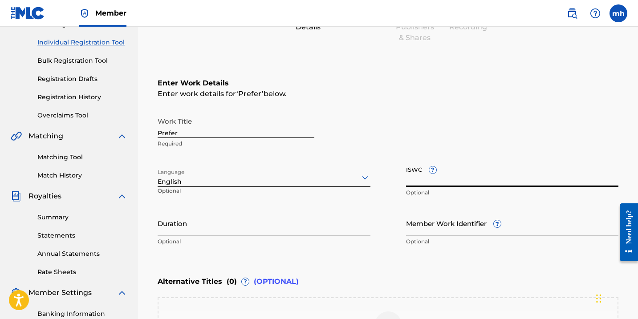
click at [420, 180] on input "ISWC ?" at bounding box center [512, 174] width 213 height 25
click at [419, 180] on input "ISWC ?" at bounding box center [512, 174] width 213 height 25
paste input "T-333.498.803-9"
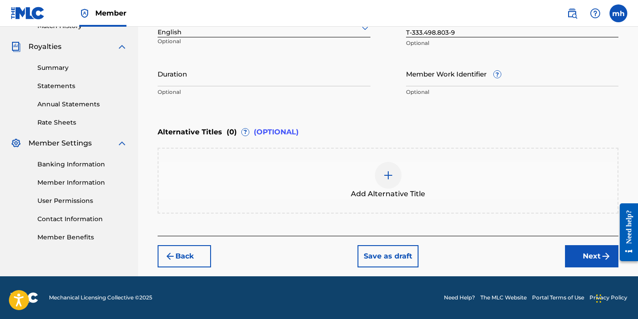
click at [577, 258] on button "Next" at bounding box center [591, 256] width 53 height 22
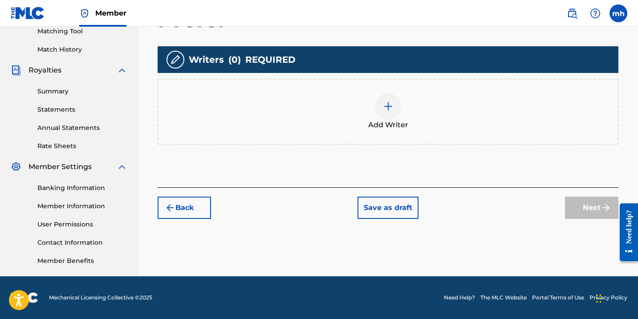
scroll to position [233, 0]
click at [383, 110] on img at bounding box center [388, 106] width 11 height 11
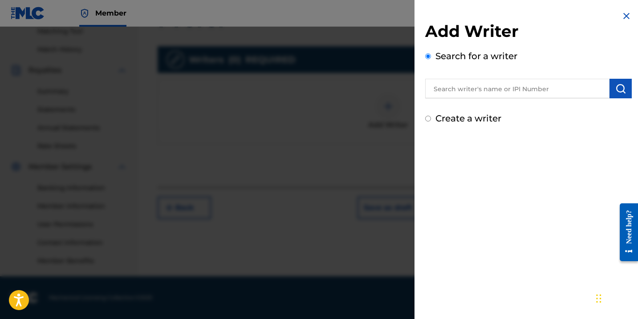
click at [429, 119] on input "Create a writer" at bounding box center [428, 119] width 6 height 6
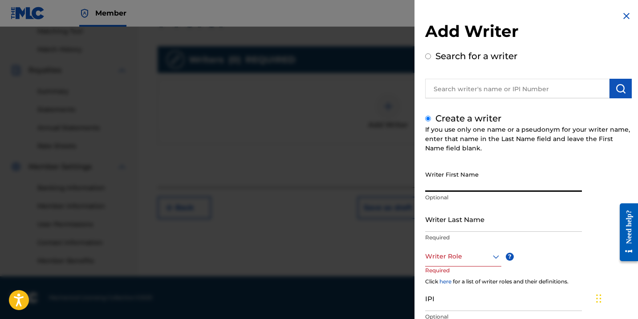
click at [438, 182] on input "Writer First Name" at bounding box center [503, 179] width 157 height 25
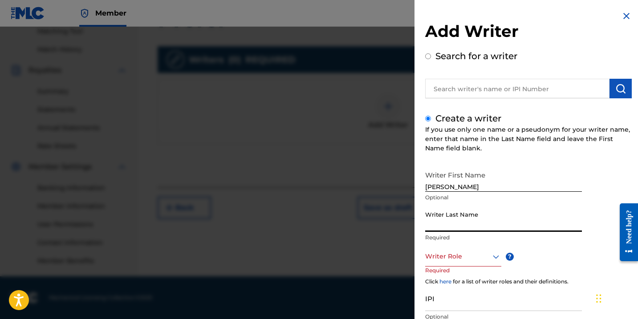
click at [511, 222] on input "Writer Last Name" at bounding box center [503, 219] width 157 height 25
click at [556, 266] on div "Writer First Name [PERSON_NAME] Optional Writer Last Name [PERSON_NAME] Require…" at bounding box center [528, 264] width 207 height 195
click at [491, 260] on icon at bounding box center [496, 257] width 11 height 11
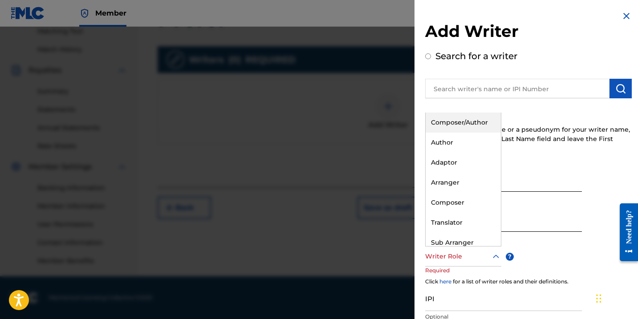
click at [473, 127] on div "Composer/Author" at bounding box center [463, 123] width 75 height 20
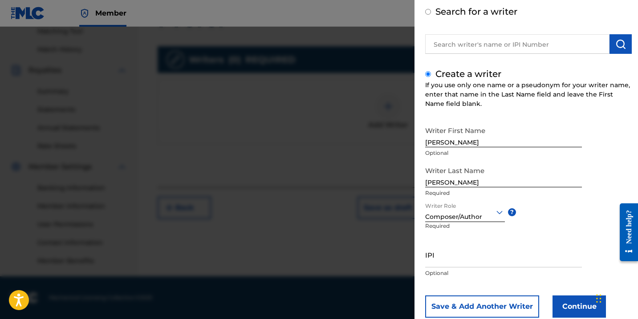
scroll to position [49, 0]
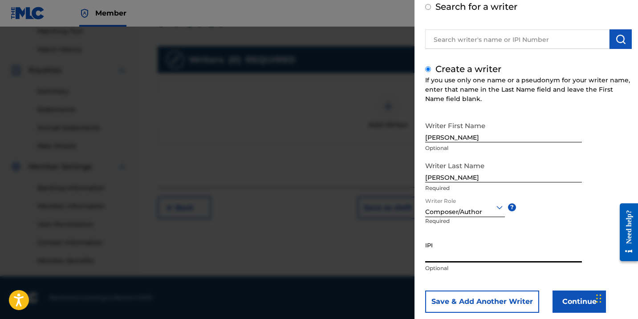
click at [495, 253] on input "IPI" at bounding box center [503, 249] width 157 height 25
paste input "01142072699"
click at [578, 301] on button "Continue" at bounding box center [579, 302] width 53 height 22
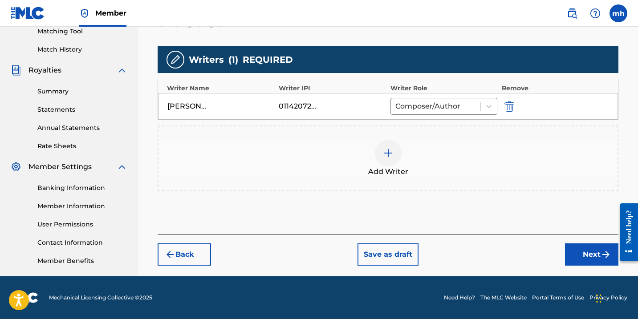
click at [586, 261] on button "Next" at bounding box center [591, 255] width 53 height 22
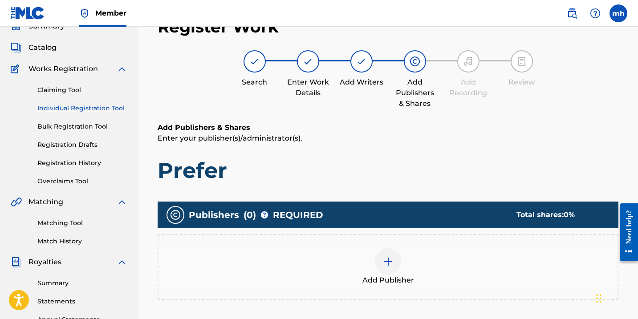
scroll to position [40, 0]
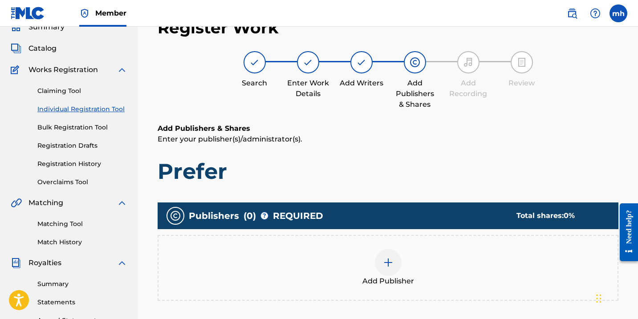
click at [394, 266] on div at bounding box center [388, 262] width 27 height 27
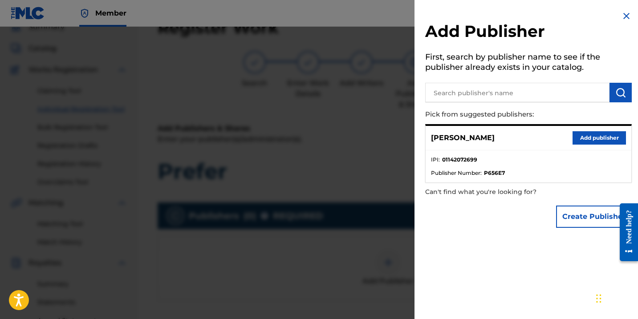
click at [585, 220] on button "Create Publisher" at bounding box center [594, 217] width 76 height 22
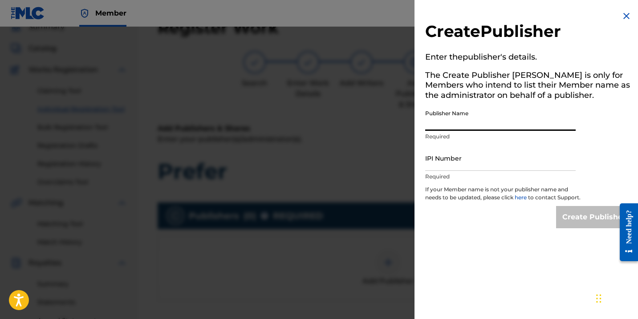
click at [443, 128] on input "Publisher Name" at bounding box center [500, 118] width 151 height 25
click at [446, 165] on input "IPI Number" at bounding box center [500, 158] width 151 height 25
paste input "01295057925"
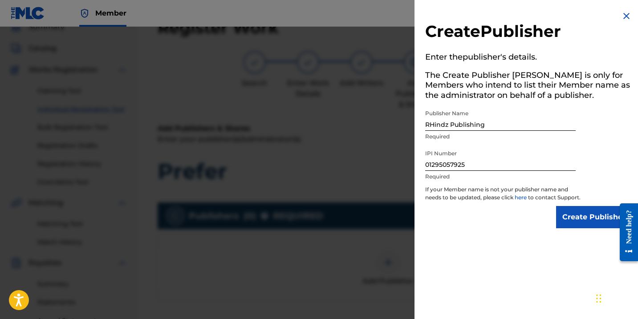
click at [578, 229] on input "Create Publisher" at bounding box center [594, 217] width 76 height 22
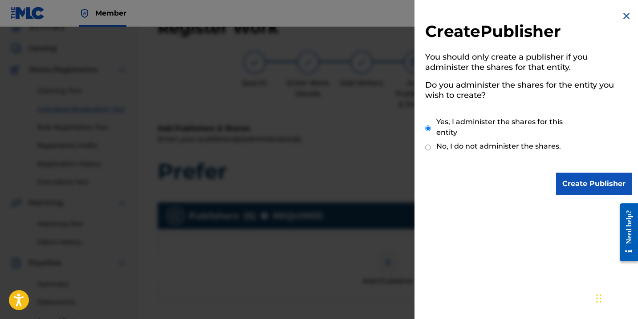
click at [574, 188] on input "Create Publisher" at bounding box center [594, 184] width 76 height 22
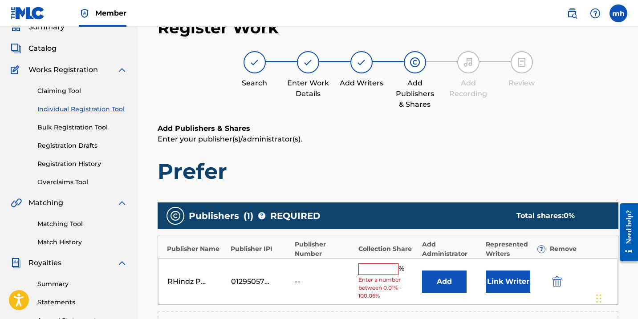
click at [380, 267] on input "text" at bounding box center [379, 270] width 40 height 12
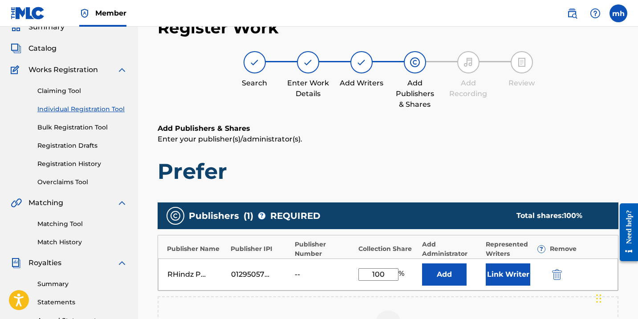
click at [510, 277] on button "Link Writer" at bounding box center [508, 275] width 45 height 22
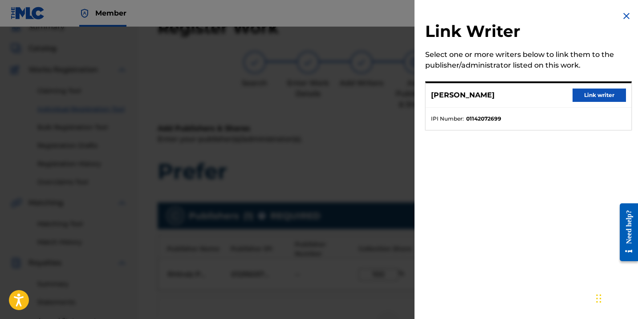
click at [586, 96] on button "Link writer" at bounding box center [599, 95] width 53 height 13
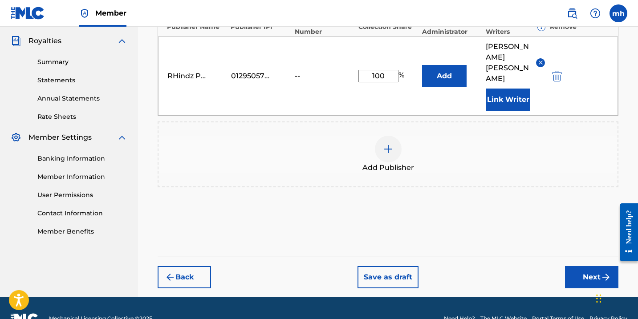
scroll to position [262, 0]
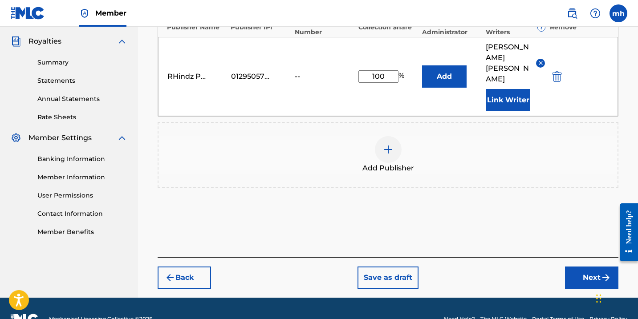
click at [588, 267] on button "Next" at bounding box center [591, 278] width 53 height 22
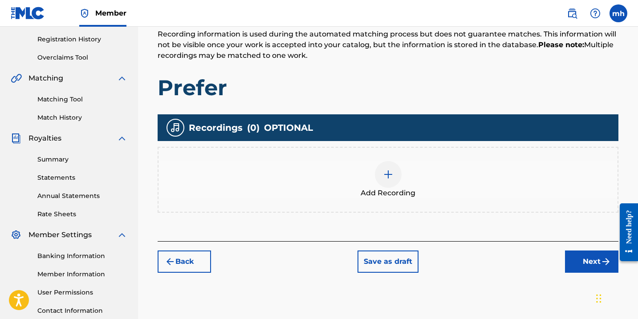
scroll to position [146, 0]
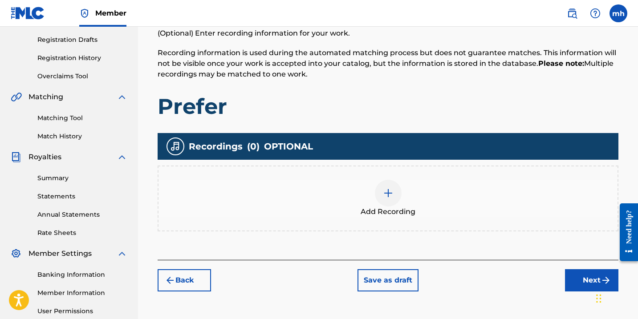
click at [392, 190] on img at bounding box center [388, 193] width 11 height 11
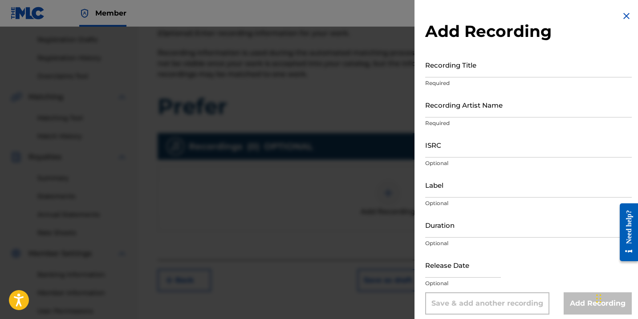
click at [450, 70] on input "Recording Title" at bounding box center [528, 64] width 207 height 25
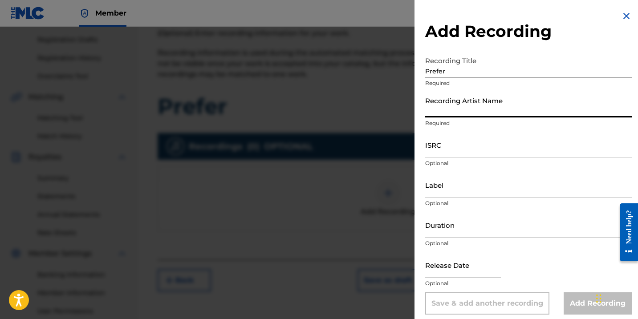
click at [453, 112] on input "Recording Artist Name" at bounding box center [528, 104] width 207 height 25
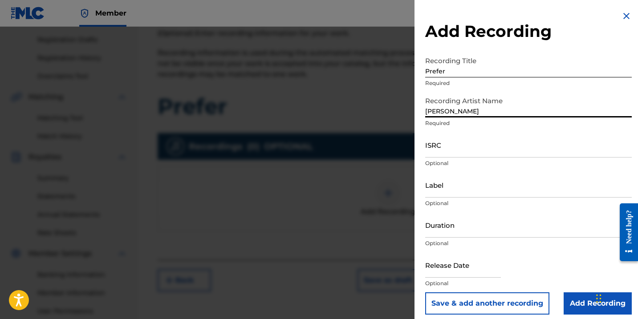
click at [462, 157] on input "ISRC" at bounding box center [528, 144] width 207 height 25
paste input "TCAJU2589731"
click at [452, 277] on input "text" at bounding box center [463, 265] width 76 height 25
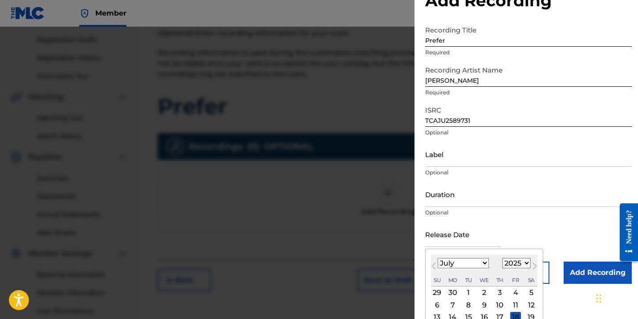
scroll to position [50, 0]
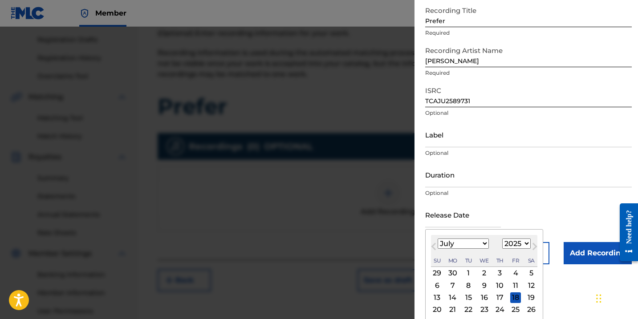
click at [511, 297] on div "18" at bounding box center [516, 298] width 11 height 11
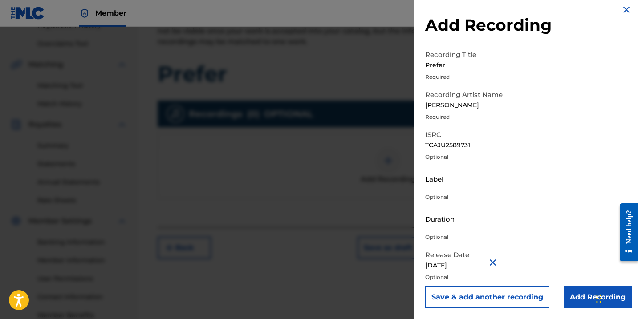
scroll to position [207, 0]
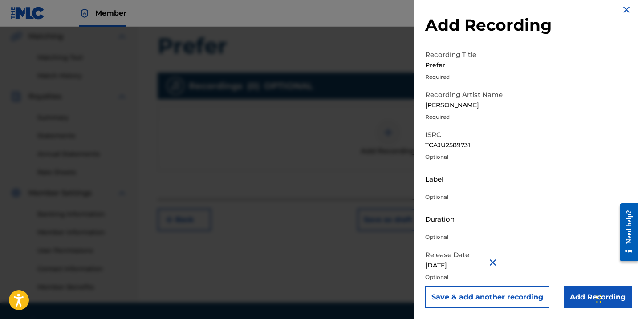
click at [585, 300] on input "Add Recording" at bounding box center [598, 297] width 68 height 22
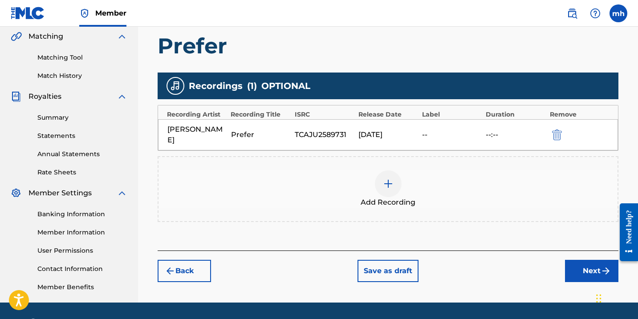
click at [583, 269] on button "Next" at bounding box center [591, 271] width 53 height 22
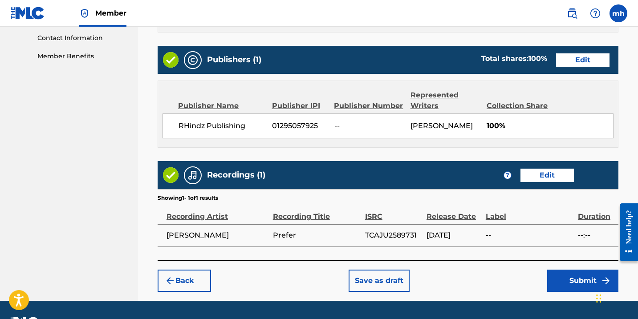
scroll to position [456, 0]
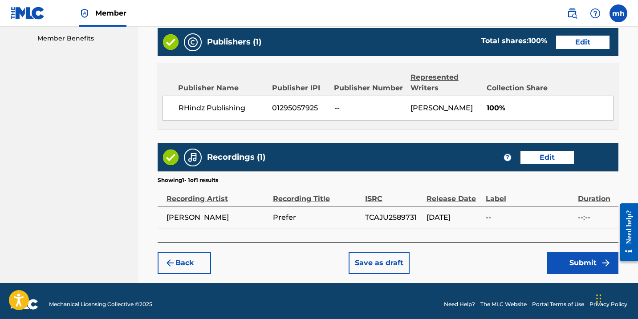
click at [586, 262] on button "Submit" at bounding box center [583, 263] width 71 height 22
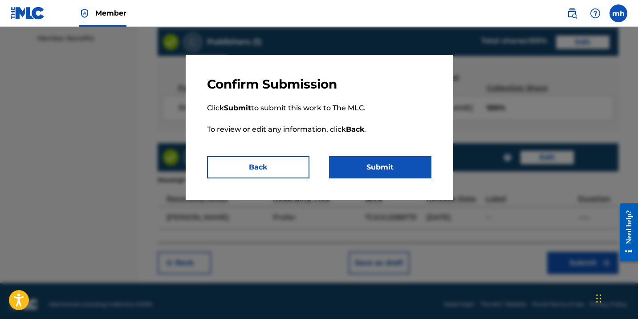
click at [413, 172] on button "Submit" at bounding box center [380, 167] width 102 height 22
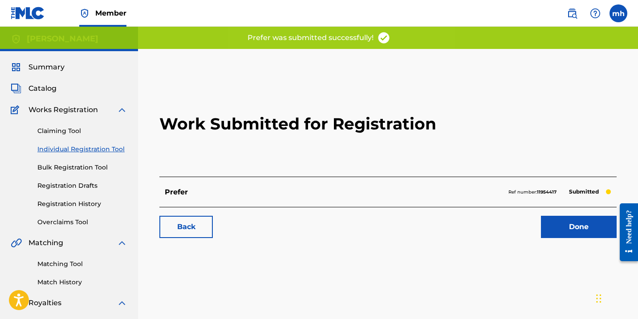
click at [556, 226] on link "Done" at bounding box center [579, 227] width 76 height 22
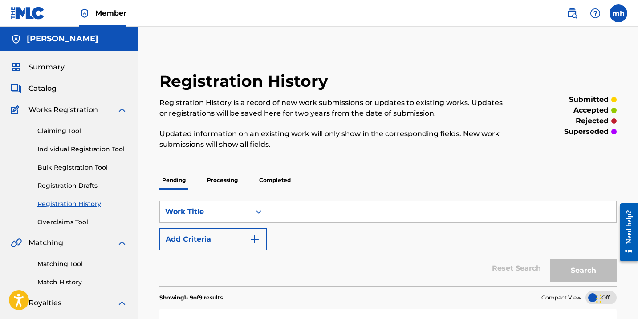
click at [48, 87] on span "Catalog" at bounding box center [43, 88] width 28 height 11
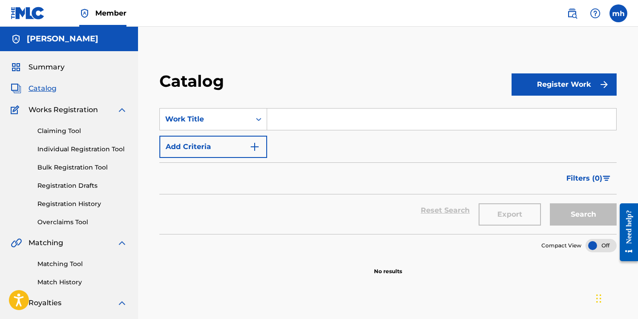
click at [518, 85] on button "Register Work" at bounding box center [564, 85] width 105 height 22
click at [532, 110] on link "Individual" at bounding box center [564, 113] width 105 height 21
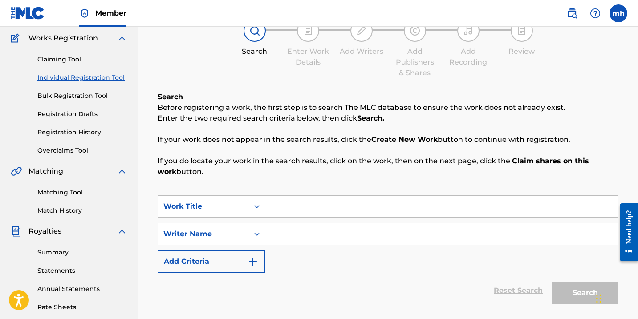
scroll to position [73, 0]
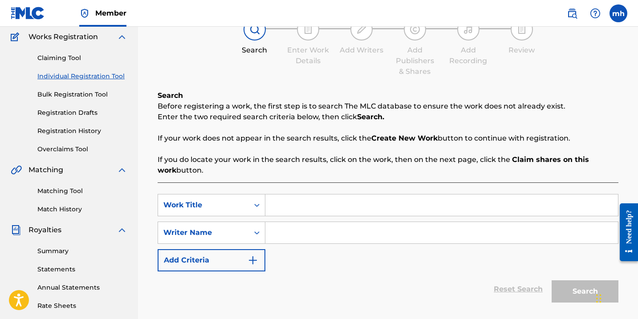
click at [330, 208] on input "Search Form" at bounding box center [442, 205] width 353 height 21
click at [349, 235] on input "Search Form" at bounding box center [442, 232] width 353 height 21
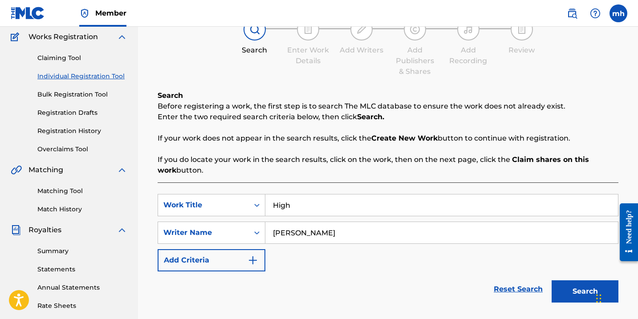
click at [568, 291] on button "Search" at bounding box center [585, 292] width 67 height 22
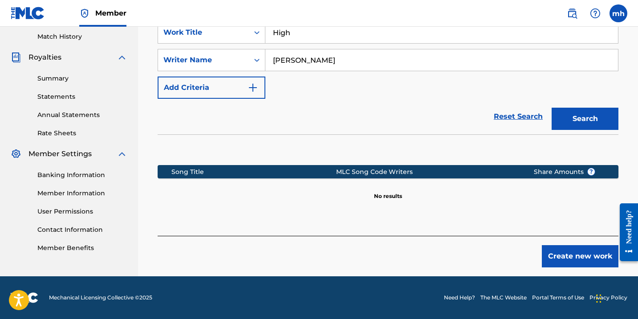
scroll to position [246, 0]
click at [560, 249] on button "Create new work" at bounding box center [580, 256] width 77 height 22
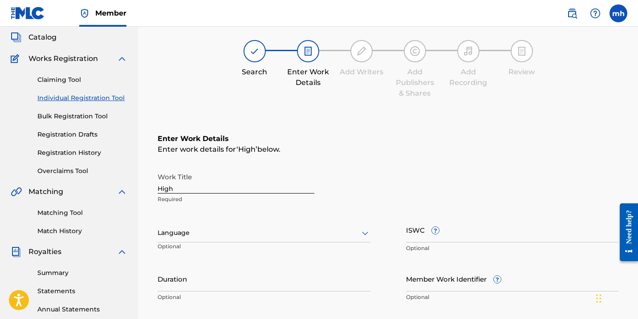
scroll to position [74, 0]
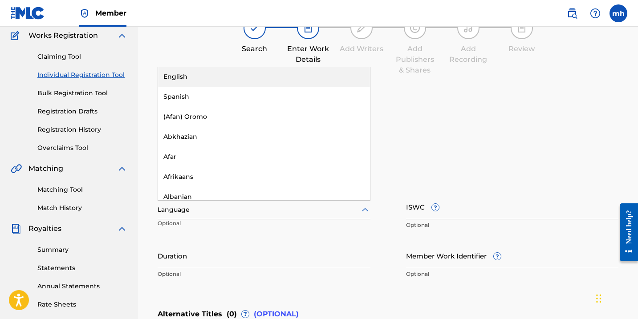
click at [340, 209] on div at bounding box center [264, 209] width 213 height 11
click at [273, 73] on div "English" at bounding box center [264, 77] width 212 height 20
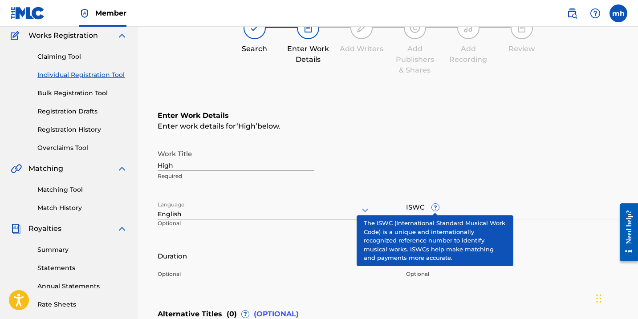
click at [436, 213] on input "ISWC ?" at bounding box center [512, 206] width 213 height 25
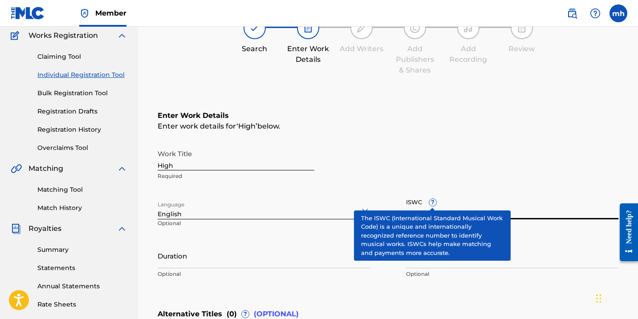
click at [495, 206] on input "ISWC ?" at bounding box center [512, 206] width 213 height 25
click at [503, 176] on div "Work Title High Required" at bounding box center [388, 165] width 461 height 40
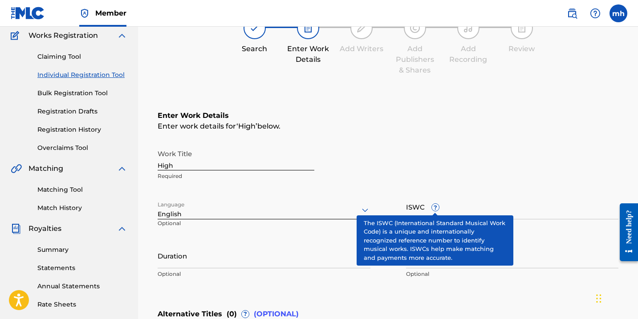
click at [531, 242] on div "Work Title High Required Language English Optional ISWC ? Optional Duration Opt…" at bounding box center [388, 214] width 461 height 138
click at [436, 208] on span "?" at bounding box center [435, 207] width 7 height 7
click at [436, 208] on input "ISWC ?" at bounding box center [512, 206] width 213 height 25
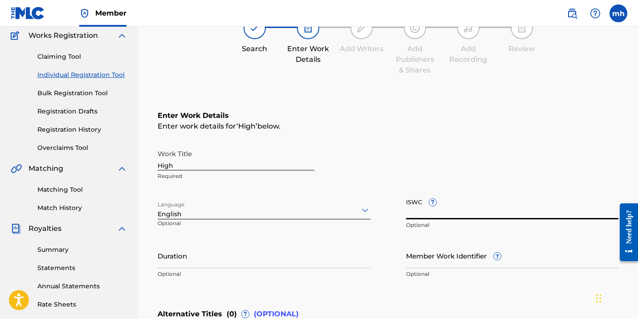
paste input "T-333.498.772-9"
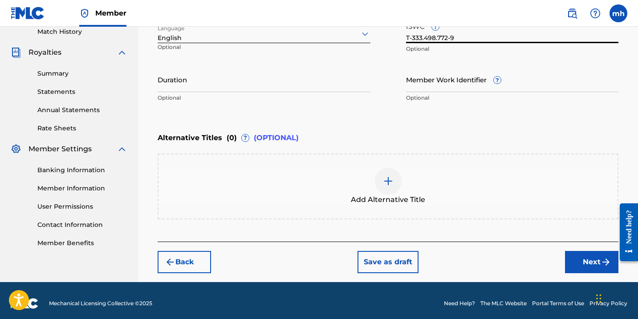
click at [574, 263] on button "Next" at bounding box center [591, 262] width 53 height 22
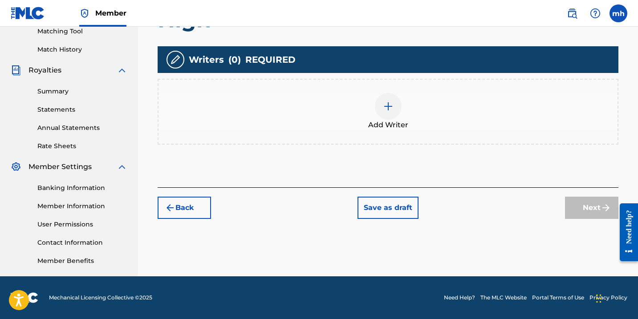
scroll to position [233, 0]
click at [384, 110] on img at bounding box center [388, 106] width 11 height 11
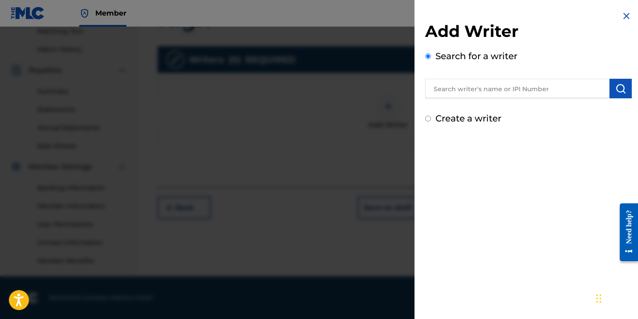
click at [428, 119] on input "Create a writer" at bounding box center [428, 119] width 6 height 6
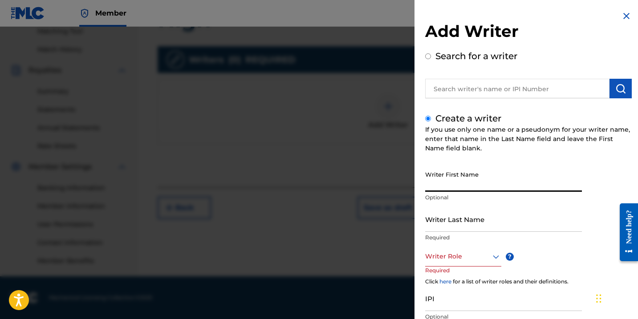
click at [444, 184] on input "Writer First Name" at bounding box center [503, 179] width 157 height 25
click at [465, 219] on input "Writer Last Name" at bounding box center [503, 219] width 157 height 25
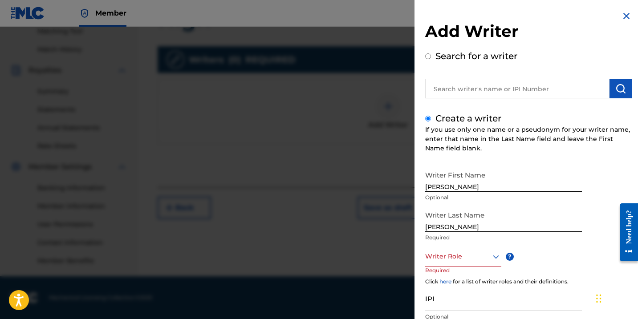
click at [546, 254] on div "Writer First Name [PERSON_NAME] Optional Writer Last Name [PERSON_NAME] Require…" at bounding box center [528, 264] width 207 height 195
click at [495, 257] on icon at bounding box center [496, 257] width 6 height 4
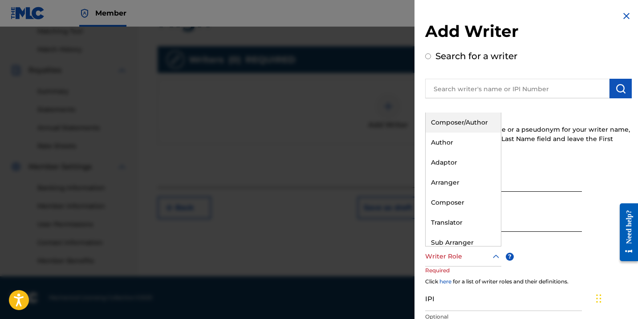
click at [462, 123] on div "Composer/Author" at bounding box center [463, 123] width 75 height 20
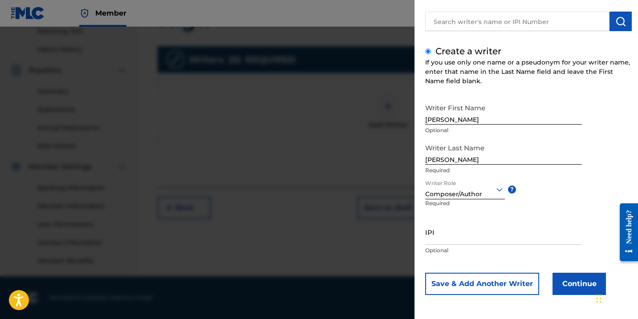
scroll to position [67, 0]
click at [475, 244] on input "IPI" at bounding box center [503, 232] width 157 height 25
paste input "01142072699"
click at [575, 286] on button "Continue" at bounding box center [579, 284] width 53 height 22
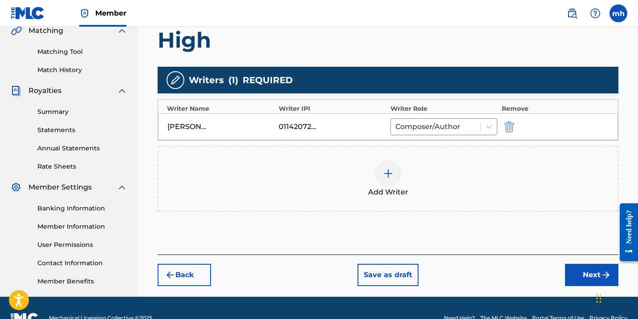
scroll to position [204, 0]
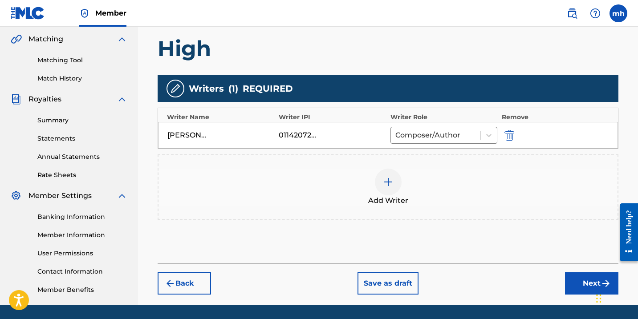
click at [582, 286] on button "Next" at bounding box center [591, 284] width 53 height 22
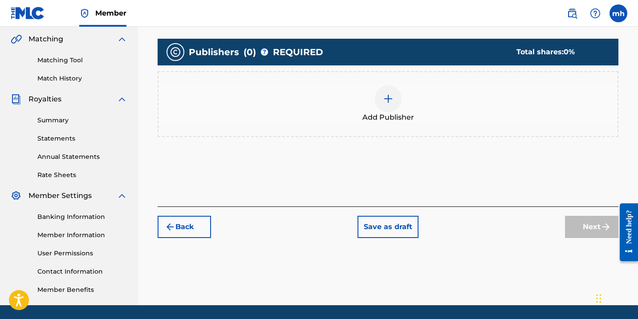
scroll to position [40, 0]
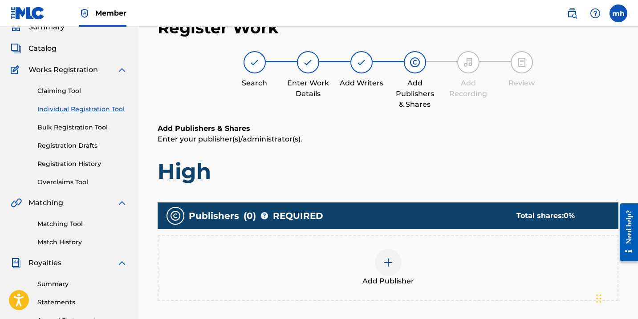
click at [390, 260] on img at bounding box center [388, 263] width 11 height 11
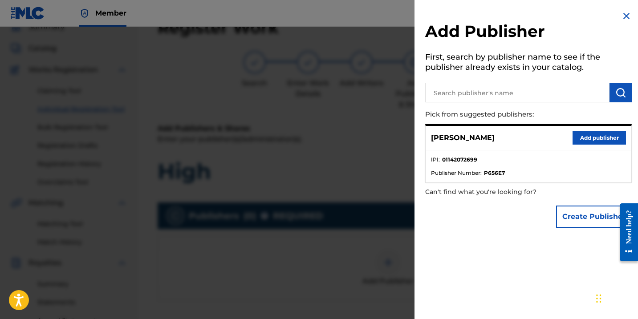
click at [575, 217] on button "Create Publisher" at bounding box center [594, 217] width 76 height 22
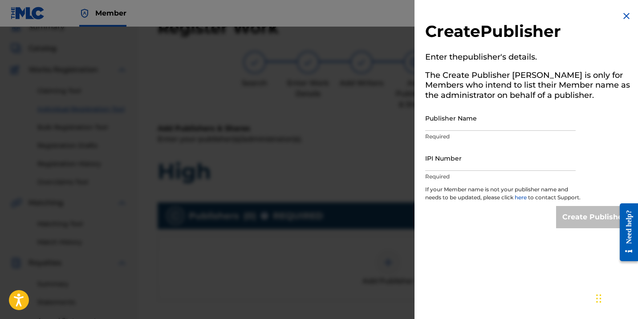
click at [462, 123] on input "Publisher Name" at bounding box center [500, 118] width 151 height 25
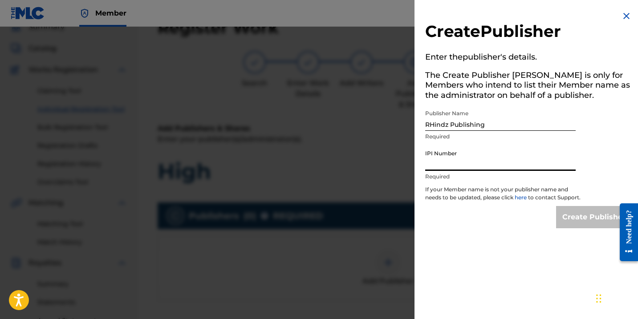
click at [483, 166] on input "IPI Number" at bounding box center [500, 158] width 151 height 25
paste input "01295057925"
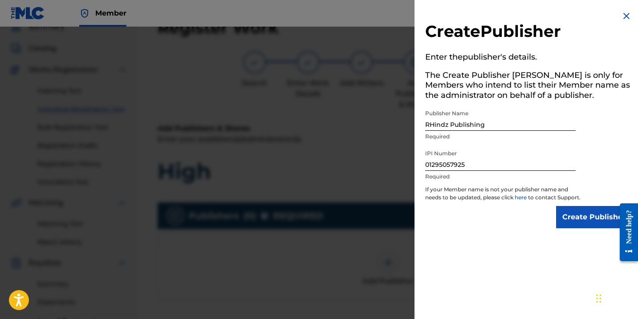
click at [577, 227] on input "Create Publisher" at bounding box center [594, 217] width 76 height 22
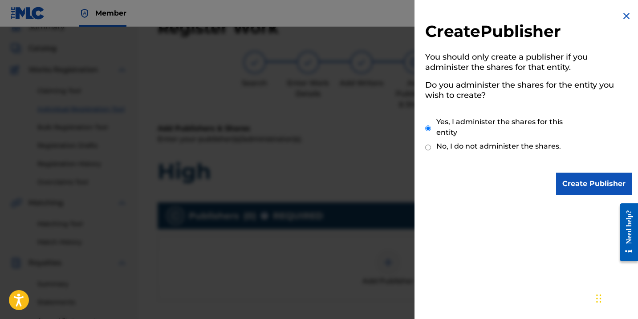
click at [567, 187] on input "Create Publisher" at bounding box center [594, 184] width 76 height 22
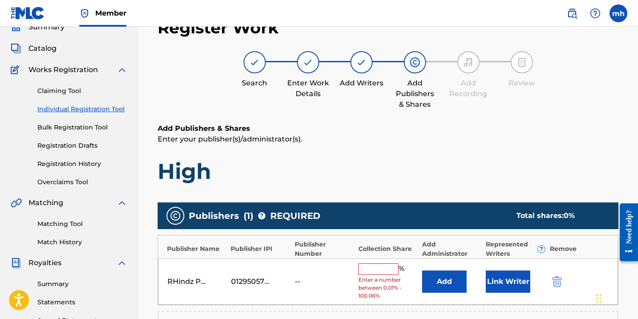
click at [367, 269] on input "text" at bounding box center [379, 270] width 40 height 12
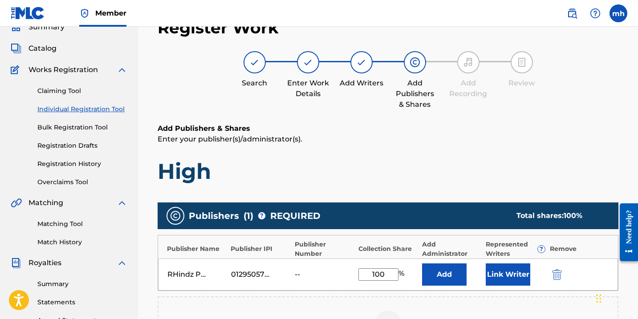
click at [505, 278] on button "Link Writer" at bounding box center [508, 275] width 45 height 22
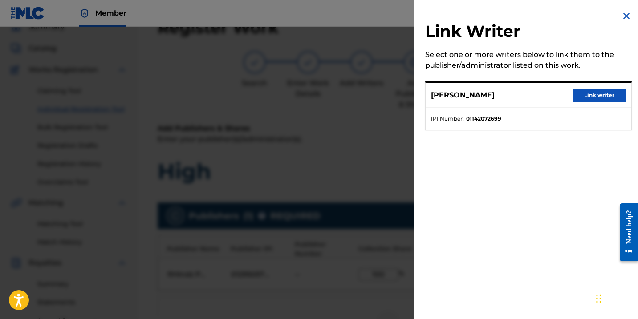
click at [577, 99] on button "Link writer" at bounding box center [599, 95] width 53 height 13
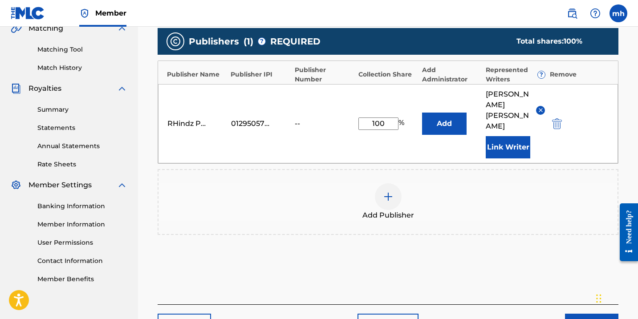
scroll to position [219, 0]
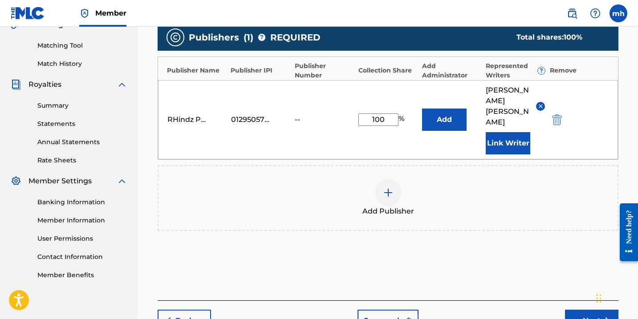
click at [589, 310] on button "Next" at bounding box center [591, 321] width 53 height 22
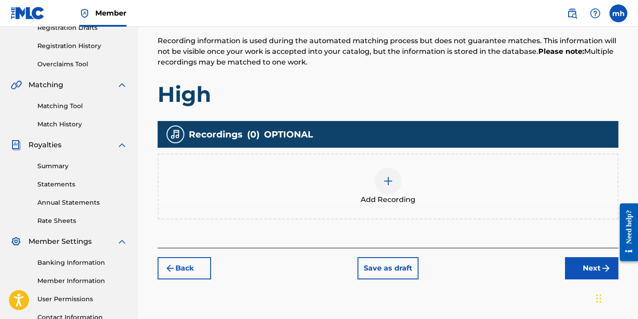
scroll to position [129, 0]
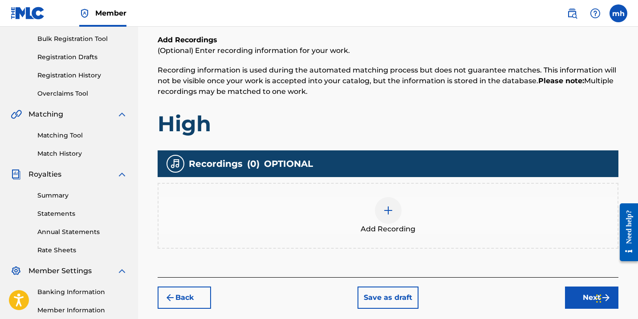
click at [386, 212] on img at bounding box center [388, 210] width 11 height 11
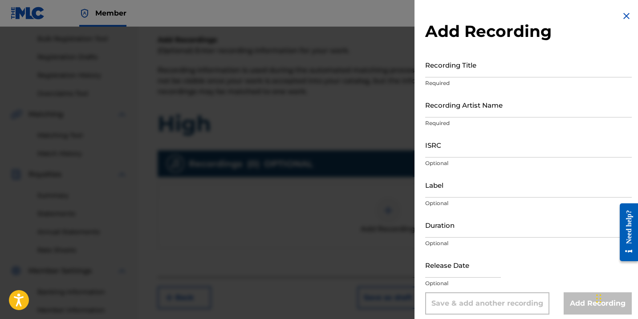
click at [454, 74] on input "Recording Title" at bounding box center [528, 64] width 207 height 25
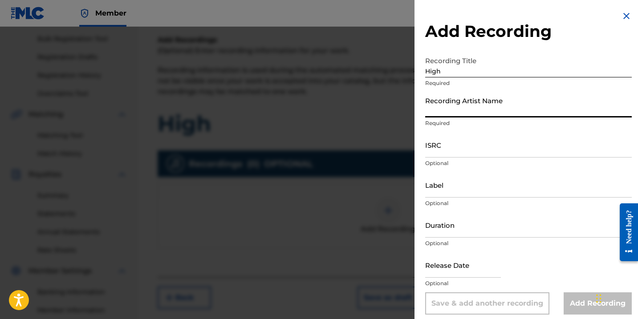
click at [451, 110] on input "Recording Artist Name" at bounding box center [528, 104] width 207 height 25
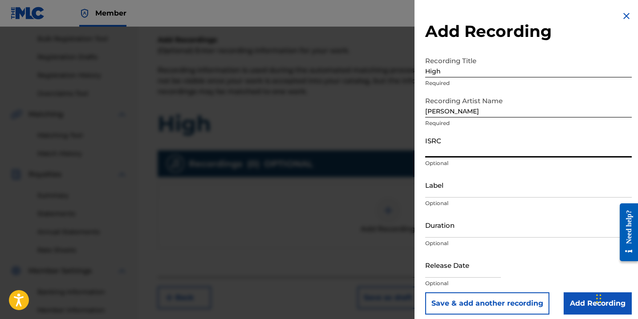
click at [456, 152] on input "ISRC" at bounding box center [528, 144] width 207 height 25
paste input "TCAJT2589741"
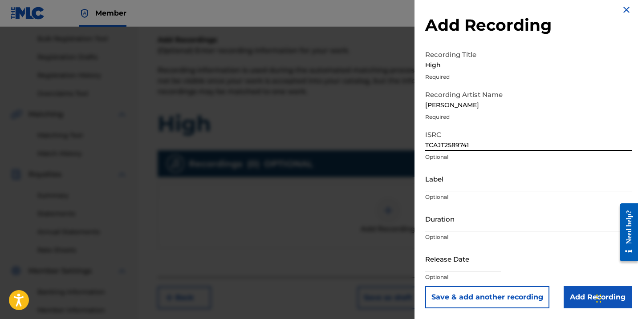
scroll to position [6, 0]
click at [478, 266] on input "text" at bounding box center [463, 258] width 76 height 25
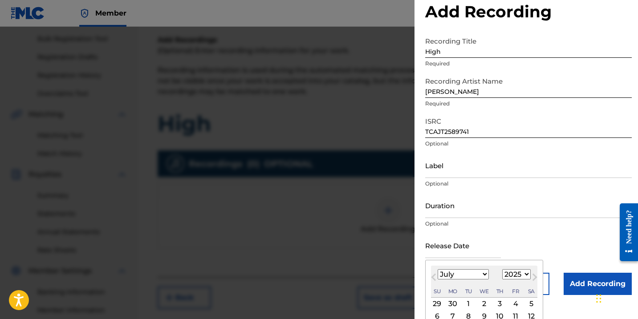
scroll to position [36, 0]
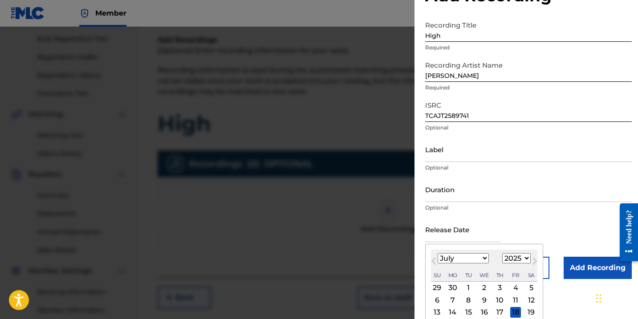
click at [511, 311] on div "18" at bounding box center [516, 312] width 11 height 11
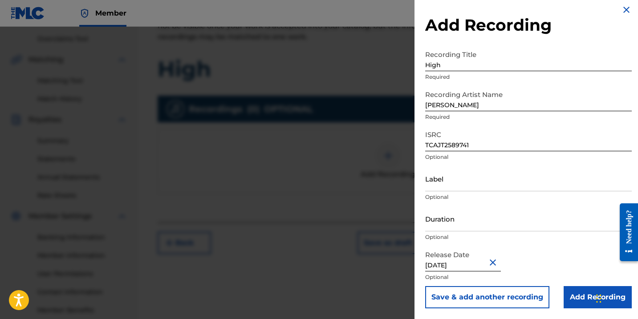
scroll to position [189, 0]
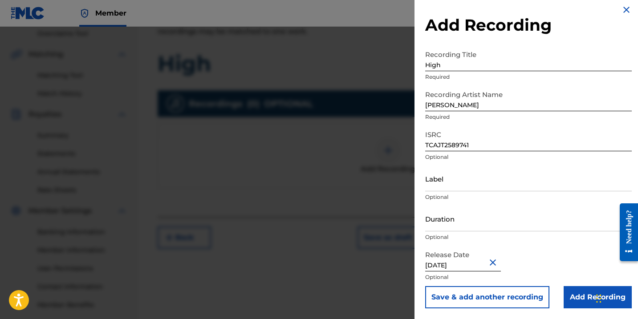
click at [580, 299] on input "Add Recording" at bounding box center [598, 297] width 68 height 22
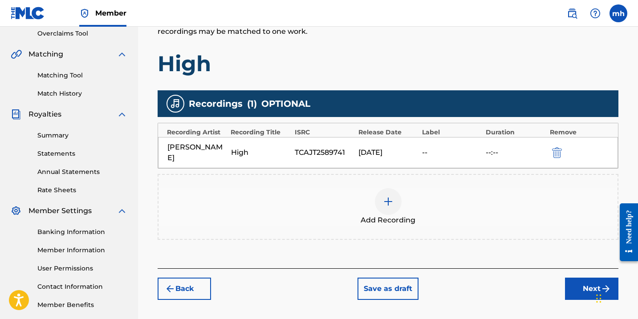
click at [575, 278] on button "Next" at bounding box center [591, 289] width 53 height 22
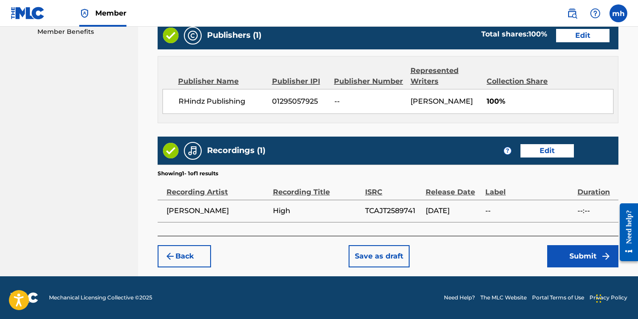
scroll to position [462, 0]
click at [584, 261] on button "Submit" at bounding box center [583, 256] width 71 height 22
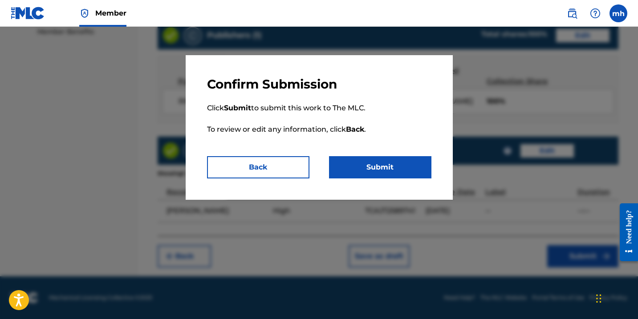
click at [416, 171] on button "Submit" at bounding box center [380, 167] width 102 height 22
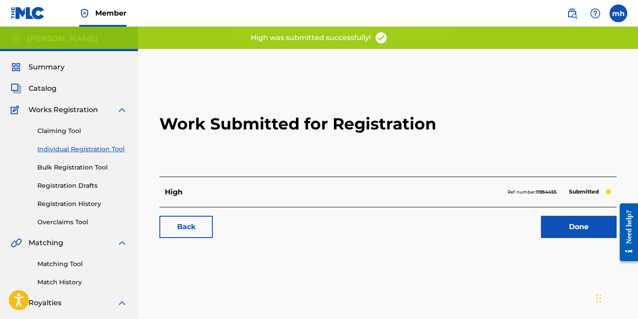
click at [561, 232] on link "Done" at bounding box center [579, 227] width 76 height 22
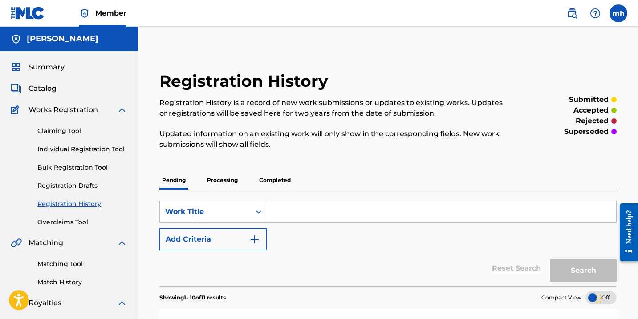
click at [55, 87] on span "Catalog" at bounding box center [43, 88] width 28 height 11
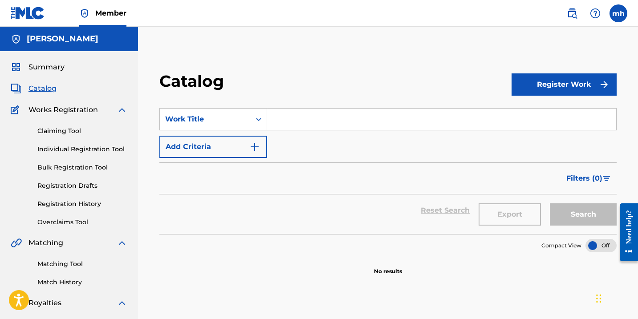
click at [62, 66] on span "Summary" at bounding box center [47, 67] width 36 height 11
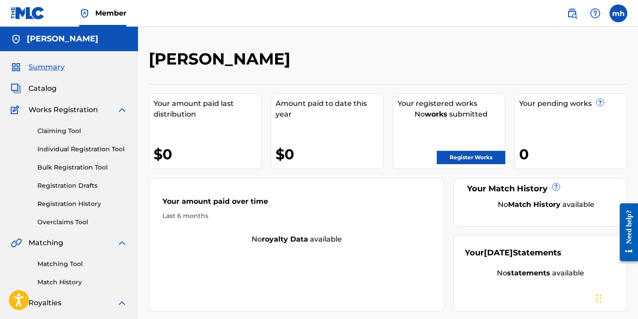
click at [80, 221] on link "Overclaims Tool" at bounding box center [82, 222] width 90 height 9
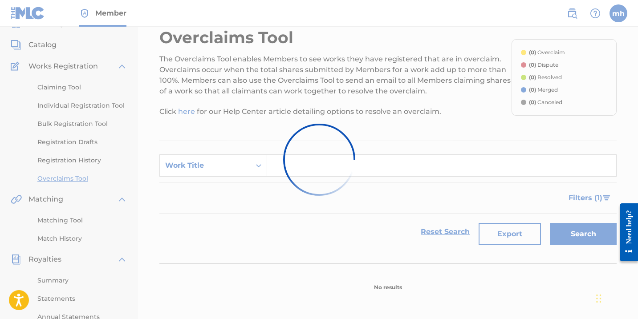
scroll to position [38, 0]
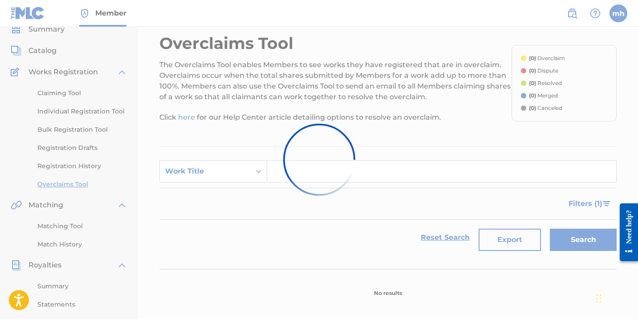
click at [85, 165] on div at bounding box center [319, 159] width 638 height 319
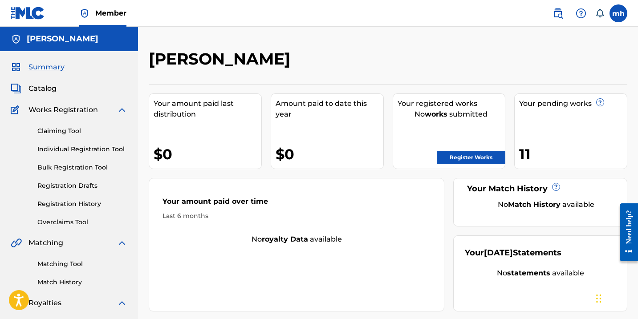
click at [617, 14] on label at bounding box center [619, 13] width 18 height 18
click at [619, 13] on input "mh mikhail hinds mikhail.hinds@yahoo.com Notification Preferences Profile Log o…" at bounding box center [619, 13] width 0 height 0
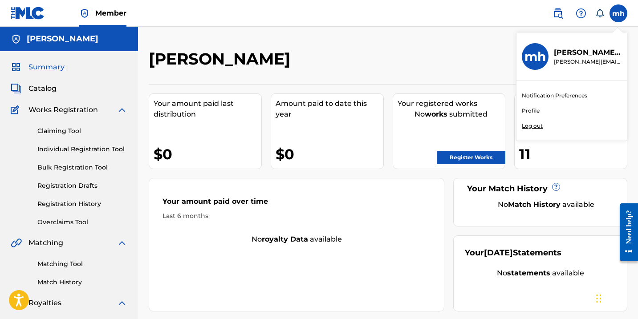
click at [534, 126] on p "Log out" at bounding box center [532, 126] width 21 height 8
click at [619, 13] on input "mh mikhail hinds mikhail.hinds@yahoo.com Notification Preferences Profile Log o…" at bounding box center [619, 13] width 0 height 0
